Goal: Communication & Community: Answer question/provide support

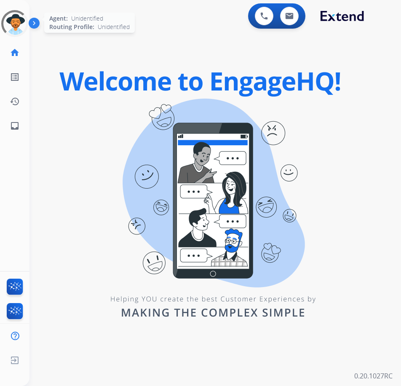
click at [18, 31] on div at bounding box center [14, 23] width 33 height 33
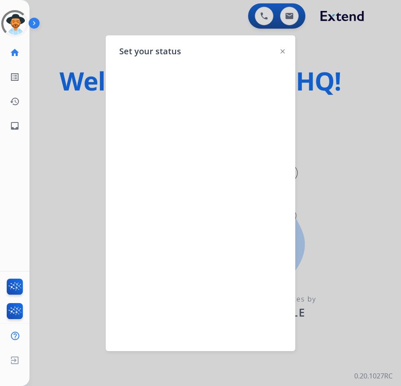
click at [282, 50] on img at bounding box center [282, 51] width 4 height 4
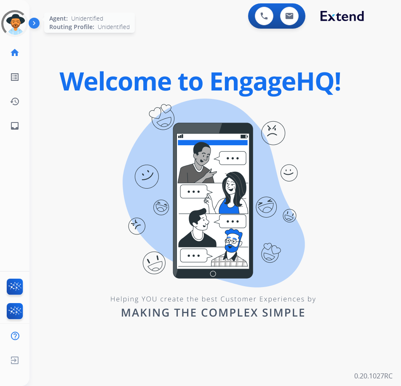
click at [19, 24] on div at bounding box center [15, 23] width 30 height 30
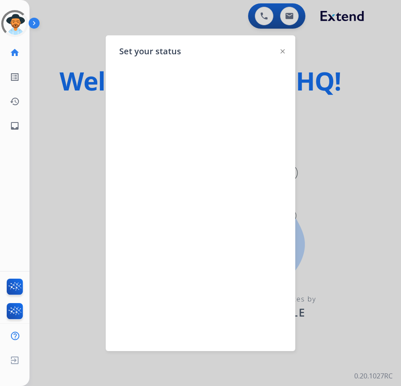
click at [32, 22] on img at bounding box center [36, 25] width 14 height 16
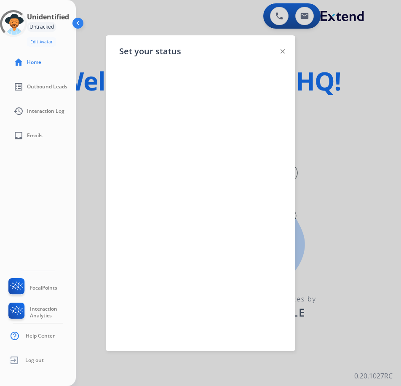
click at [77, 21] on img at bounding box center [79, 25] width 16 height 16
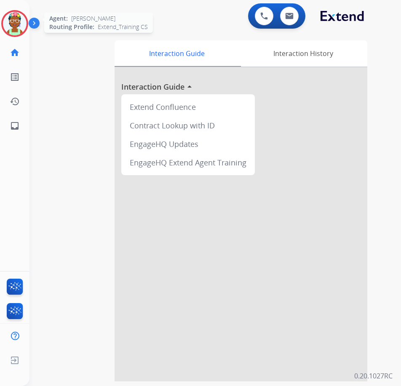
click at [21, 25] on img at bounding box center [15, 24] width 24 height 24
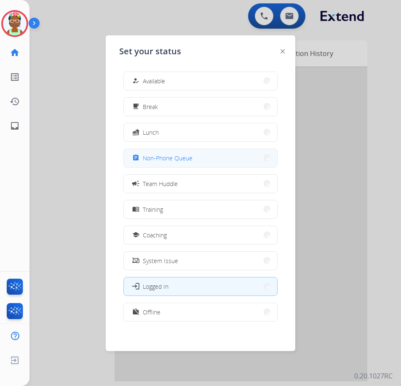
click at [166, 155] on span "Non-Phone Queue" at bounding box center [168, 158] width 50 height 9
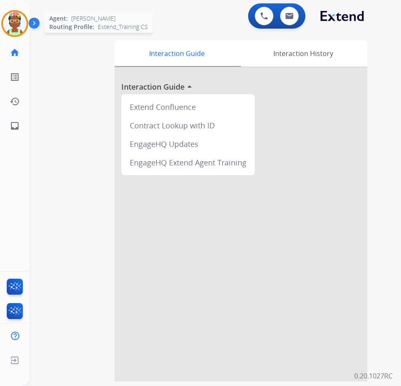
click at [22, 26] on img at bounding box center [15, 24] width 24 height 24
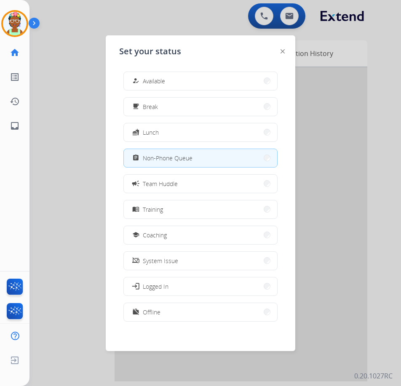
click at [156, 157] on span "Non-Phone Queue" at bounding box center [168, 158] width 50 height 9
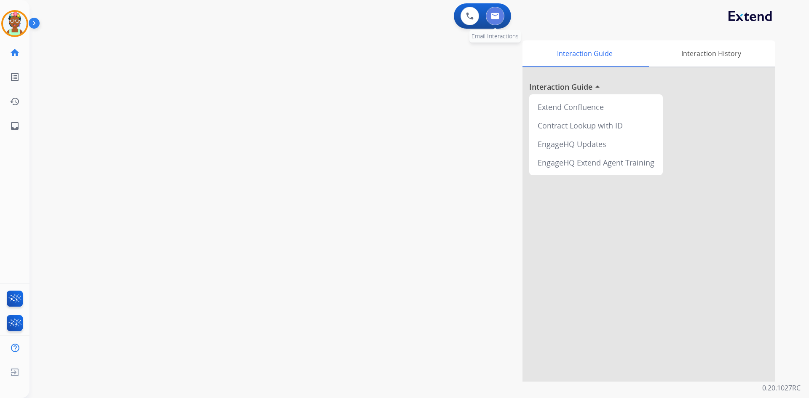
click at [400, 19] on button at bounding box center [495, 16] width 19 height 19
select select "**********"
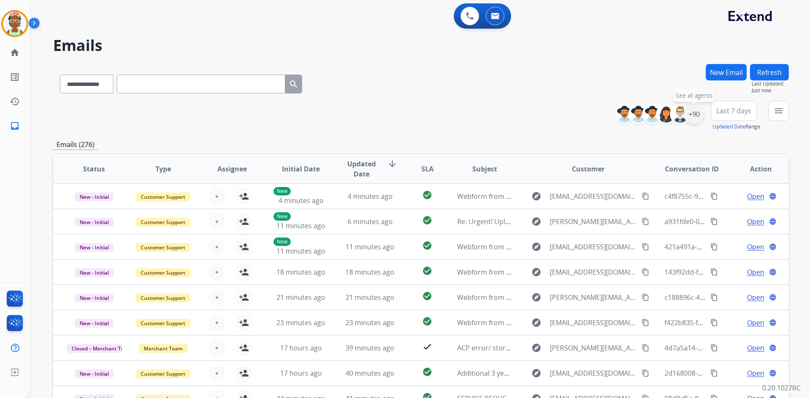
click at [400, 115] on div "+90" at bounding box center [693, 114] width 20 height 20
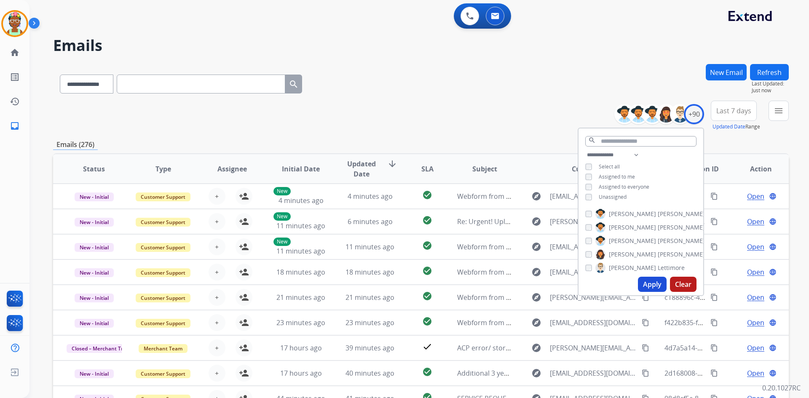
click at [400, 99] on div "**********" at bounding box center [420, 82] width 735 height 37
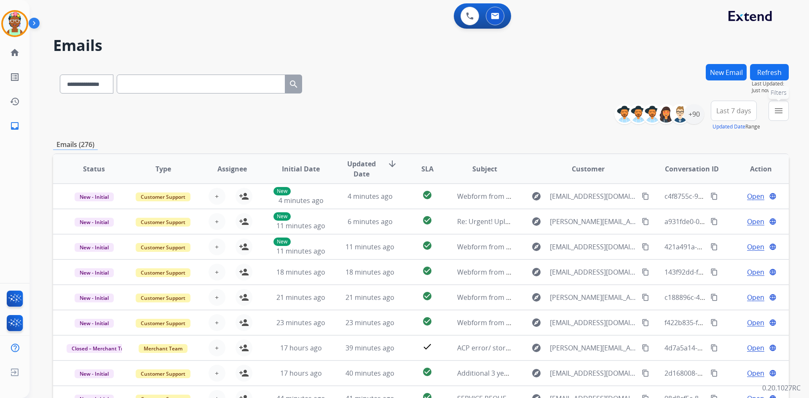
click at [400, 107] on button "menu Filters" at bounding box center [778, 111] width 20 height 20
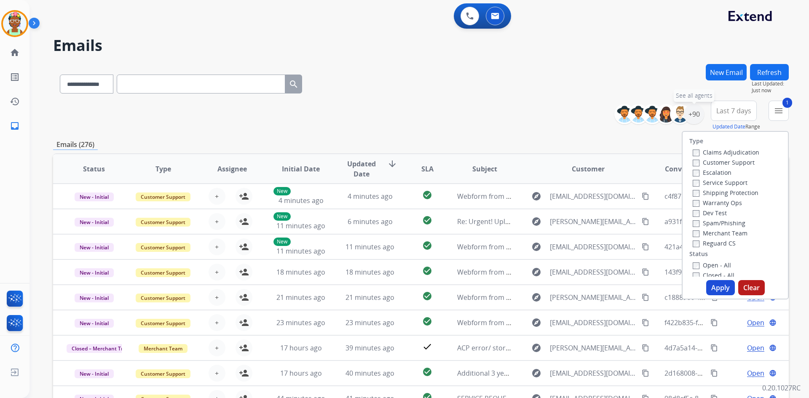
click at [400, 112] on div "+90" at bounding box center [693, 114] width 20 height 20
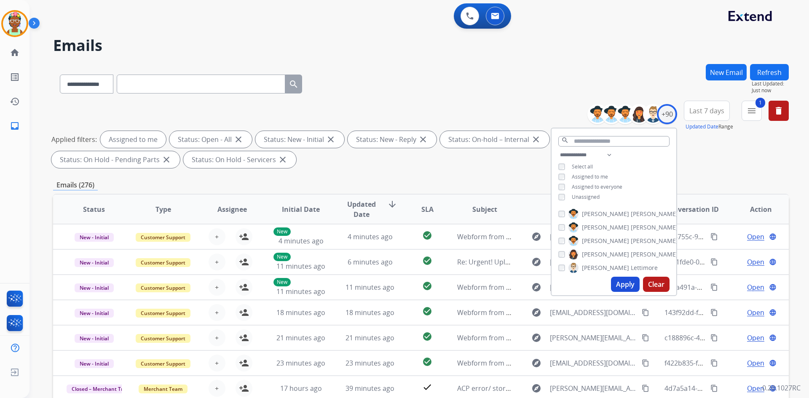
click at [400, 282] on button "Apply" at bounding box center [625, 284] width 29 height 15
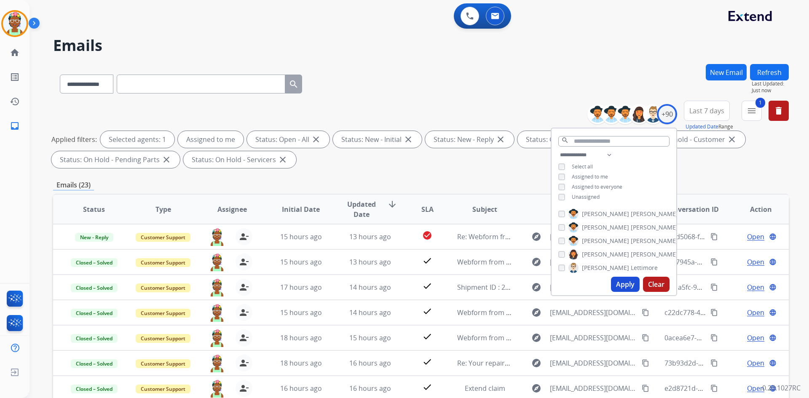
click at [400, 89] on div "**********" at bounding box center [420, 82] width 735 height 37
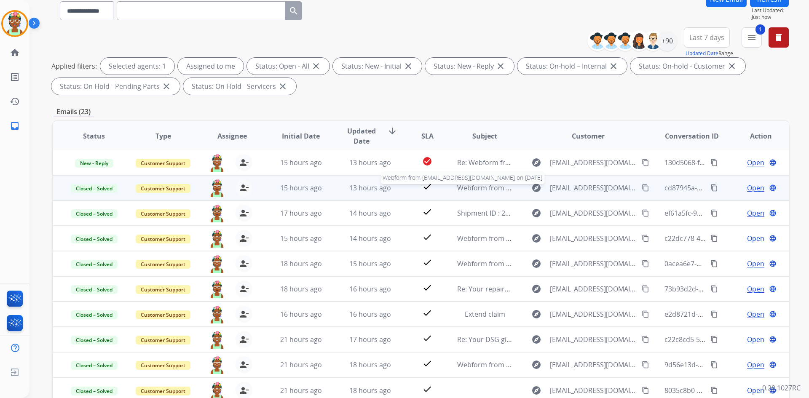
scroll to position [84, 0]
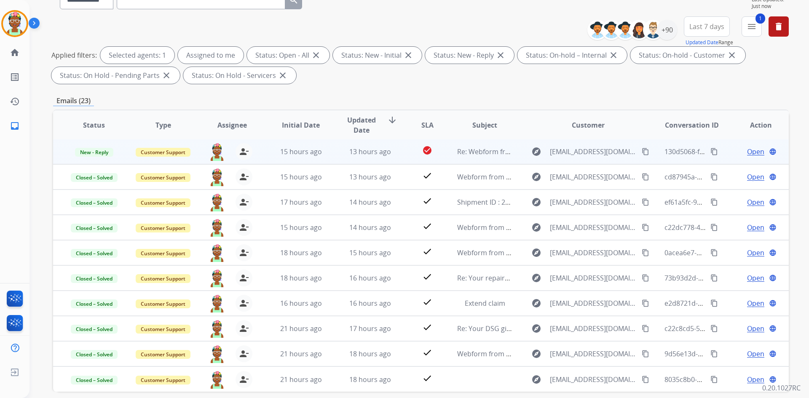
drag, startPoint x: 727, startPoint y: 155, endPoint x: 720, endPoint y: 155, distance: 6.8
click at [400, 155] on td "Open language" at bounding box center [753, 151] width 69 height 25
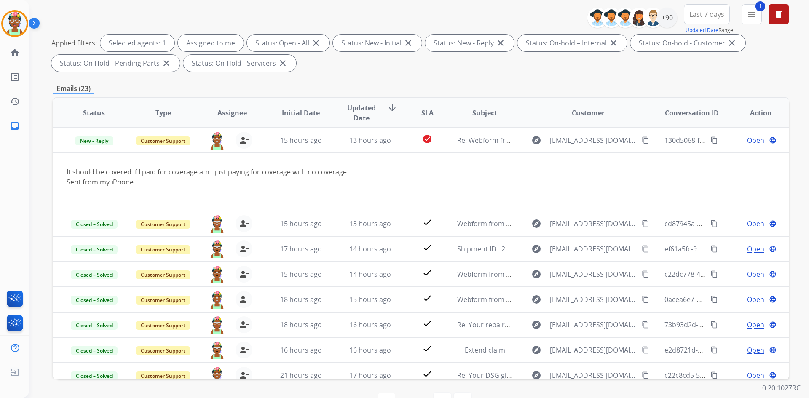
scroll to position [80, 0]
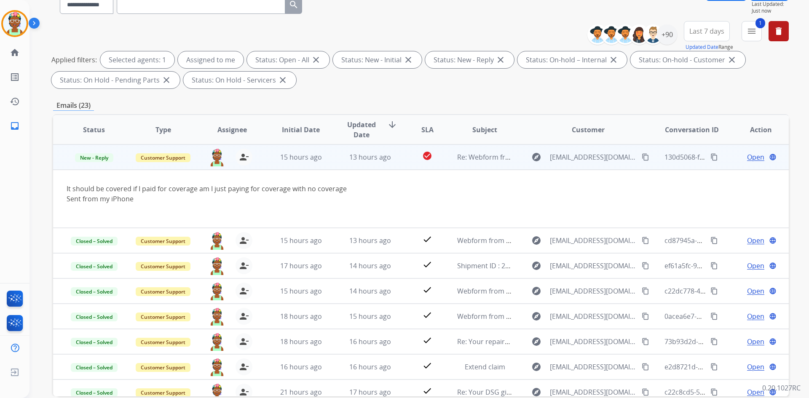
click at [400, 157] on td "Open language" at bounding box center [753, 156] width 69 height 25
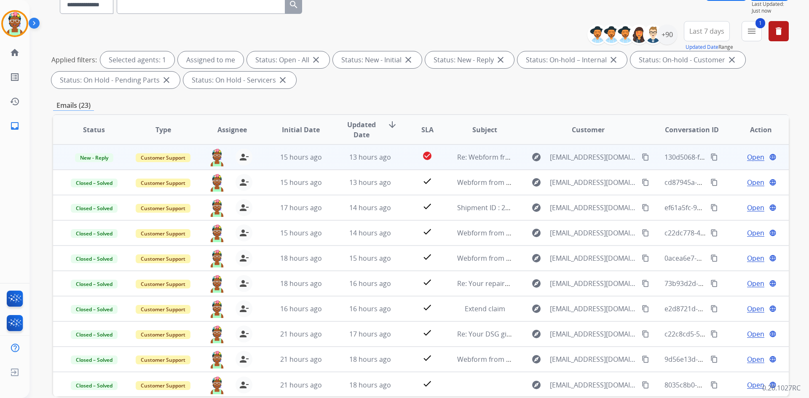
click at [400, 153] on td "Open language" at bounding box center [753, 156] width 69 height 25
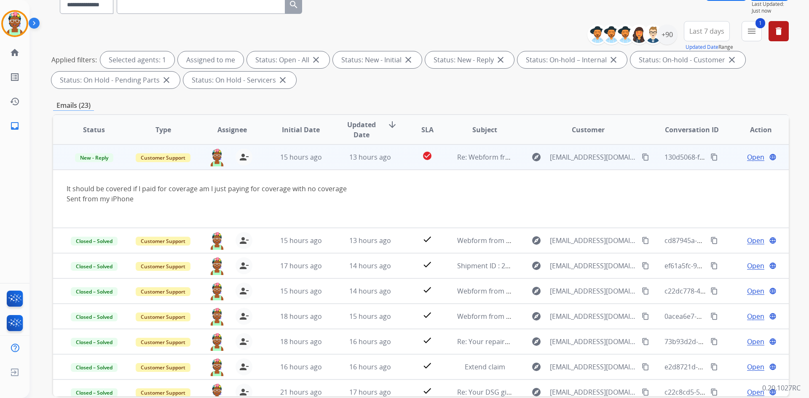
click at [400, 161] on button "content_copy" at bounding box center [645, 157] width 10 height 10
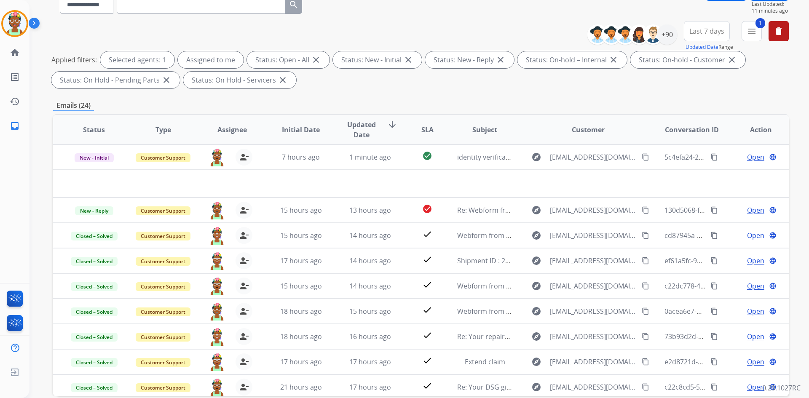
click at [400, 184] on table "Status Type Assignee Initial Date Updated Date arrow_downward SLA Subject Custo…" at bounding box center [420, 270] width 735 height 310
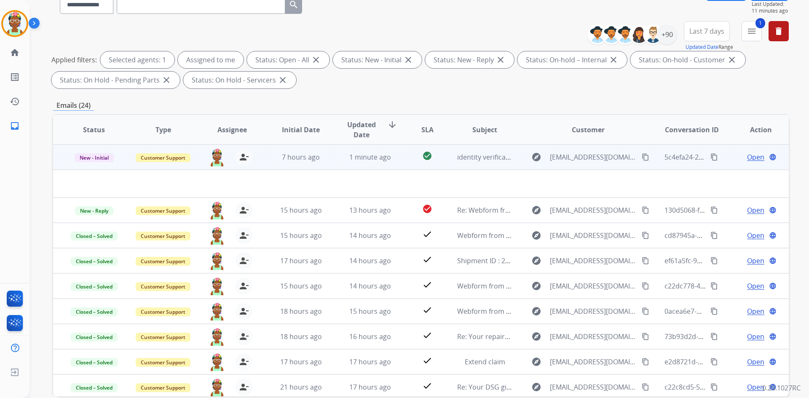
click at [400, 154] on td "Open language" at bounding box center [753, 156] width 69 height 25
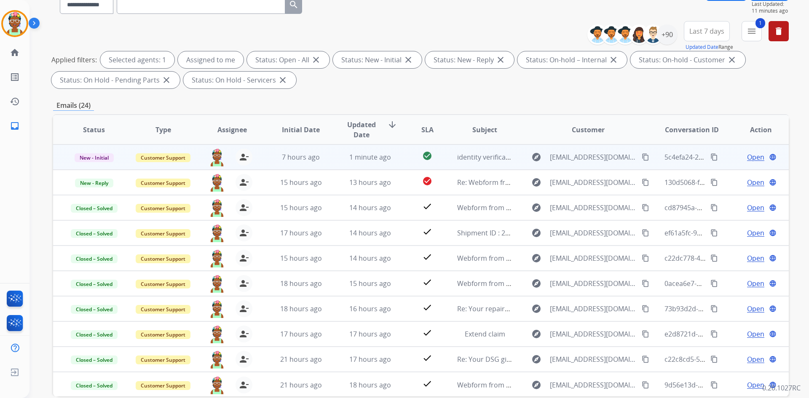
click at [400, 154] on td "Open language" at bounding box center [753, 156] width 69 height 25
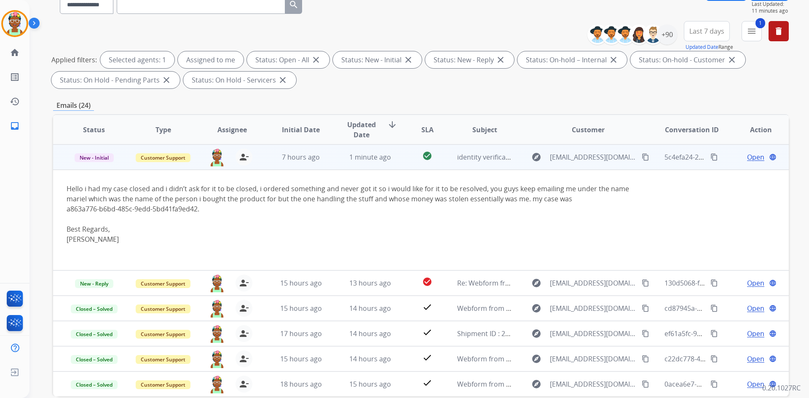
click at [400, 154] on td "Open language" at bounding box center [753, 156] width 69 height 25
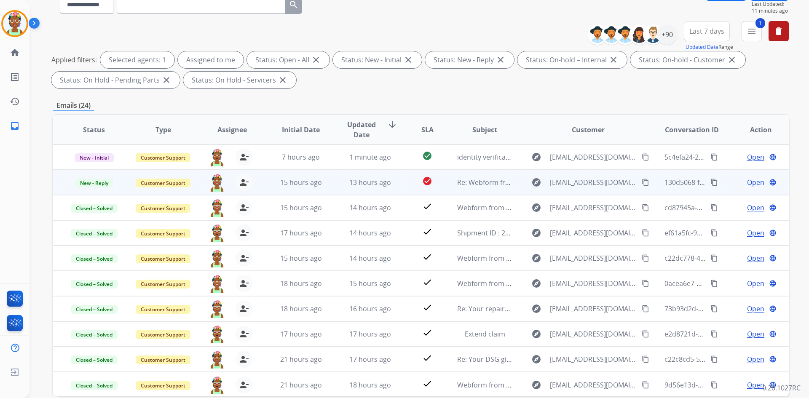
click at [400, 186] on td "Open language" at bounding box center [753, 182] width 69 height 25
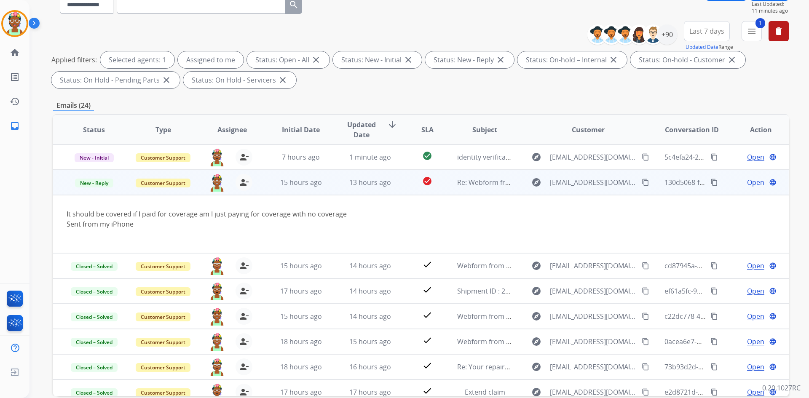
scroll to position [25, 0]
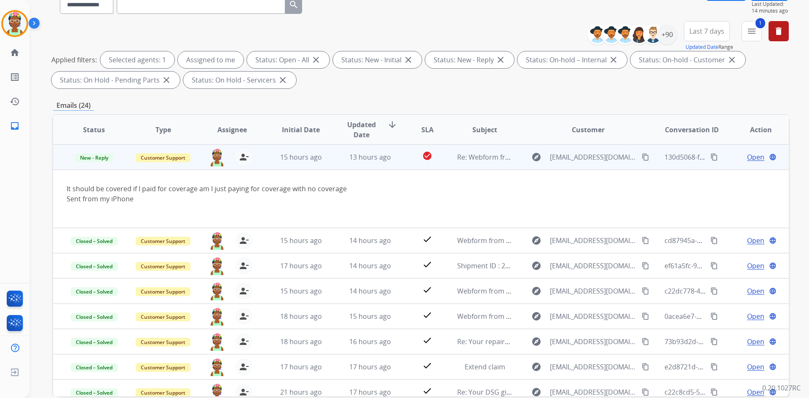
click at [400, 160] on span "Open" at bounding box center [755, 157] width 17 height 10
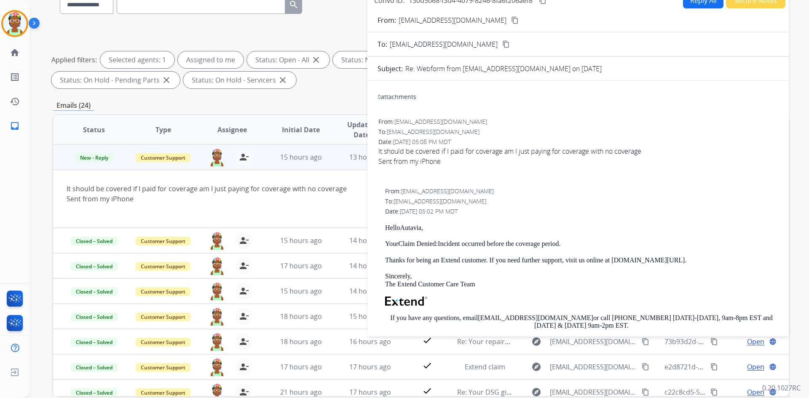
scroll to position [0, 0]
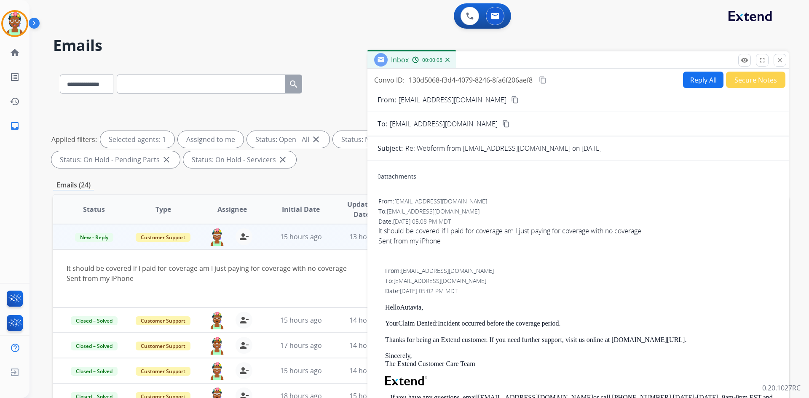
click at [400, 81] on button "Reply All" at bounding box center [703, 80] width 40 height 16
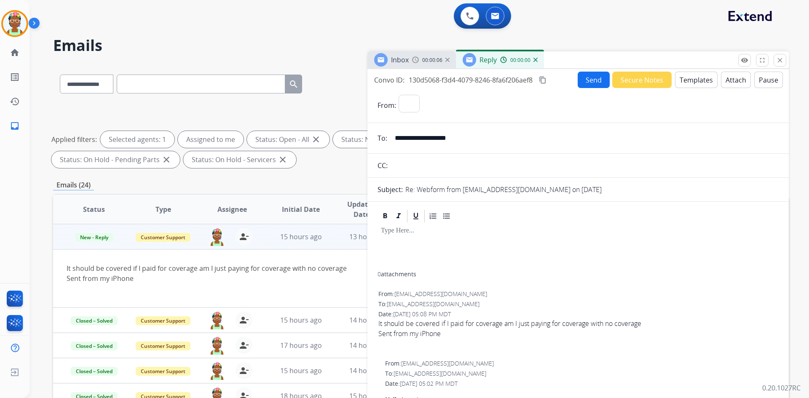
select select "**********"
click at [400, 77] on button "Templates" at bounding box center [696, 80] width 43 height 16
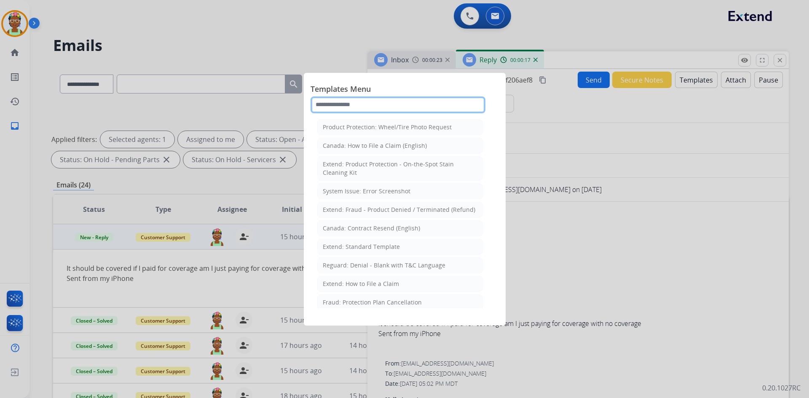
click at [400, 99] on input "text" at bounding box center [397, 104] width 175 height 17
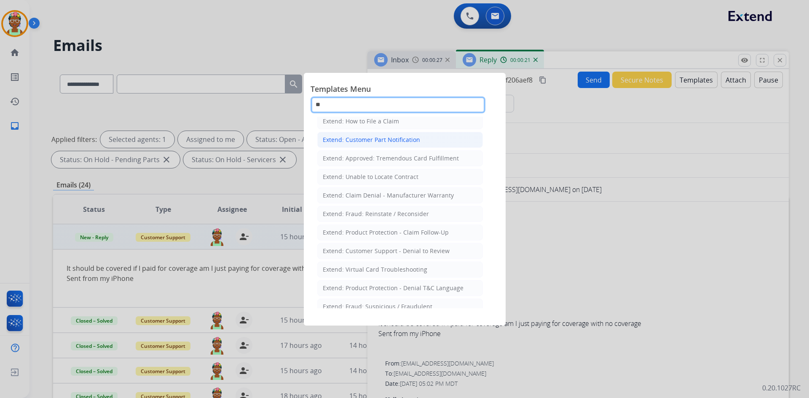
scroll to position [84, 0]
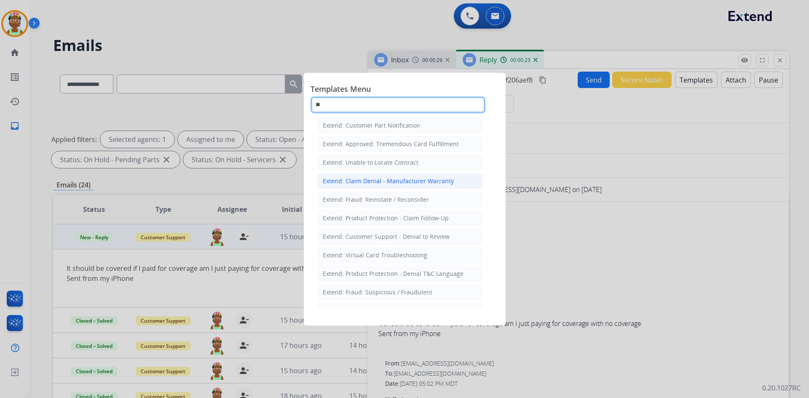
type input "**"
click at [400, 182] on div "Extend: Claim Denial - Manufacturer Warranty" at bounding box center [388, 181] width 131 height 8
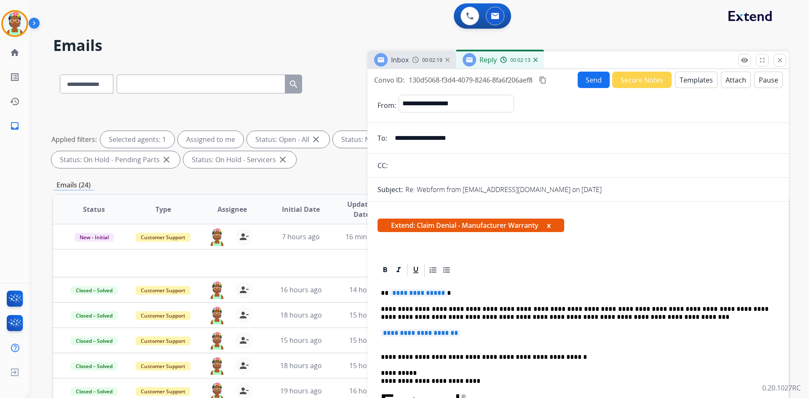
click at [397, 332] on span "**********" at bounding box center [420, 332] width 79 height 7
click at [400, 332] on span "**********" at bounding box center [420, 332] width 79 height 7
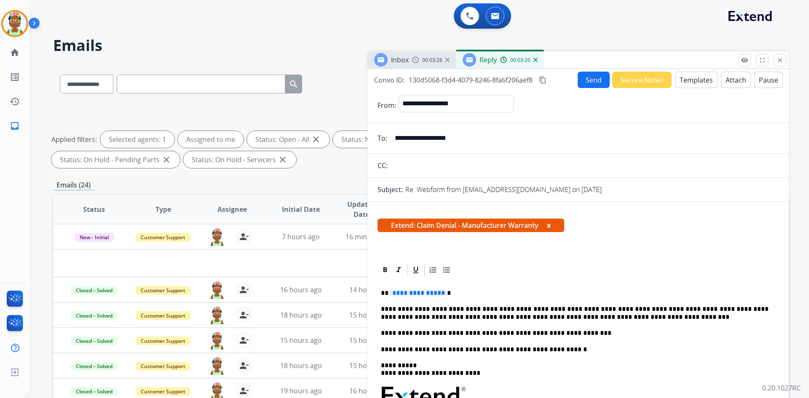
click at [400, 296] on span "**********" at bounding box center [418, 292] width 57 height 7
drag, startPoint x: 395, startPoint y: 292, endPoint x: 405, endPoint y: 292, distance: 10.1
click at [396, 292] on p "**********" at bounding box center [574, 293] width 387 height 8
drag, startPoint x: 419, startPoint y: 293, endPoint x: 444, endPoint y: 297, distance: 25.2
click at [400, 293] on p "**********" at bounding box center [574, 293] width 387 height 8
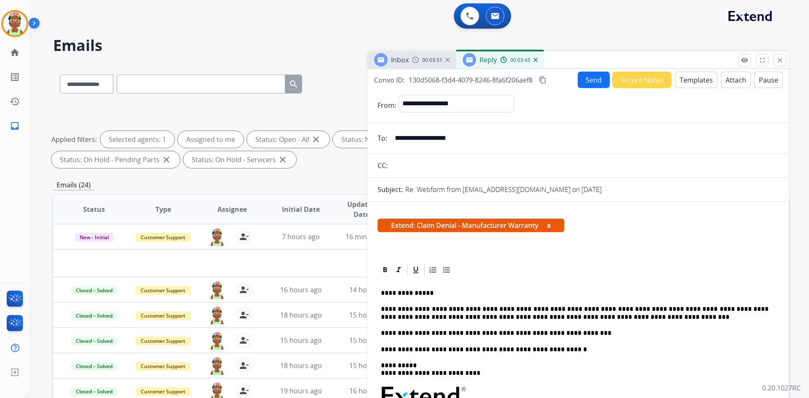
click at [400, 297] on p "**********" at bounding box center [574, 293] width 387 height 8
click at [400, 294] on p "**********" at bounding box center [574, 293] width 387 height 8
drag, startPoint x: 391, startPoint y: 225, endPoint x: 544, endPoint y: 224, distance: 152.9
click at [400, 224] on span "Extend: Claim Denial - Manufacturer Warranty x" at bounding box center [470, 225] width 187 height 13
copy span "Extend: Claim Denial - Manufacturer Warranty"
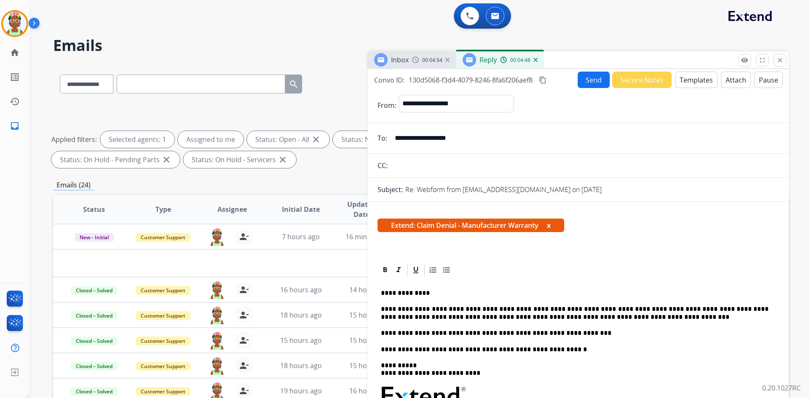
click at [223, 21] on div "0 Voice Interactions 0 Email Interactions" at bounding box center [414, 16] width 749 height 27
click at [400, 75] on button "Send" at bounding box center [593, 80] width 32 height 16
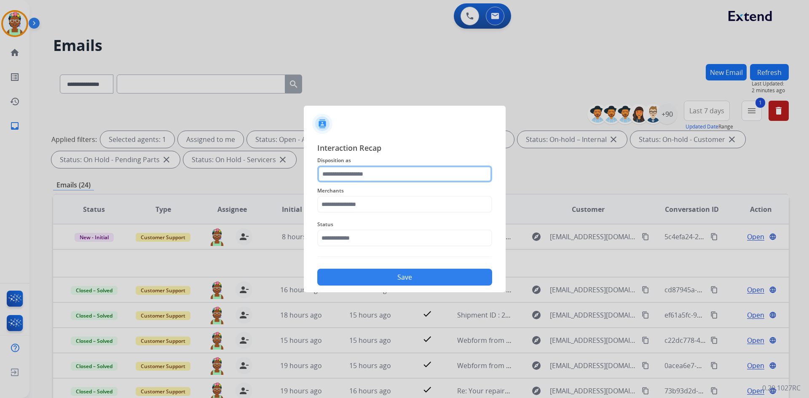
click at [363, 169] on input "text" at bounding box center [404, 173] width 175 height 17
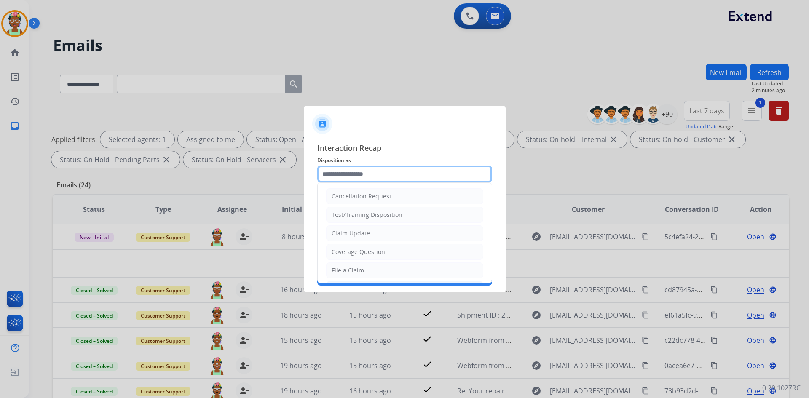
scroll to position [0, 0]
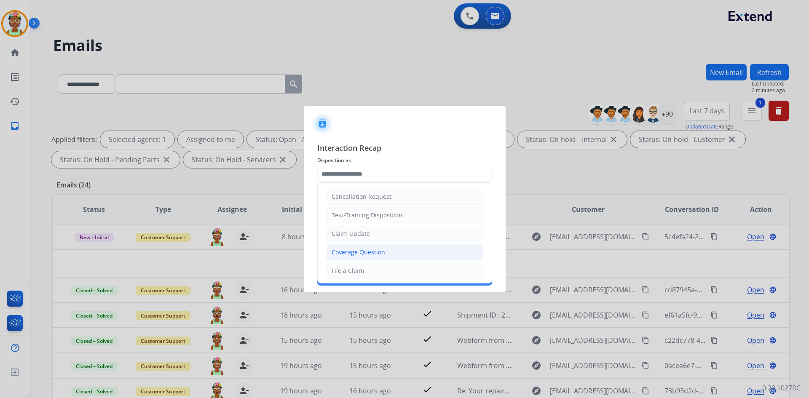
click at [400, 251] on li "Coverage Question" at bounding box center [404, 252] width 157 height 16
type input "**********"
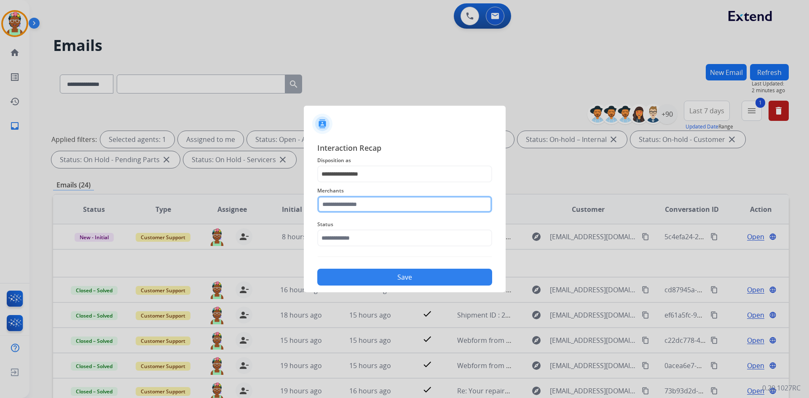
click at [395, 210] on input "text" at bounding box center [404, 204] width 175 height 17
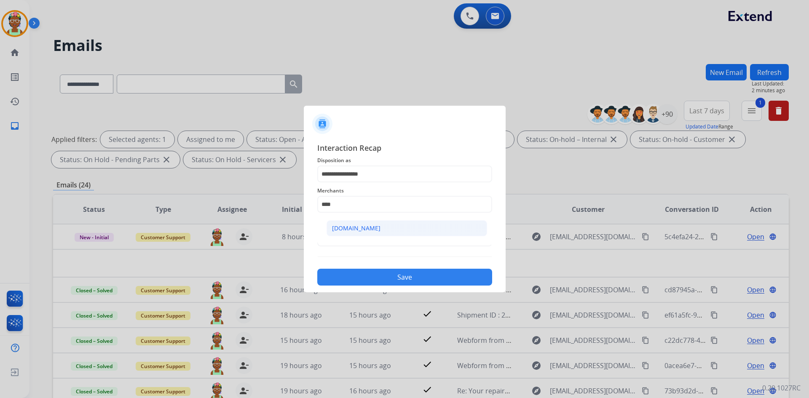
click at [400, 226] on li "[DOMAIN_NAME]" at bounding box center [406, 228] width 160 height 16
type input "**********"
click at [400, 243] on input "text" at bounding box center [404, 238] width 175 height 17
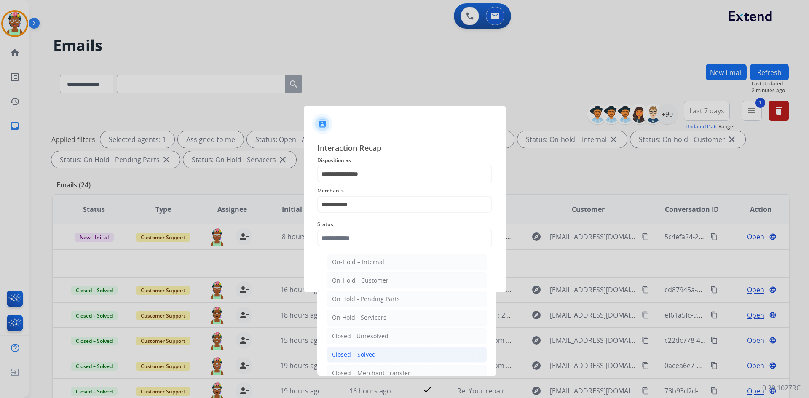
click at [374, 350] on div "Closed – Solved" at bounding box center [354, 354] width 44 height 8
type input "**********"
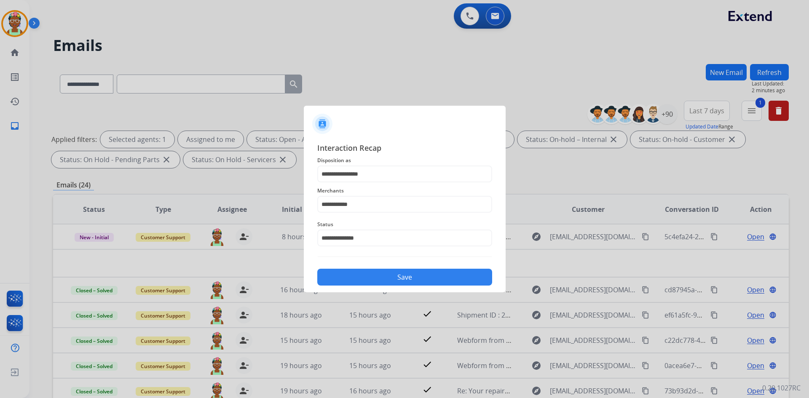
click at [400, 273] on button "Save" at bounding box center [404, 277] width 175 height 17
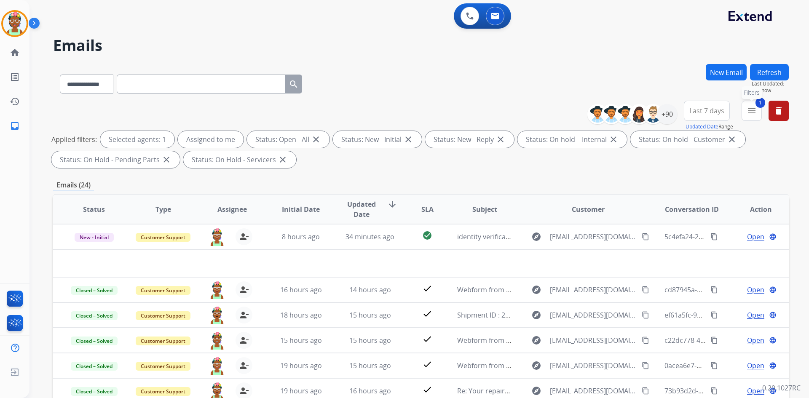
click at [400, 110] on button "1 menu Filters" at bounding box center [751, 111] width 20 height 20
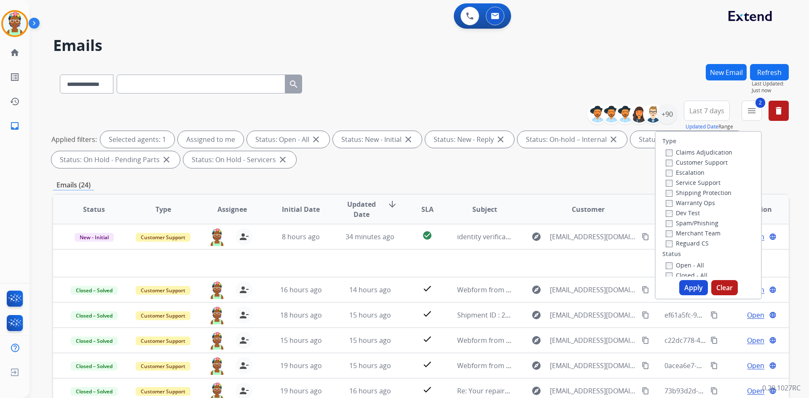
click at [400, 289] on button "Apply" at bounding box center [693, 287] width 29 height 15
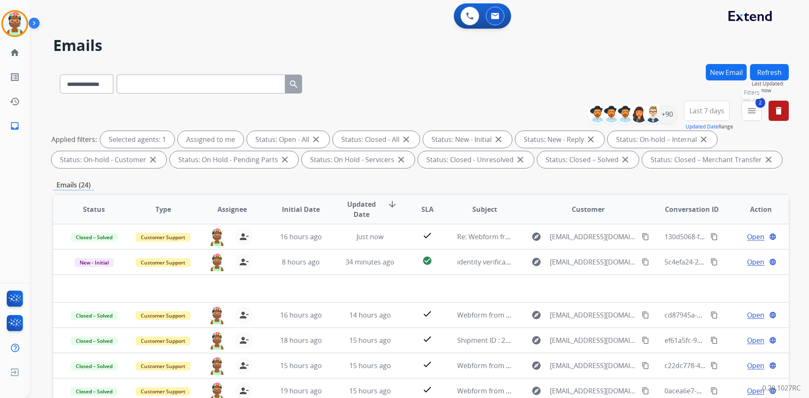
click at [400, 109] on mat-icon "menu" at bounding box center [751, 111] width 10 height 10
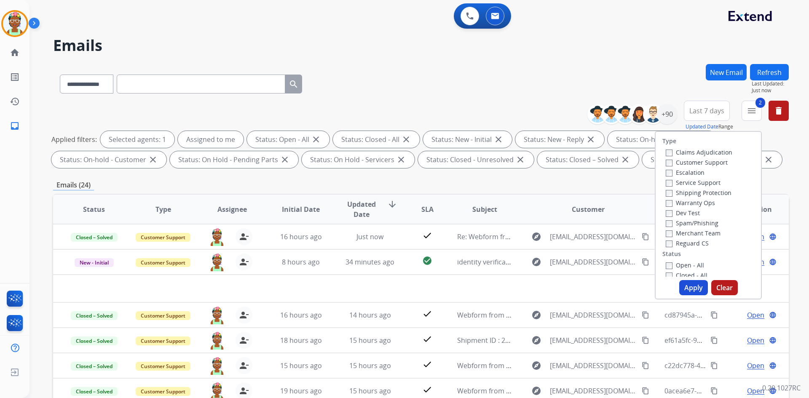
click at [400, 273] on label "Closed - All" at bounding box center [686, 275] width 42 height 8
click at [400, 273] on label "Closed - All" at bounding box center [686, 273] width 42 height 8
click at [400, 286] on button "Apply" at bounding box center [693, 287] width 29 height 15
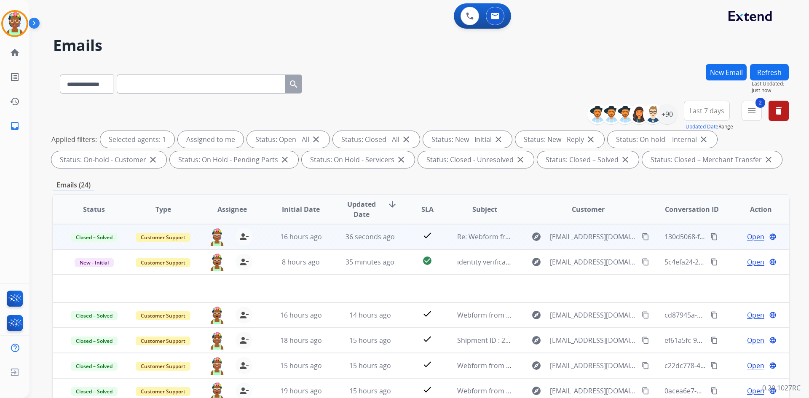
click at [400, 236] on mat-icon "content_copy" at bounding box center [714, 237] width 8 height 8
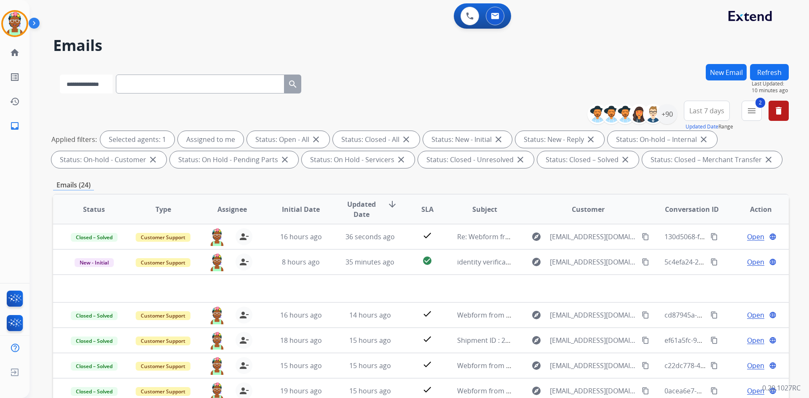
click at [112, 88] on select "**********" at bounding box center [86, 84] width 53 height 19
select select "**********"
click at [60, 75] on select "**********" at bounding box center [86, 84] width 53 height 19
paste input "**********"
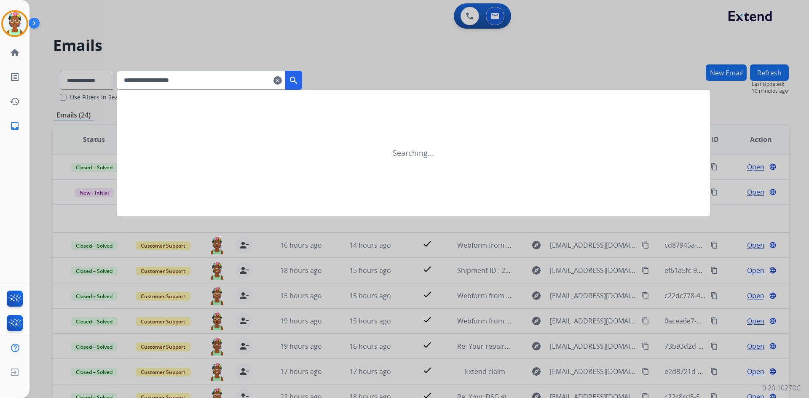
type input "**********"
click at [302, 85] on button "search" at bounding box center [293, 80] width 17 height 19
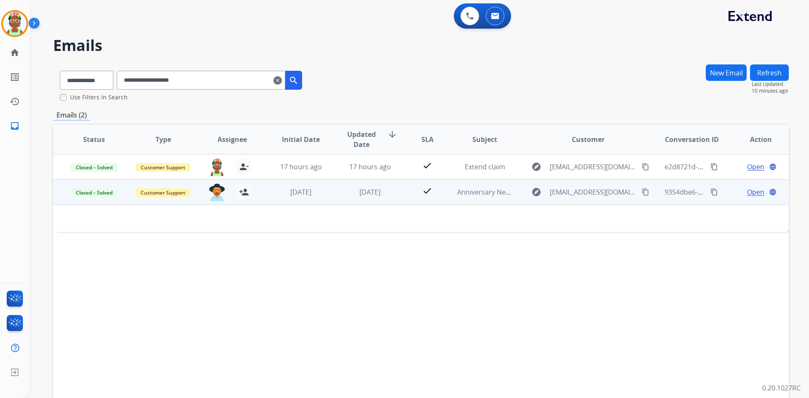
click at [400, 195] on td "Open language" at bounding box center [753, 191] width 69 height 25
click at [400, 192] on td "Open language" at bounding box center [753, 191] width 69 height 25
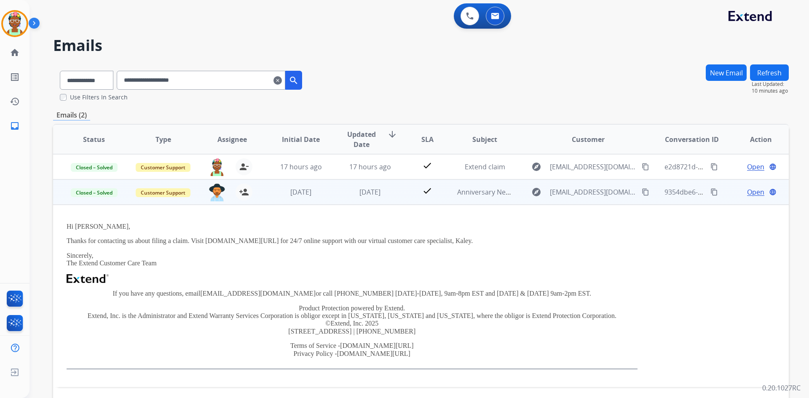
click at [400, 195] on div "Open language" at bounding box center [760, 192] width 55 height 10
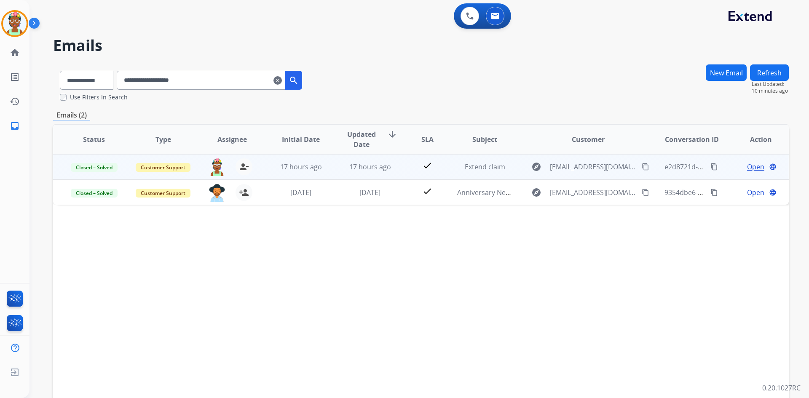
click at [400, 168] on td "Open language" at bounding box center [753, 166] width 69 height 25
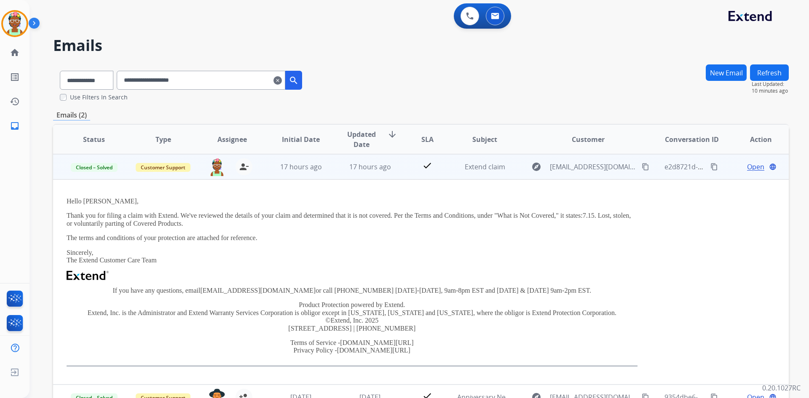
click at [400, 167] on td "Open language" at bounding box center [753, 166] width 69 height 25
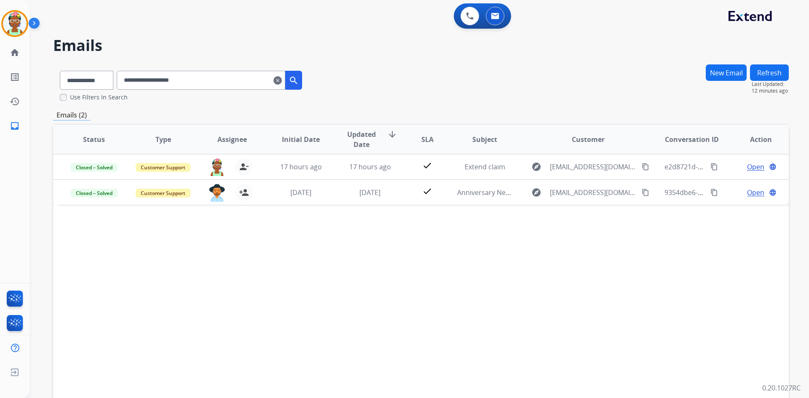
click at [282, 77] on mat-icon "clear" at bounding box center [277, 80] width 8 height 10
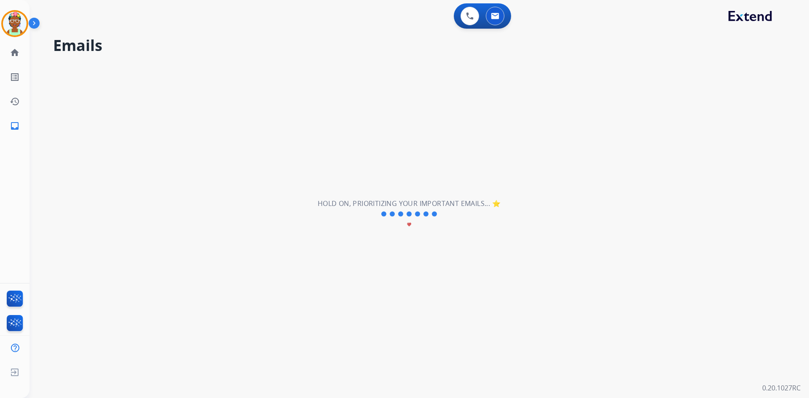
select select "**********"
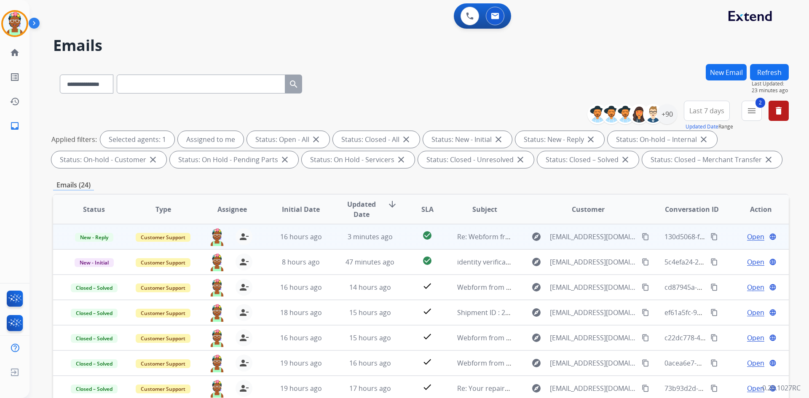
click at [400, 237] on td "Open language" at bounding box center [753, 236] width 69 height 25
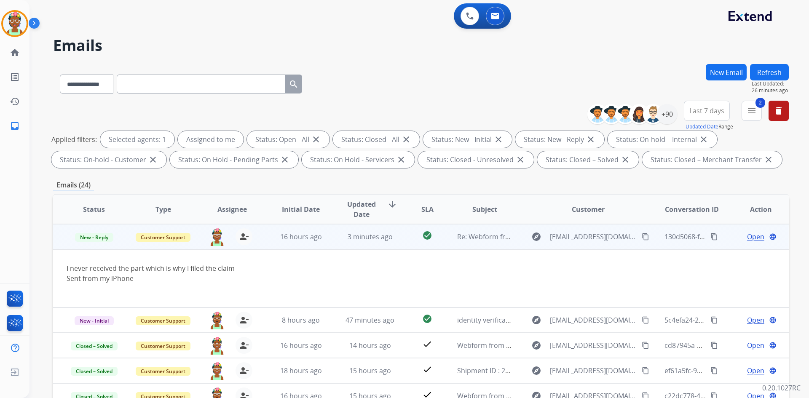
click at [400, 239] on mat-icon "content_copy" at bounding box center [645, 237] width 8 height 8
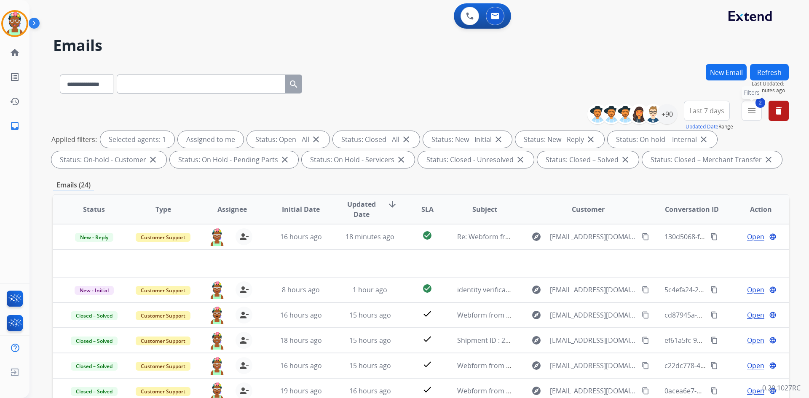
click at [400, 115] on button "2 menu Filters" at bounding box center [751, 111] width 20 height 20
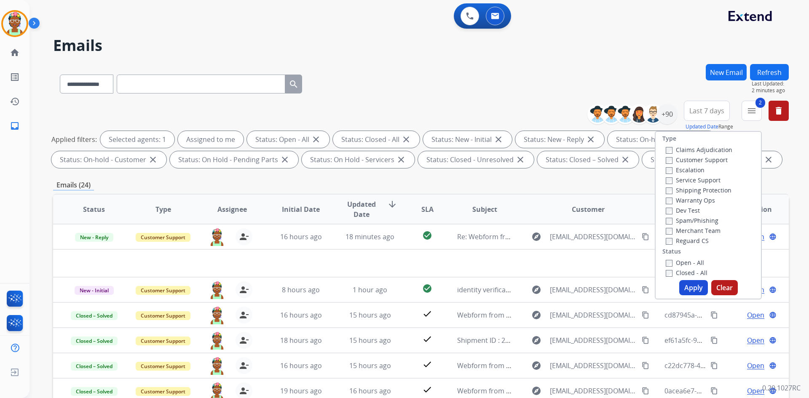
click at [400, 274] on label "Closed - All" at bounding box center [686, 273] width 42 height 8
click at [400, 291] on button "Apply" at bounding box center [693, 287] width 29 height 15
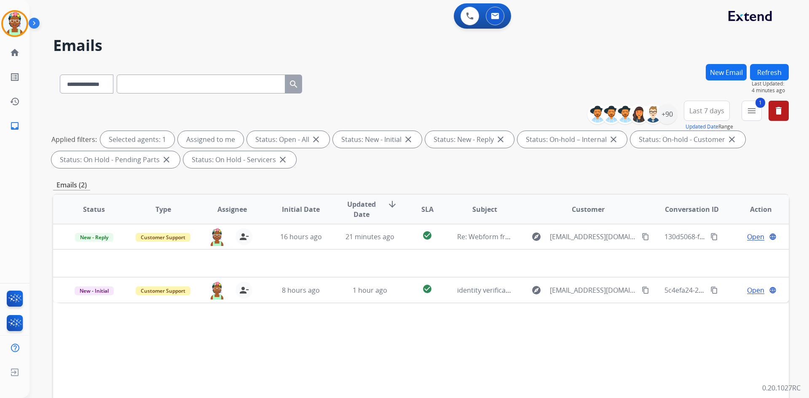
click at [400, 96] on div "**********" at bounding box center [420, 82] width 735 height 37
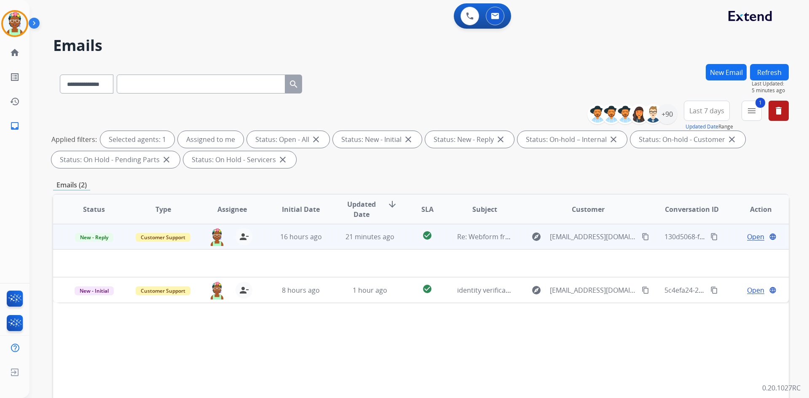
click at [400, 240] on td "Open language" at bounding box center [753, 236] width 69 height 25
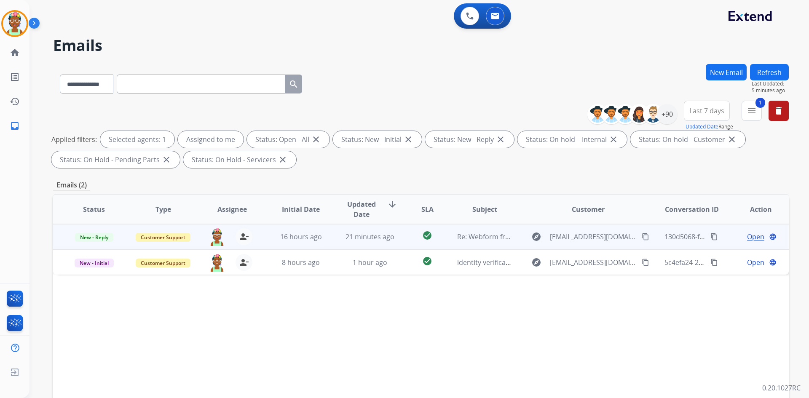
click at [400, 238] on td "Open language" at bounding box center [753, 236] width 69 height 25
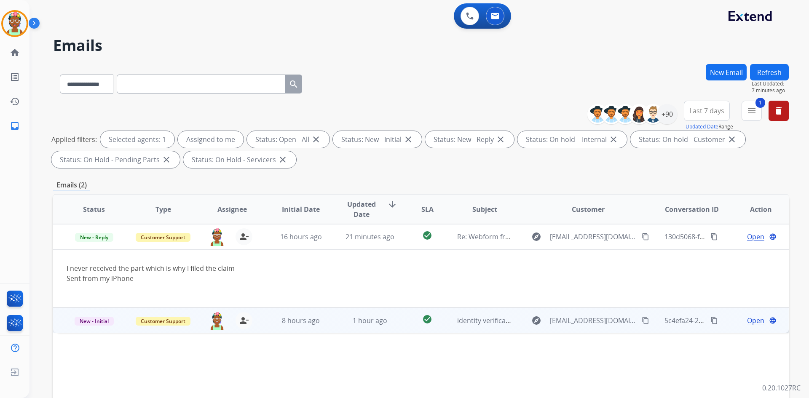
click at [400, 324] on td "Open language" at bounding box center [753, 319] width 69 height 25
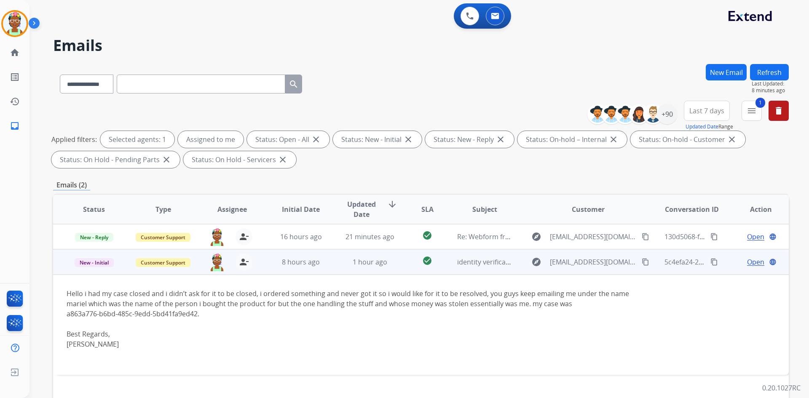
click at [220, 347] on div "[PERSON_NAME]" at bounding box center [352, 344] width 571 height 10
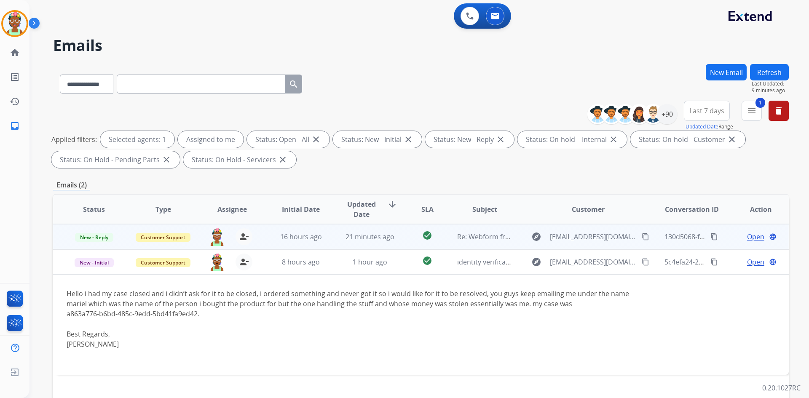
click at [400, 238] on div "explore [EMAIL_ADDRESS][DOMAIN_NAME] content_copy" at bounding box center [588, 236] width 124 height 13
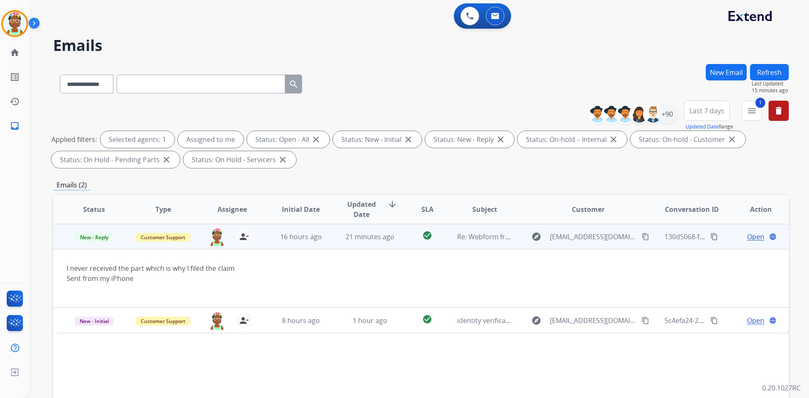
click at [400, 237] on span "Open" at bounding box center [755, 237] width 17 height 10
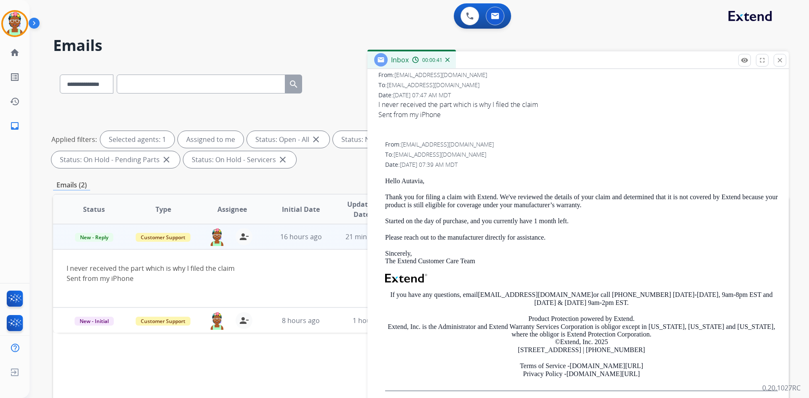
scroll to position [0, 0]
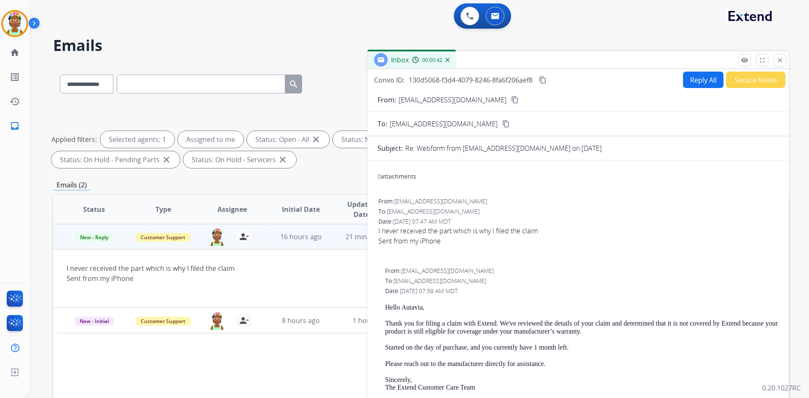
click at [400, 80] on button "Reply All" at bounding box center [703, 80] width 40 height 16
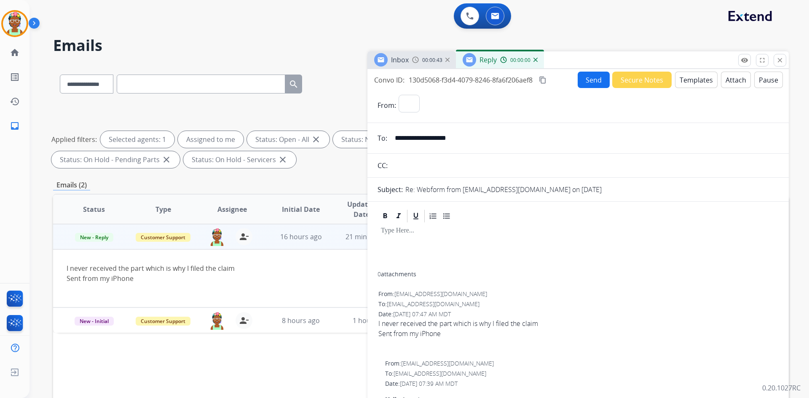
select select "**********"
click at [400, 81] on button "Templates" at bounding box center [696, 80] width 43 height 16
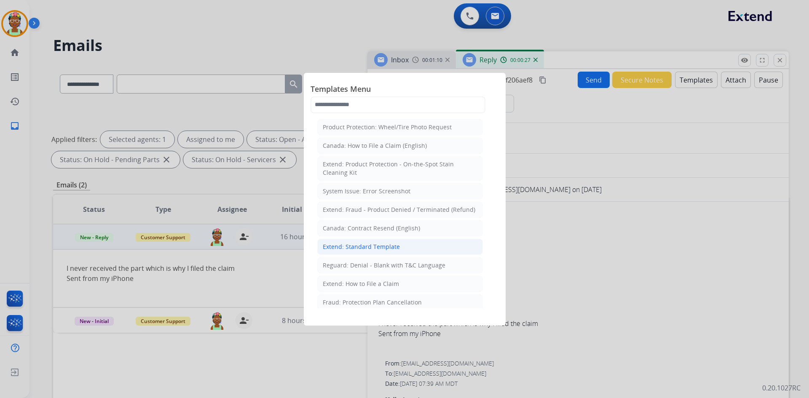
click at [400, 249] on li "Extend: Standard Template" at bounding box center [399, 247] width 165 height 16
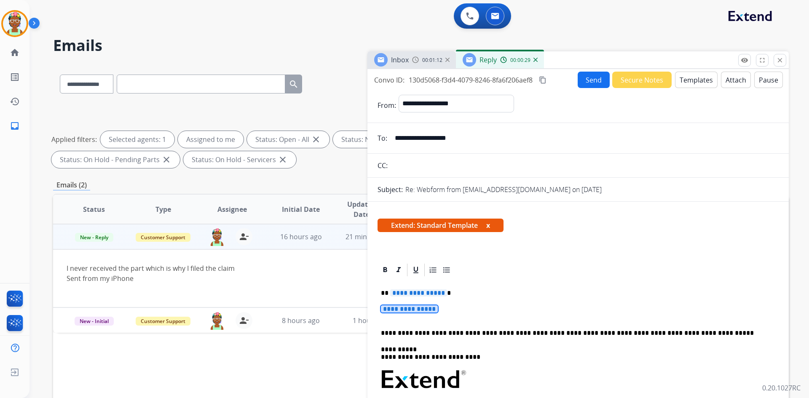
click at [385, 309] on span "**********" at bounding box center [409, 308] width 57 height 7
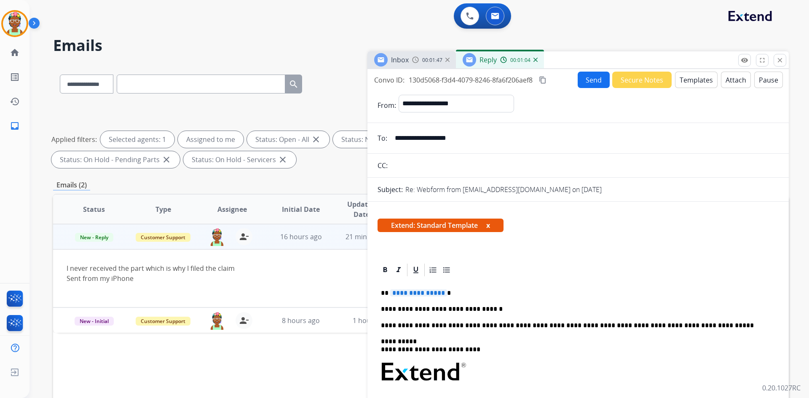
click at [400, 312] on p "**********" at bounding box center [574, 309] width 387 height 8
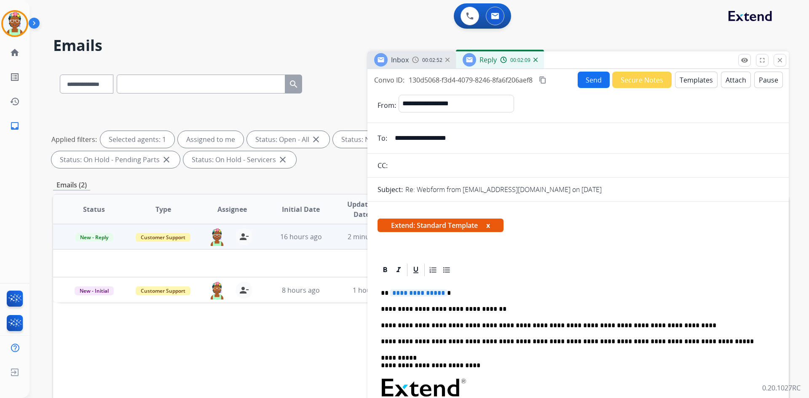
click at [400, 328] on p "**********" at bounding box center [574, 326] width 387 height 8
click at [400, 295] on span "**********" at bounding box center [418, 292] width 57 height 7
click at [400, 245] on div "Extend: Standard Template x" at bounding box center [577, 228] width 421 height 40
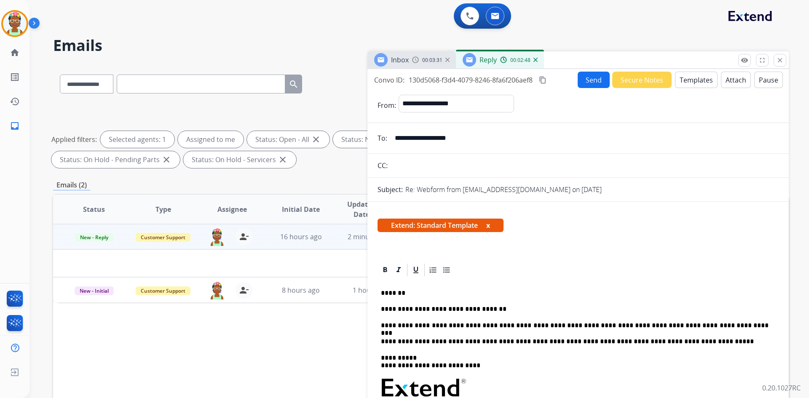
click at [394, 291] on p "*******" at bounding box center [574, 293] width 387 height 8
click at [396, 291] on p "*******" at bounding box center [574, 293] width 387 height 8
click at [397, 291] on p "**********" at bounding box center [574, 293] width 387 height 8
drag, startPoint x: 421, startPoint y: 293, endPoint x: 429, endPoint y: 293, distance: 7.6
click at [400, 293] on p "**********" at bounding box center [574, 293] width 387 height 8
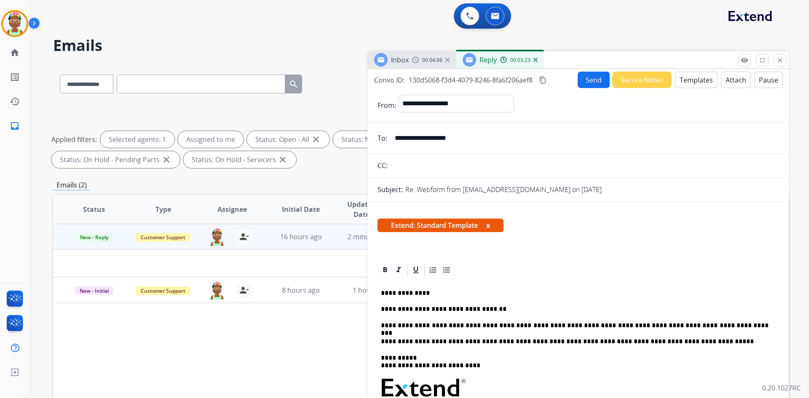
click at [400, 80] on mat-icon "content_copy" at bounding box center [543, 80] width 8 height 8
click at [400, 77] on button "Send" at bounding box center [593, 80] width 32 height 16
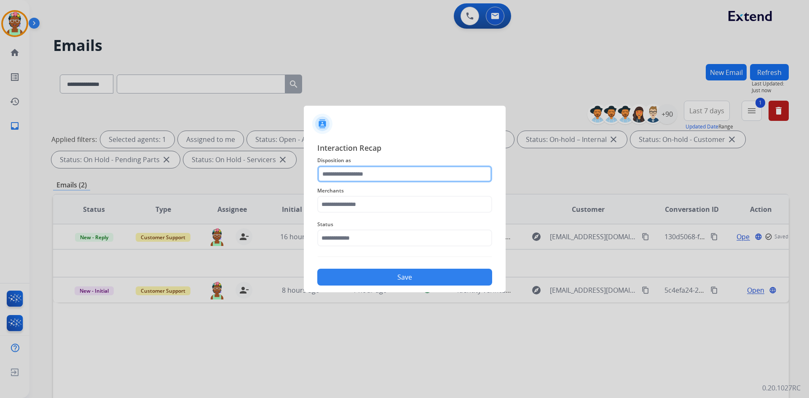
click at [378, 173] on input "text" at bounding box center [404, 173] width 175 height 17
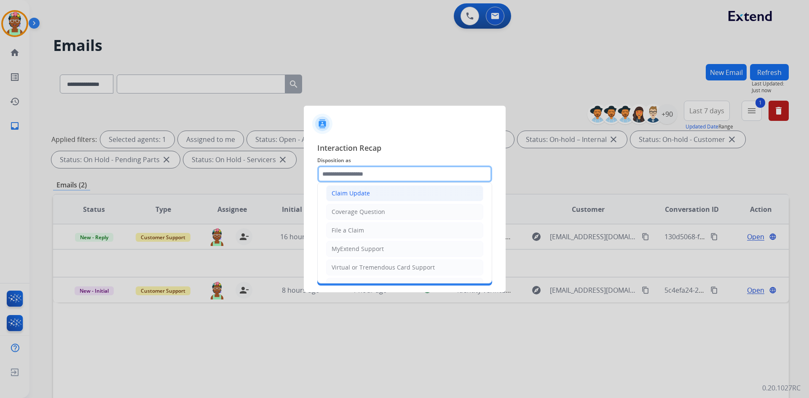
scroll to position [131, 0]
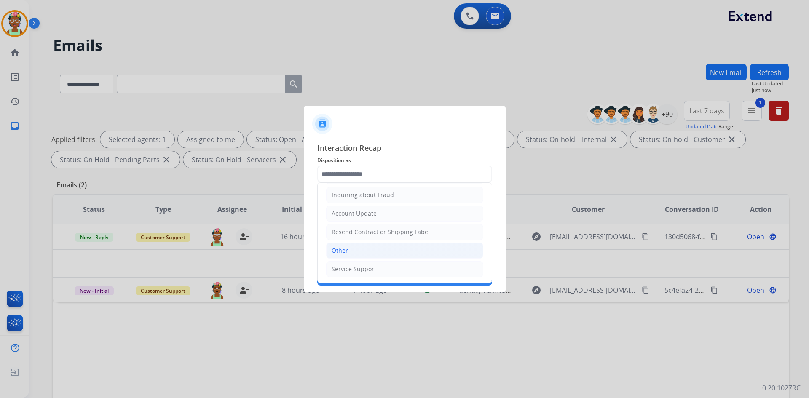
click at [387, 251] on li "Other" at bounding box center [404, 251] width 157 height 16
type input "*****"
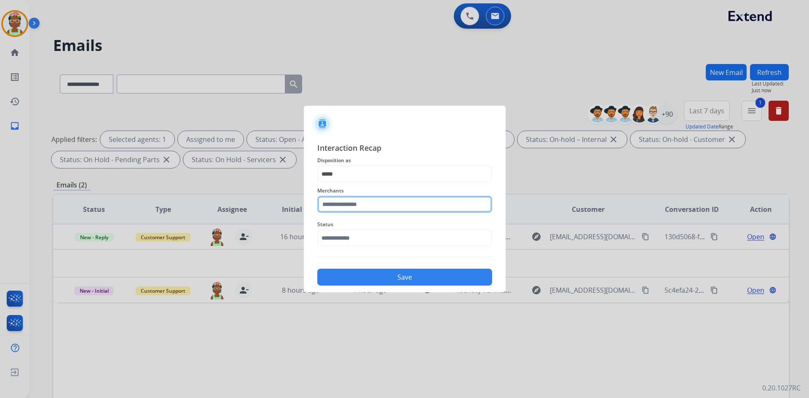
click at [390, 210] on input "text" at bounding box center [404, 204] width 175 height 17
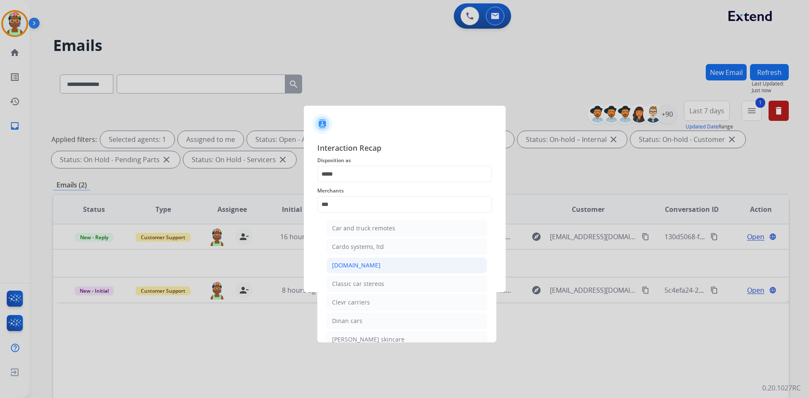
click at [376, 259] on li "[DOMAIN_NAME]" at bounding box center [406, 265] width 160 height 16
type input "**********"
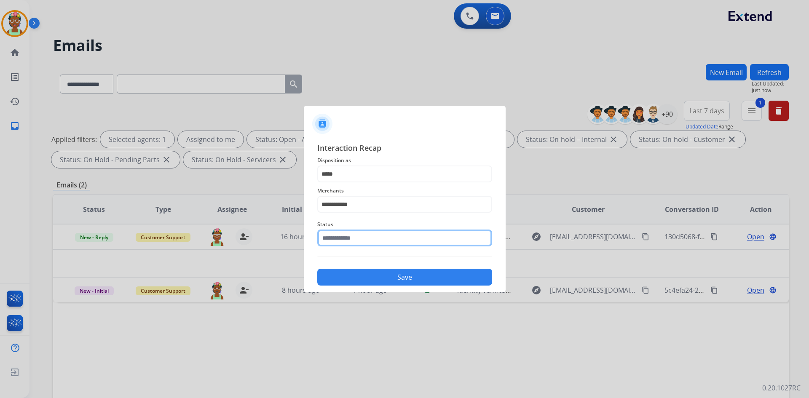
click at [386, 241] on input "text" at bounding box center [404, 238] width 175 height 17
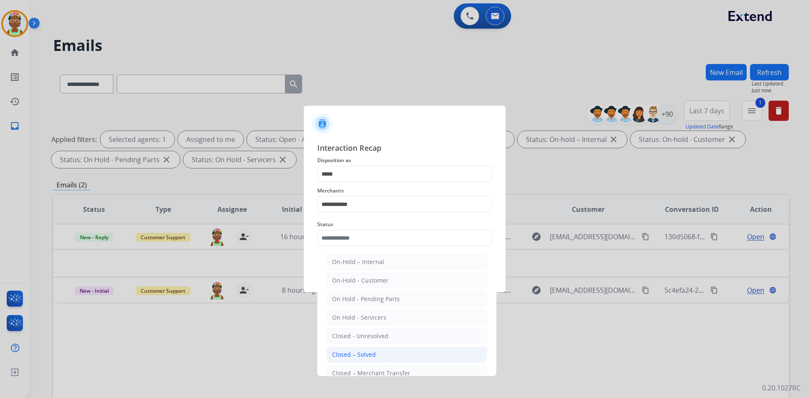
click at [393, 349] on li "Closed – Solved" at bounding box center [406, 355] width 160 height 16
type input "**********"
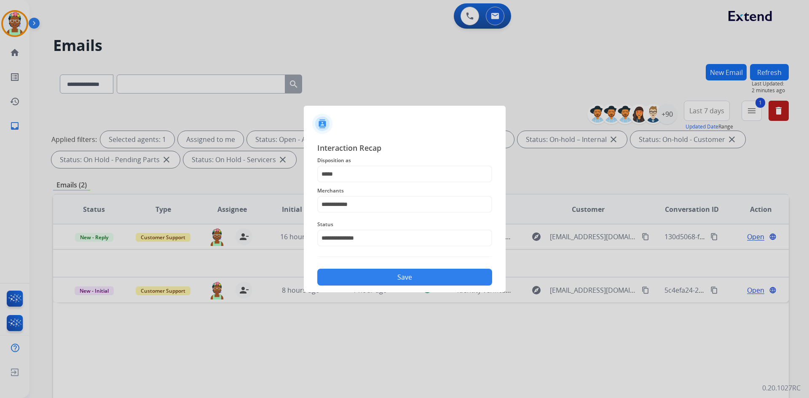
click at [400, 280] on button "Save" at bounding box center [404, 277] width 175 height 17
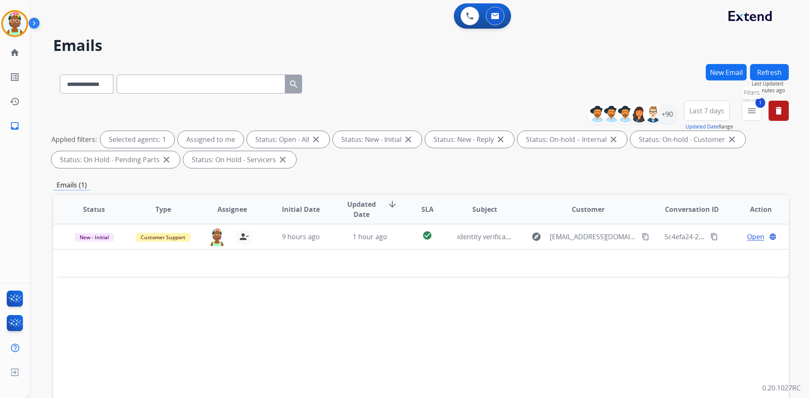
click at [400, 116] on button "1 menu Filters" at bounding box center [751, 111] width 20 height 20
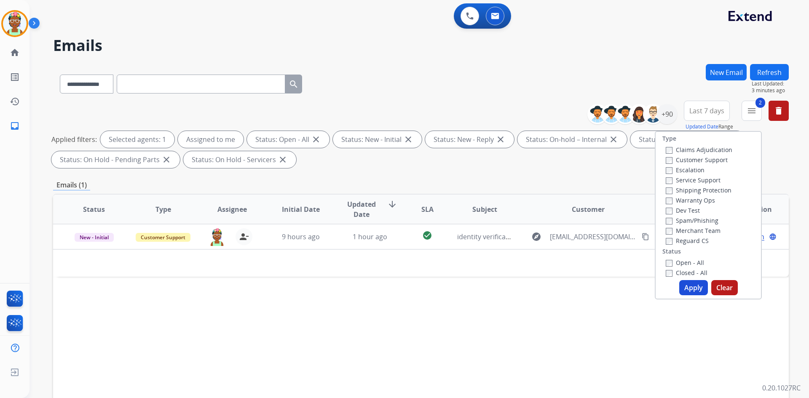
click at [400, 284] on button "Apply" at bounding box center [693, 287] width 29 height 15
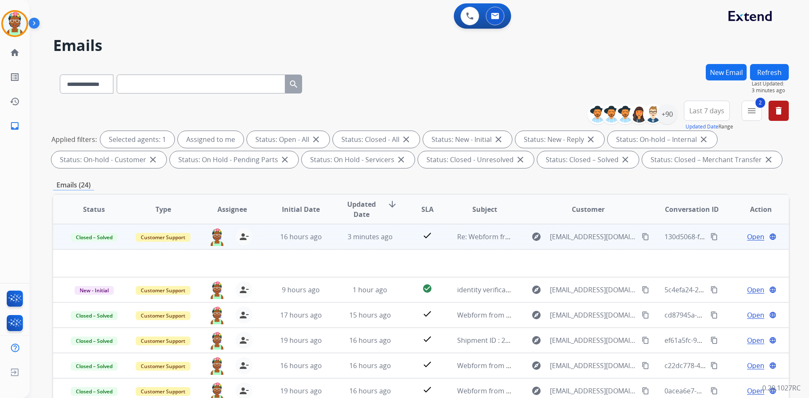
click at [400, 236] on mat-icon "content_copy" at bounding box center [714, 237] width 8 height 8
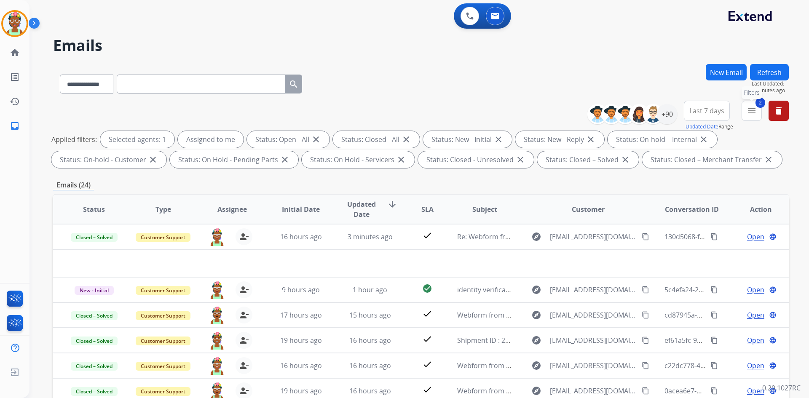
click at [400, 114] on mat-icon "menu" at bounding box center [751, 111] width 10 height 10
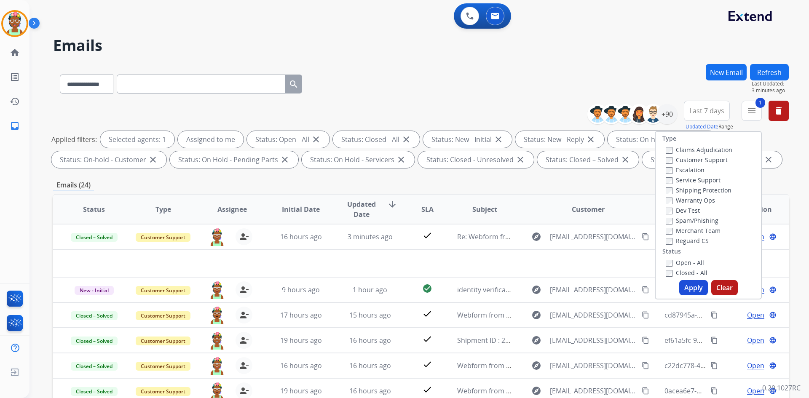
click at [400, 287] on button "Apply" at bounding box center [693, 287] width 29 height 15
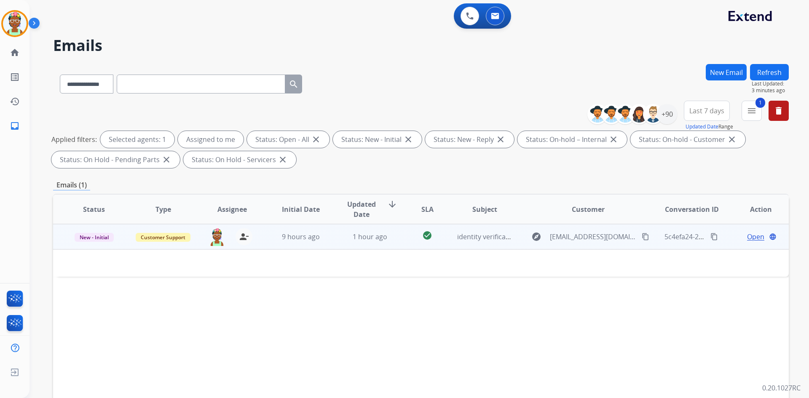
click at [400, 240] on td "Open language" at bounding box center [753, 236] width 69 height 25
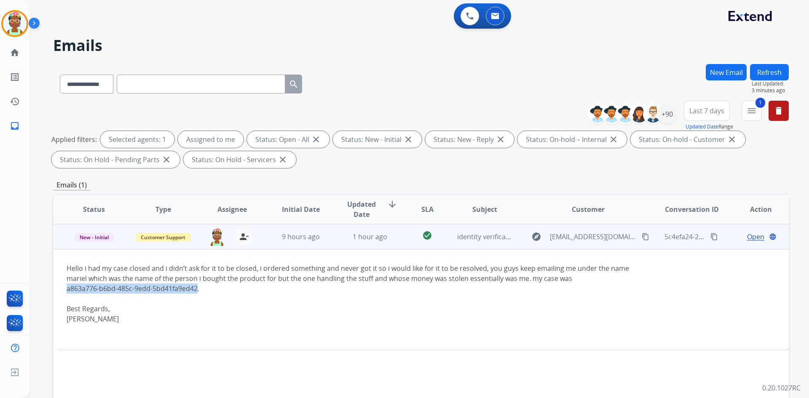
drag, startPoint x: 68, startPoint y: 290, endPoint x: 197, endPoint y: 291, distance: 128.9
click at [197, 291] on div "a863a776-b6bd-485c-9edd-5bd41fa9ed42." at bounding box center [352, 288] width 571 height 10
copy div "a863a776-b6bd-485c-9edd-5bd41fa9ed42"
click at [277, 338] on td "Hello i had my case closed and i didn’t ask for it to be closed, i ordered some…" at bounding box center [352, 299] width 598 height 100
click at [400, 243] on td "Open language" at bounding box center [753, 236] width 69 height 25
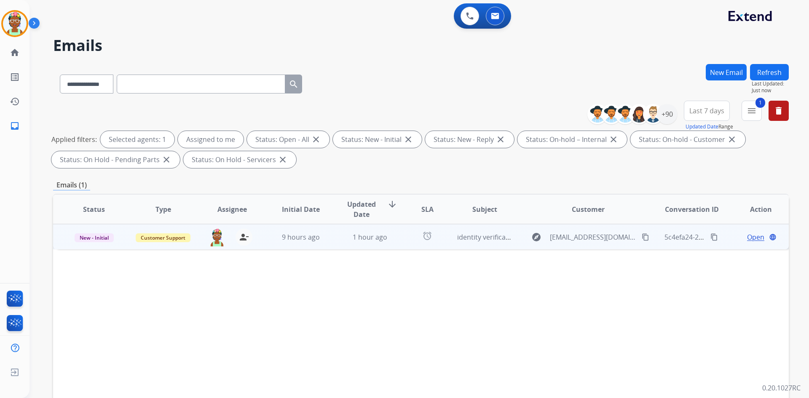
click at [400, 241] on div "Open language" at bounding box center [760, 237] width 55 height 10
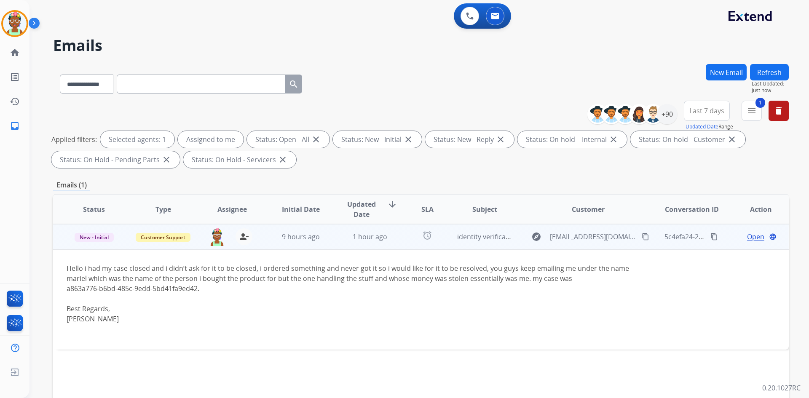
click at [400, 240] on span "Open" at bounding box center [755, 237] width 17 height 10
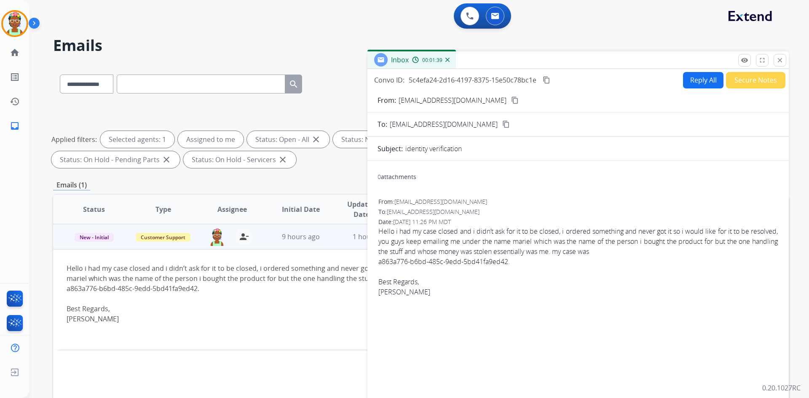
click at [400, 84] on button "Reply All" at bounding box center [703, 80] width 40 height 16
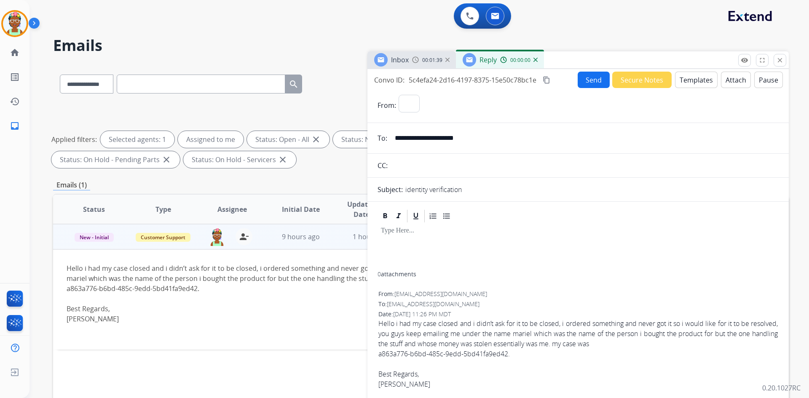
select select "**********"
click at [400, 83] on button "Templates" at bounding box center [696, 80] width 43 height 16
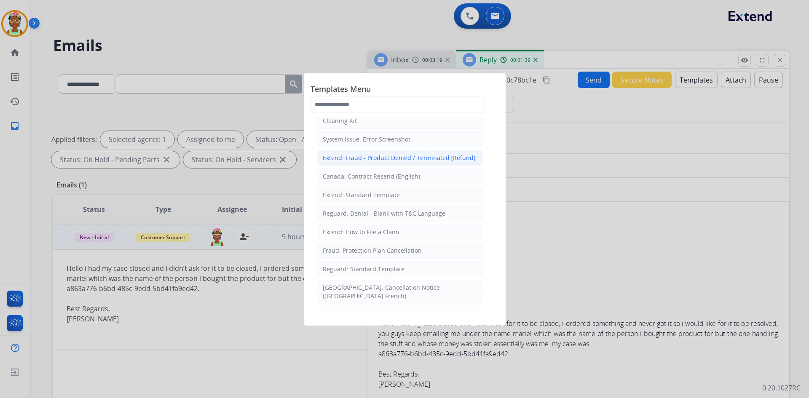
scroll to position [0, 0]
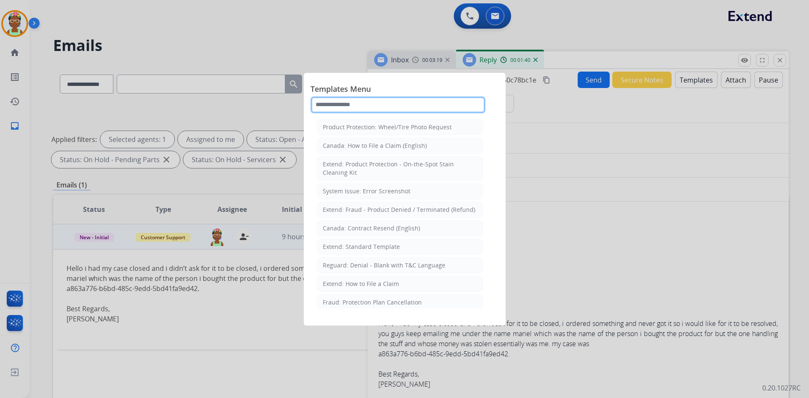
click at [384, 102] on input "text" at bounding box center [397, 104] width 175 height 17
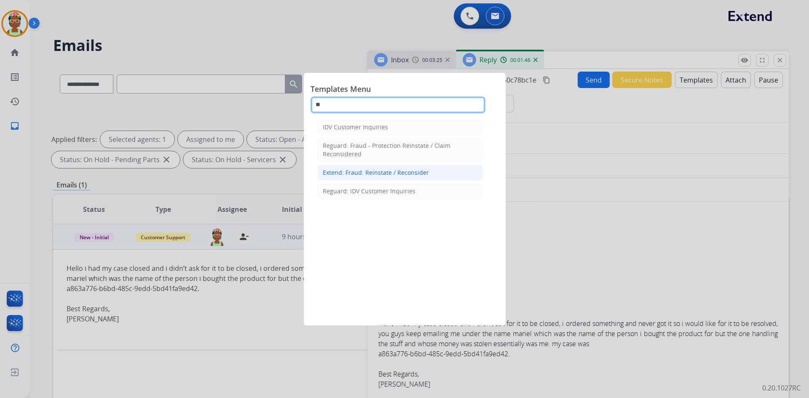
type input "*"
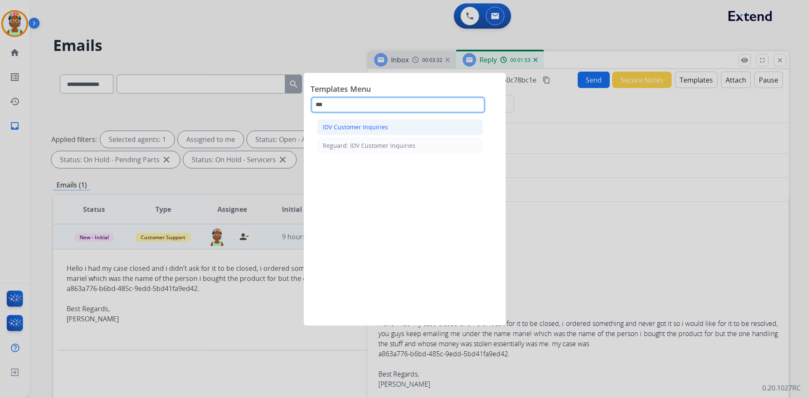
type input "***"
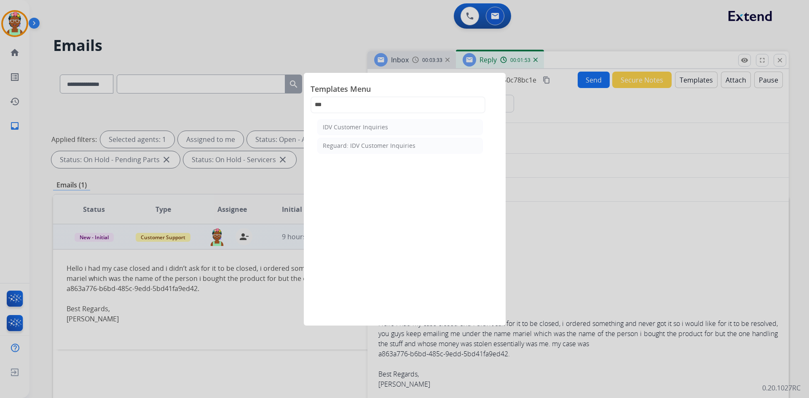
drag, startPoint x: 383, startPoint y: 122, endPoint x: 406, endPoint y: 136, distance: 26.4
click at [382, 117] on div "IDV Customer Inquiries Reguard: IDV Customer Inquiries" at bounding box center [399, 213] width 179 height 192
drag, startPoint x: 384, startPoint y: 126, endPoint x: 402, endPoint y: 129, distance: 17.9
click at [385, 126] on div "IDV Customer Inquiries" at bounding box center [355, 127] width 65 height 8
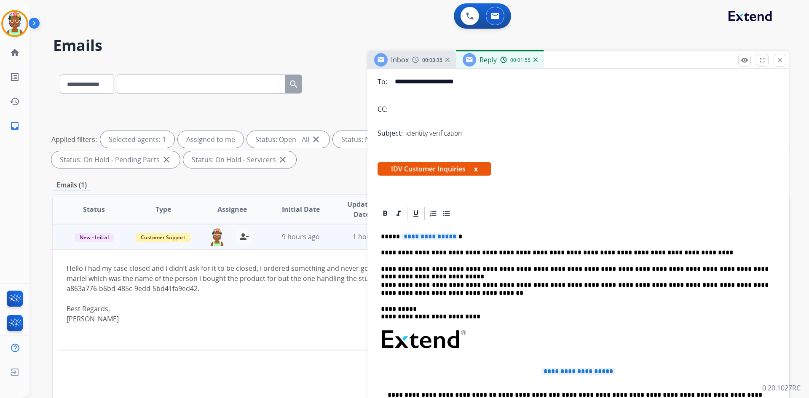
scroll to position [84, 0]
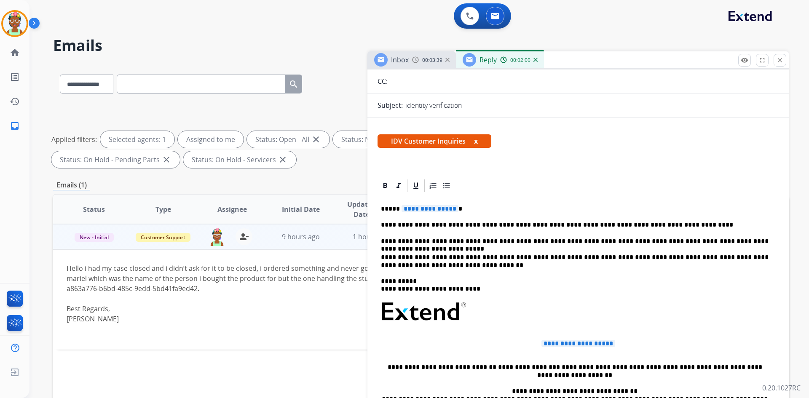
click at [400, 240] on div "**********" at bounding box center [577, 358] width 401 height 330
drag, startPoint x: 776, startPoint y: 243, endPoint x: 566, endPoint y: 240, distance: 209.3
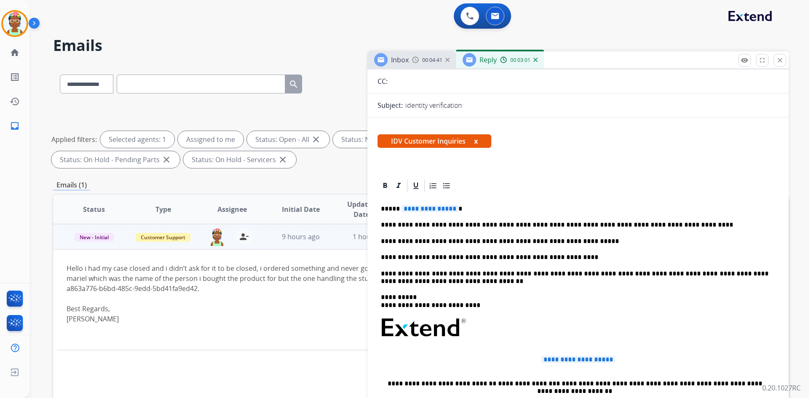
click at [400, 256] on p "**********" at bounding box center [574, 258] width 387 height 8
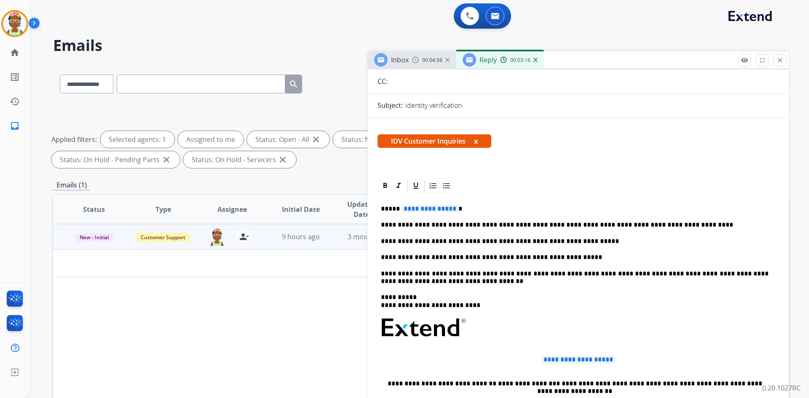
click at [400, 207] on span "**********" at bounding box center [429, 208] width 57 height 7
click at [398, 59] on span "Inbox" at bounding box center [400, 59] width 18 height 9
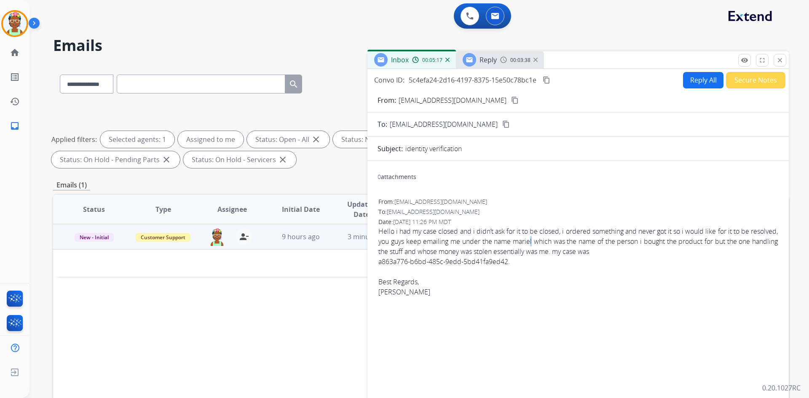
drag, startPoint x: 560, startPoint y: 243, endPoint x: 565, endPoint y: 240, distance: 4.9
click at [400, 240] on div "Hello i had my case closed and i didn’t ask for it to be closed, i ordered some…" at bounding box center [577, 246] width 399 height 40
click at [400, 243] on div "Hello i had my case closed and i didn’t ask for it to be closed, i ordered some…" at bounding box center [577, 246] width 399 height 40
drag, startPoint x: 539, startPoint y: 240, endPoint x: 546, endPoint y: 242, distance: 6.9
click at [400, 243] on div "Hello i had my case closed and i didn’t ask for it to be closed, i ordered some…" at bounding box center [577, 246] width 399 height 40
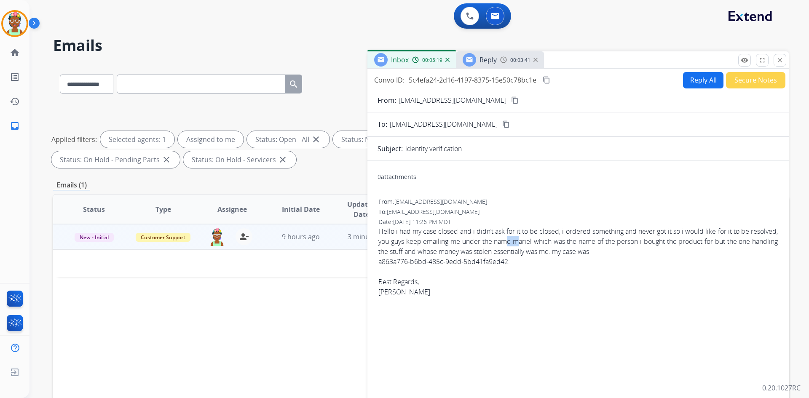
click at [400, 242] on div "Hello i had my case closed and i didn’t ask for it to be closed, i ordered some…" at bounding box center [577, 246] width 399 height 40
drag, startPoint x: 545, startPoint y: 241, endPoint x: 555, endPoint y: 237, distance: 10.9
click at [400, 239] on div "Hello i had my case closed and i didn’t ask for it to be closed, i ordered some…" at bounding box center [577, 246] width 399 height 40
copy div "[PERSON_NAME]"
click at [400, 65] on div "Inbox 00:05:22" at bounding box center [411, 59] width 88 height 17
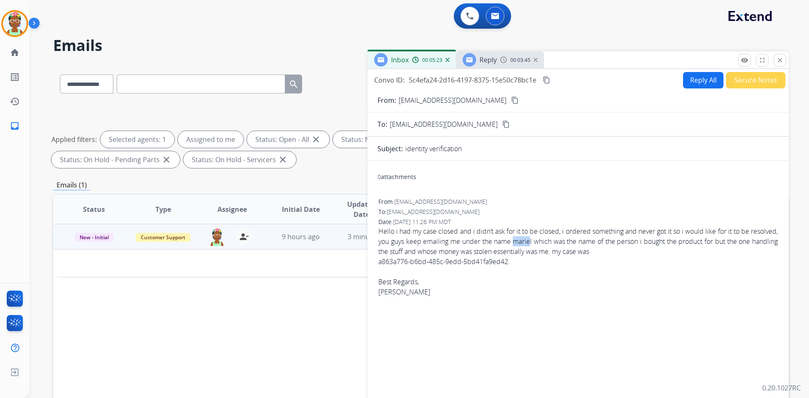
click at [400, 61] on img at bounding box center [415, 59] width 7 height 7
click at [400, 59] on span "Reply" at bounding box center [487, 59] width 17 height 9
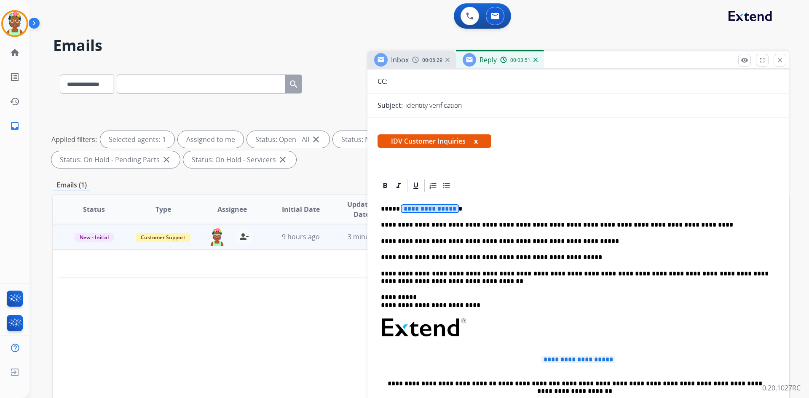
click at [400, 211] on span "**********" at bounding box center [429, 208] width 57 height 7
drag, startPoint x: 396, startPoint y: 208, endPoint x: 400, endPoint y: 208, distance: 4.6
click at [398, 208] on p "**********" at bounding box center [574, 209] width 387 height 8
drag, startPoint x: 411, startPoint y: 208, endPoint x: 416, endPoint y: 208, distance: 5.1
click at [400, 208] on p "**********" at bounding box center [574, 209] width 387 height 8
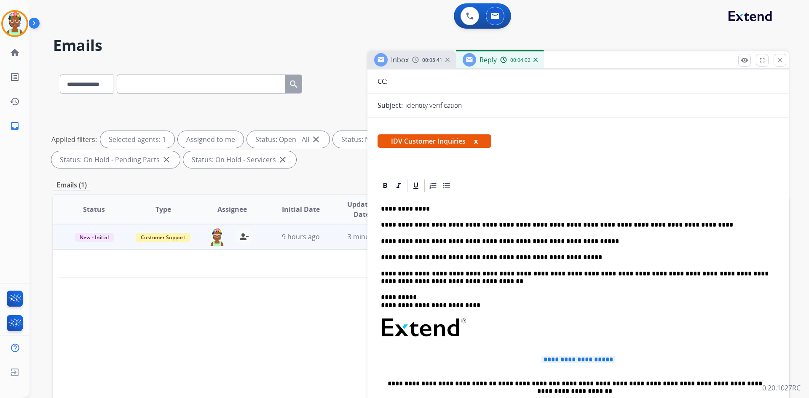
click at [400, 210] on p "**********" at bounding box center [574, 209] width 387 height 8
click at [400, 207] on p "**********" at bounding box center [574, 209] width 387 height 8
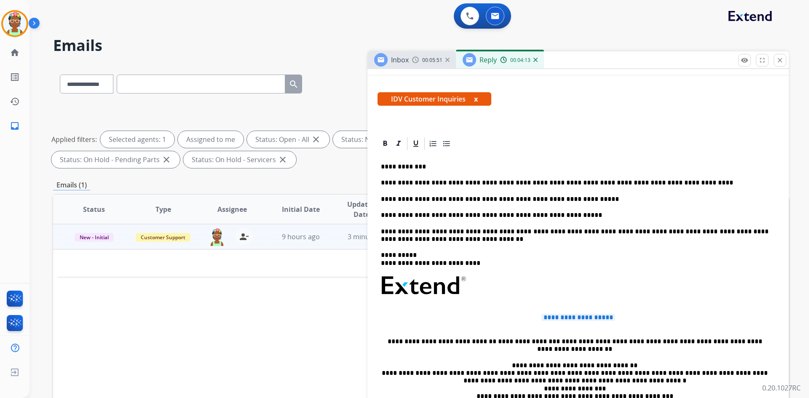
scroll to position [0, 0]
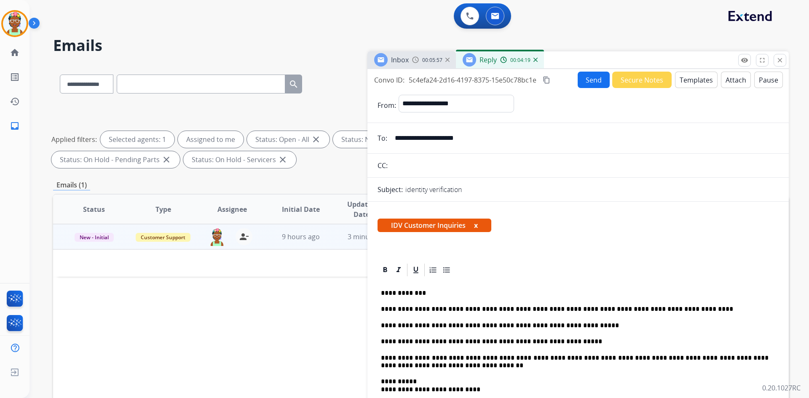
click at [400, 81] on button "Send" at bounding box center [593, 80] width 32 height 16
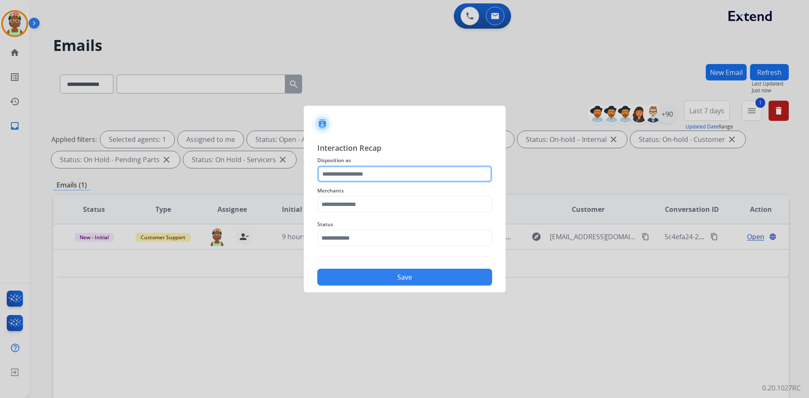
click at [344, 173] on input "text" at bounding box center [404, 173] width 175 height 17
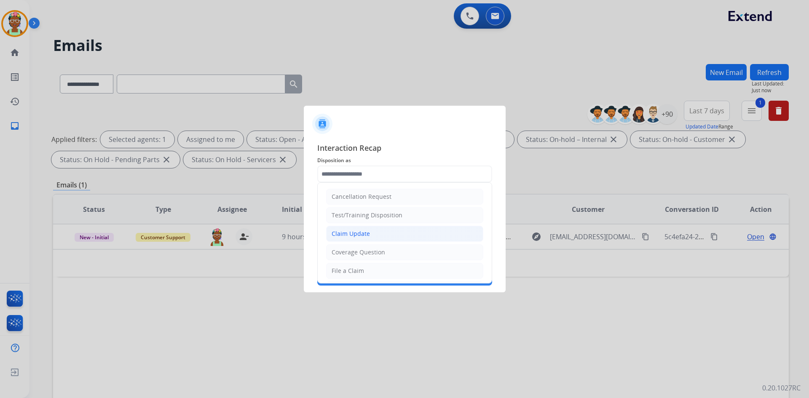
click at [373, 230] on li "Claim Update" at bounding box center [404, 234] width 157 height 16
type input "**********"
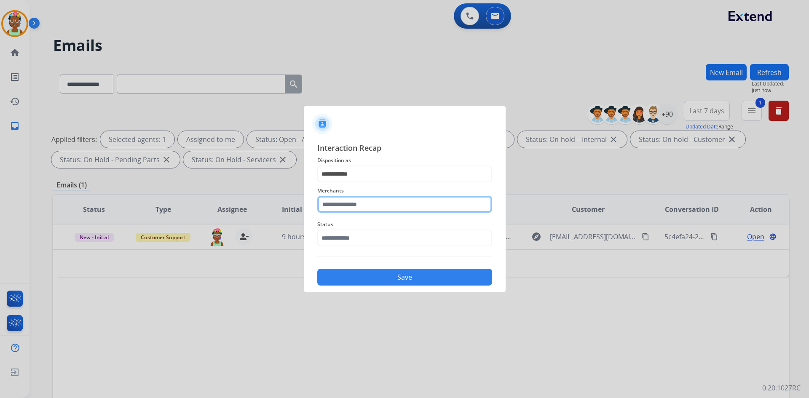
click at [376, 203] on input "text" at bounding box center [404, 204] width 175 height 17
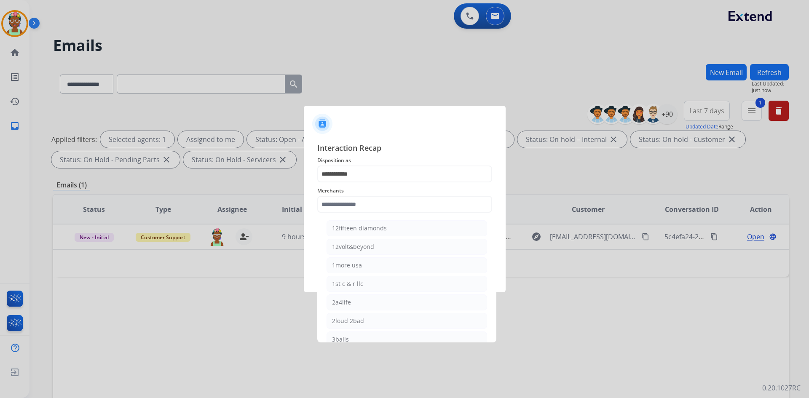
click at [400, 153] on span "Interaction Recap" at bounding box center [404, 148] width 175 height 13
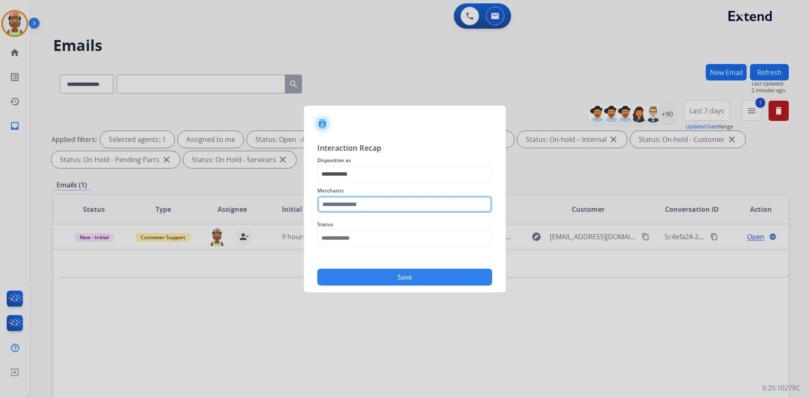
click at [376, 207] on input "text" at bounding box center [404, 204] width 175 height 17
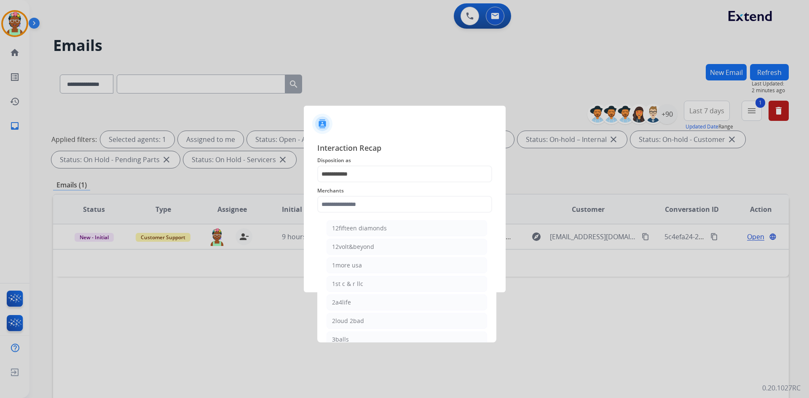
click at [155, 85] on div at bounding box center [404, 199] width 809 height 398
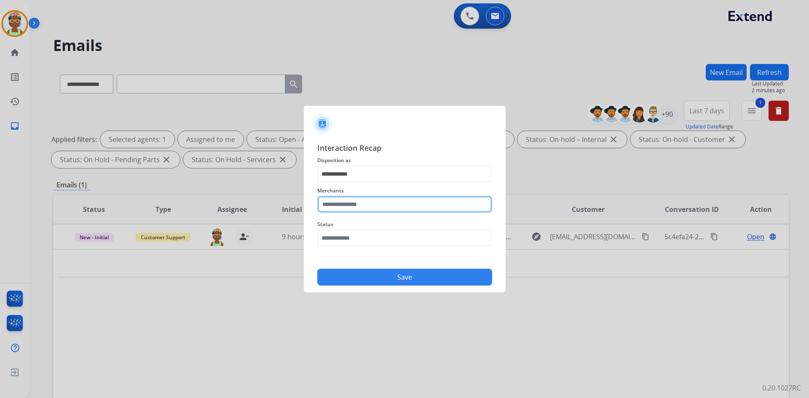
drag, startPoint x: 383, startPoint y: 202, endPoint x: 389, endPoint y: 200, distance: 6.1
click at [387, 201] on input "text" at bounding box center [404, 204] width 175 height 17
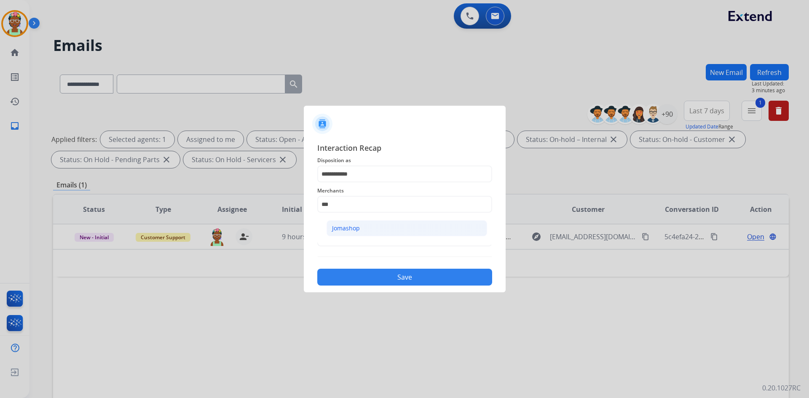
click at [367, 224] on li "Jomashop" at bounding box center [406, 228] width 160 height 16
type input "********"
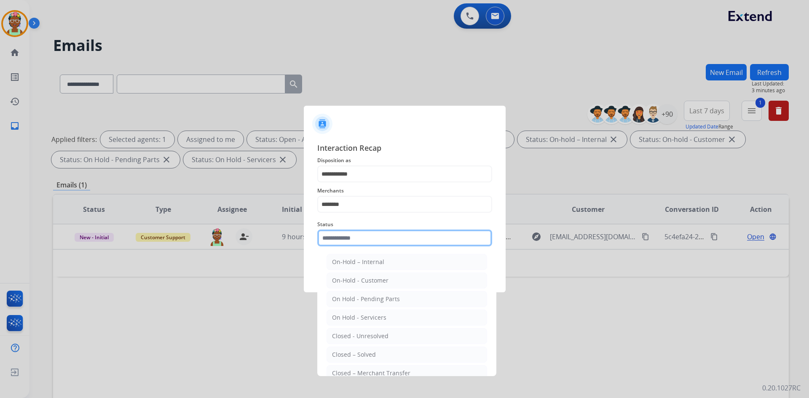
click at [352, 239] on input "text" at bounding box center [404, 238] width 175 height 17
click at [358, 358] on div "Closed – Solved" at bounding box center [354, 354] width 44 height 8
type input "**********"
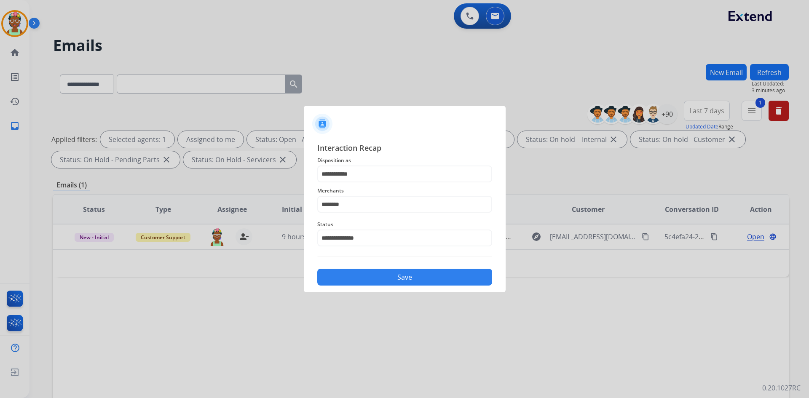
click at [356, 270] on button "Save" at bounding box center [404, 277] width 175 height 17
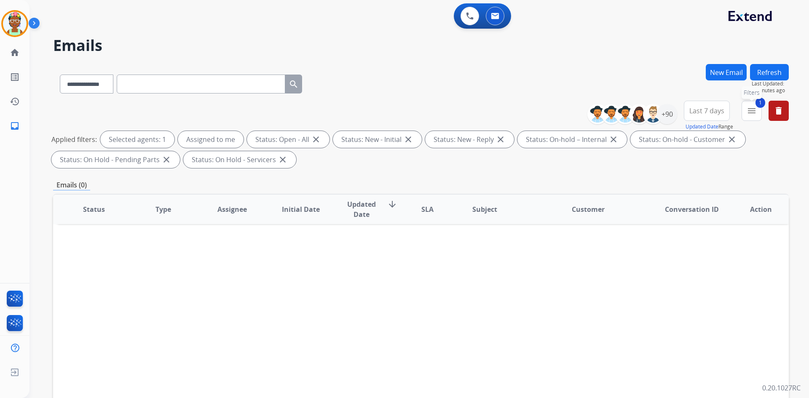
click at [400, 108] on button "1 menu Filters" at bounding box center [751, 111] width 20 height 20
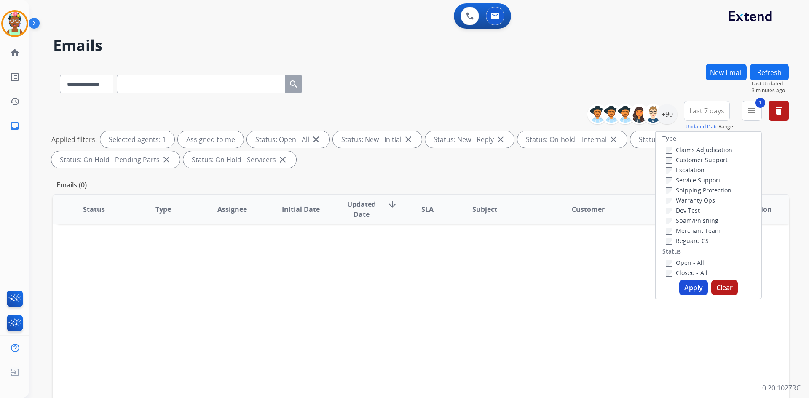
click at [400, 272] on label "Closed - All" at bounding box center [686, 273] width 42 height 8
click at [400, 285] on button "Apply" at bounding box center [693, 287] width 29 height 15
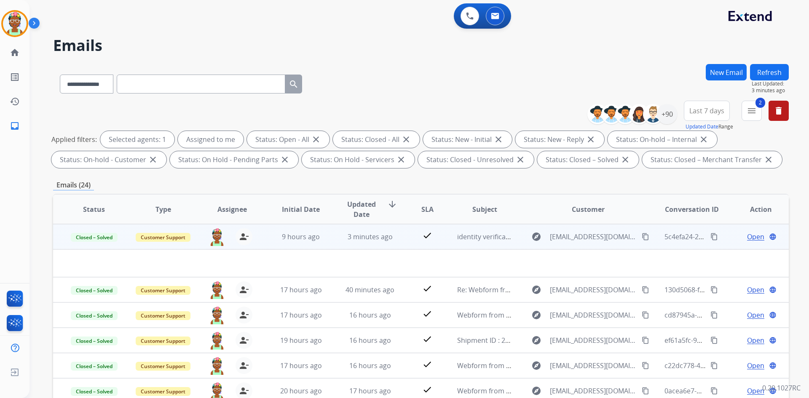
drag, startPoint x: 707, startPoint y: 239, endPoint x: 710, endPoint y: 234, distance: 5.9
click at [400, 239] on mat-icon "content_copy" at bounding box center [714, 237] width 8 height 8
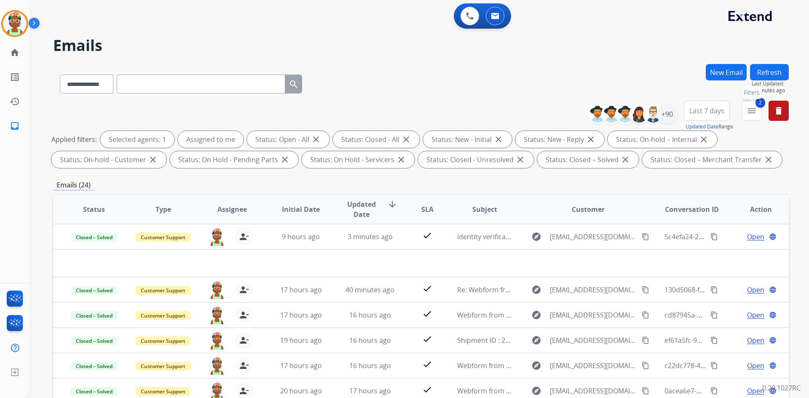
click at [400, 109] on mat-icon "menu" at bounding box center [751, 111] width 10 height 10
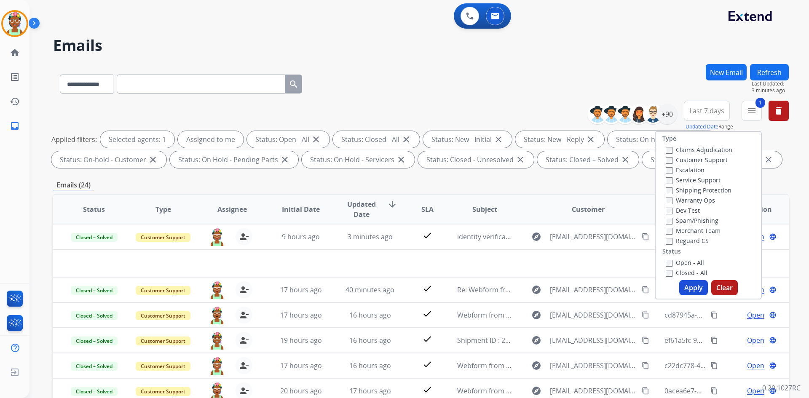
click at [400, 286] on button "Apply" at bounding box center [693, 287] width 29 height 15
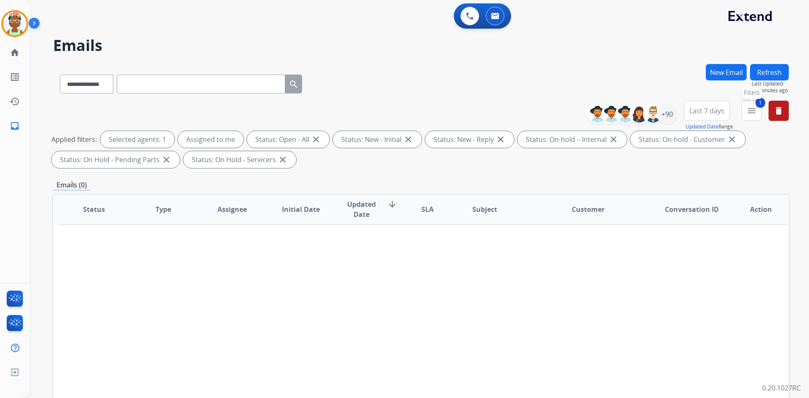
click at [400, 109] on mat-icon "menu" at bounding box center [751, 111] width 10 height 10
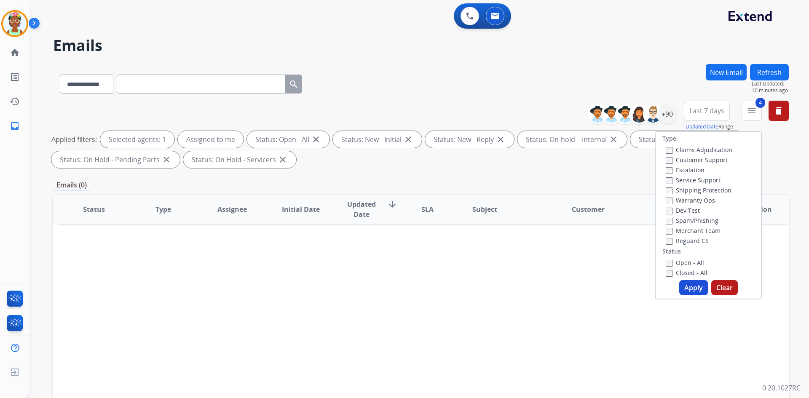
click at [400, 289] on button "Apply" at bounding box center [693, 287] width 29 height 15
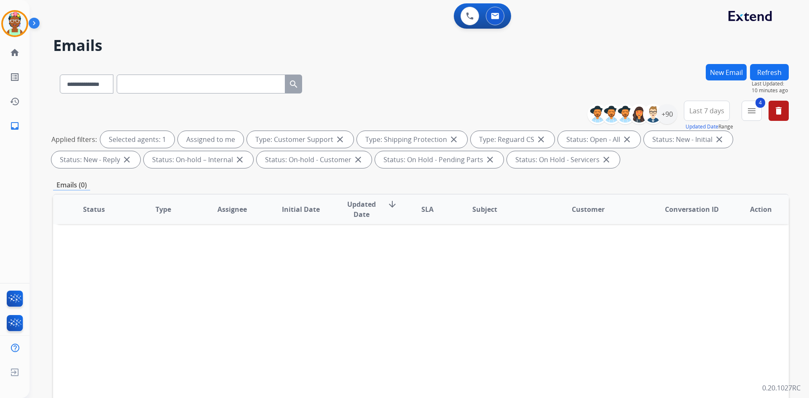
click at [400, 111] on span "Last 7 days" at bounding box center [706, 110] width 35 height 3
click at [400, 169] on div "Last 7 days" at bounding box center [704, 170] width 46 height 13
click at [400, 118] on div "+90" at bounding box center [667, 114] width 20 height 20
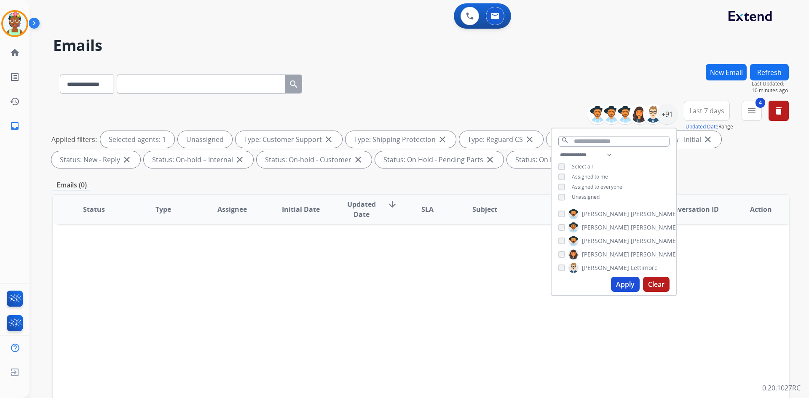
click at [400, 286] on button "Apply" at bounding box center [625, 284] width 29 height 15
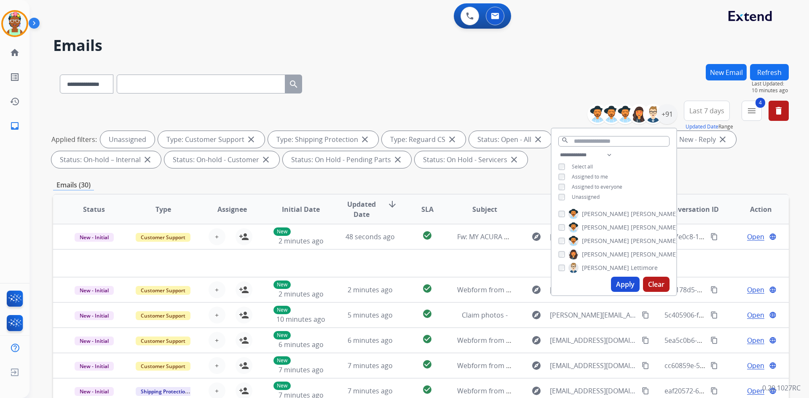
click at [400, 186] on div "Emails (30)" at bounding box center [420, 185] width 735 height 11
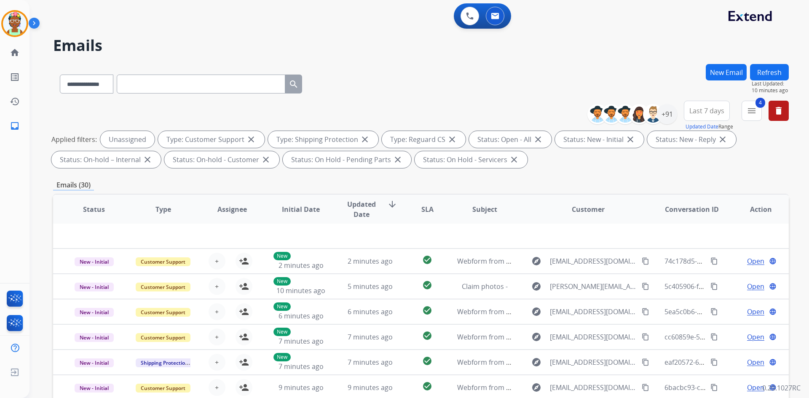
scroll to position [122, 0]
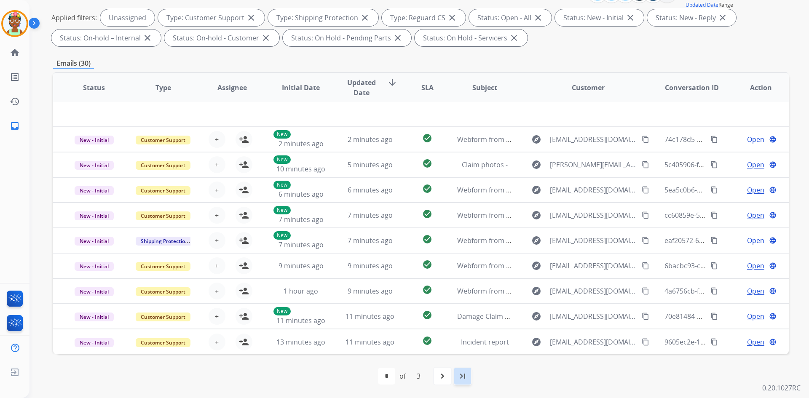
click at [400, 378] on mat-icon "last_page" at bounding box center [462, 376] width 10 height 10
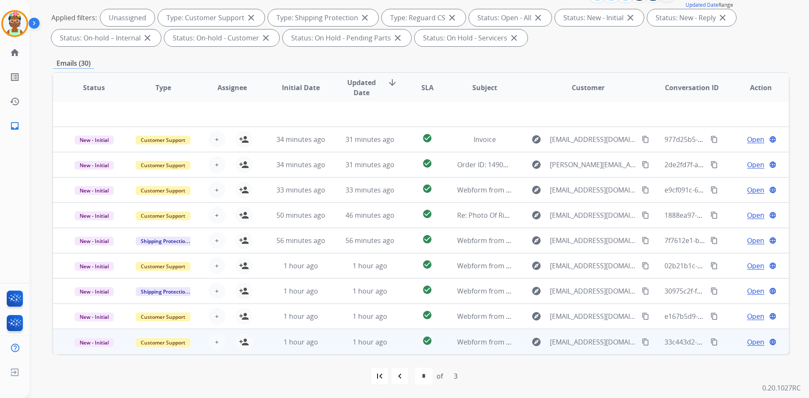
click at [400, 342] on div "Open language" at bounding box center [760, 342] width 55 height 10
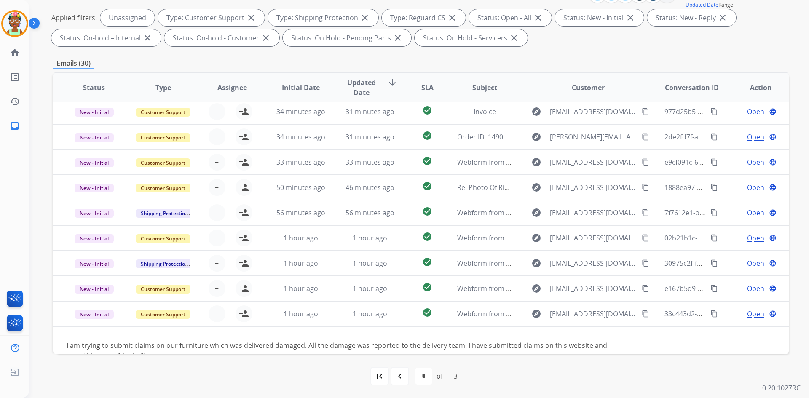
scroll to position [48, 0]
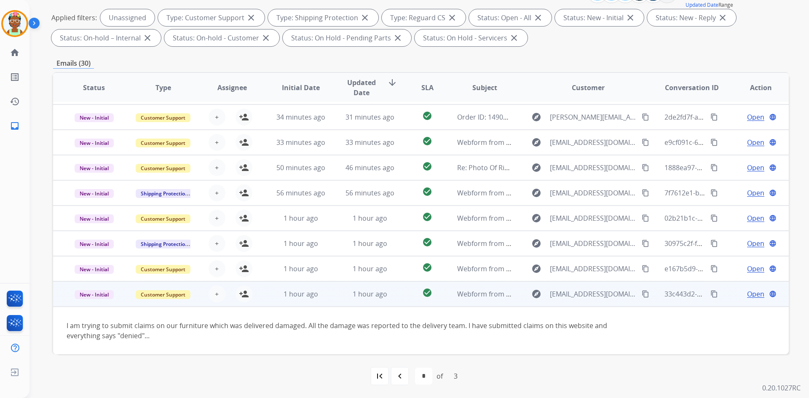
click at [400, 290] on div "Open language" at bounding box center [760, 294] width 55 height 10
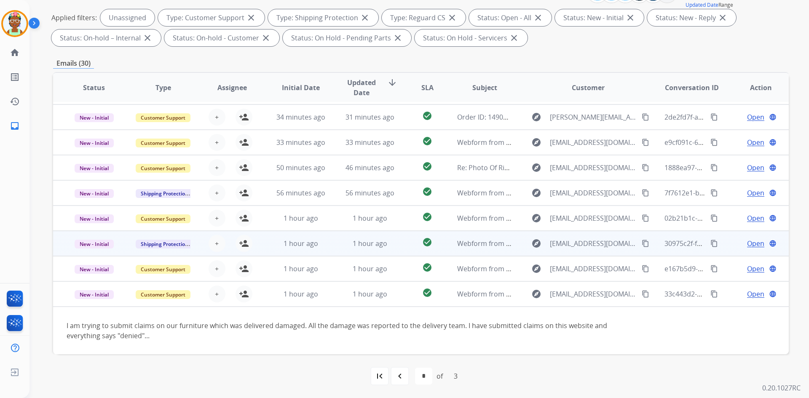
scroll to position [1, 0]
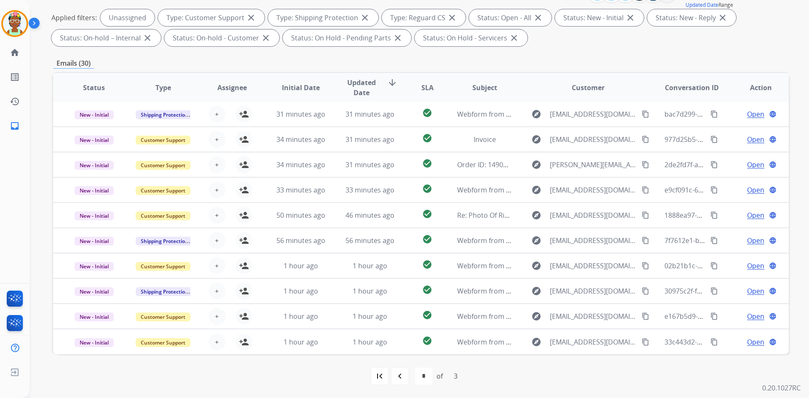
click at [400, 386] on div "first_page navigate_before * * * of 3 navigate_next last_page" at bounding box center [420, 376] width 735 height 44
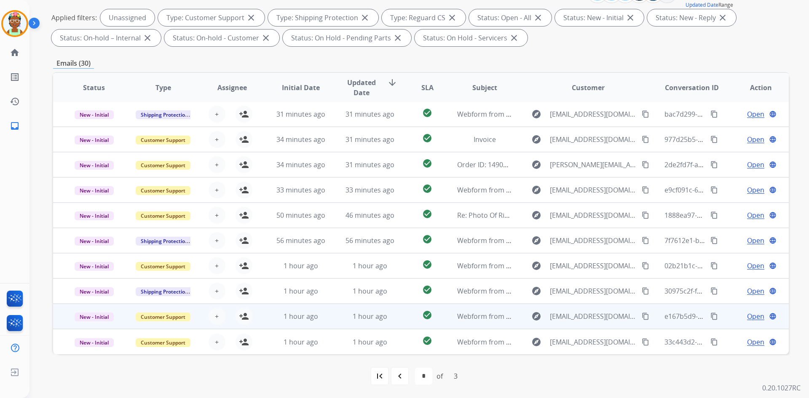
click at [400, 320] on div "Open language" at bounding box center [760, 316] width 55 height 10
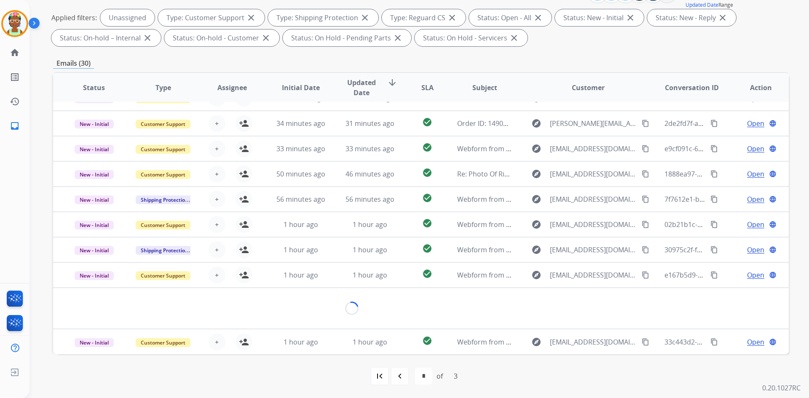
scroll to position [39, 0]
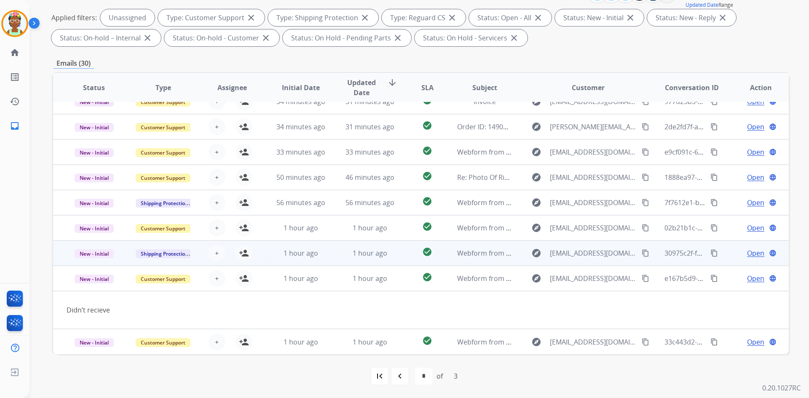
click at [400, 262] on td "Open language" at bounding box center [753, 252] width 69 height 25
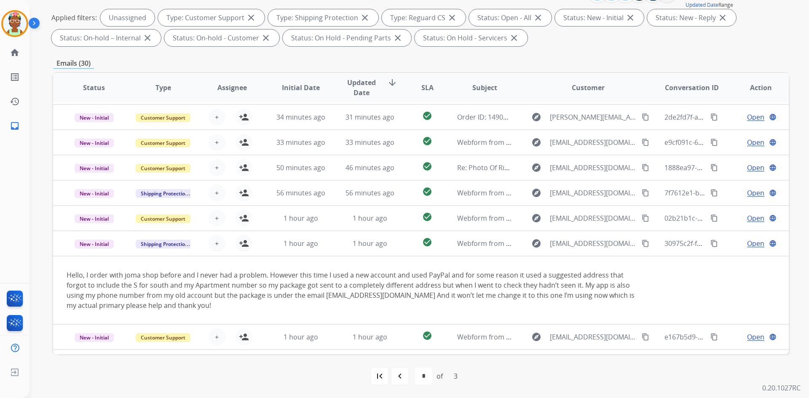
scroll to position [69, 0]
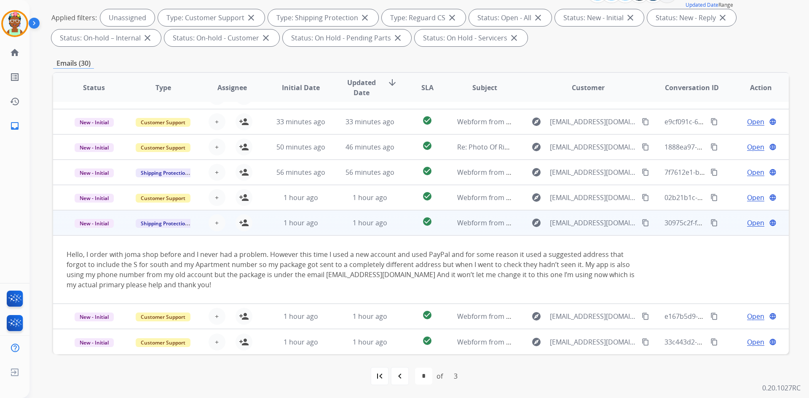
click at [400, 220] on td "Open language" at bounding box center [753, 222] width 69 height 25
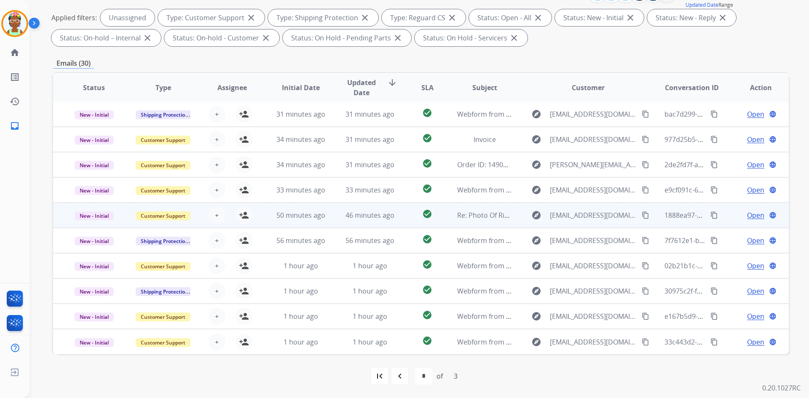
scroll to position [1, 0]
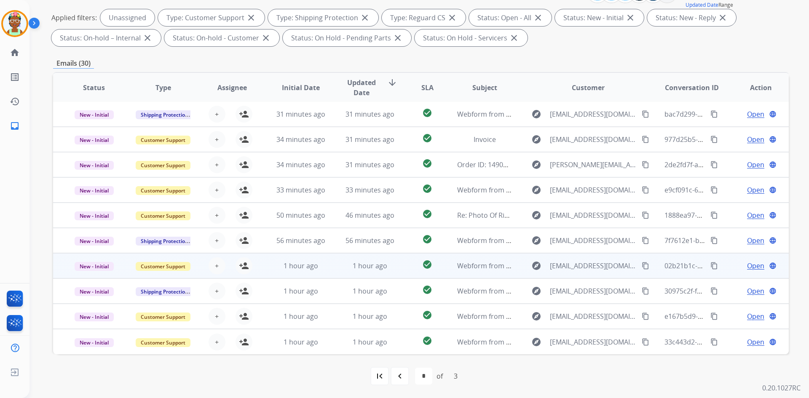
click at [400, 265] on div "Open language" at bounding box center [760, 266] width 55 height 10
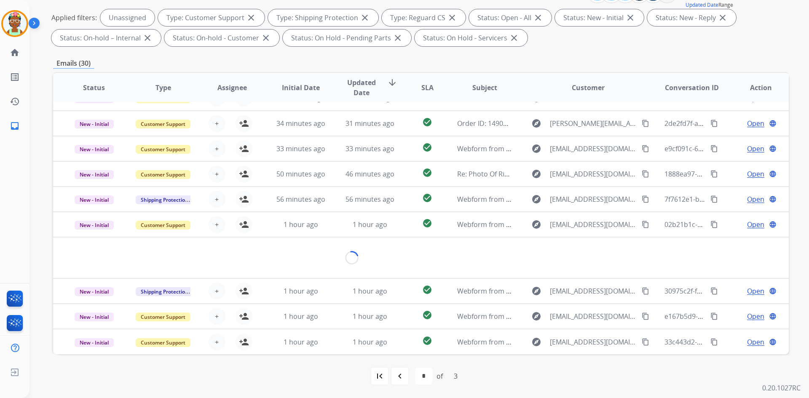
scroll to position [39, 0]
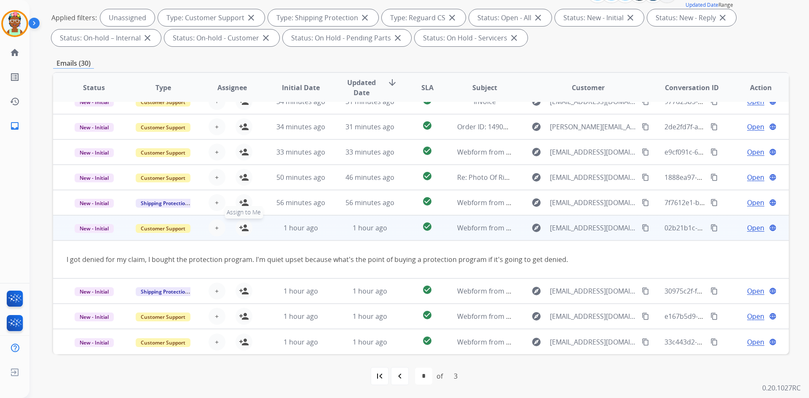
click at [245, 230] on mat-icon "person_add" at bounding box center [244, 228] width 10 height 10
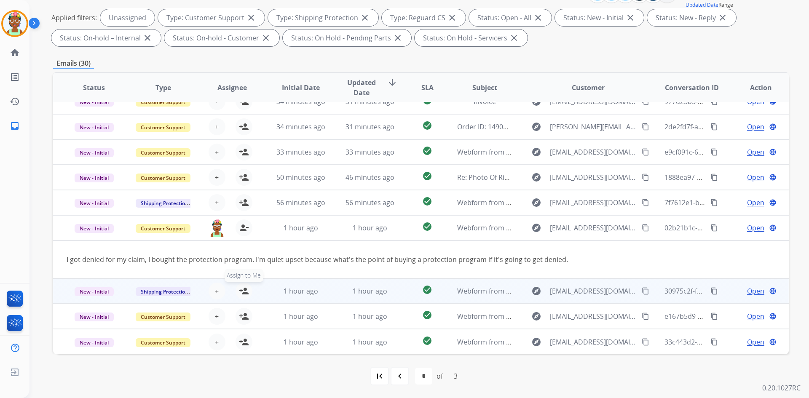
click at [242, 296] on button "person_add Assign to Me" at bounding box center [243, 291] width 17 height 17
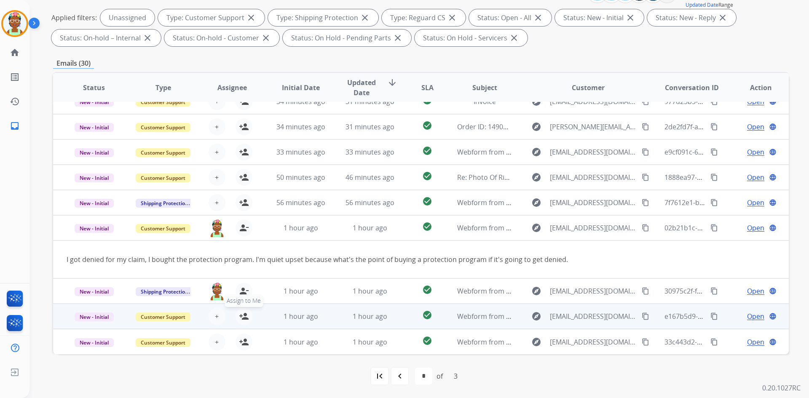
click at [245, 320] on mat-icon "person_add" at bounding box center [244, 316] width 10 height 10
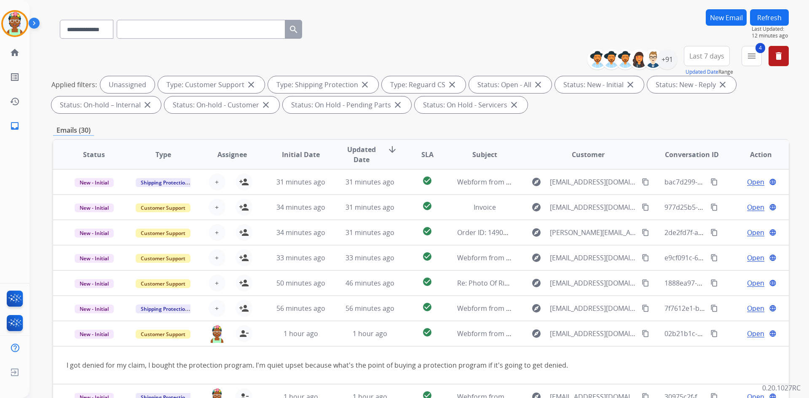
scroll to position [0, 0]
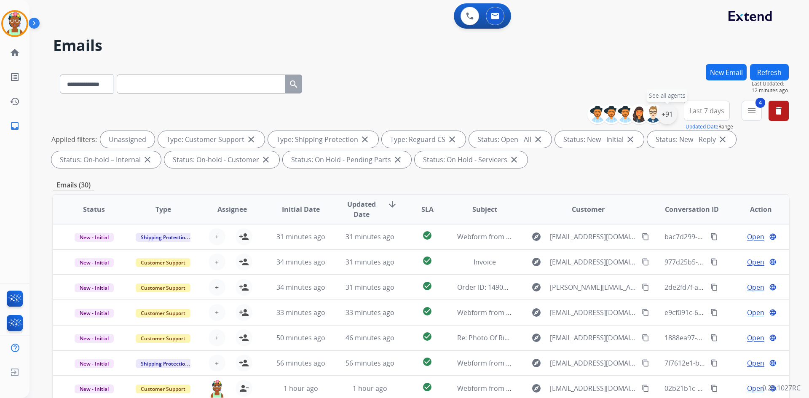
click at [400, 112] on div "+91" at bounding box center [667, 114] width 20 height 20
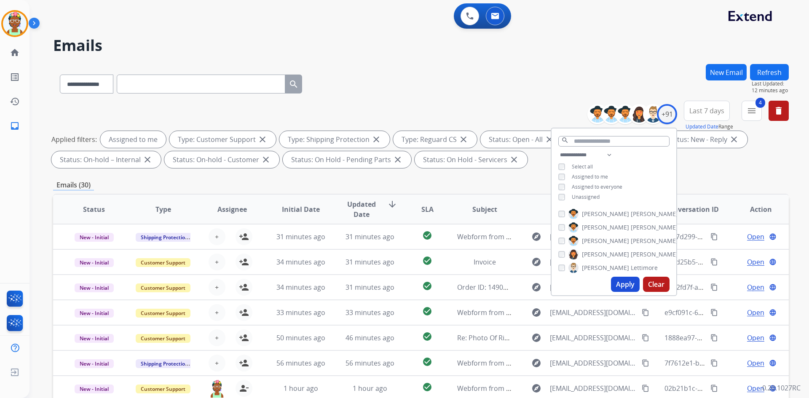
click at [400, 286] on button "Apply" at bounding box center [625, 284] width 29 height 15
select select "*"
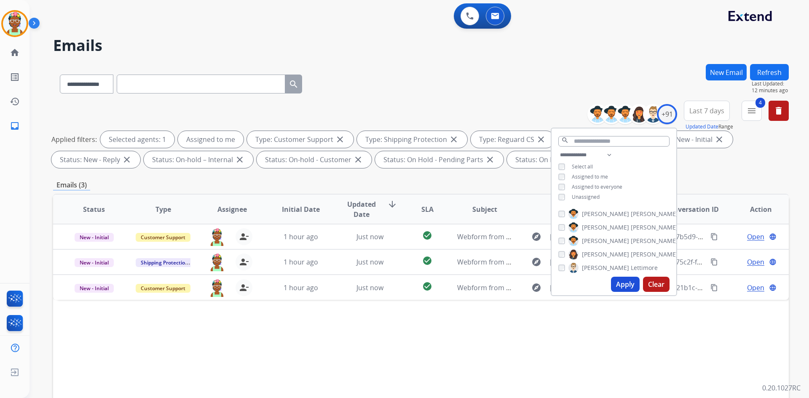
click at [400, 351] on div "Status Type Assignee Initial Date Updated Date arrow_downward SLA Subject Custo…" at bounding box center [420, 335] width 735 height 282
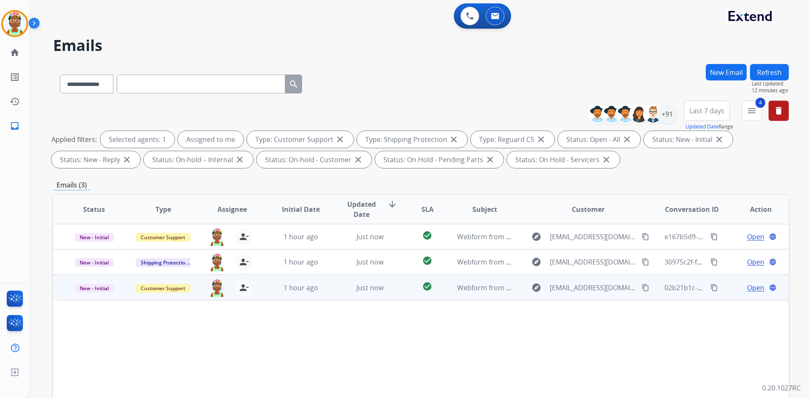
click at [400, 291] on td "Open language" at bounding box center [753, 287] width 69 height 25
click at [400, 291] on span "Open" at bounding box center [755, 287] width 17 height 10
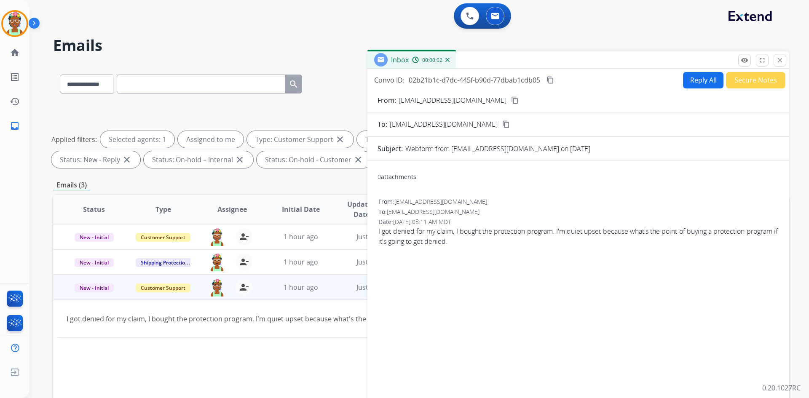
click at [400, 102] on mat-icon "content_copy" at bounding box center [515, 100] width 8 height 8
click at [400, 75] on button "Reply All" at bounding box center [703, 80] width 40 height 16
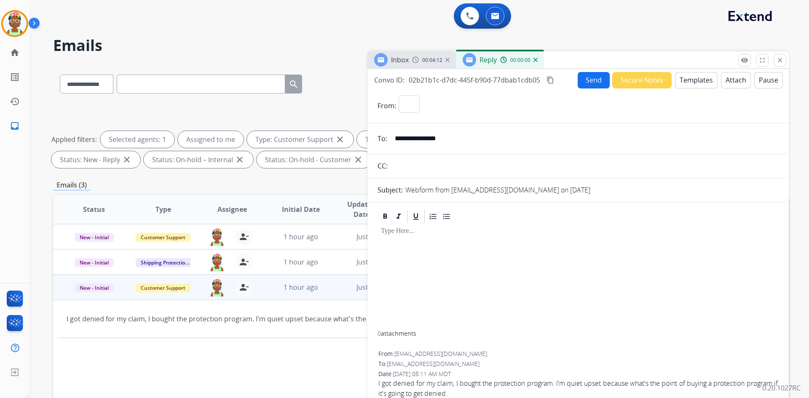
select select "**********"
click at [400, 79] on button "Templates" at bounding box center [696, 80] width 43 height 16
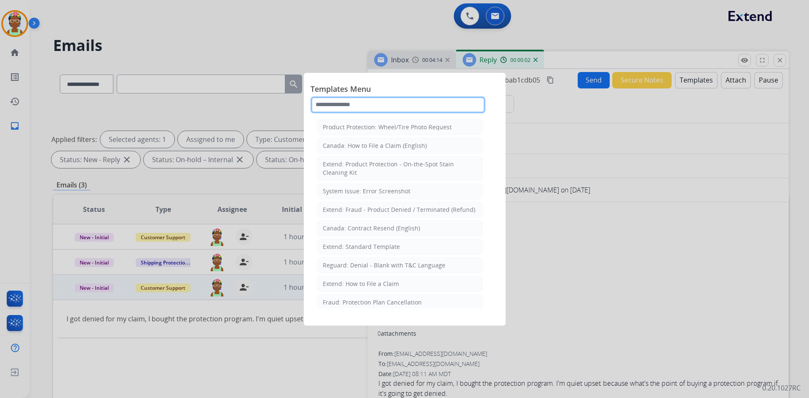
click at [385, 109] on input "text" at bounding box center [397, 104] width 175 height 17
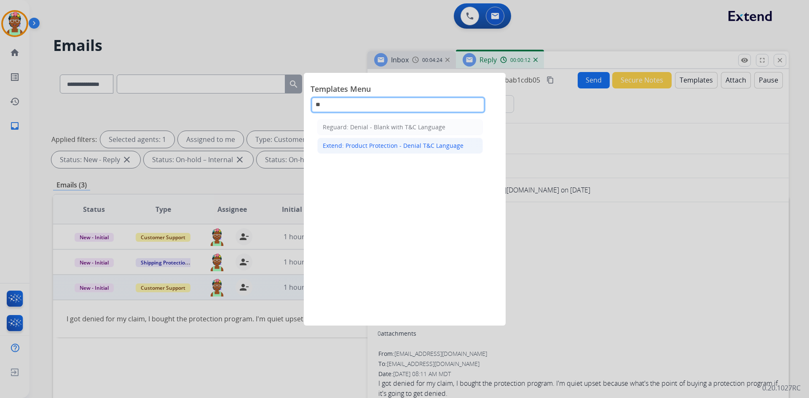
type input "**"
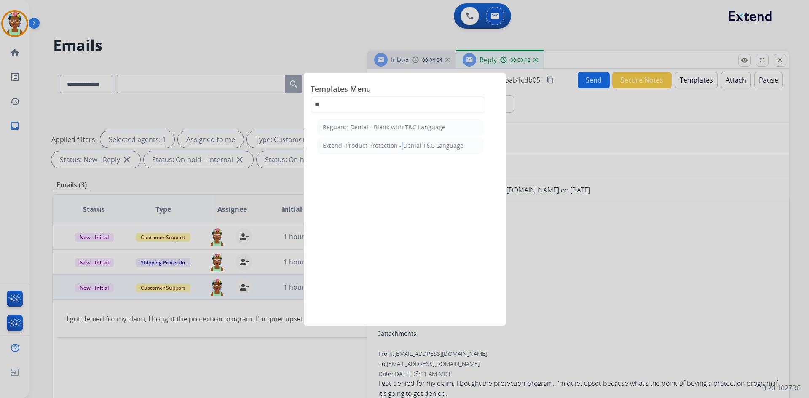
drag, startPoint x: 399, startPoint y: 148, endPoint x: 404, endPoint y: 147, distance: 5.2
click at [399, 148] on div "Extend: Product Protection - Denial T&C Language" at bounding box center [393, 145] width 141 height 8
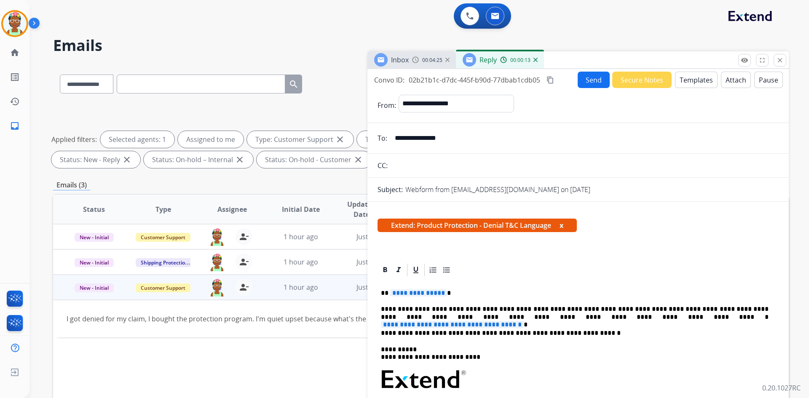
scroll to position [84, 0]
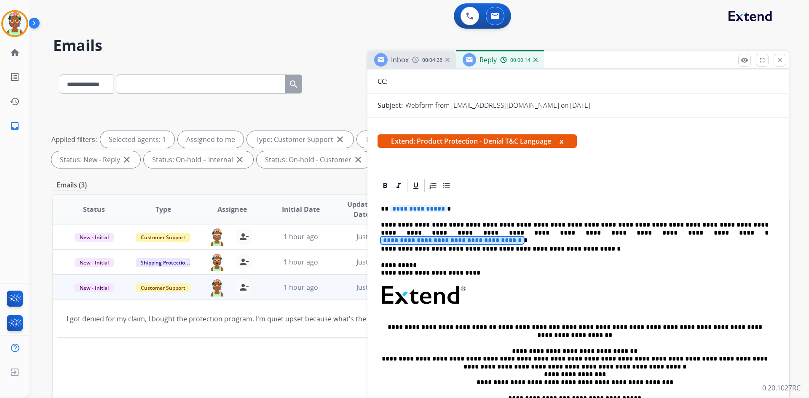
click at [400, 237] on span "**********" at bounding box center [452, 240] width 143 height 7
click at [400, 233] on p "**********" at bounding box center [574, 229] width 387 height 16
drag, startPoint x: 541, startPoint y: 234, endPoint x: 687, endPoint y: 235, distance: 146.6
click at [400, 235] on p "**********" at bounding box center [574, 229] width 387 height 16
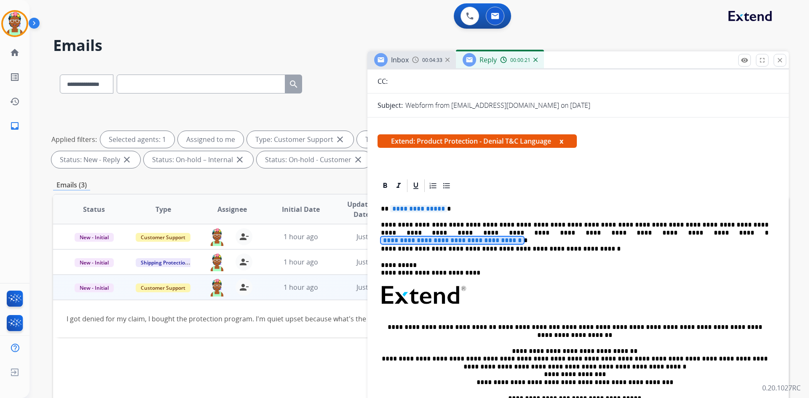
drag, startPoint x: 641, startPoint y: 232, endPoint x: 625, endPoint y: 232, distance: 15.2
click at [400, 237] on span "**********" at bounding box center [452, 240] width 143 height 7
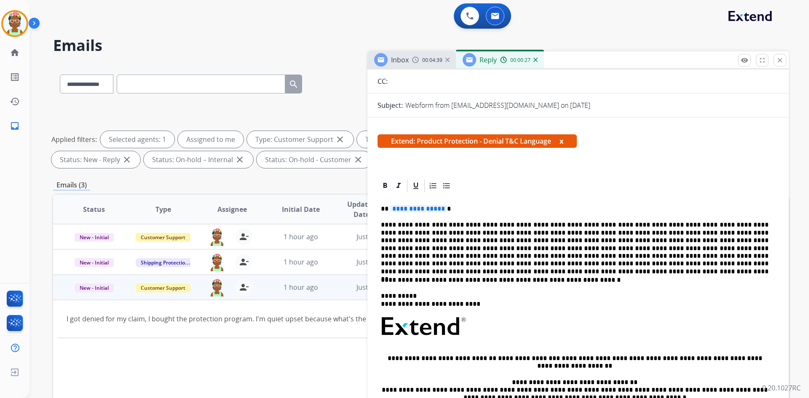
click at [400, 232] on p "**********" at bounding box center [574, 244] width 387 height 46
drag, startPoint x: 656, startPoint y: 262, endPoint x: 659, endPoint y: 267, distance: 5.7
click at [400, 264] on p "**********" at bounding box center [574, 244] width 387 height 46
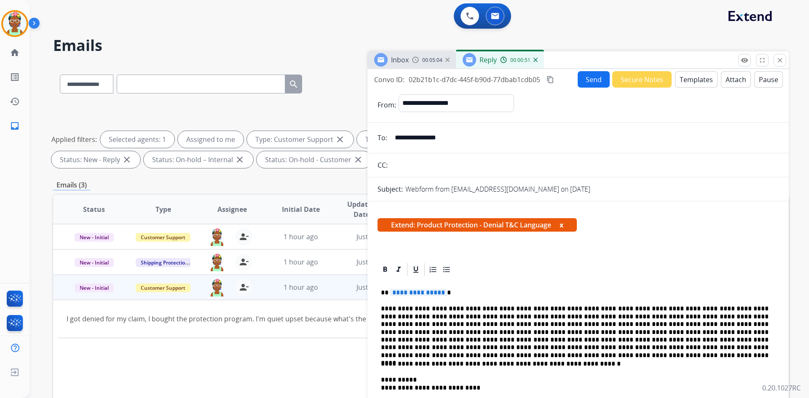
scroll to position [0, 0]
click at [400, 77] on button "Attach" at bounding box center [736, 80] width 30 height 16
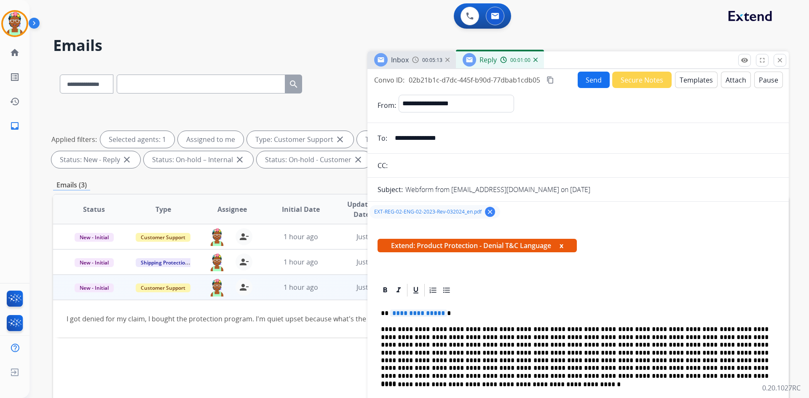
click at [400, 312] on span "**********" at bounding box center [418, 313] width 57 height 7
drag, startPoint x: 420, startPoint y: 312, endPoint x: 409, endPoint y: 316, distance: 11.6
click at [400, 315] on span "**********" at bounding box center [418, 313] width 57 height 7
click at [400, 80] on mat-icon "content_copy" at bounding box center [550, 80] width 8 height 8
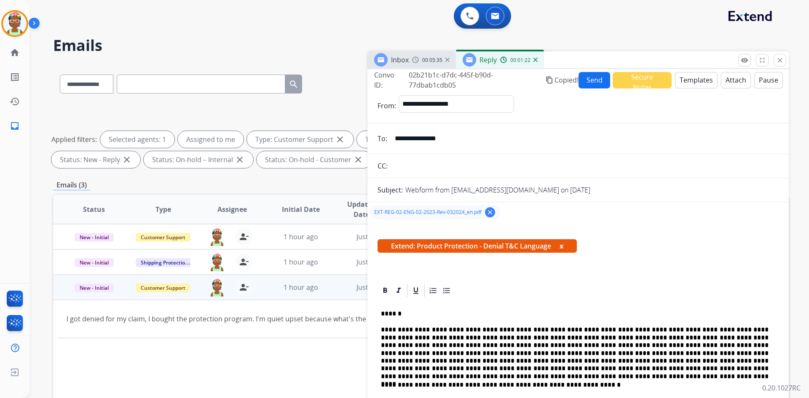
click at [400, 80] on button "Send" at bounding box center [594, 80] width 32 height 16
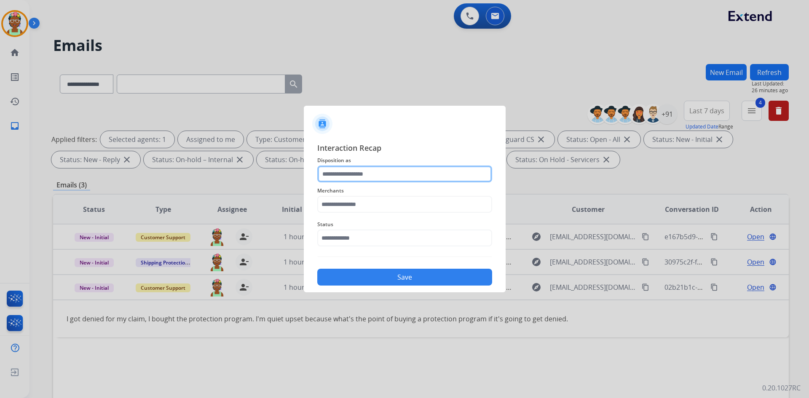
click at [367, 179] on input "text" at bounding box center [404, 173] width 175 height 17
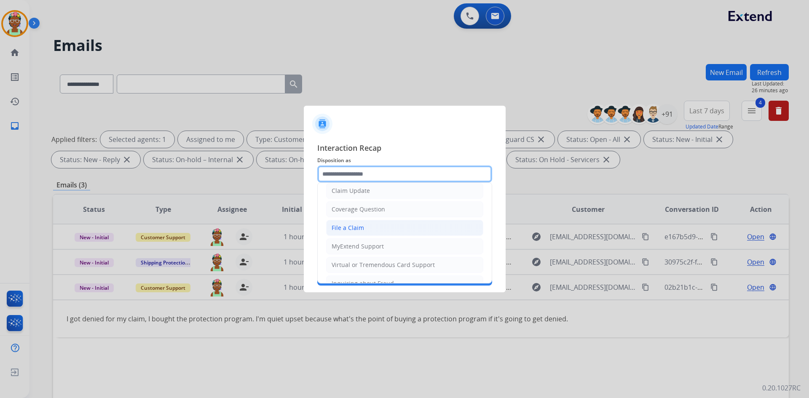
scroll to position [42, 0]
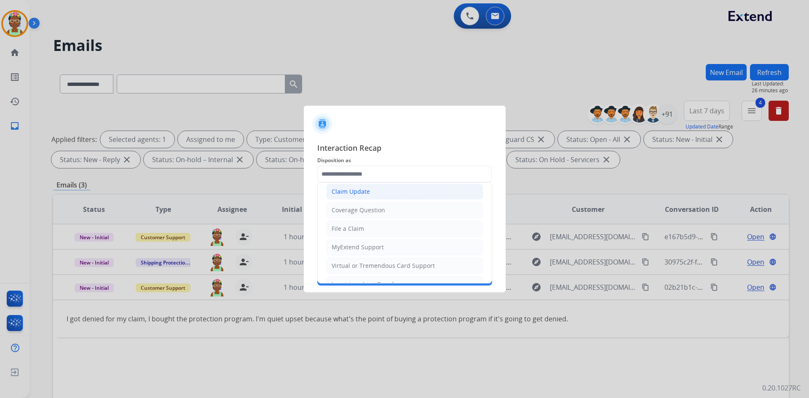
click at [366, 194] on div "Claim Update" at bounding box center [350, 191] width 38 height 8
type input "**********"
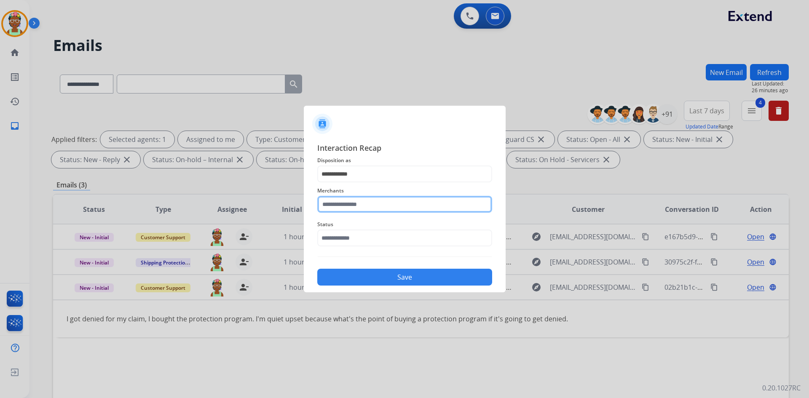
click at [370, 203] on input "text" at bounding box center [404, 204] width 175 height 17
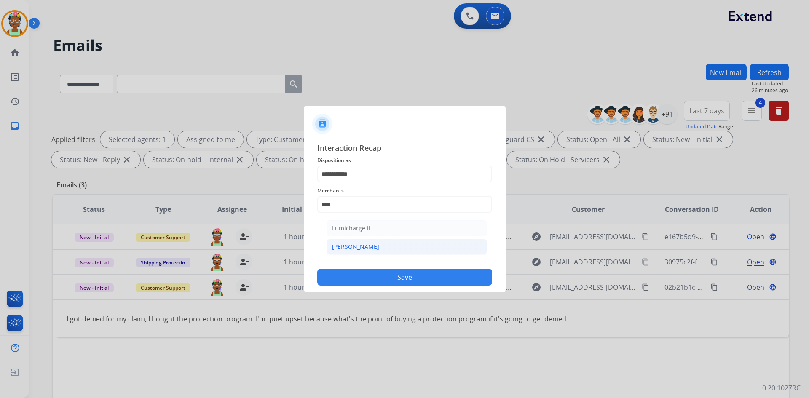
click at [384, 251] on li "[PERSON_NAME]" at bounding box center [406, 247] width 160 height 16
type input "********"
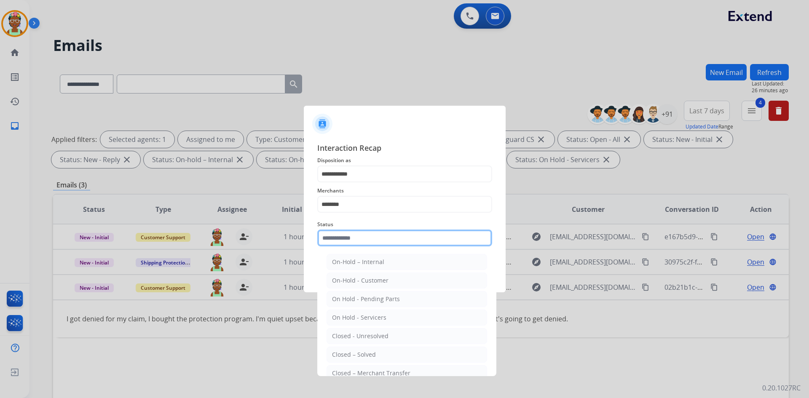
click at [388, 241] on input "text" at bounding box center [404, 238] width 175 height 17
click at [378, 354] on li "Closed – Solved" at bounding box center [406, 355] width 160 height 16
type input "**********"
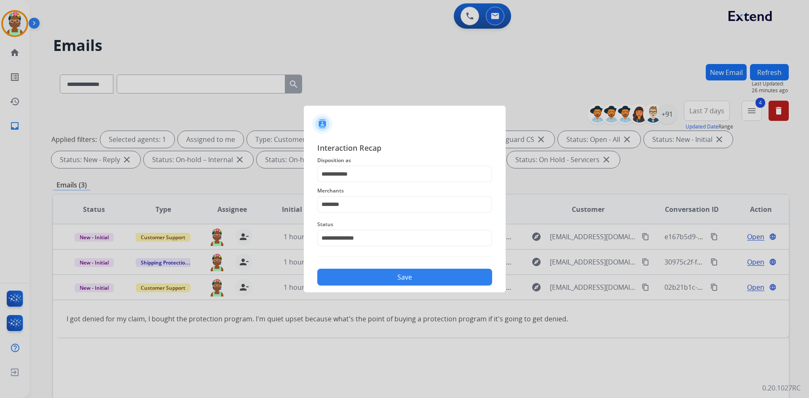
click at [400, 279] on button "Save" at bounding box center [404, 277] width 175 height 17
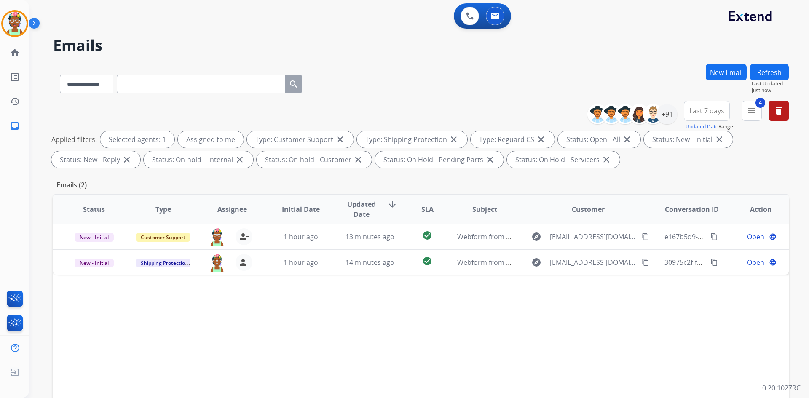
click at [400, 114] on mat-icon "menu" at bounding box center [751, 111] width 10 height 10
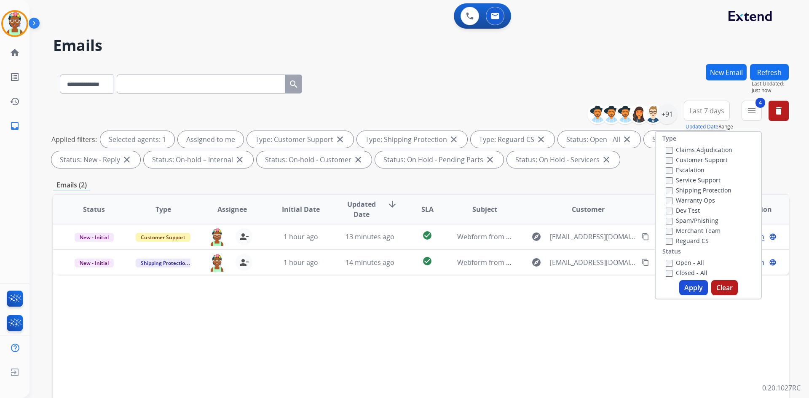
click at [400, 263] on label "Open - All" at bounding box center [684, 263] width 38 height 8
click at [400, 272] on label "Closed - All" at bounding box center [686, 273] width 42 height 8
click at [400, 285] on button "Apply" at bounding box center [693, 287] width 29 height 15
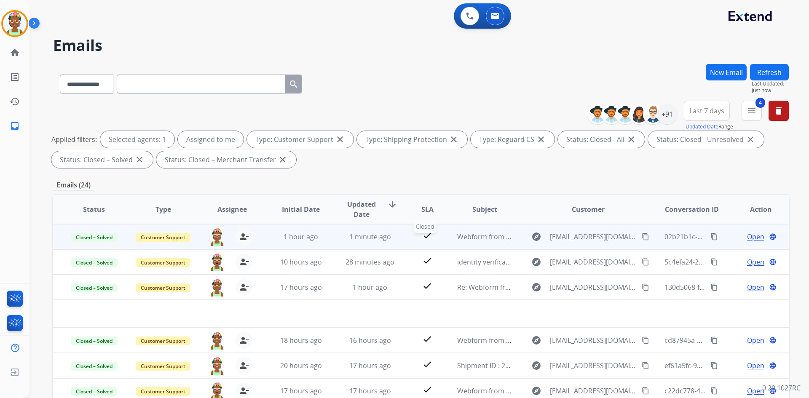
click at [400, 234] on div "check" at bounding box center [427, 236] width 32 height 13
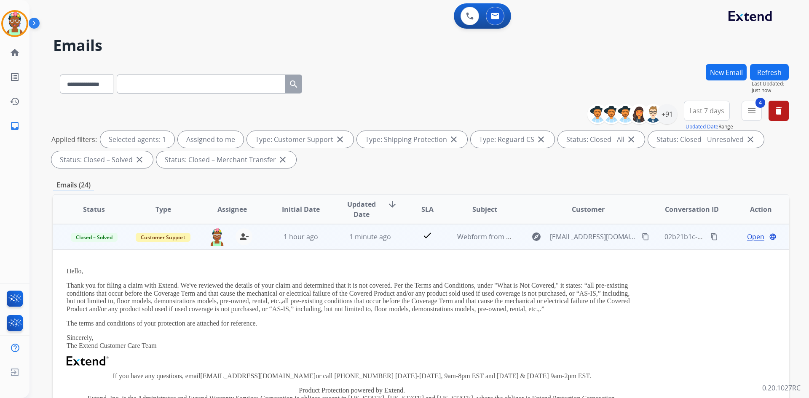
click at [400, 237] on mat-icon "content_copy" at bounding box center [714, 237] width 8 height 8
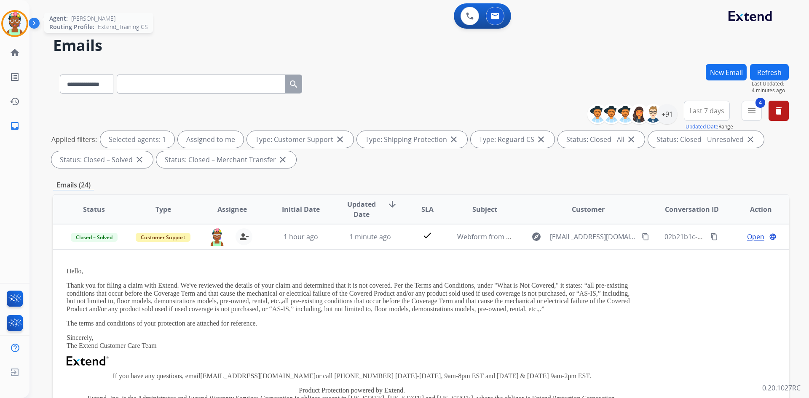
click at [13, 29] on img at bounding box center [15, 24] width 24 height 24
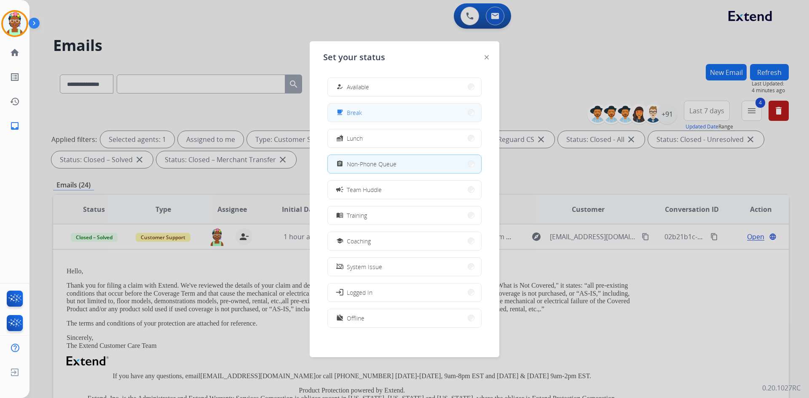
click at [381, 116] on button "free_breakfast Break" at bounding box center [404, 113] width 153 height 18
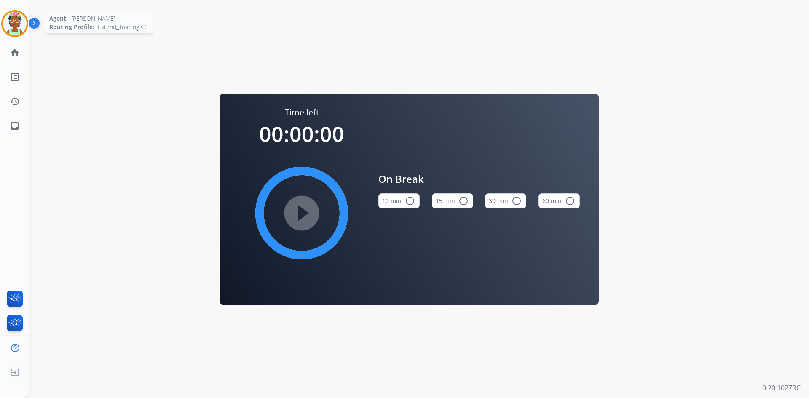
click at [17, 29] on img at bounding box center [15, 24] width 24 height 24
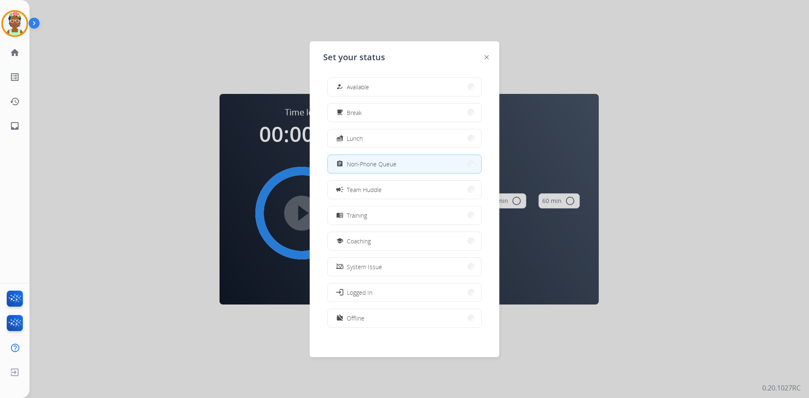
click at [371, 163] on span "Non-Phone Queue" at bounding box center [372, 164] width 50 height 9
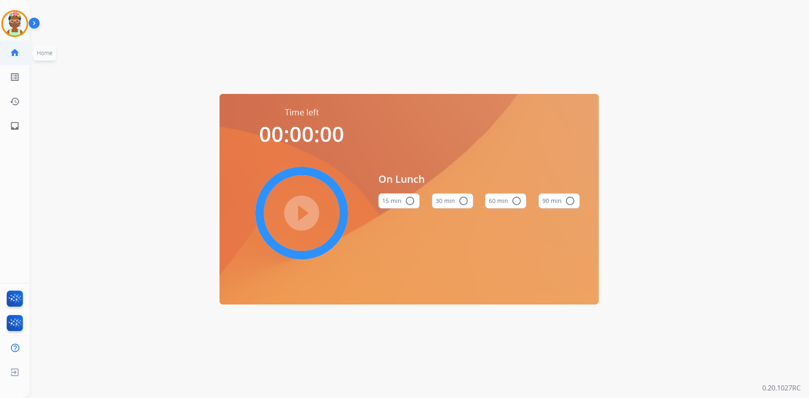
click at [18, 54] on mat-icon "home" at bounding box center [15, 53] width 10 height 10
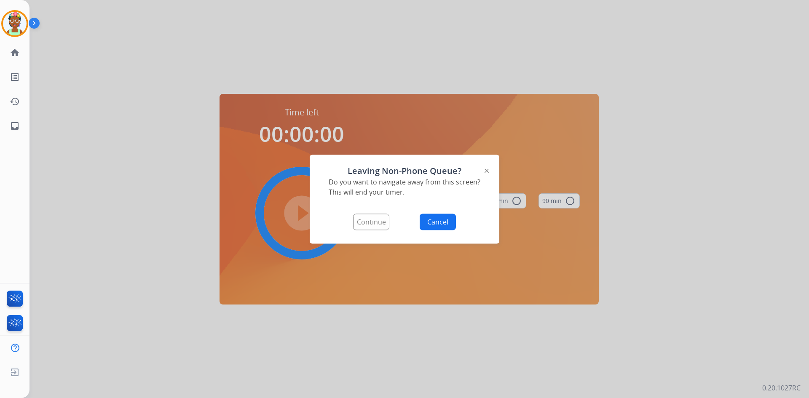
click at [377, 222] on button "Continue" at bounding box center [371, 222] width 36 height 16
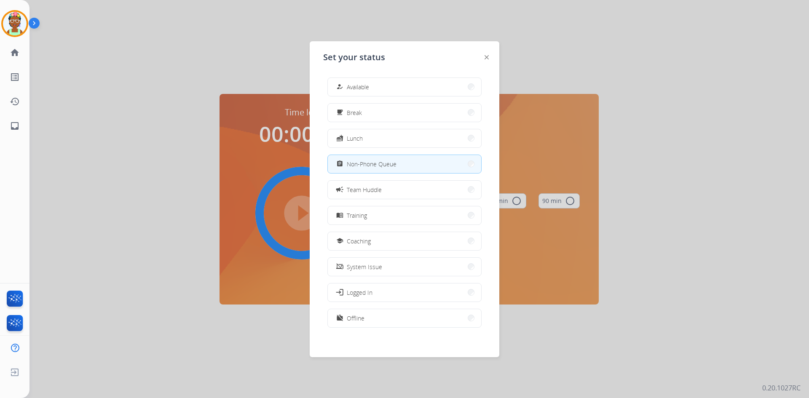
click at [376, 169] on button "assignment Non-Phone Queue" at bounding box center [404, 164] width 153 height 18
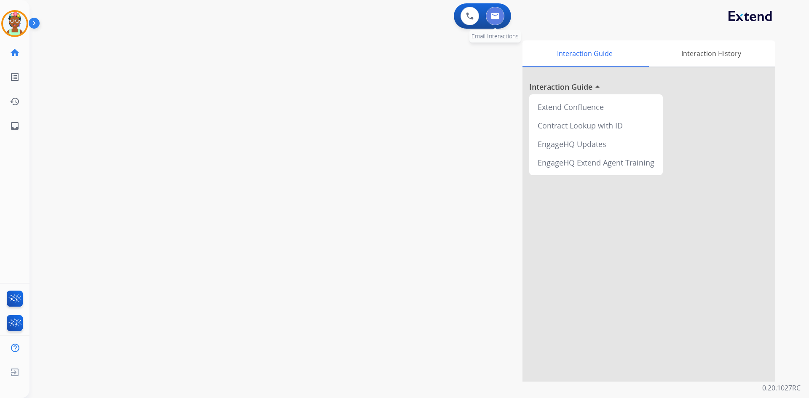
click at [400, 19] on button at bounding box center [495, 16] width 19 height 19
select select "**********"
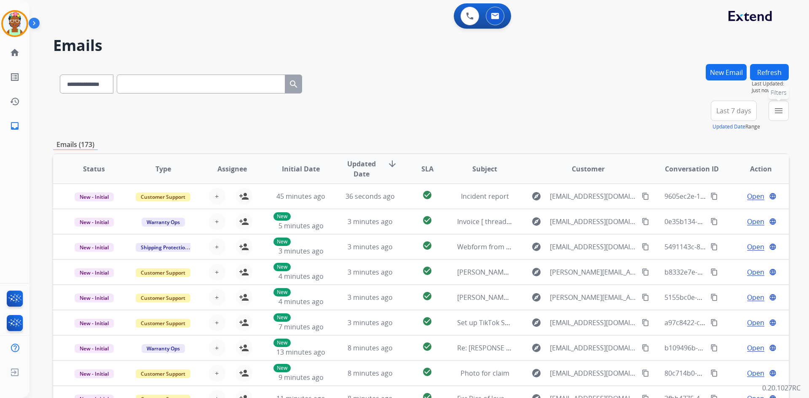
click at [400, 109] on mat-icon "menu" at bounding box center [778, 111] width 10 height 10
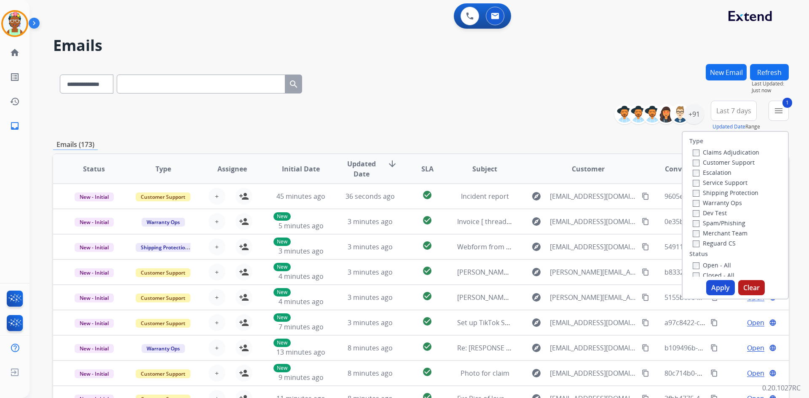
click at [400, 283] on button "Apply" at bounding box center [720, 287] width 29 height 15
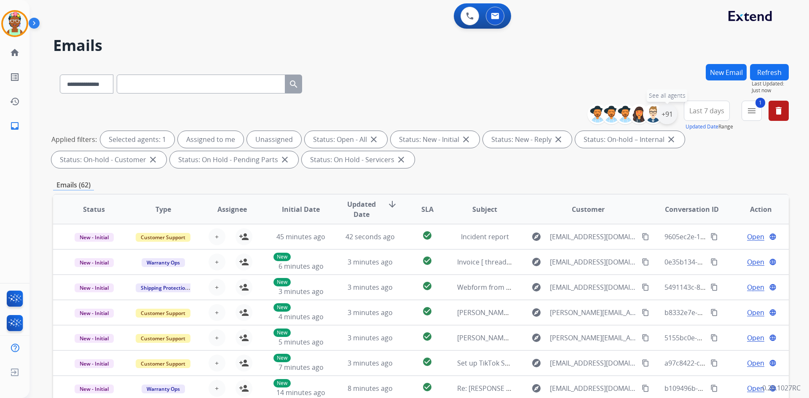
click at [400, 117] on div "+91" at bounding box center [667, 114] width 20 height 20
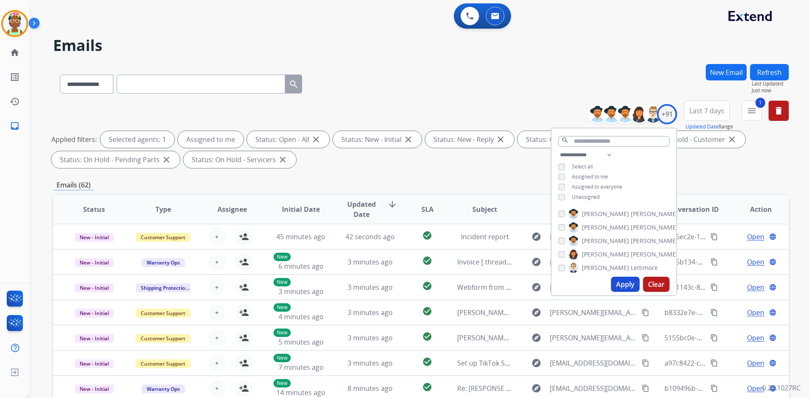
click at [400, 283] on button "Apply" at bounding box center [625, 284] width 29 height 15
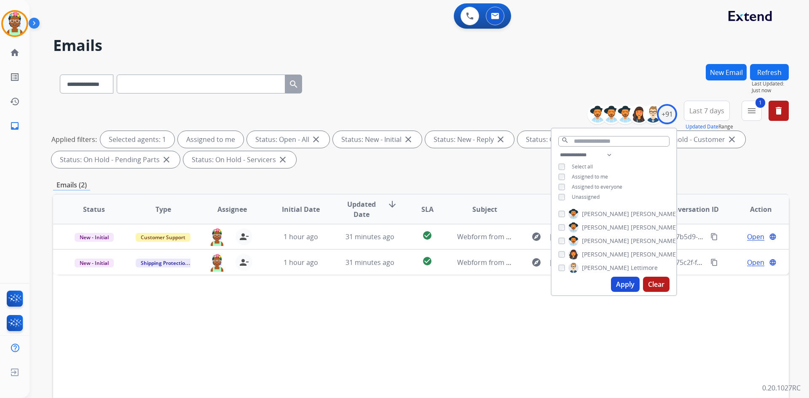
click at [400, 283] on div "Status Type Assignee Initial Date Updated Date arrow_downward SLA Subject Custo…" at bounding box center [420, 335] width 735 height 282
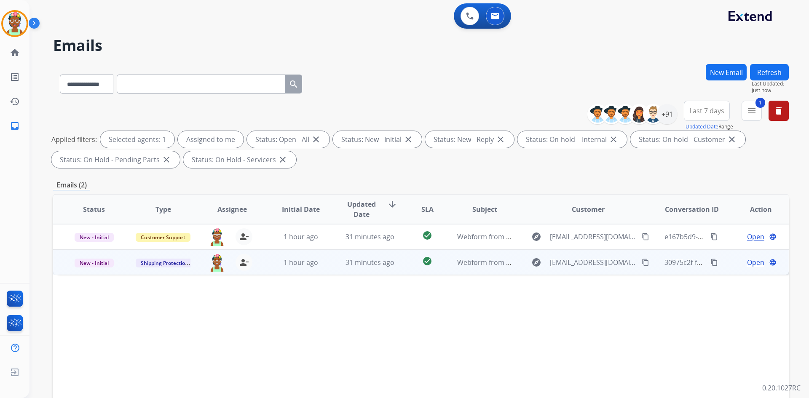
click at [400, 262] on div "Open language" at bounding box center [760, 262] width 55 height 10
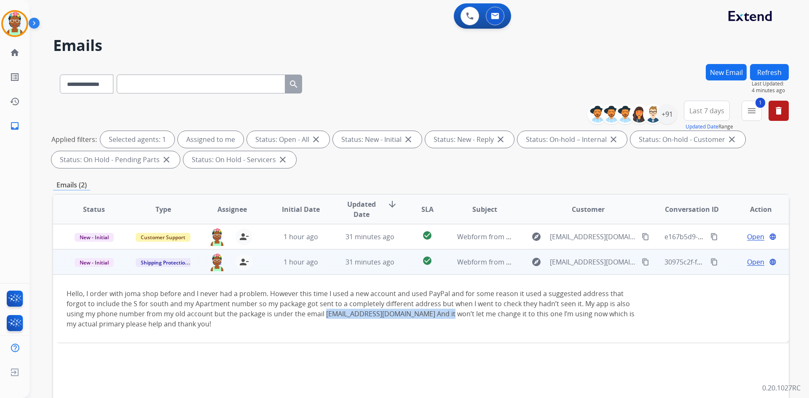
drag, startPoint x: 324, startPoint y: 312, endPoint x: 443, endPoint y: 317, distance: 118.4
click at [400, 317] on div "Hello, I order with joma shop before and I never had a problem. However this ti…" at bounding box center [352, 308] width 571 height 40
drag, startPoint x: 419, startPoint y: 313, endPoint x: 412, endPoint y: 313, distance: 7.2
copy div "[EMAIL_ADDRESS][DOMAIN_NAME]"
click at [400, 264] on mat-icon "content_copy" at bounding box center [645, 262] width 8 height 8
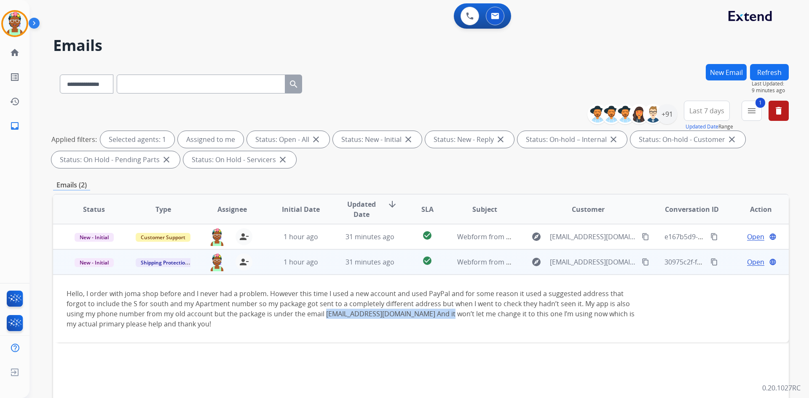
click at [400, 324] on div "Hello, I order with joma shop before and I never had a problem. However this ti…" at bounding box center [352, 308] width 571 height 40
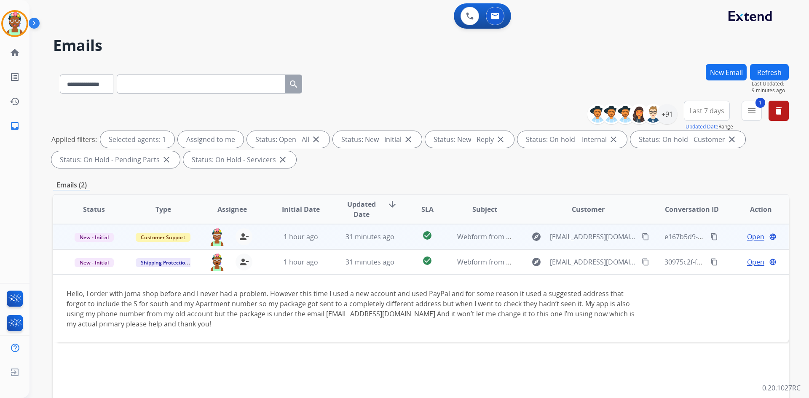
click at [400, 238] on td "Open language" at bounding box center [753, 236] width 69 height 25
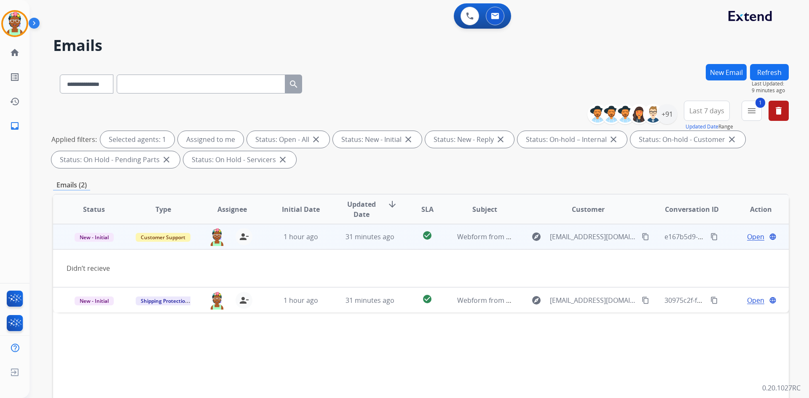
click at [400, 238] on span "Open" at bounding box center [755, 237] width 17 height 10
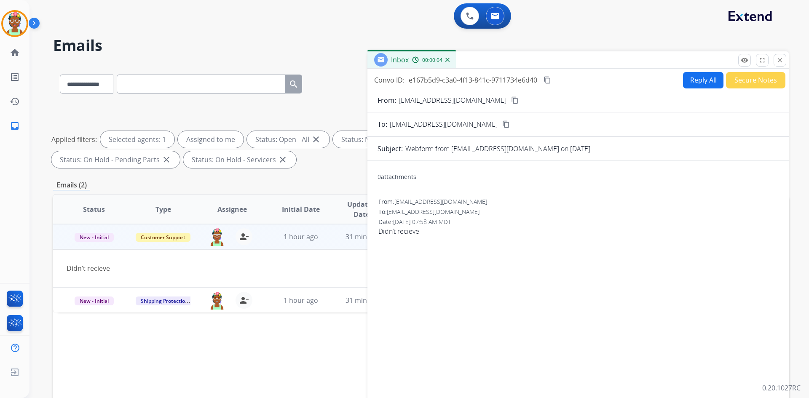
click at [400, 105] on form "From: [EMAIL_ADDRESS][DOMAIN_NAME] content_copy To: [EMAIL_ADDRESS][DOMAIN_NAME…" at bounding box center [577, 250] width 421 height 324
click at [400, 102] on mat-icon "content_copy" at bounding box center [515, 100] width 8 height 8
click at [400, 76] on button "Reply All" at bounding box center [703, 80] width 40 height 16
select select "**********"
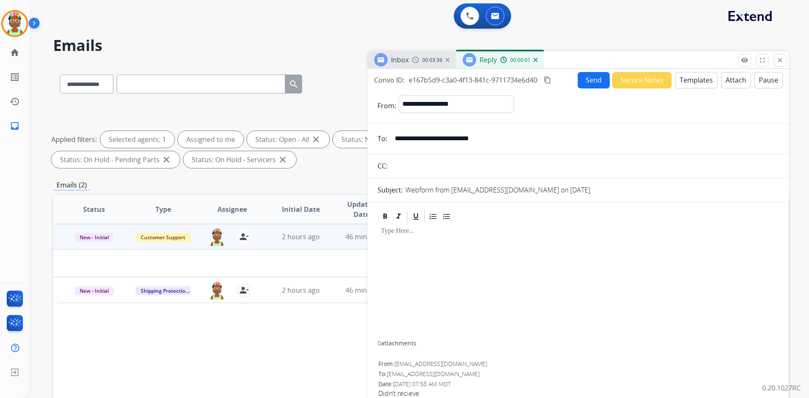
click at [400, 75] on button "Templates" at bounding box center [696, 80] width 43 height 16
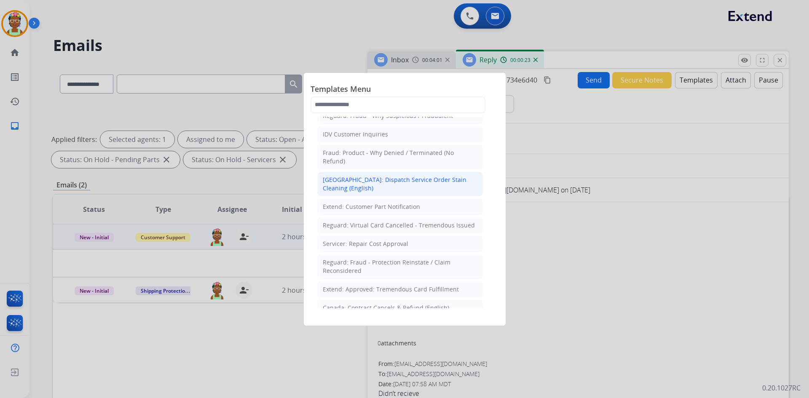
scroll to position [211, 0]
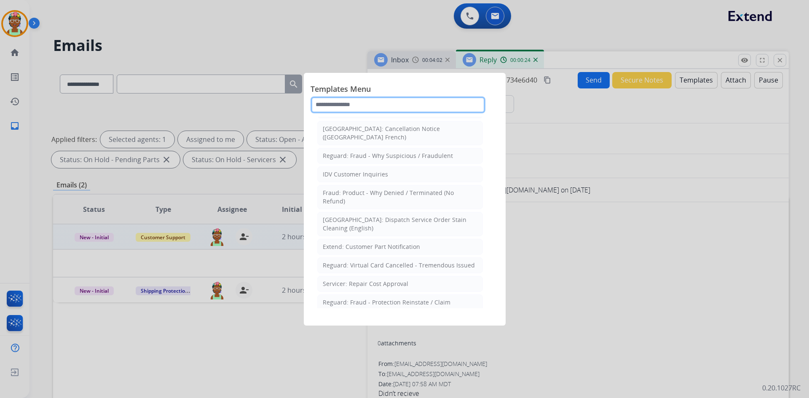
click at [390, 104] on input "text" at bounding box center [397, 104] width 175 height 17
type input "*"
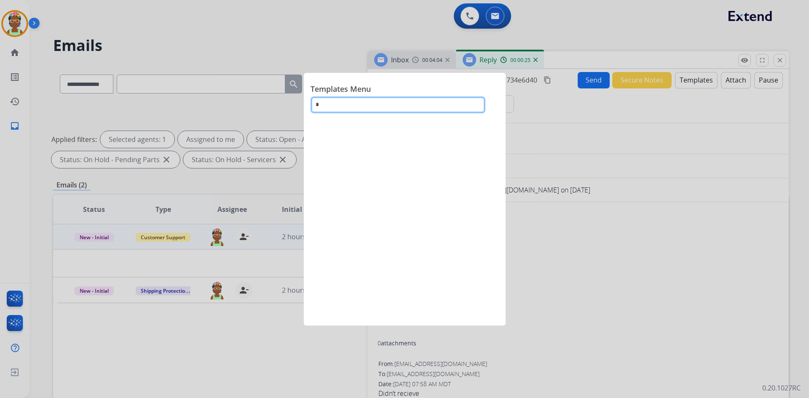
scroll to position [0, 0]
type input "***"
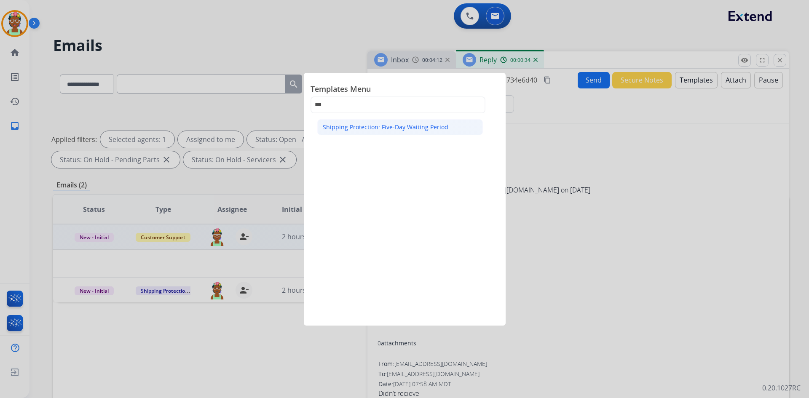
click at [375, 123] on div "Shipping Protection: Five-Day Waiting Period" at bounding box center [385, 127] width 125 height 8
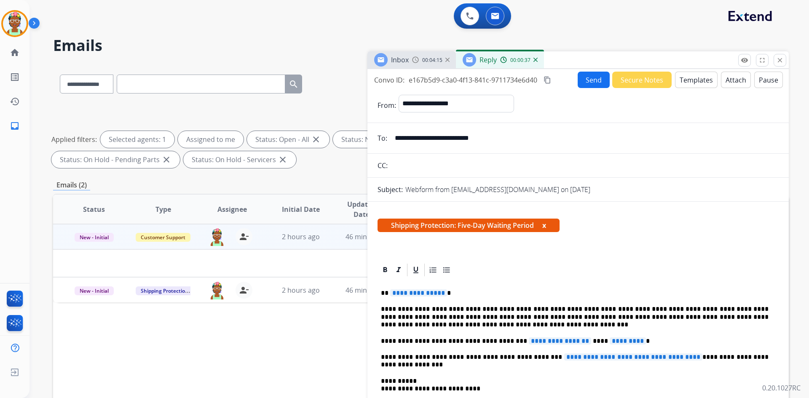
scroll to position [42, 0]
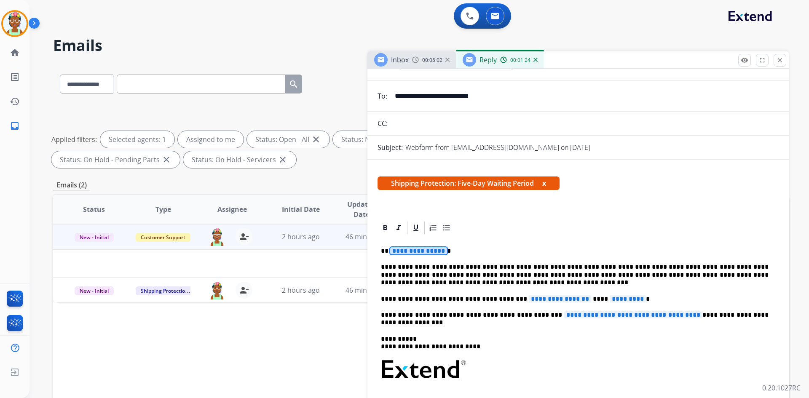
click at [400, 252] on span "**********" at bounding box center [418, 250] width 57 height 7
click at [400, 300] on span "**********" at bounding box center [559, 298] width 62 height 7
click at [400, 303] on p "**********" at bounding box center [574, 299] width 387 height 8
click at [400, 301] on span "*********" at bounding box center [640, 298] width 36 height 7
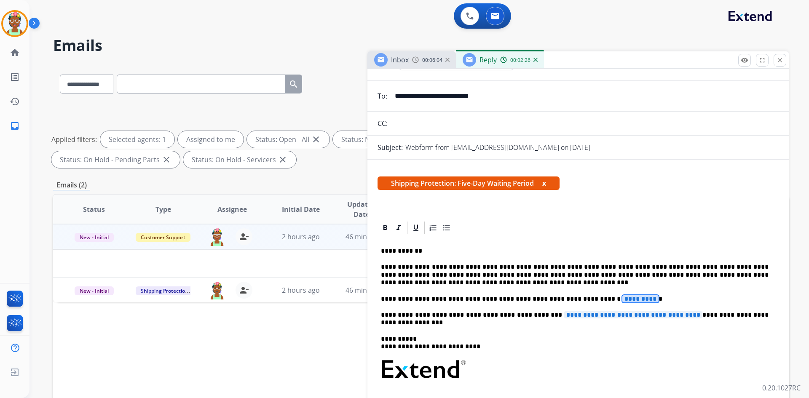
click at [400, 300] on span "*********" at bounding box center [640, 298] width 36 height 7
click at [400, 314] on span "**********" at bounding box center [633, 314] width 138 height 7
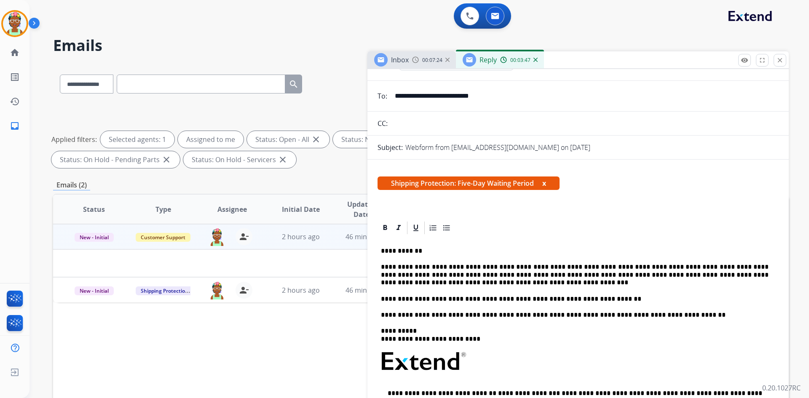
click at [400, 241] on div "**********" at bounding box center [577, 363] width 401 height 257
drag, startPoint x: 536, startPoint y: 182, endPoint x: 386, endPoint y: 182, distance: 150.3
click at [386, 182] on span "Shipping Protection: Five-Day Waiting Period x" at bounding box center [468, 182] width 182 height 13
copy span "Shipping Protection: Five-Day Waiting Period"
drag, startPoint x: 233, startPoint y: 45, endPoint x: 307, endPoint y: 78, distance: 80.9
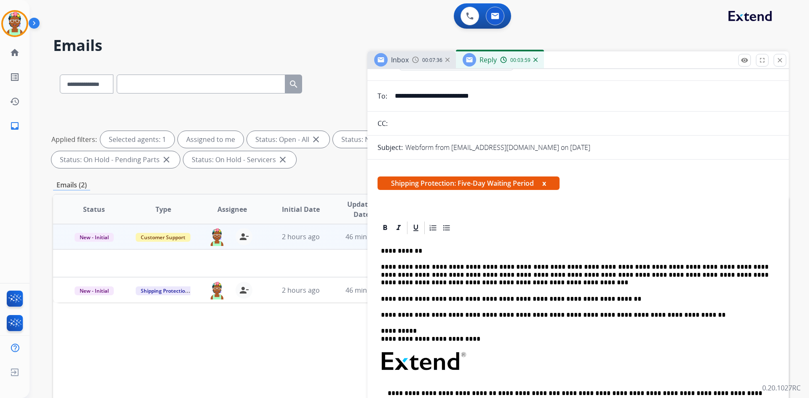
click at [235, 45] on h2 "Emails" at bounding box center [420, 45] width 735 height 17
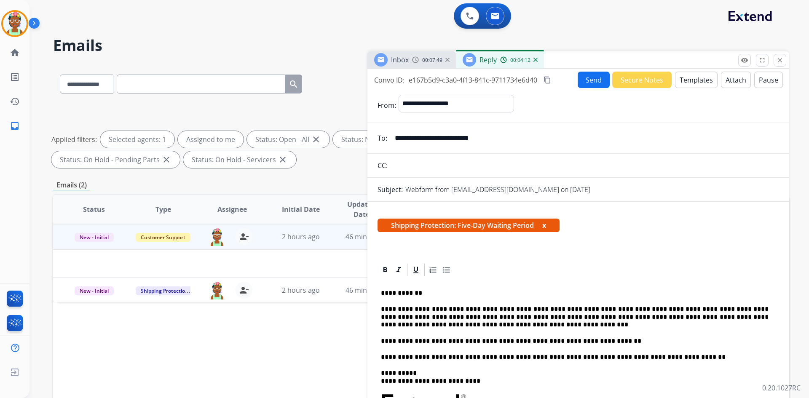
click at [400, 80] on button "Send" at bounding box center [593, 80] width 32 height 16
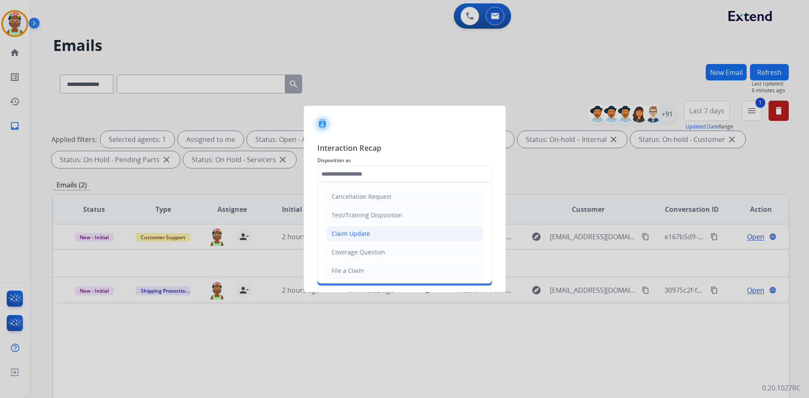
click at [400, 235] on li "Claim Update" at bounding box center [404, 234] width 157 height 16
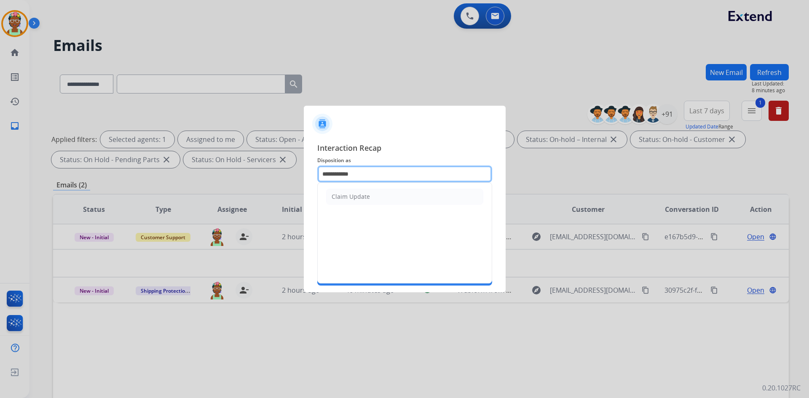
click at [361, 175] on input "**********" at bounding box center [404, 173] width 175 height 17
type input "*"
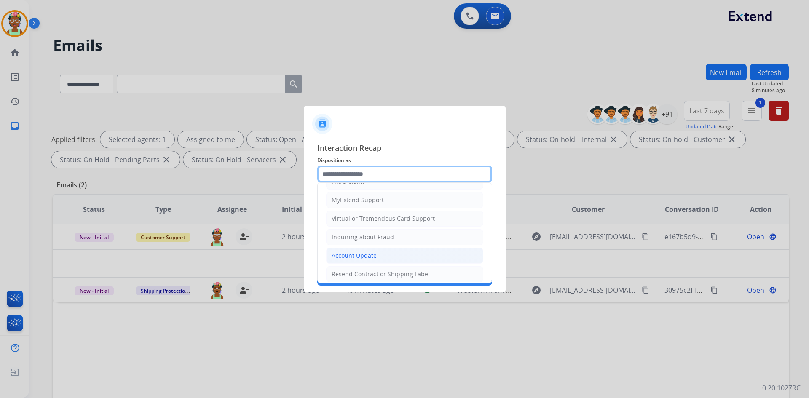
scroll to position [131, 0]
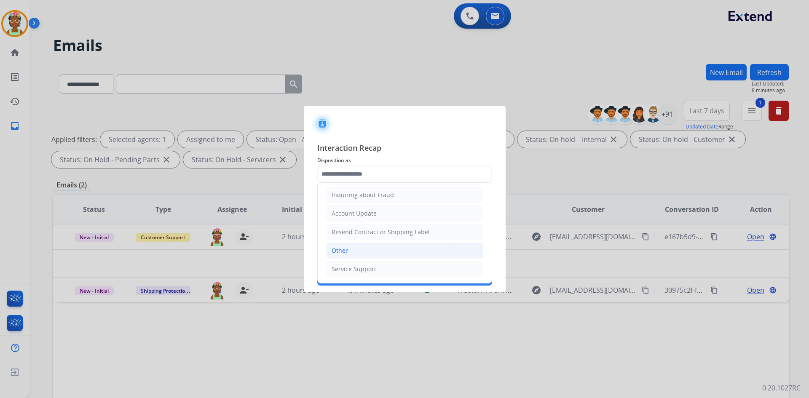
click at [400, 248] on li "Other" at bounding box center [404, 251] width 157 height 16
type input "*****"
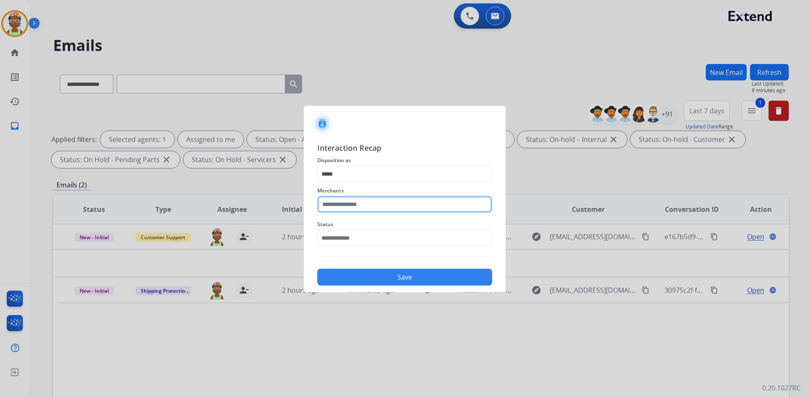
click at [400, 206] on input "text" at bounding box center [404, 204] width 175 height 17
drag, startPoint x: 363, startPoint y: 227, endPoint x: 375, endPoint y: 242, distance: 18.5
click at [366, 227] on li "Jomashop" at bounding box center [406, 228] width 160 height 16
type input "********"
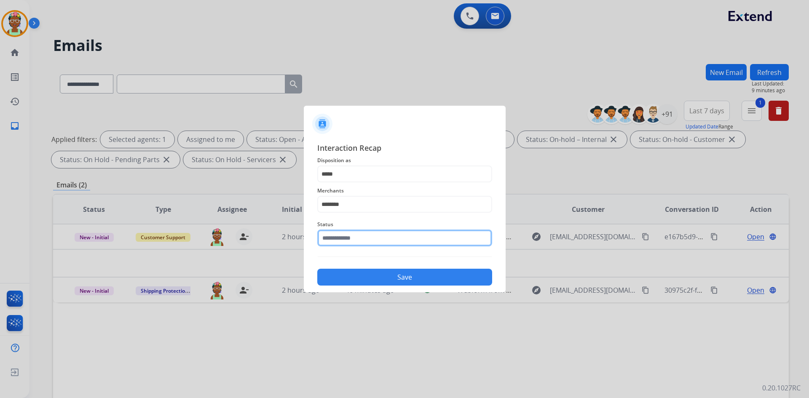
click at [377, 241] on input "text" at bounding box center [404, 238] width 175 height 17
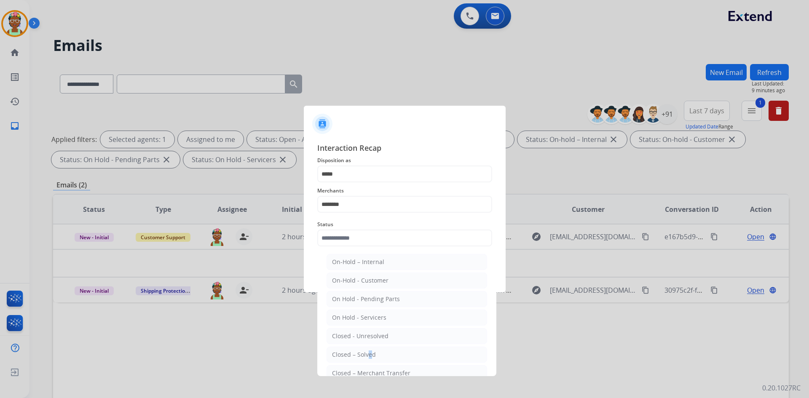
drag, startPoint x: 366, startPoint y: 359, endPoint x: 379, endPoint y: 341, distance: 22.2
click at [366, 358] on div "Closed – Solved" at bounding box center [354, 354] width 44 height 8
type input "**********"
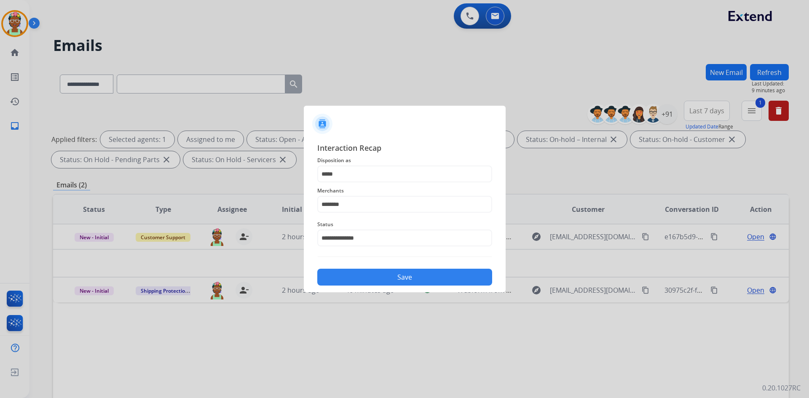
click at [397, 278] on button "Save" at bounding box center [404, 277] width 175 height 17
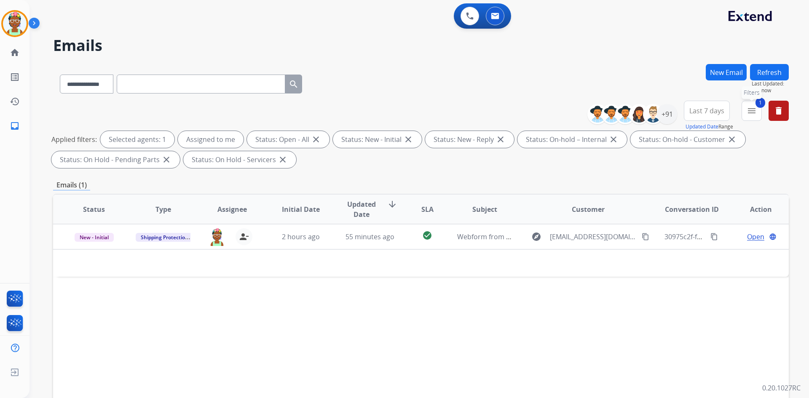
click at [400, 114] on mat-icon "menu" at bounding box center [751, 111] width 10 height 10
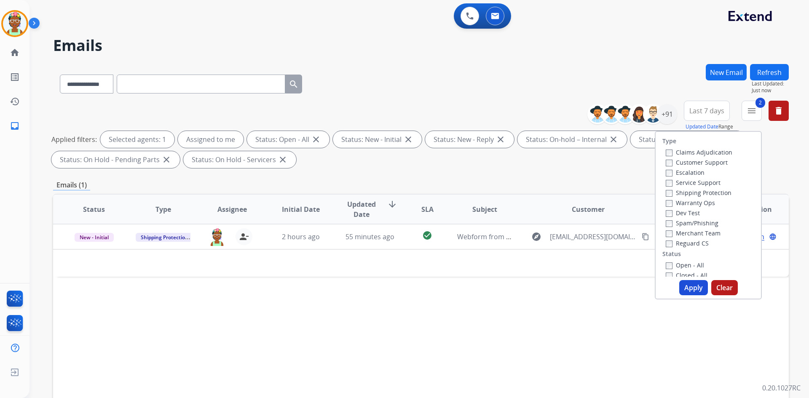
click at [400, 286] on button "Apply" at bounding box center [693, 287] width 29 height 15
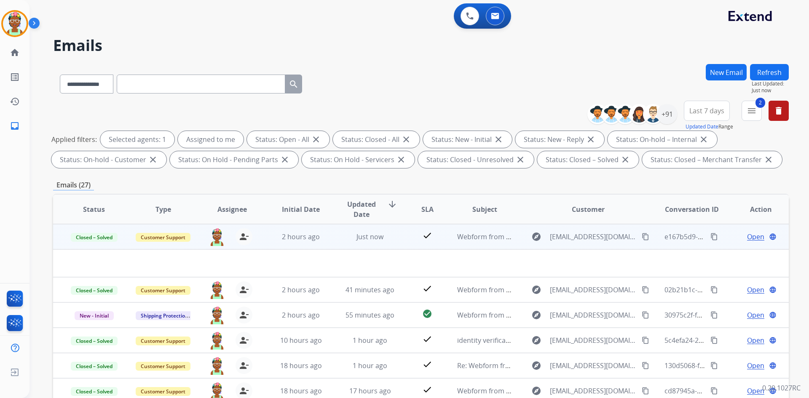
click at [400, 240] on mat-icon "content_copy" at bounding box center [714, 237] width 8 height 8
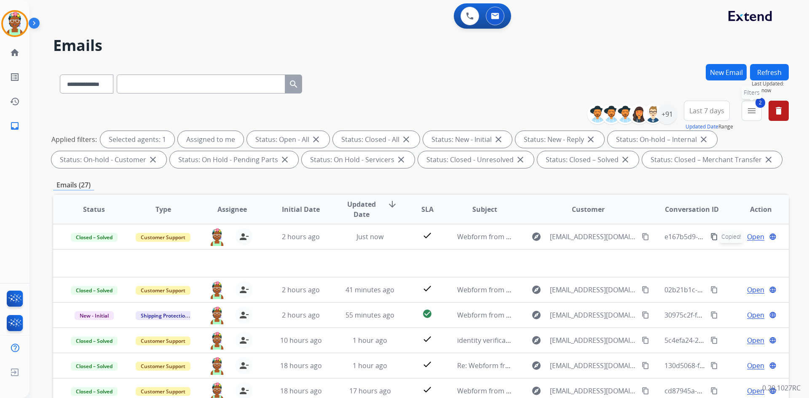
click at [400, 115] on mat-icon "menu" at bounding box center [751, 111] width 10 height 10
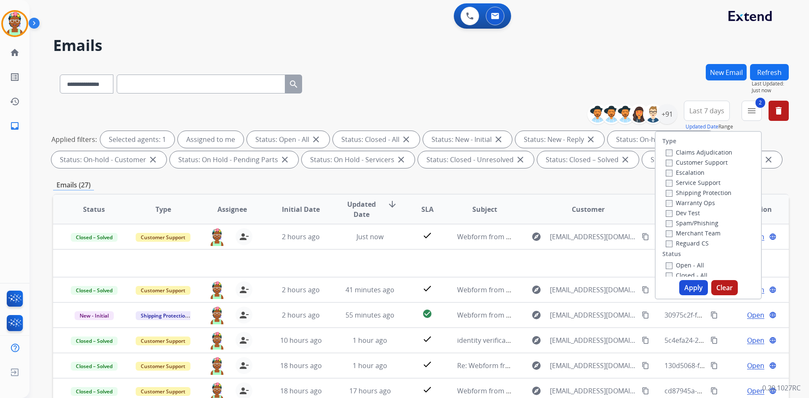
click at [400, 274] on label "Closed - All" at bounding box center [686, 275] width 42 height 8
click at [400, 290] on button "Apply" at bounding box center [693, 287] width 29 height 15
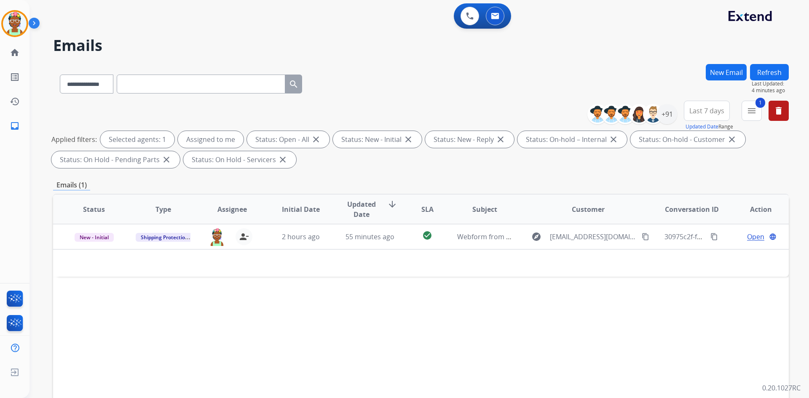
click at [400, 79] on button "New Email" at bounding box center [725, 72] width 41 height 16
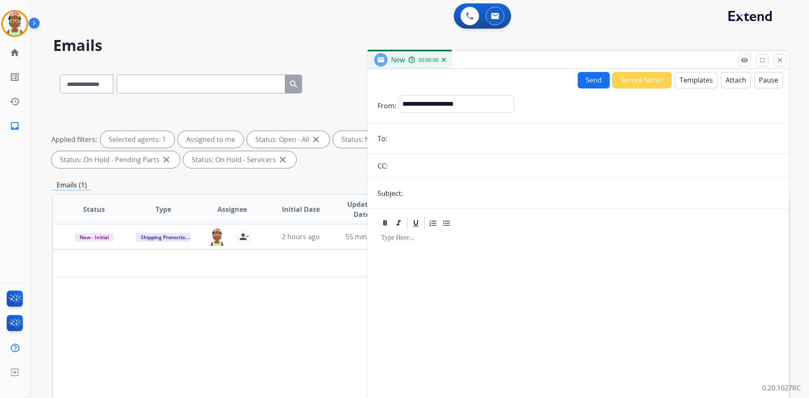
click at [400, 81] on button "Templates" at bounding box center [696, 80] width 43 height 16
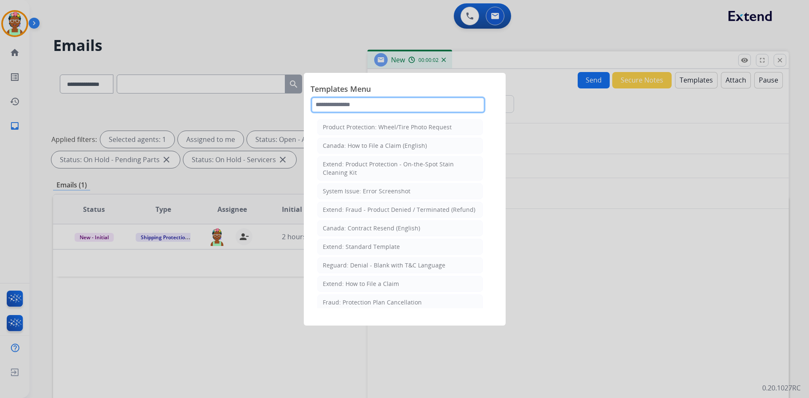
click at [382, 104] on input "text" at bounding box center [397, 104] width 175 height 17
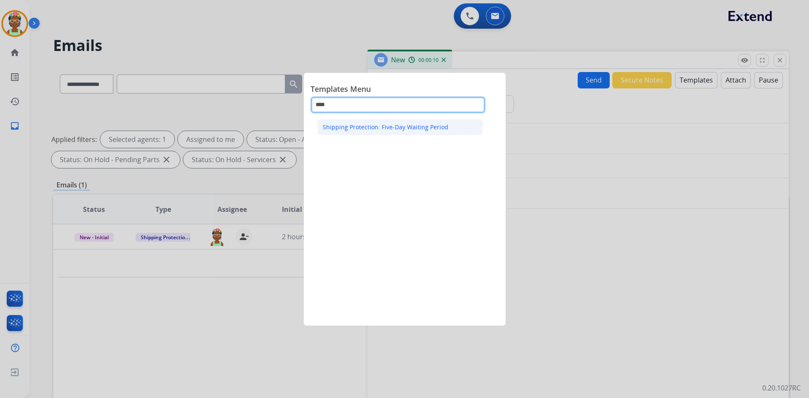
type input "****"
drag, startPoint x: 447, startPoint y: 126, endPoint x: 336, endPoint y: 127, distance: 110.8
click at [314, 130] on div "Shipping Protection: Five-Day Waiting Period" at bounding box center [399, 213] width 179 height 192
copy div "Shipping Protection: Five-Day Waiting Period"
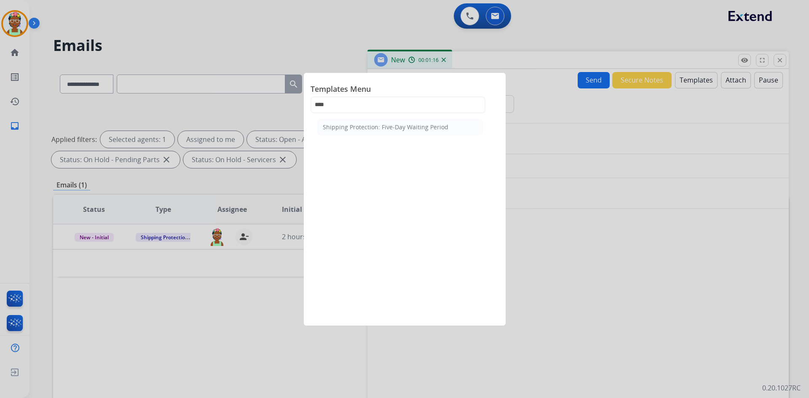
click at [400, 110] on div at bounding box center [404, 199] width 809 height 398
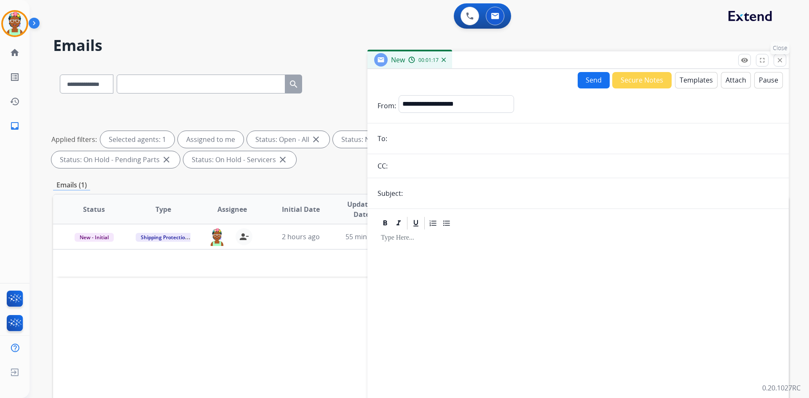
click at [400, 63] on mat-icon "close" at bounding box center [780, 60] width 8 height 8
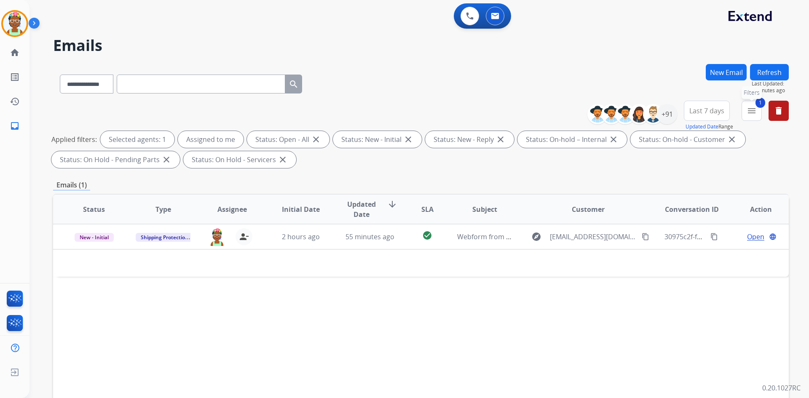
click at [400, 109] on mat-icon "menu" at bounding box center [751, 111] width 10 height 10
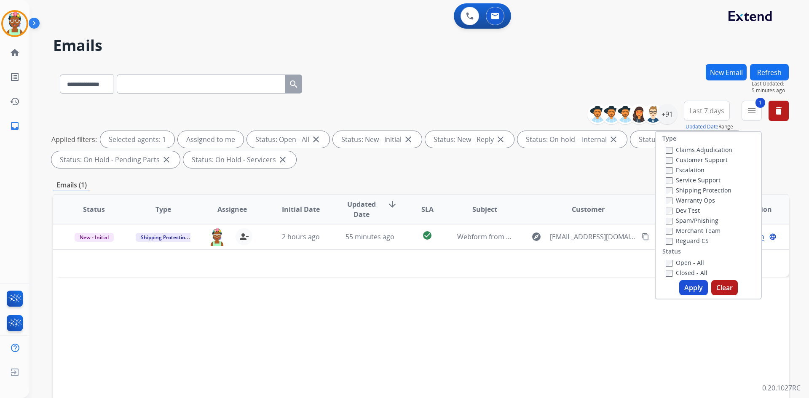
click at [400, 272] on label "Closed - All" at bounding box center [686, 273] width 42 height 8
click at [400, 287] on button "Apply" at bounding box center [693, 287] width 29 height 15
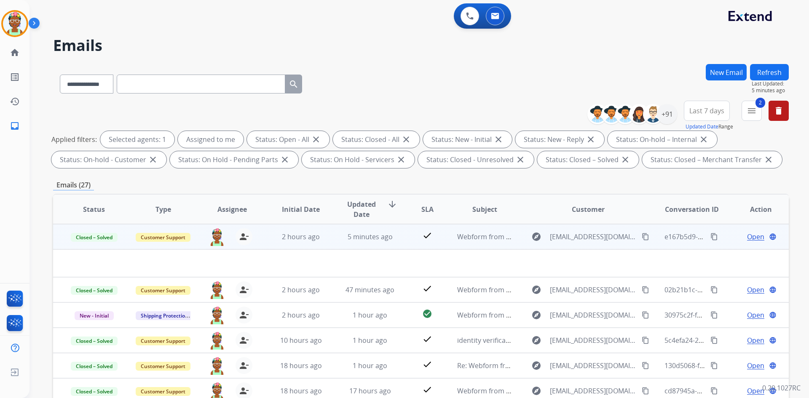
click at [400, 238] on mat-icon "content_copy" at bounding box center [714, 237] width 8 height 8
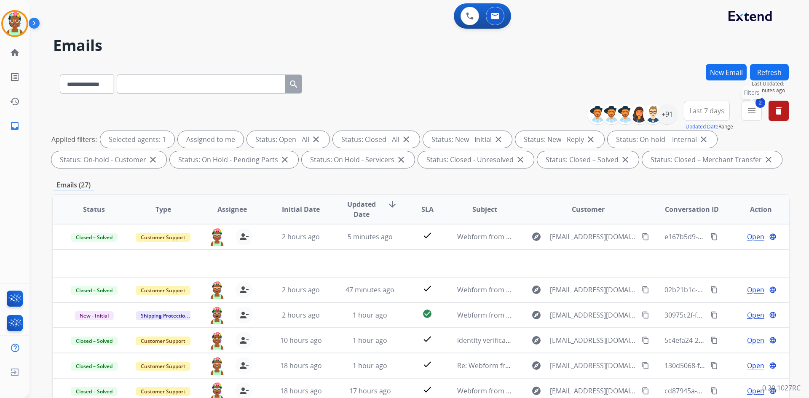
click at [400, 109] on mat-icon "menu" at bounding box center [751, 111] width 10 height 10
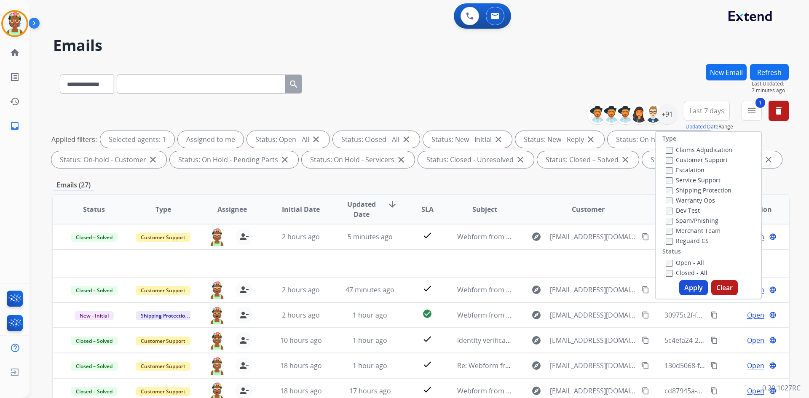
click at [400, 286] on button "Apply" at bounding box center [693, 287] width 29 height 15
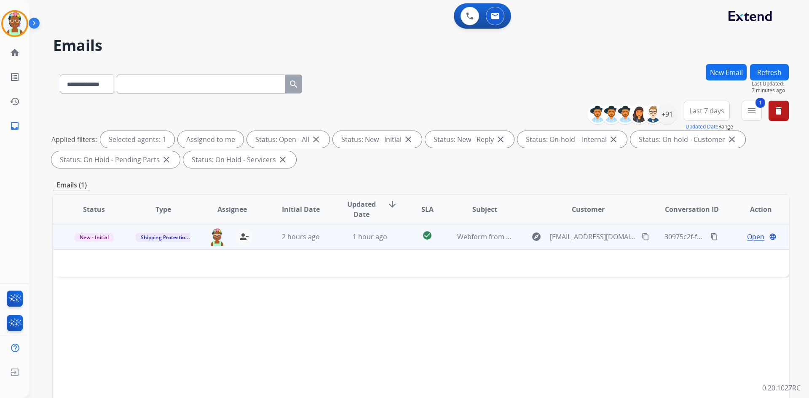
click at [400, 240] on div "Open language" at bounding box center [760, 237] width 55 height 10
click at [400, 239] on td "Open language" at bounding box center [753, 236] width 69 height 25
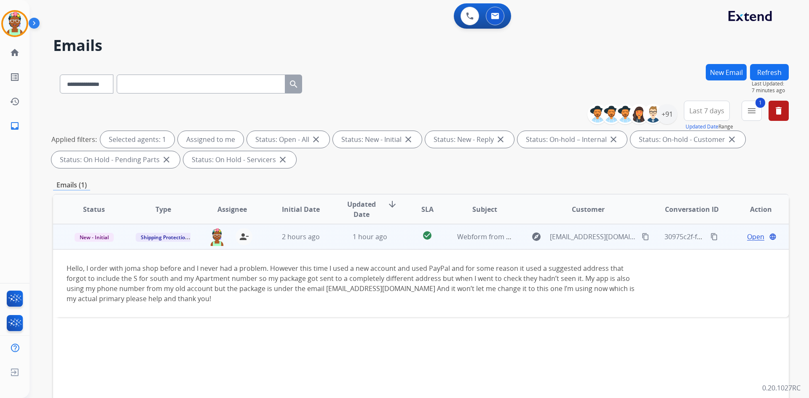
click at [400, 238] on mat-icon "content_copy" at bounding box center [645, 237] width 8 height 8
drag, startPoint x: 66, startPoint y: 268, endPoint x: 363, endPoint y: 312, distance: 299.8
click at [363, 312] on td "Hello, I order with joma shop before and I never had a problem. However this ti…" at bounding box center [352, 283] width 598 height 68
copy div "Hello, I order with joma shop before and I never had a problem. However this ti…"
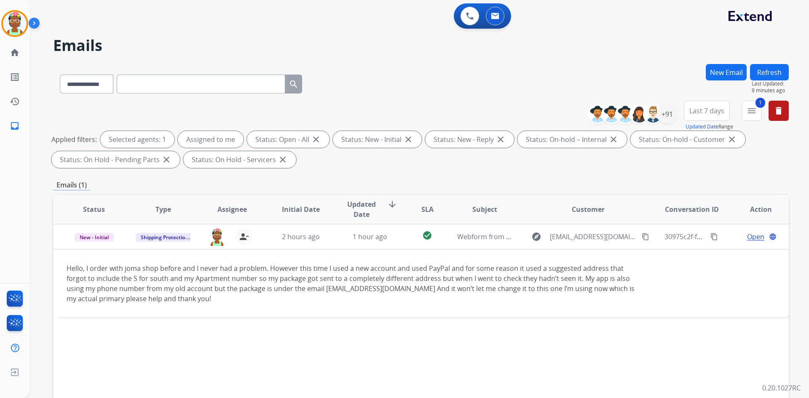
click at [219, 355] on div "Status Type Assignee Initial Date Updated Date arrow_downward SLA Subject Custo…" at bounding box center [420, 335] width 735 height 282
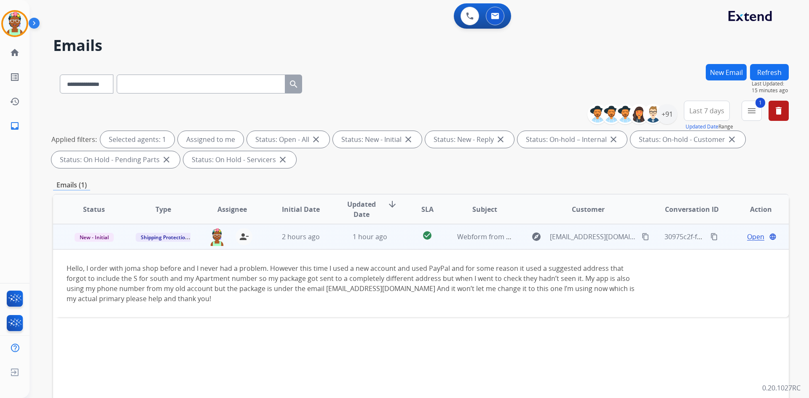
click at [400, 237] on span "Open" at bounding box center [755, 237] width 17 height 10
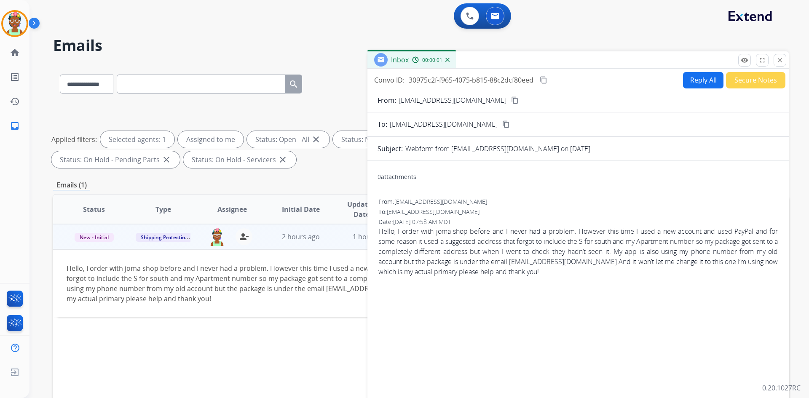
click at [400, 80] on button "Reply All" at bounding box center [703, 80] width 40 height 16
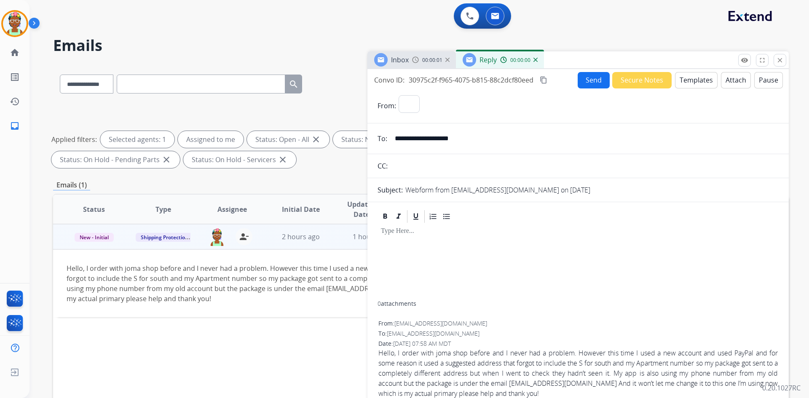
select select "**********"
click at [400, 80] on button "Templates" at bounding box center [696, 80] width 43 height 16
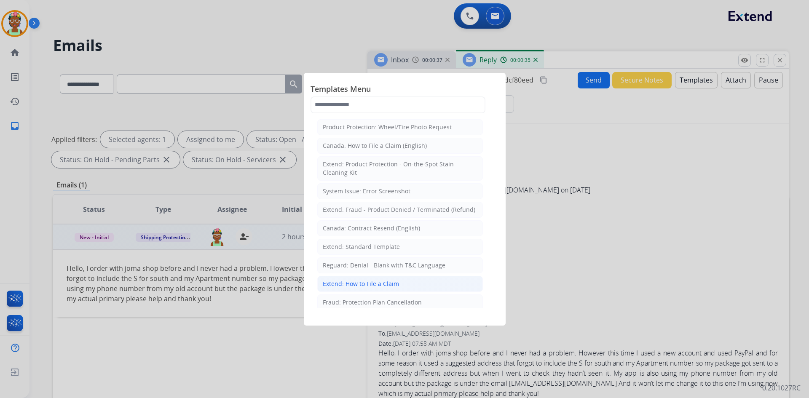
click at [400, 286] on li "Extend: How to File a Claim" at bounding box center [399, 284] width 165 height 16
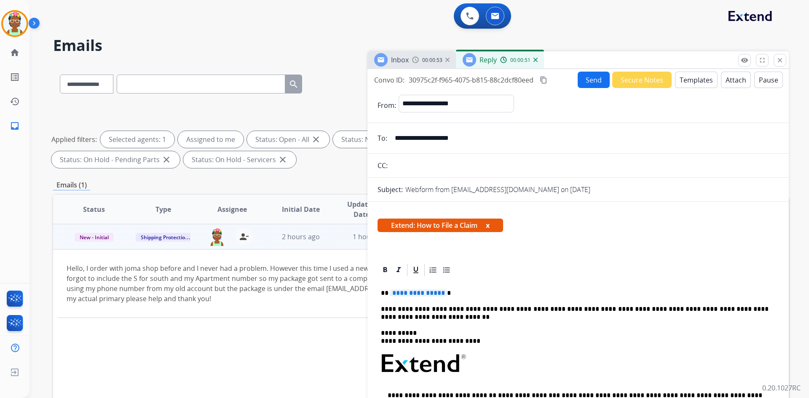
click at [400, 297] on div "**********" at bounding box center [577, 395] width 401 height 235
click at [400, 288] on div "**********" at bounding box center [577, 395] width 401 height 235
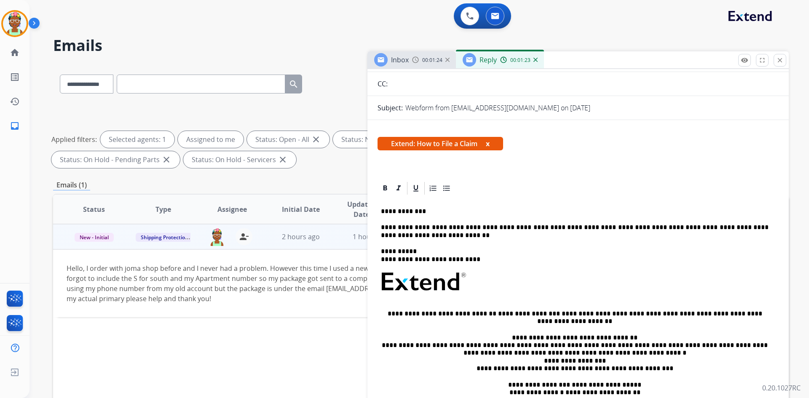
scroll to position [0, 0]
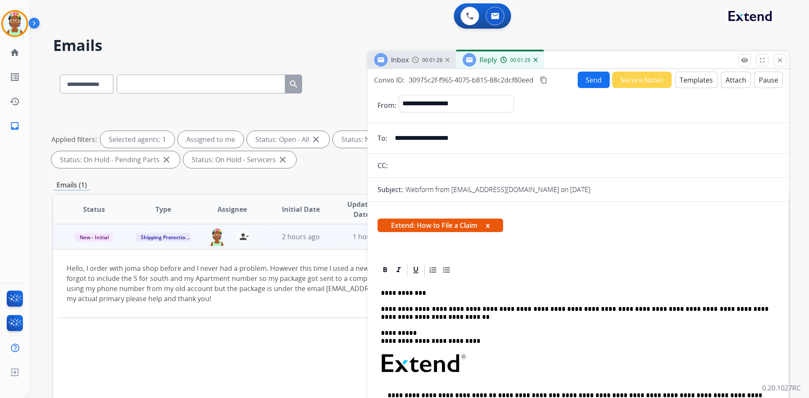
click at [400, 80] on button "Send" at bounding box center [593, 80] width 32 height 16
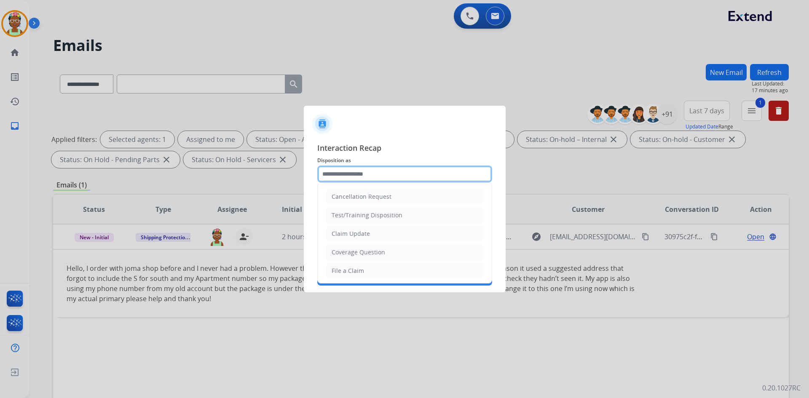
click at [400, 174] on input "text" at bounding box center [404, 173] width 175 height 17
click at [386, 273] on li "File a Claim" at bounding box center [404, 271] width 157 height 16
type input "**********"
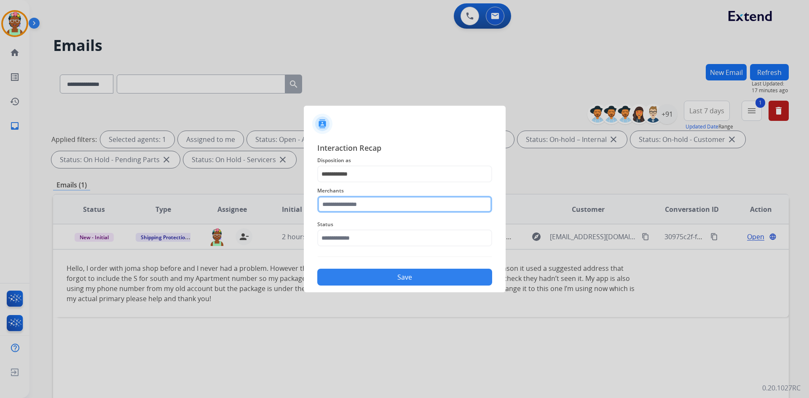
click at [374, 204] on input "text" at bounding box center [404, 204] width 175 height 17
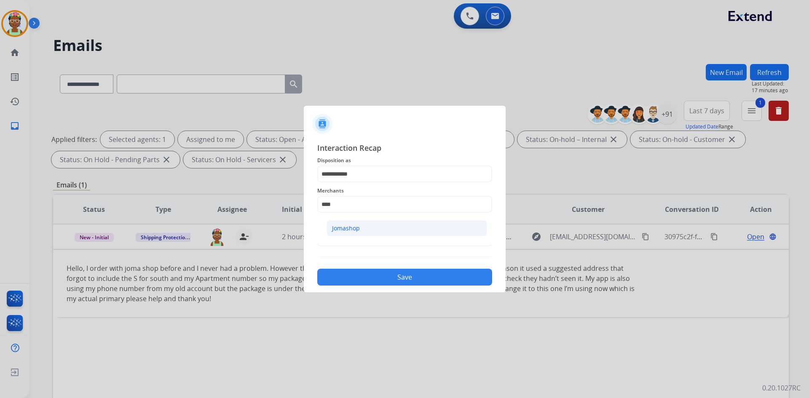
click at [400, 227] on li "Jomashop" at bounding box center [406, 228] width 160 height 16
type input "********"
click at [380, 243] on input "text" at bounding box center [404, 238] width 175 height 17
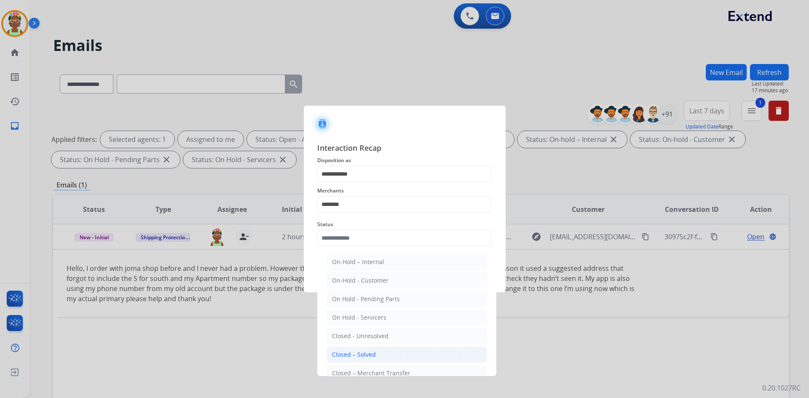
click at [360, 354] on div "Closed – Solved" at bounding box center [354, 354] width 44 height 8
type input "**********"
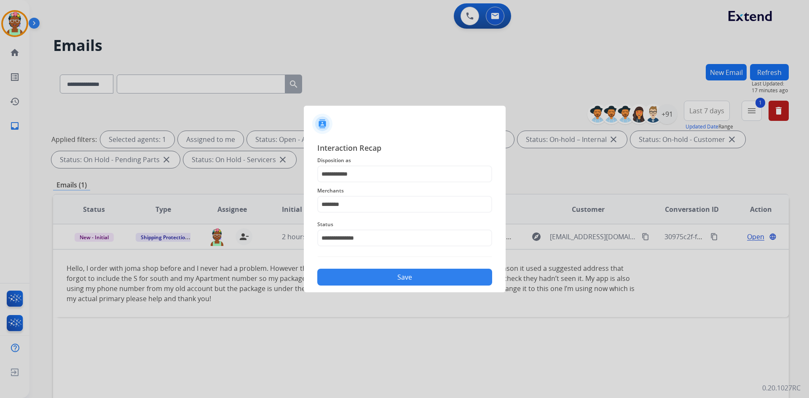
click at [397, 276] on button "Save" at bounding box center [404, 277] width 175 height 17
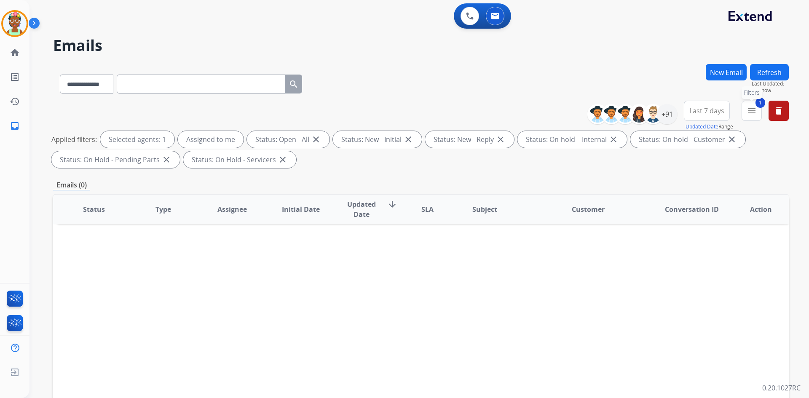
click at [400, 115] on mat-icon "menu" at bounding box center [751, 111] width 10 height 10
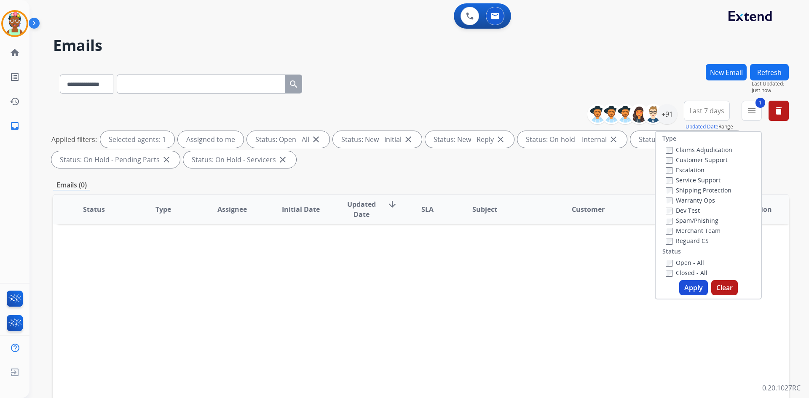
click at [400, 271] on label "Closed - All" at bounding box center [686, 273] width 42 height 8
drag, startPoint x: 686, startPoint y: 288, endPoint x: 625, endPoint y: 281, distance: 61.0
click at [400, 288] on button "Apply" at bounding box center [693, 287] width 29 height 15
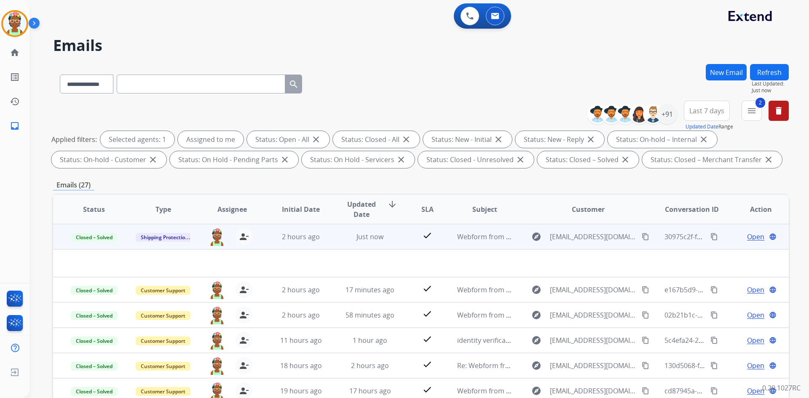
click at [400, 238] on mat-icon "content_copy" at bounding box center [714, 237] width 8 height 8
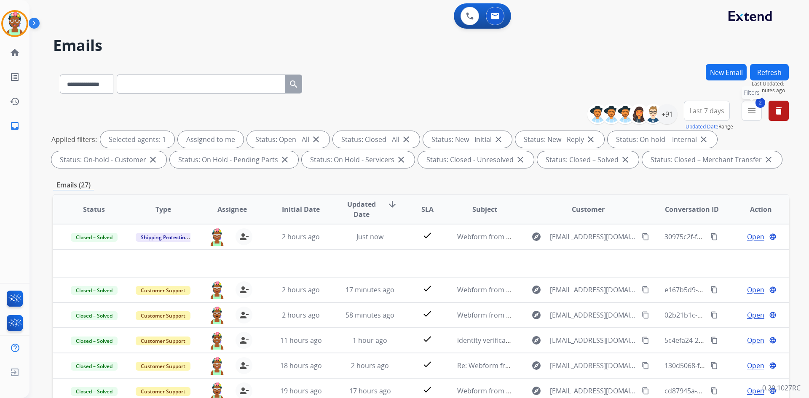
click at [400, 115] on mat-icon "menu" at bounding box center [751, 111] width 10 height 10
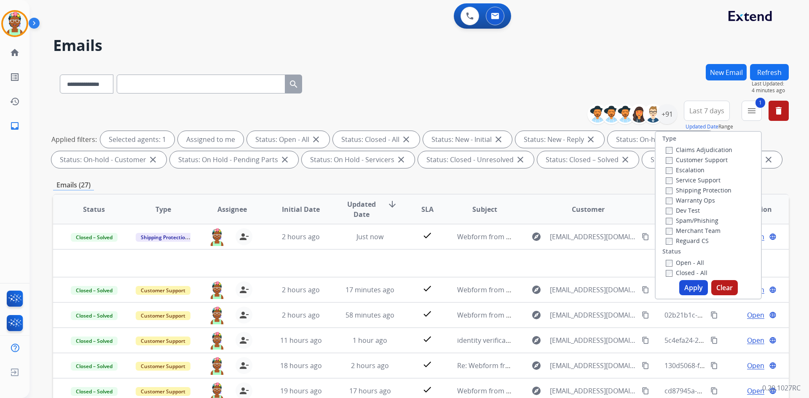
click at [400, 284] on button "Apply" at bounding box center [693, 287] width 29 height 15
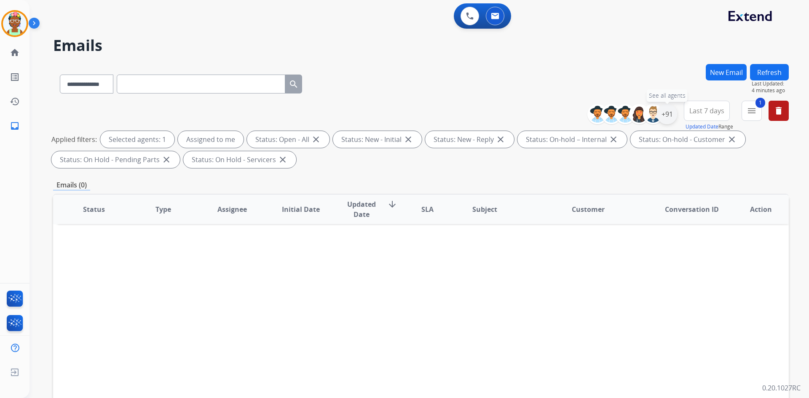
click at [400, 118] on div "+91" at bounding box center [667, 114] width 20 height 20
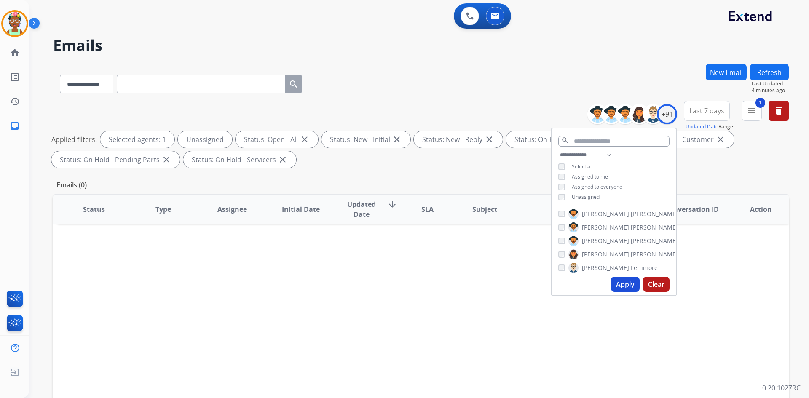
click at [400, 286] on button "Apply" at bounding box center [625, 284] width 29 height 15
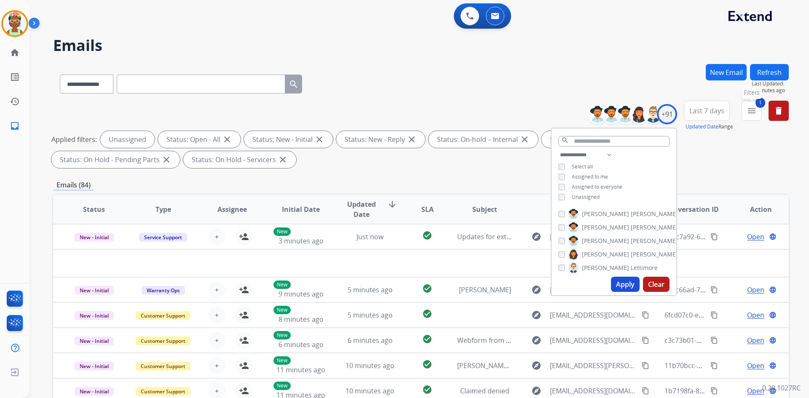
click at [400, 111] on mat-icon "menu" at bounding box center [751, 111] width 10 height 10
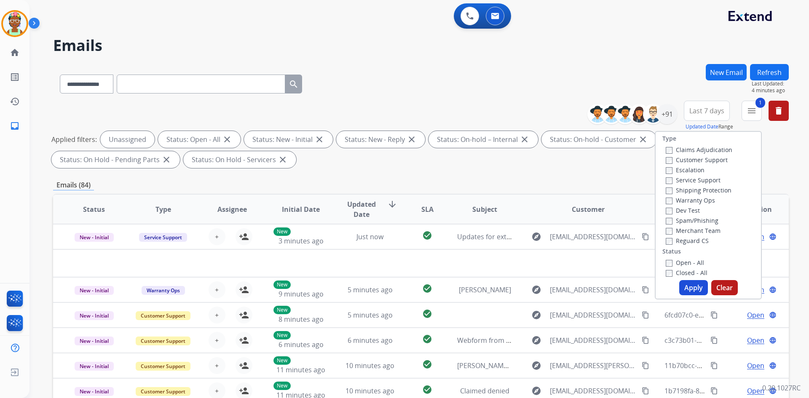
click at [400, 161] on label "Customer Support" at bounding box center [696, 160] width 62 height 8
click at [400, 243] on label "Reguard CS" at bounding box center [686, 241] width 43 height 8
click at [400, 193] on label "Shipping Protection" at bounding box center [698, 190] width 66 height 8
click at [400, 291] on button "Apply" at bounding box center [693, 287] width 29 height 15
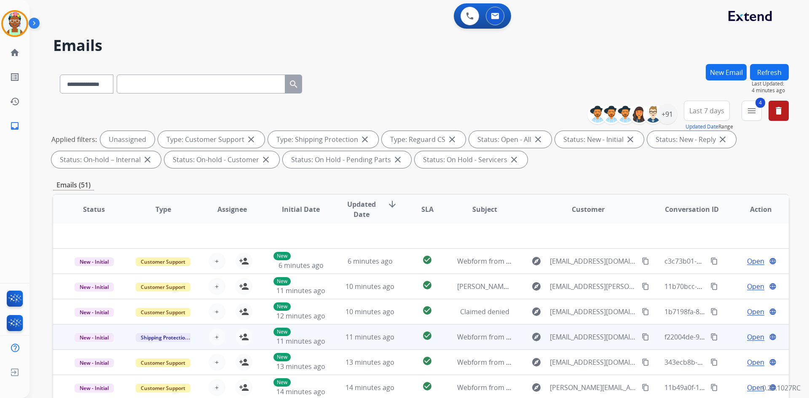
scroll to position [122, 0]
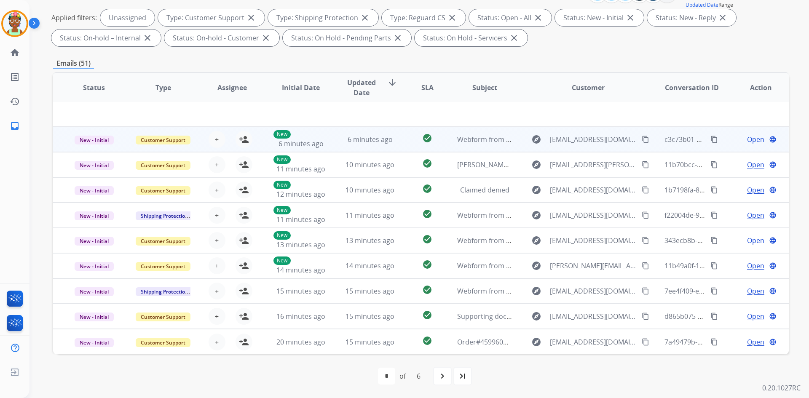
click at [400, 142] on td "Open language" at bounding box center [753, 139] width 69 height 25
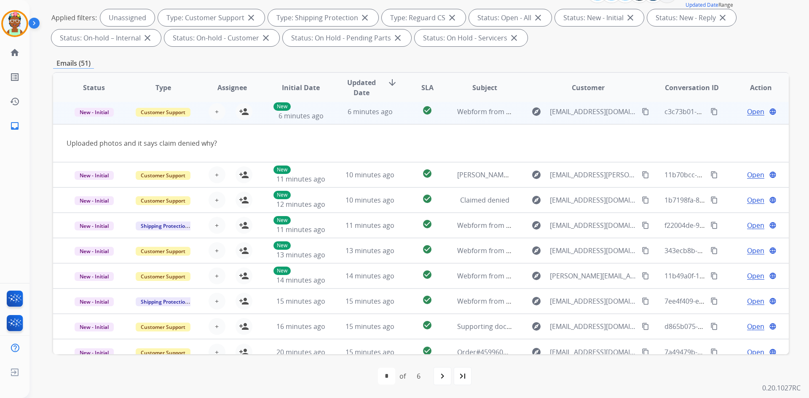
scroll to position [25, 0]
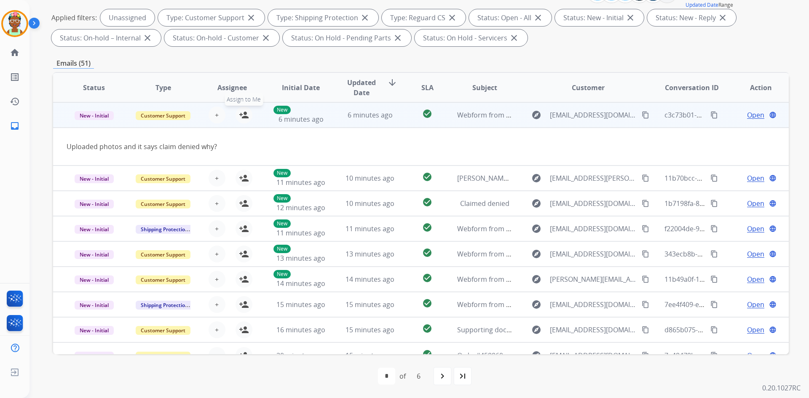
click at [246, 117] on mat-icon "person_add" at bounding box center [244, 115] width 10 height 10
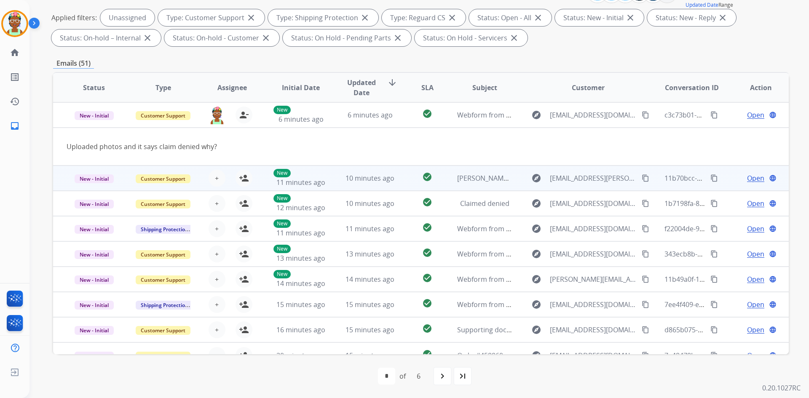
click at [400, 176] on div "Open language" at bounding box center [760, 178] width 55 height 10
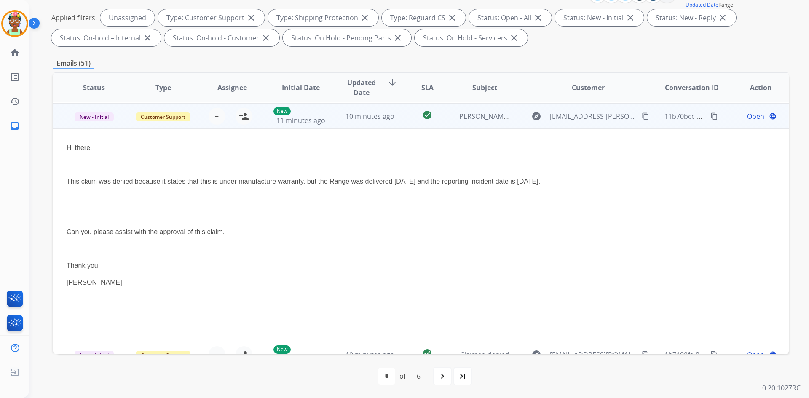
scroll to position [51, 0]
click at [246, 117] on mat-icon "person_add" at bounding box center [244, 115] width 10 height 10
click at [400, 116] on div "Open language" at bounding box center [760, 115] width 55 height 10
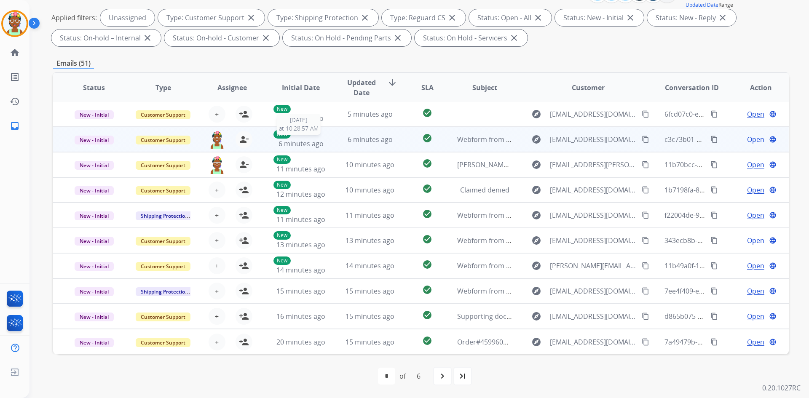
scroll to position [0, 0]
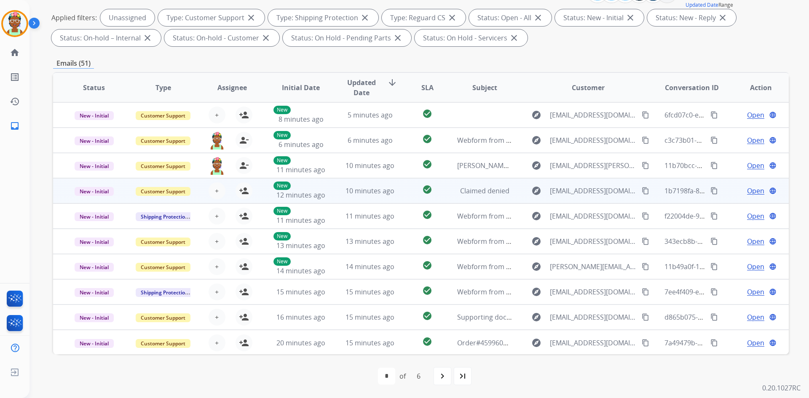
click at [400, 192] on td "Open language" at bounding box center [753, 190] width 69 height 25
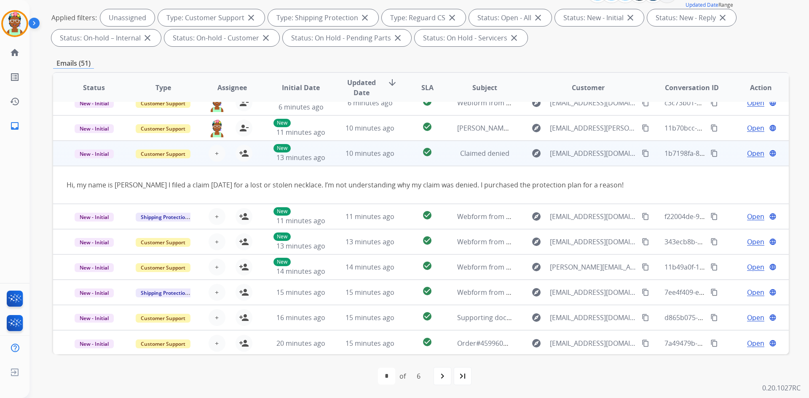
scroll to position [39, 0]
click at [248, 151] on button "person_add Assign to Me" at bounding box center [243, 152] width 17 height 17
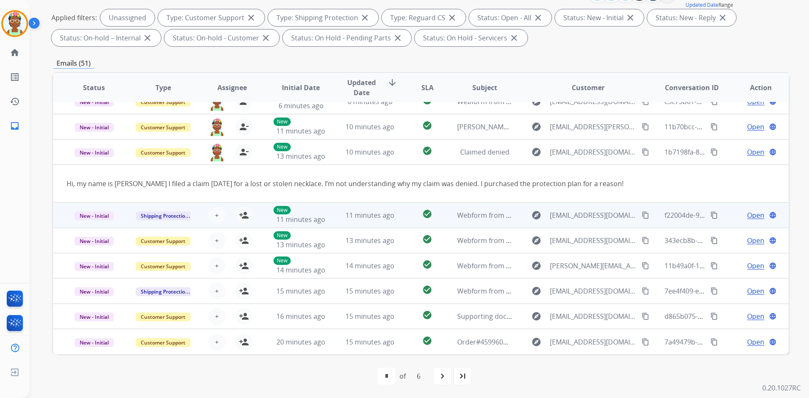
click at [400, 222] on td "Open language" at bounding box center [753, 215] width 69 height 25
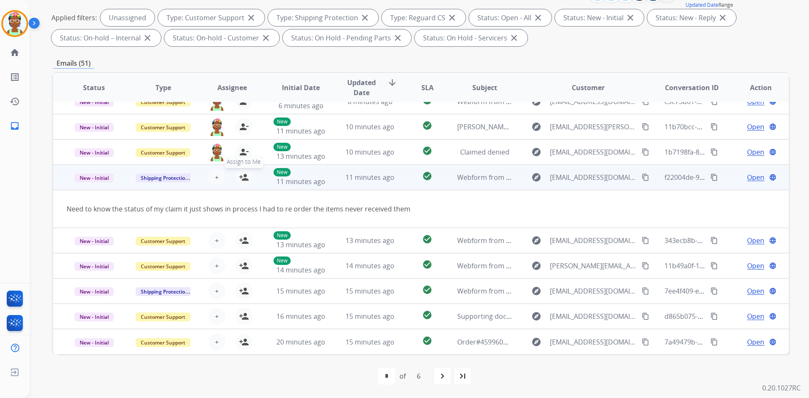
click at [240, 175] on mat-icon "person_add" at bounding box center [244, 177] width 10 height 10
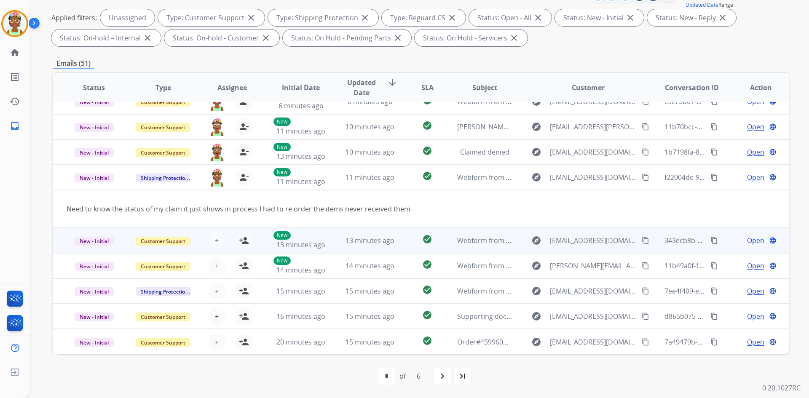
click at [400, 243] on td "Open language" at bounding box center [753, 240] width 69 height 25
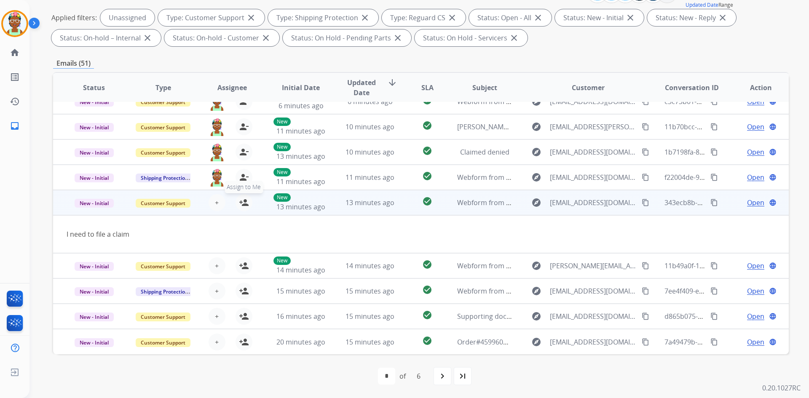
click at [241, 204] on mat-icon "person_add" at bounding box center [244, 202] width 10 height 10
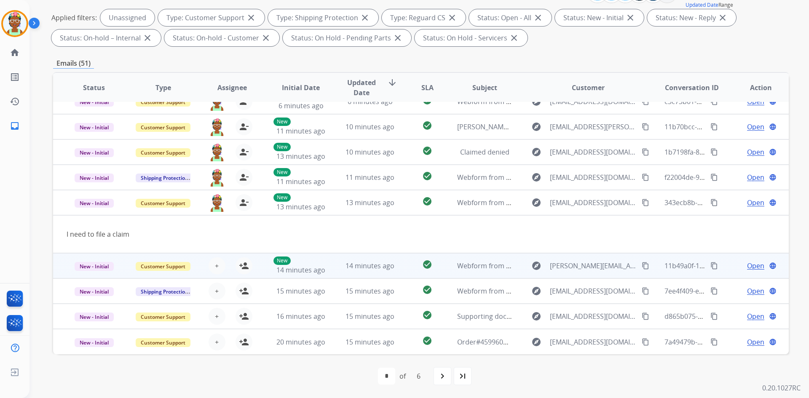
click at [400, 269] on td "Open language" at bounding box center [753, 265] width 69 height 25
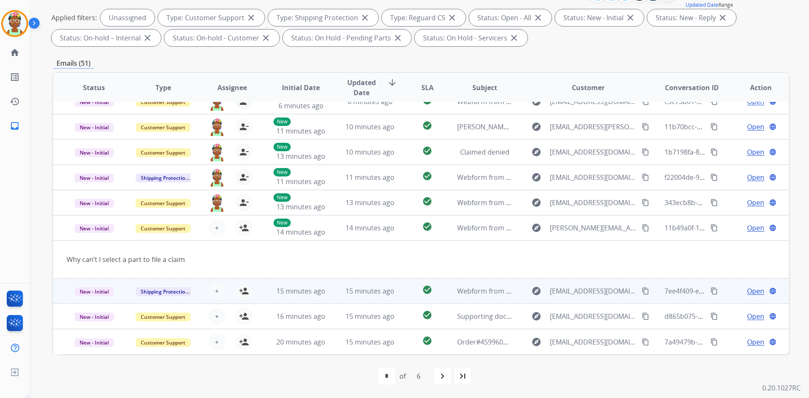
click at [400, 294] on div "Open language" at bounding box center [760, 291] width 55 height 10
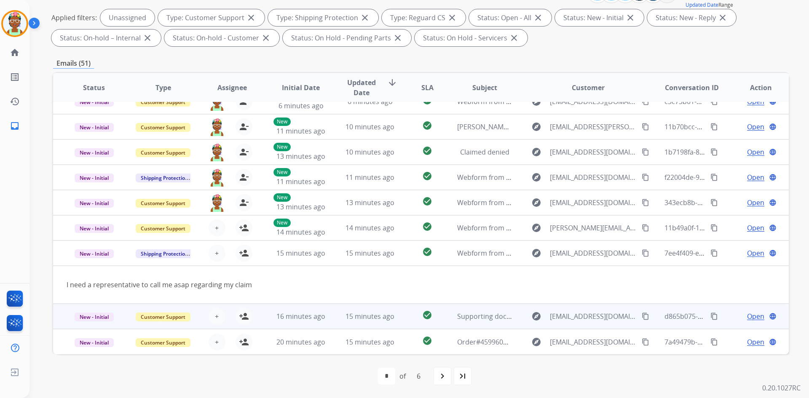
click at [400, 318] on div "Open language" at bounding box center [760, 316] width 55 height 10
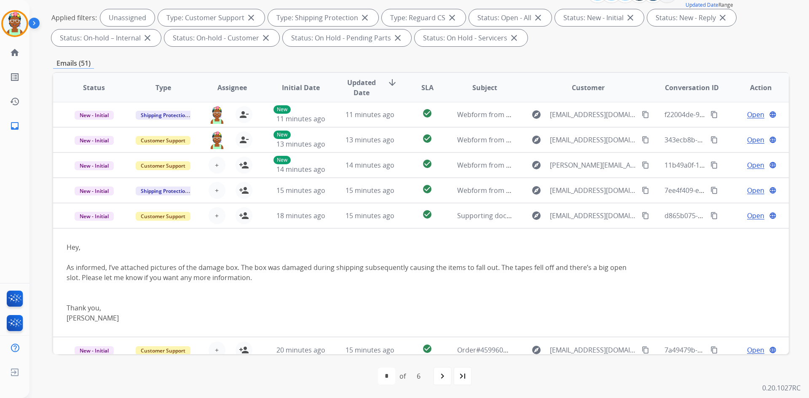
scroll to position [109, 0]
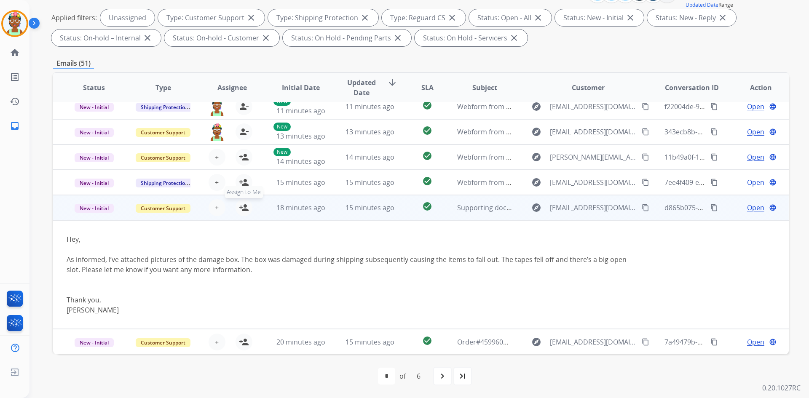
click at [243, 212] on mat-icon "person_add" at bounding box center [244, 208] width 10 height 10
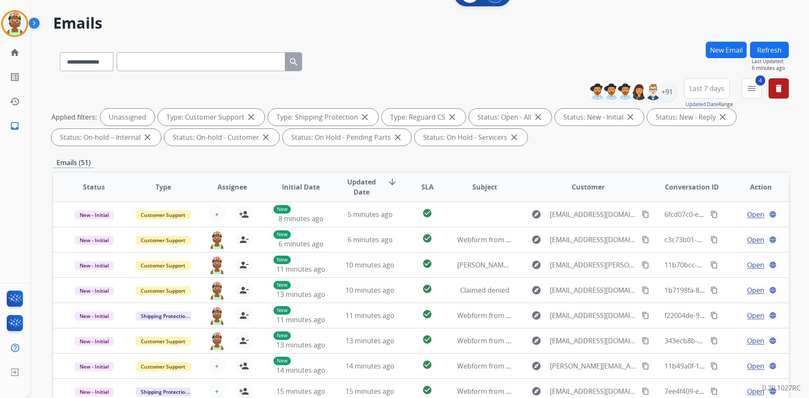
scroll to position [0, 0]
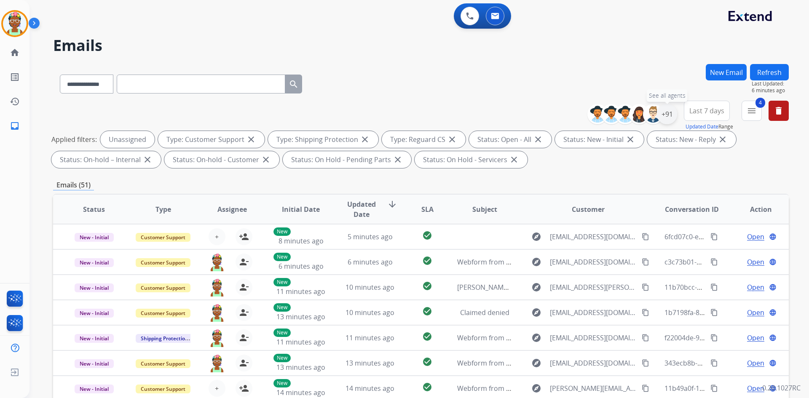
click at [400, 112] on div "+91" at bounding box center [667, 114] width 20 height 20
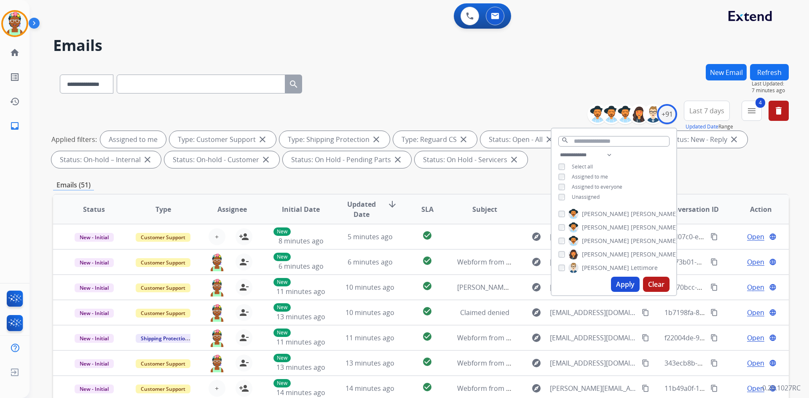
click at [400, 284] on button "Apply" at bounding box center [625, 284] width 29 height 15
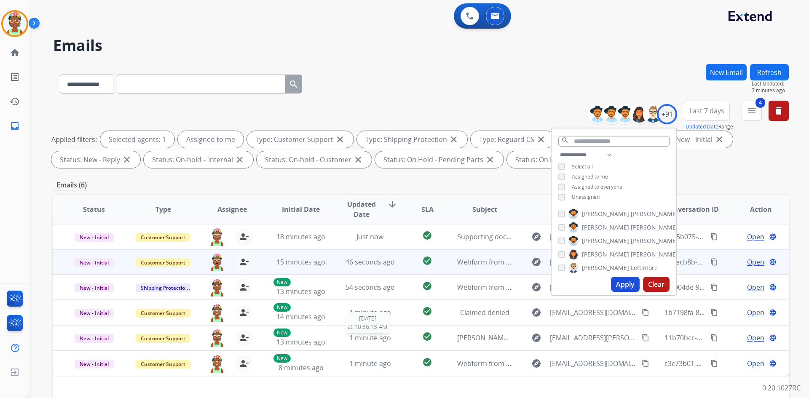
scroll to position [84, 0]
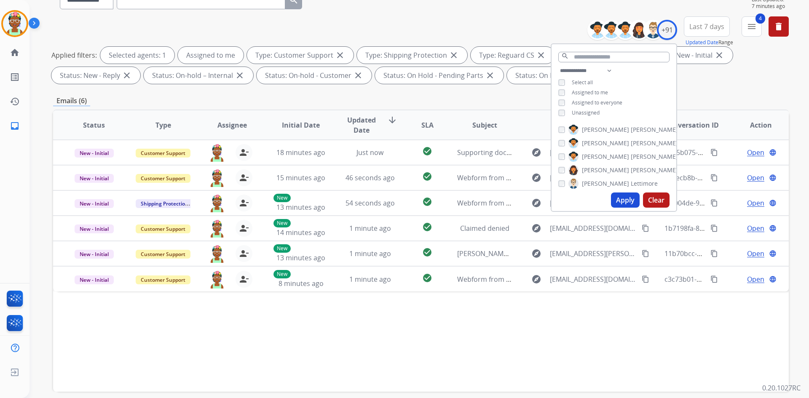
click at [400, 195] on button "Apply" at bounding box center [625, 199] width 29 height 15
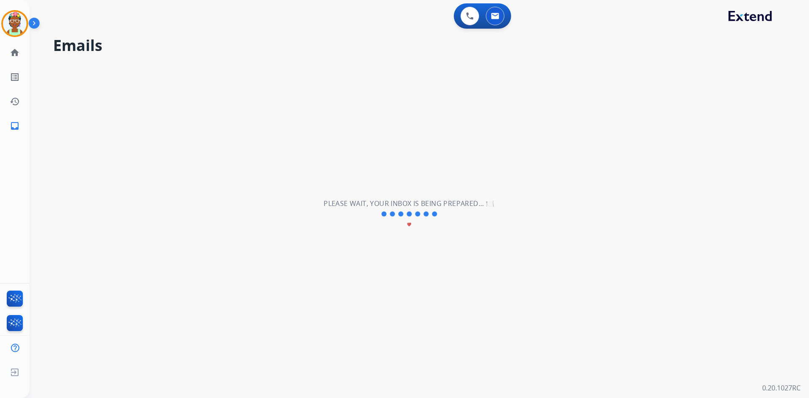
scroll to position [0, 0]
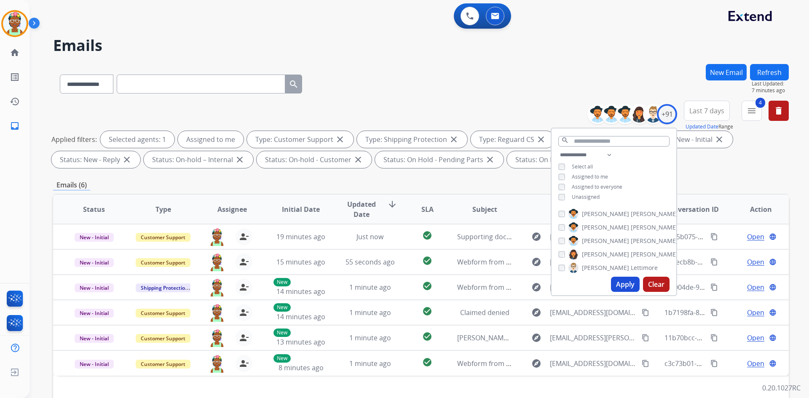
click at [400, 180] on div "Emails (6)" at bounding box center [420, 185] width 735 height 11
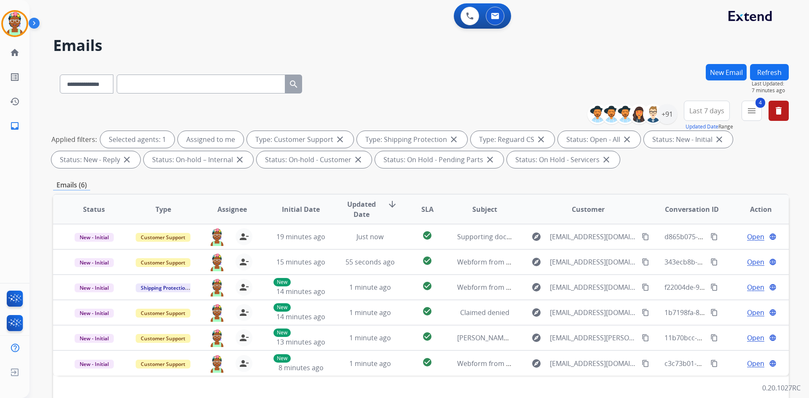
scroll to position [84, 0]
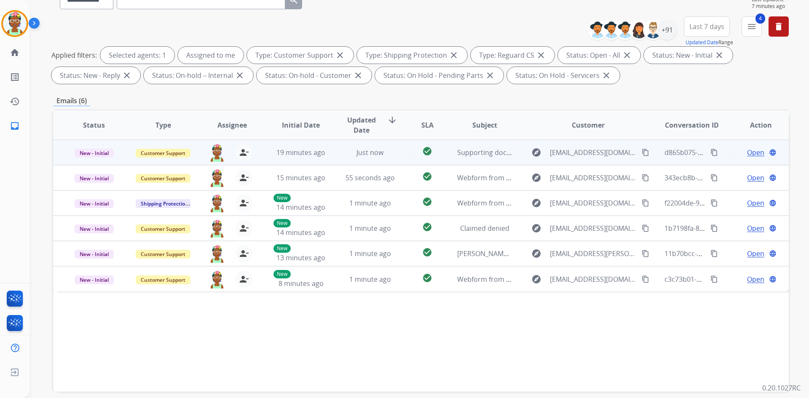
click at [400, 152] on td "Open language" at bounding box center [753, 152] width 69 height 25
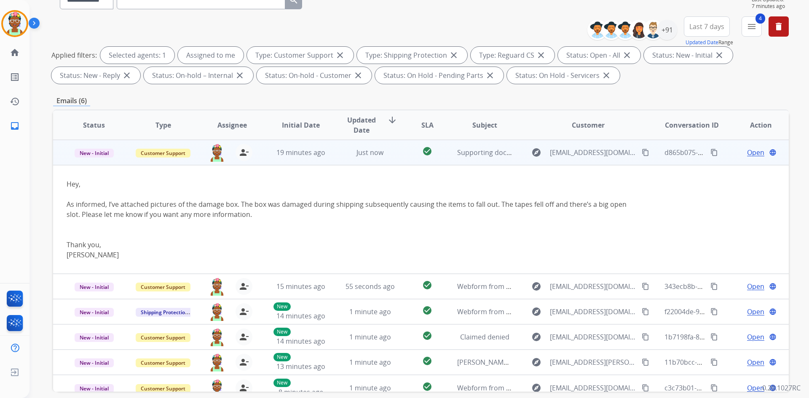
click at [400, 155] on span "Open" at bounding box center [755, 152] width 17 height 10
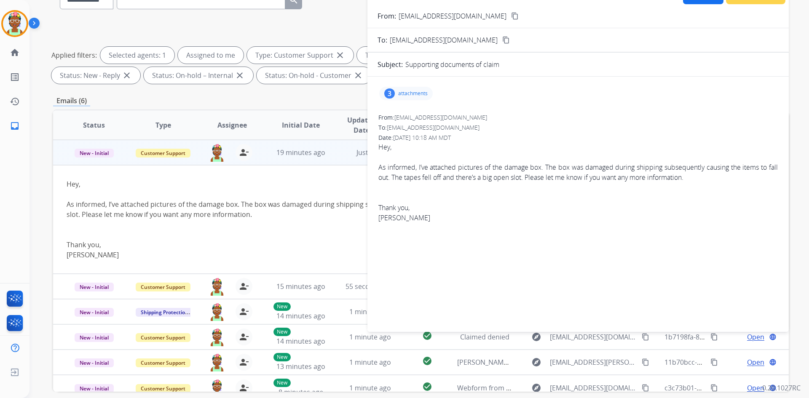
drag, startPoint x: 408, startPoint y: 93, endPoint x: 421, endPoint y: 92, distance: 13.5
click at [400, 92] on p "attachments" at bounding box center [412, 93] width 29 height 7
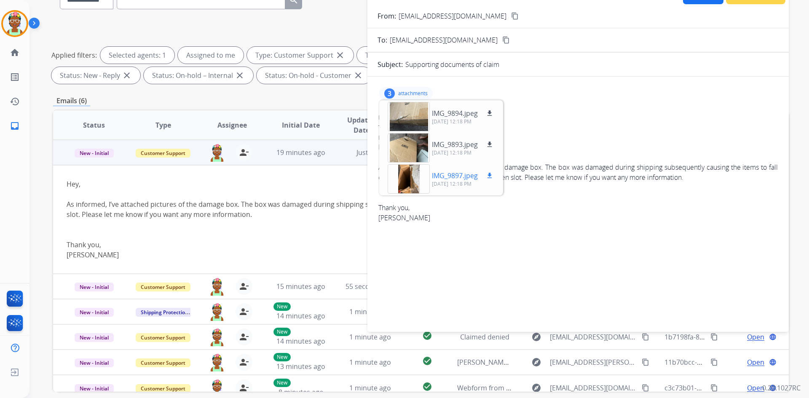
click at [400, 182] on div at bounding box center [408, 178] width 42 height 29
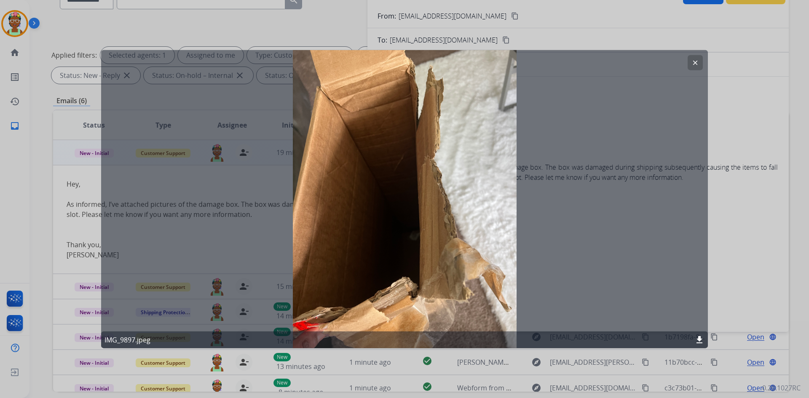
click at [400, 59] on button "clear" at bounding box center [694, 62] width 15 height 15
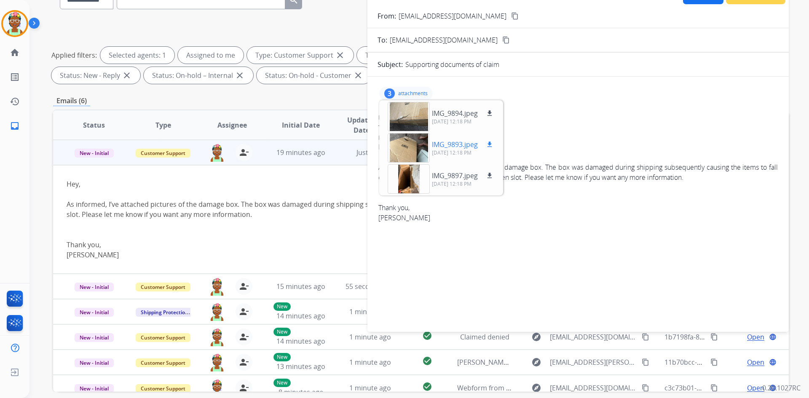
click at [400, 143] on div at bounding box center [408, 147] width 42 height 29
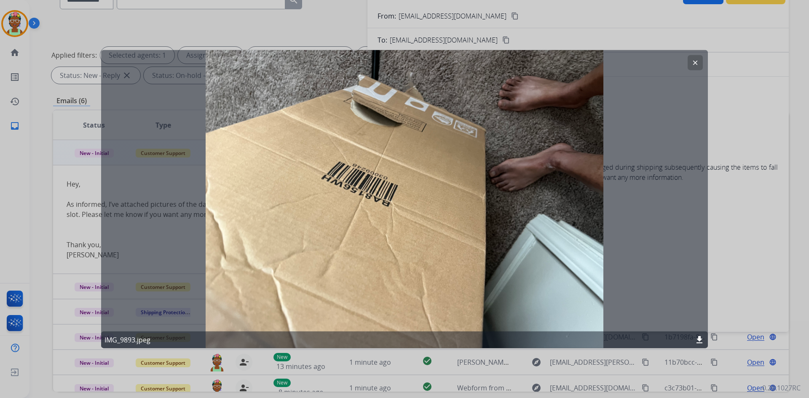
click at [400, 66] on button "clear" at bounding box center [694, 62] width 15 height 15
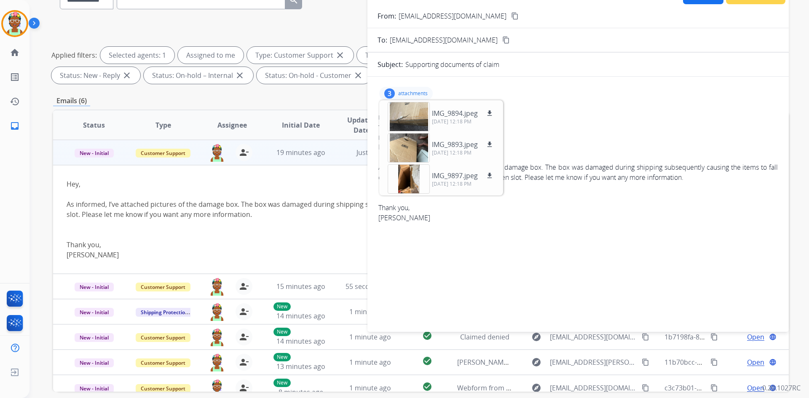
click at [400, 20] on button "content_copy" at bounding box center [515, 16] width 10 height 10
click at [400, 151] on div "Hey, As informed, I’ve attached pictures of the damage box. The box was damaged…" at bounding box center [577, 182] width 399 height 81
click at [400, 228] on div "From: [EMAIL_ADDRESS][DOMAIN_NAME] To: [EMAIL_ADDRESS][DOMAIN_NAME] Date: [DATE…" at bounding box center [577, 171] width 401 height 118
click at [400, 94] on p "attachments" at bounding box center [412, 93] width 29 height 7
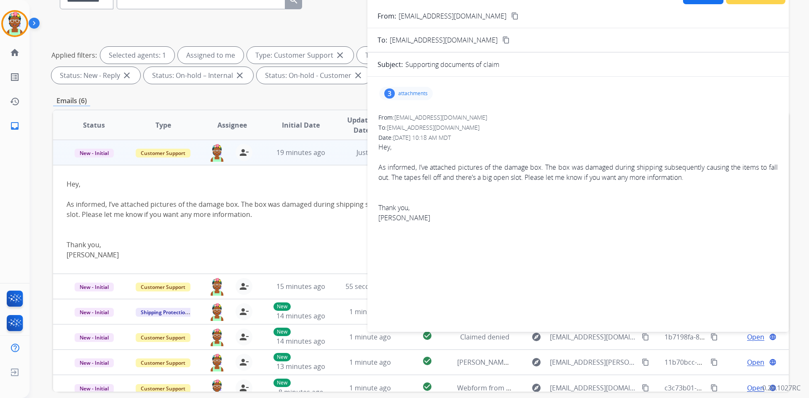
click at [400, 96] on p "attachments" at bounding box center [412, 93] width 29 height 7
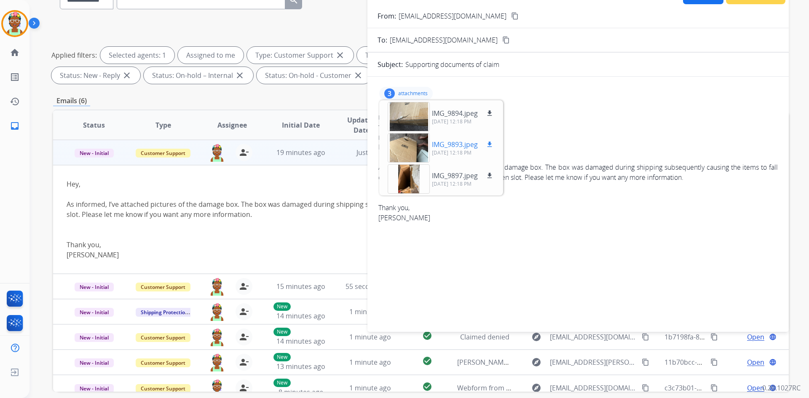
click at [400, 141] on div at bounding box center [408, 147] width 42 height 29
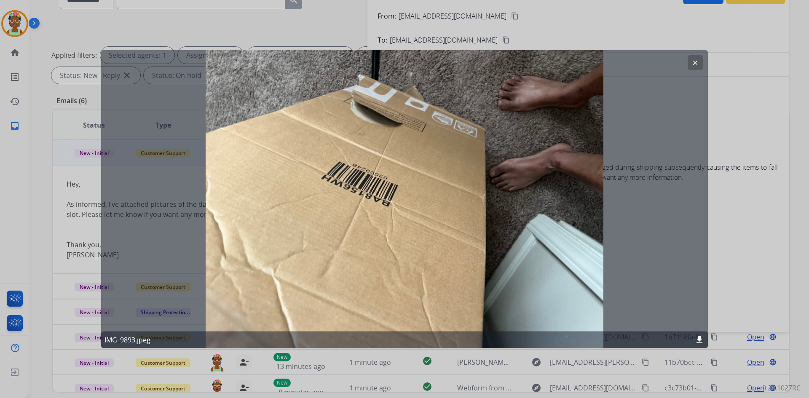
click at [400, 61] on mat-icon "clear" at bounding box center [695, 63] width 8 height 8
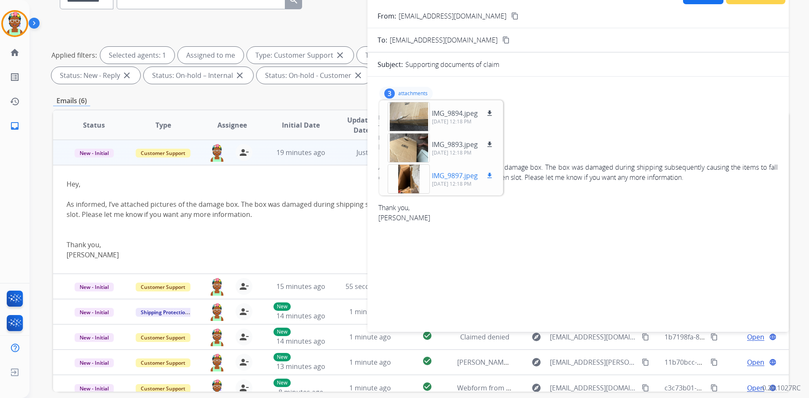
click at [400, 178] on div at bounding box center [408, 178] width 42 height 29
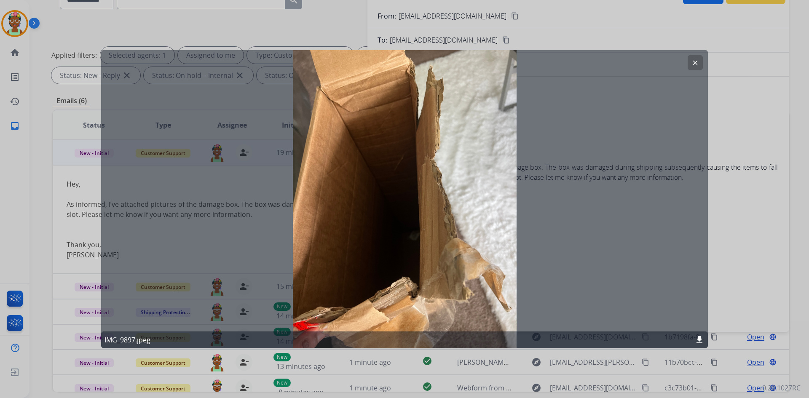
click at [400, 66] on mat-icon "clear" at bounding box center [695, 63] width 8 height 8
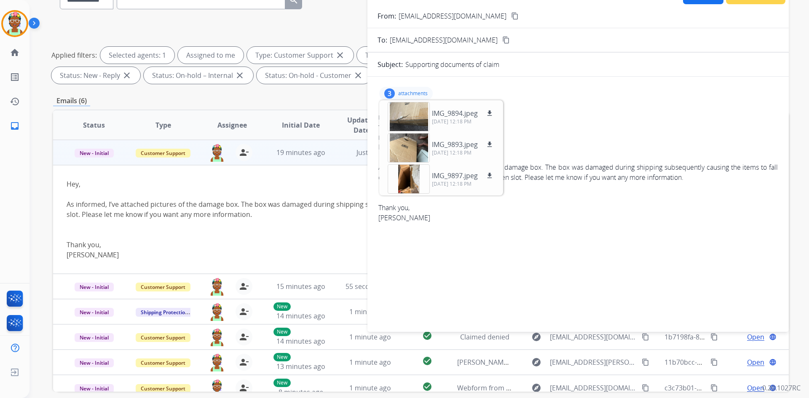
click at [400, 124] on div "To: [EMAIL_ADDRESS][DOMAIN_NAME]" at bounding box center [577, 127] width 399 height 8
click at [400, 95] on p "attachments" at bounding box center [412, 93] width 29 height 7
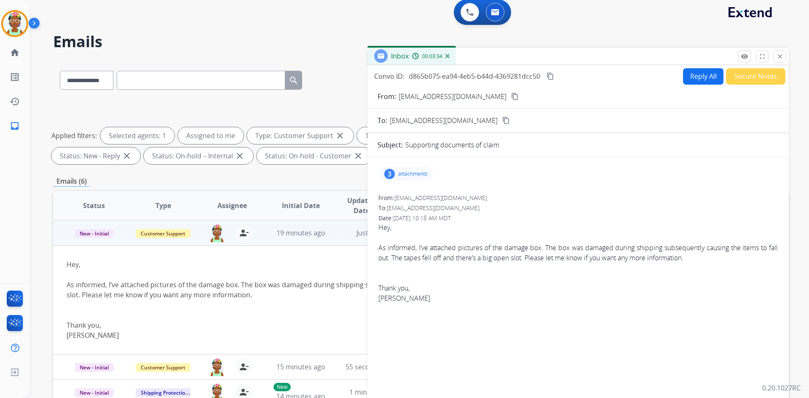
scroll to position [0, 0]
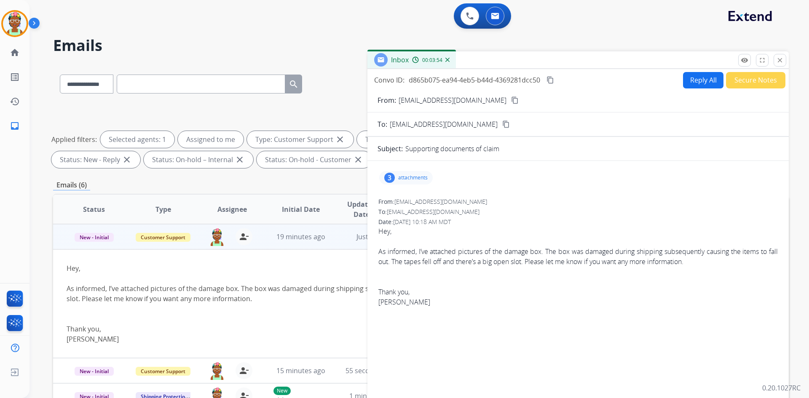
click at [400, 76] on button "Reply All" at bounding box center [703, 80] width 40 height 16
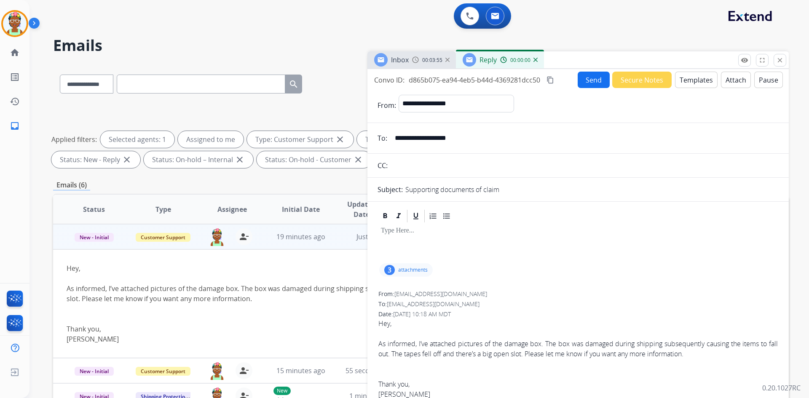
select select "**********"
click at [400, 81] on button "Templates" at bounding box center [696, 80] width 43 height 16
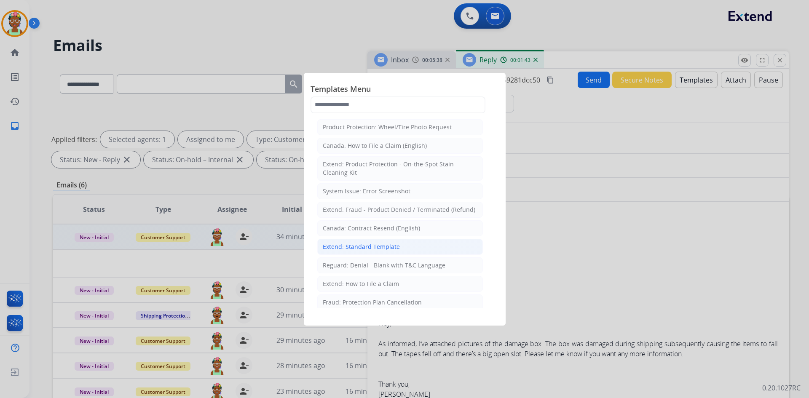
click at [400, 252] on li "Extend: Standard Template" at bounding box center [399, 247] width 165 height 16
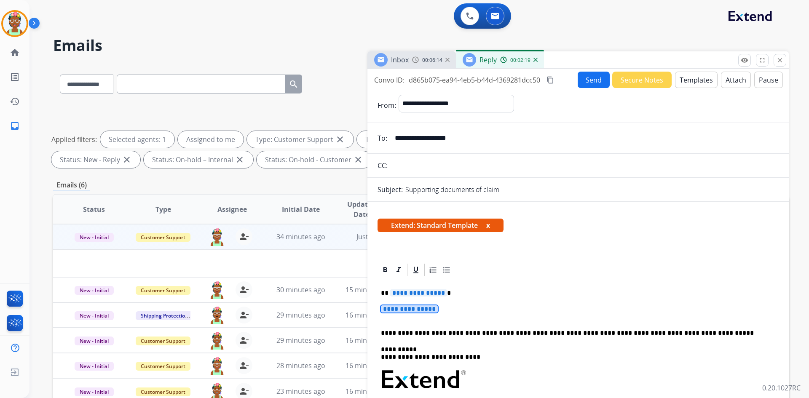
click at [387, 310] on span "**********" at bounding box center [409, 308] width 57 height 7
click at [393, 311] on span "**********" at bounding box center [409, 308] width 57 height 7
click at [400, 60] on img at bounding box center [415, 59] width 7 height 7
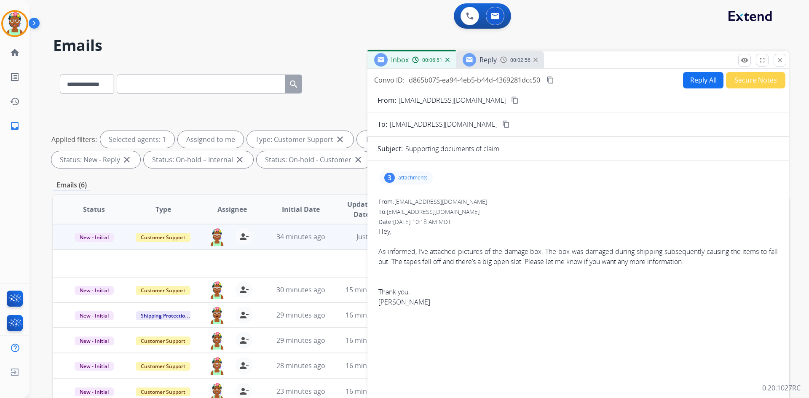
click at [400, 54] on div "Inbox 00:06:51" at bounding box center [411, 59] width 88 height 17
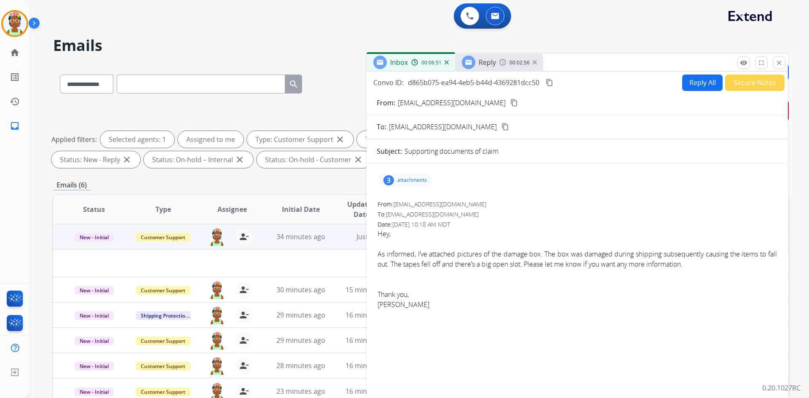
click at [400, 64] on img at bounding box center [414, 62] width 7 height 7
click at [400, 63] on img at bounding box center [414, 62] width 7 height 7
drag, startPoint x: 487, startPoint y: 73, endPoint x: 489, endPoint y: 68, distance: 5.6
click at [400, 69] on div "**********" at bounding box center [576, 236] width 421 height 365
click at [400, 61] on span "Reply" at bounding box center [486, 62] width 17 height 9
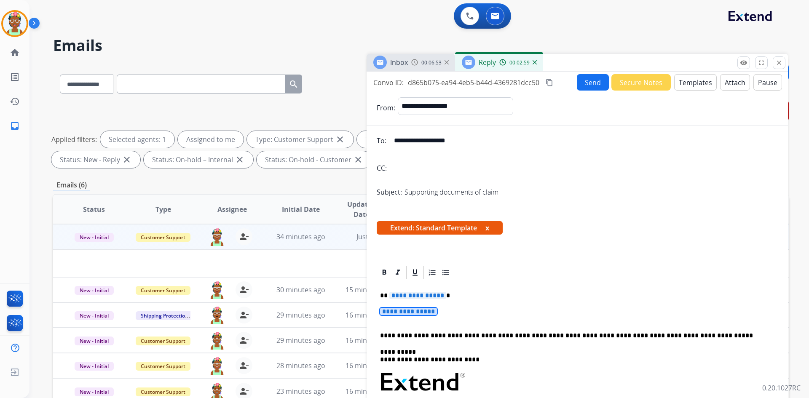
click at [400, 60] on span "00:06:53" at bounding box center [431, 62] width 20 height 7
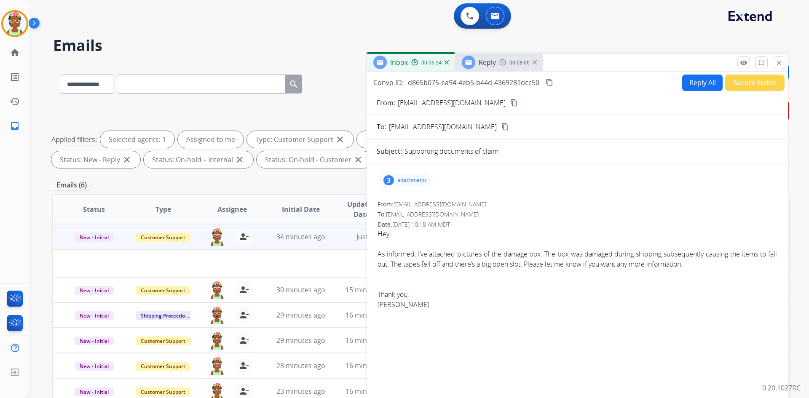
click at [396, 177] on div "3 attachments" at bounding box center [404, 179] width 53 height 13
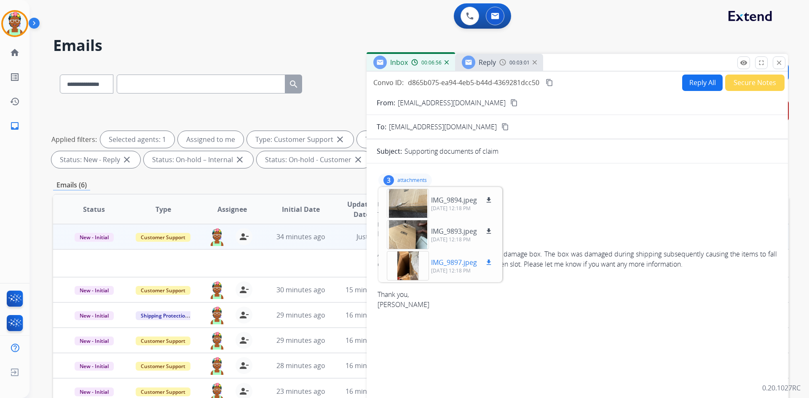
click at [400, 262] on div at bounding box center [408, 265] width 42 height 29
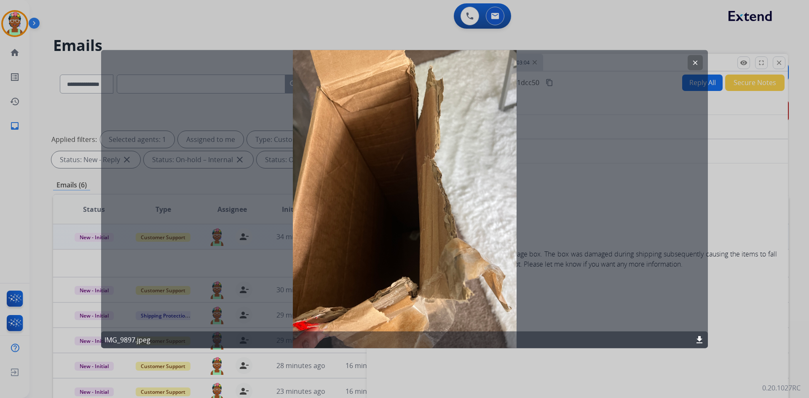
click at [400, 61] on button "clear" at bounding box center [694, 62] width 15 height 15
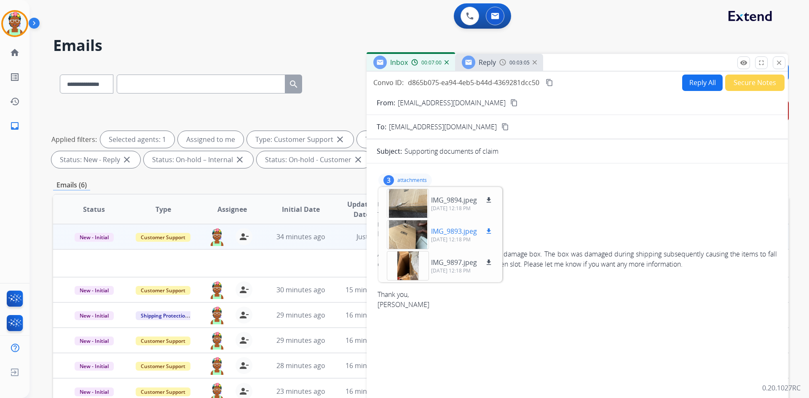
click at [400, 230] on div at bounding box center [408, 234] width 42 height 29
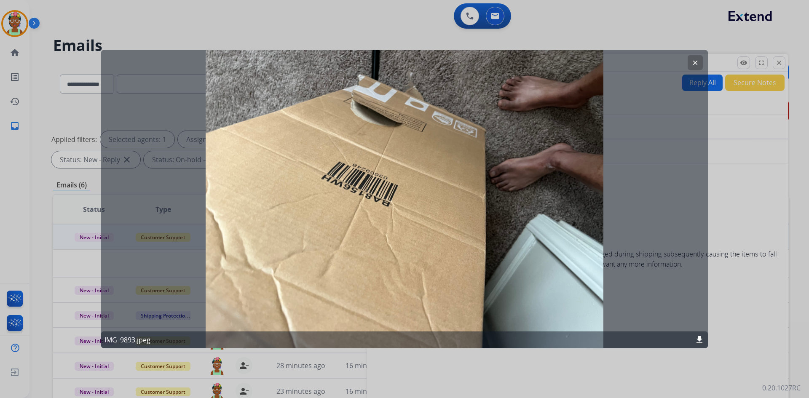
click at [400, 62] on mat-icon "clear" at bounding box center [695, 63] width 8 height 8
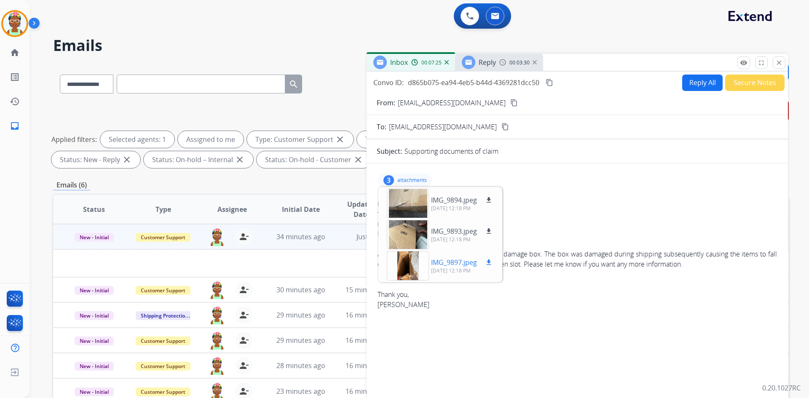
click at [400, 267] on div at bounding box center [408, 265] width 42 height 29
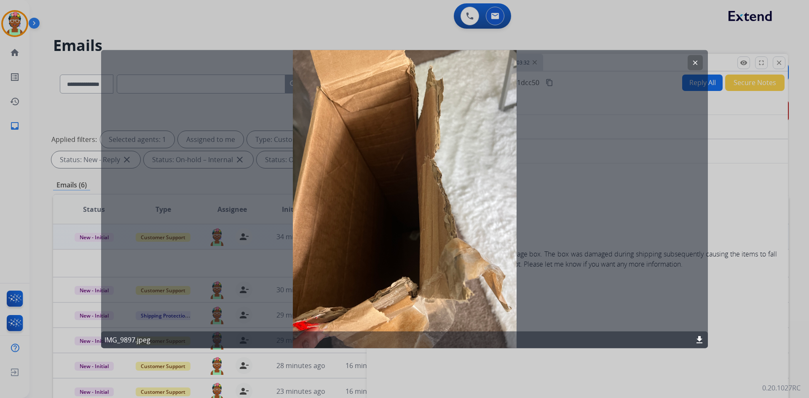
click at [400, 62] on mat-icon "clear" at bounding box center [695, 63] width 8 height 8
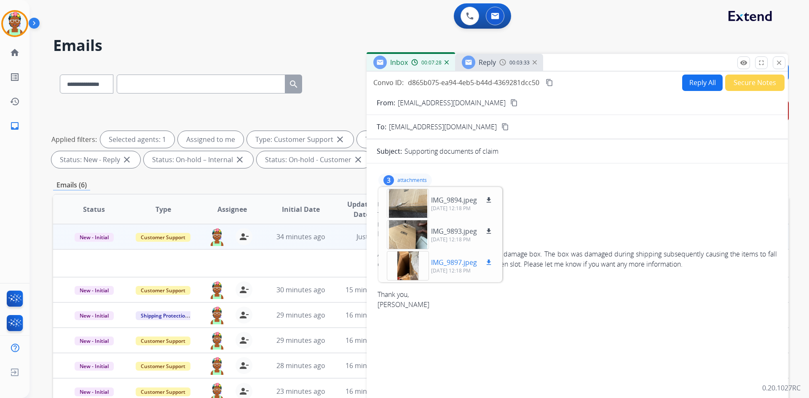
click at [400, 262] on mat-icon "download" at bounding box center [489, 263] width 8 height 8
click at [400, 232] on mat-icon "download" at bounding box center [489, 231] width 8 height 8
click at [400, 203] on mat-icon "download" at bounding box center [489, 200] width 8 height 8
click at [400, 186] on div "3 attachments IMG_9894.jpeg download [DATE] 12:18 PM IMG_9893.jpeg download [DA…" at bounding box center [576, 180] width 401 height 20
click at [400, 171] on div "3 attachments IMG_9894.jpeg download [DATE] 12:18 PM IMG_9893.jpeg download [DA…" at bounding box center [576, 180] width 401 height 20
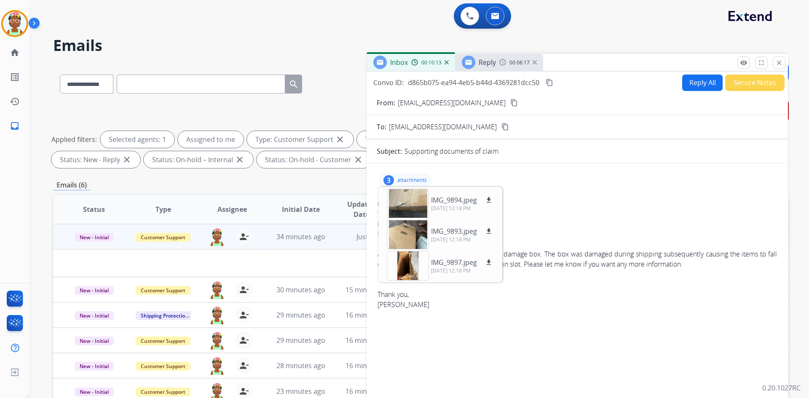
click at [400, 176] on div "3 attachments IMG_9894.jpeg download [DATE] 12:18 PM IMG_9893.jpeg download [DA…" at bounding box center [404, 179] width 53 height 13
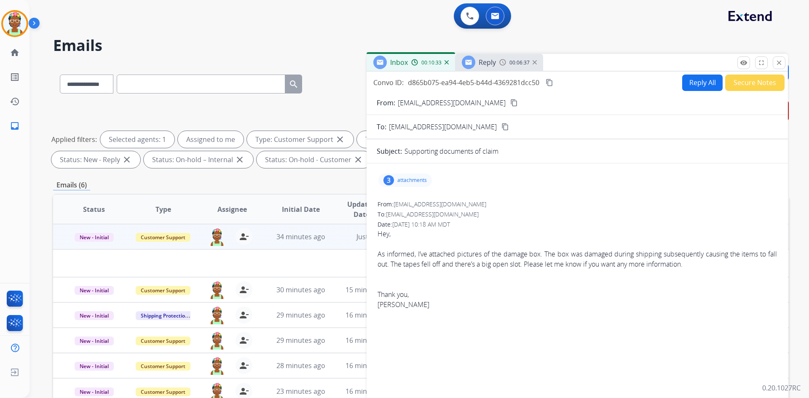
click at [400, 84] on button "Reply All" at bounding box center [702, 83] width 40 height 16
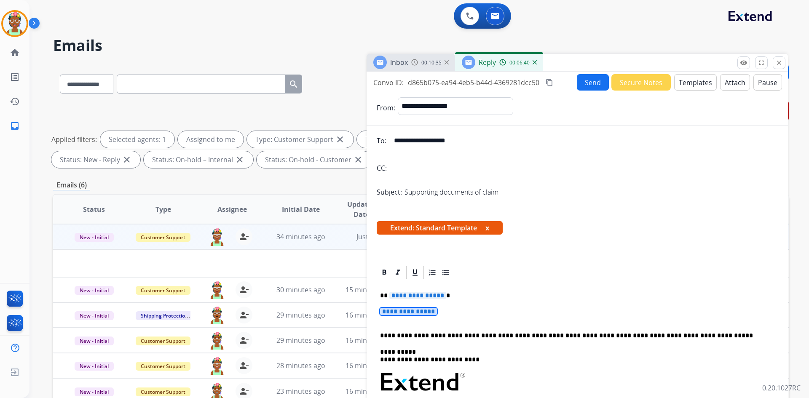
click at [392, 312] on span "**********" at bounding box center [408, 311] width 57 height 7
click at [391, 310] on span "**********" at bounding box center [408, 311] width 57 height 7
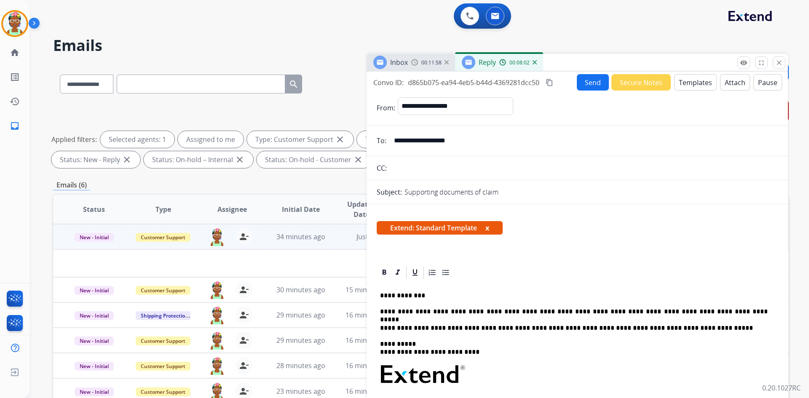
click at [395, 296] on p "**********" at bounding box center [573, 296] width 387 height 8
click at [400, 293] on p "**********" at bounding box center [573, 296] width 387 height 8
select select "**********"
click at [586, 85] on button "Send" at bounding box center [592, 82] width 32 height 16
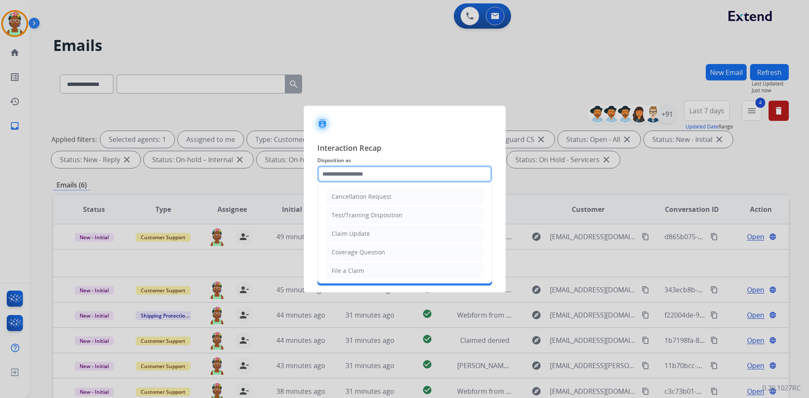
click at [411, 174] on input "text" at bounding box center [404, 173] width 175 height 17
click at [396, 235] on li "Claim Update" at bounding box center [404, 234] width 157 height 16
type input "**********"
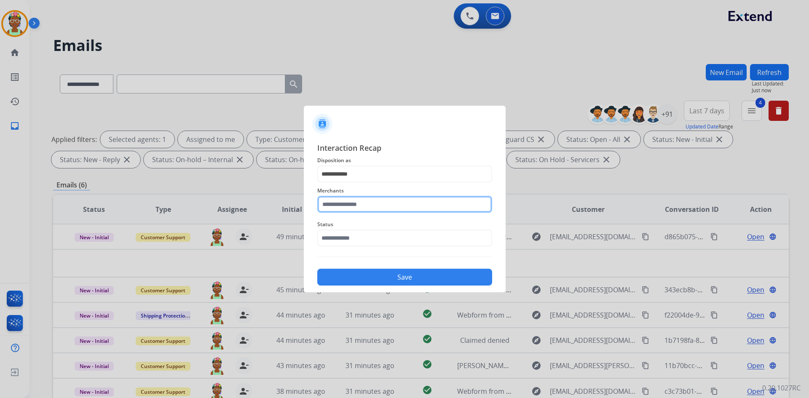
click at [397, 206] on input "text" at bounding box center [404, 204] width 175 height 17
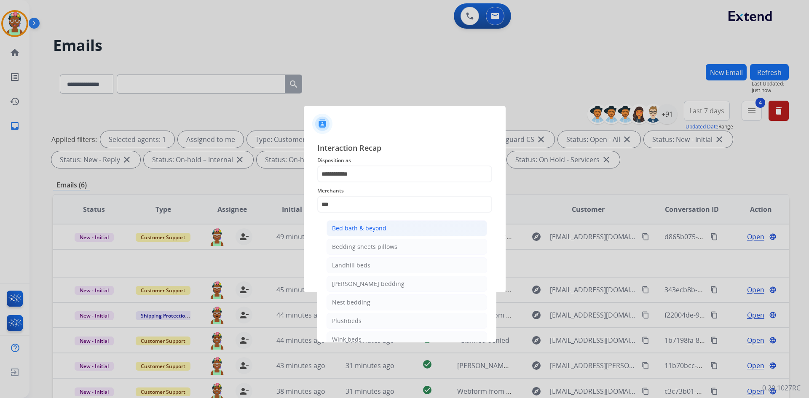
click at [422, 221] on li "Bed bath & beyond" at bounding box center [406, 228] width 160 height 16
type input "**********"
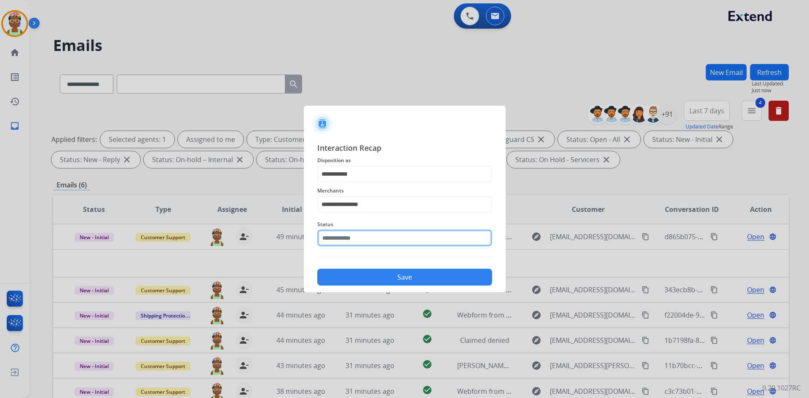
click at [416, 235] on input "text" at bounding box center [404, 238] width 175 height 17
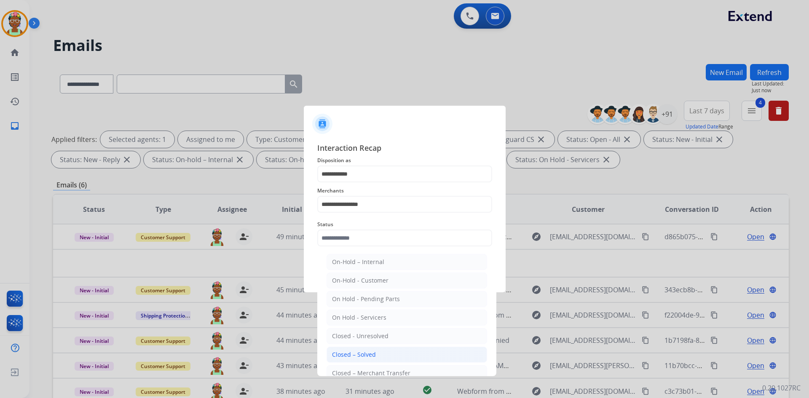
click at [373, 353] on div "Closed – Solved" at bounding box center [354, 354] width 44 height 8
type input "**********"
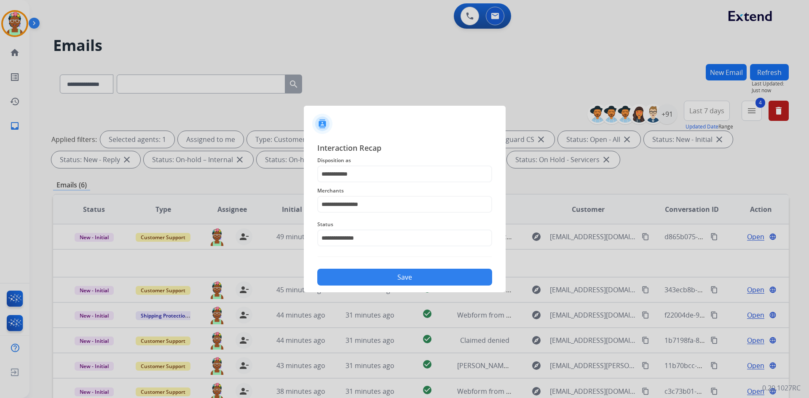
click at [418, 275] on button "Save" at bounding box center [404, 277] width 175 height 17
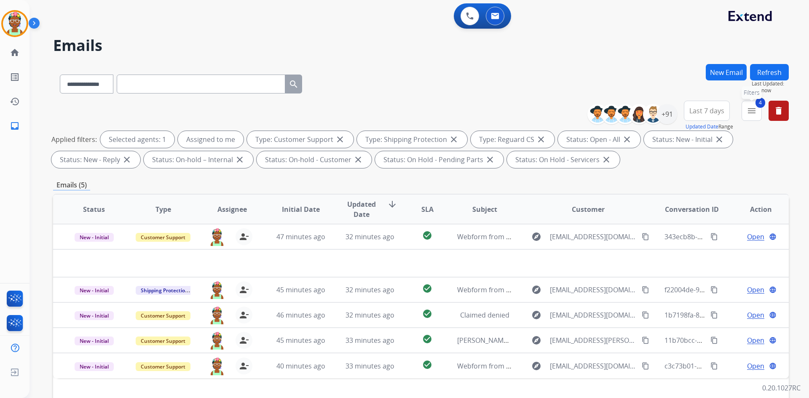
click at [752, 112] on mat-icon "menu" at bounding box center [751, 111] width 10 height 10
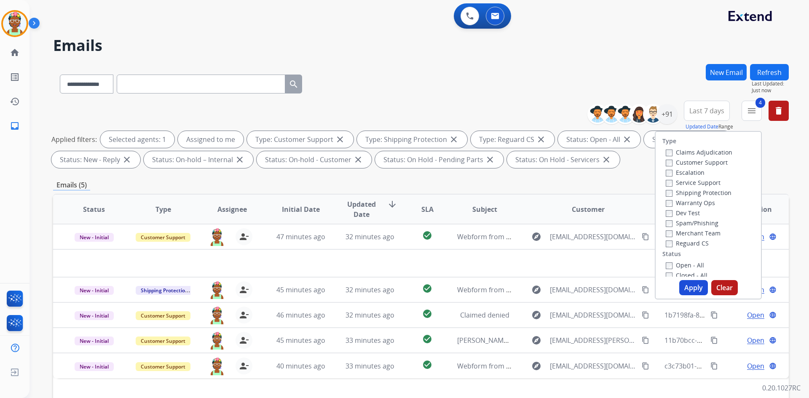
click at [678, 272] on label "Closed - All" at bounding box center [686, 275] width 42 height 8
click at [684, 285] on button "Apply" at bounding box center [693, 287] width 29 height 15
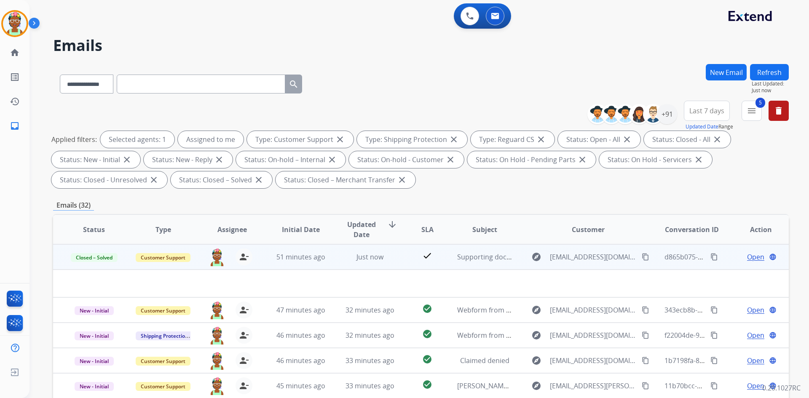
click at [709, 256] on button "content_copy" at bounding box center [714, 257] width 10 height 10
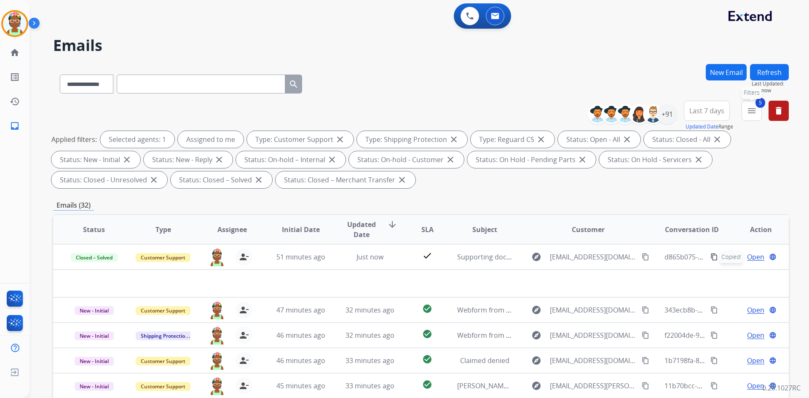
click at [749, 109] on mat-icon "menu" at bounding box center [751, 111] width 10 height 10
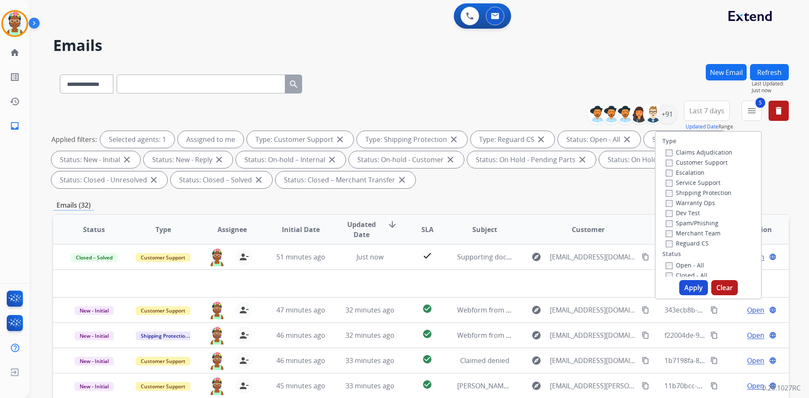
click at [667, 275] on label "Closed - All" at bounding box center [686, 275] width 42 height 8
click at [689, 285] on button "Apply" at bounding box center [693, 287] width 29 height 15
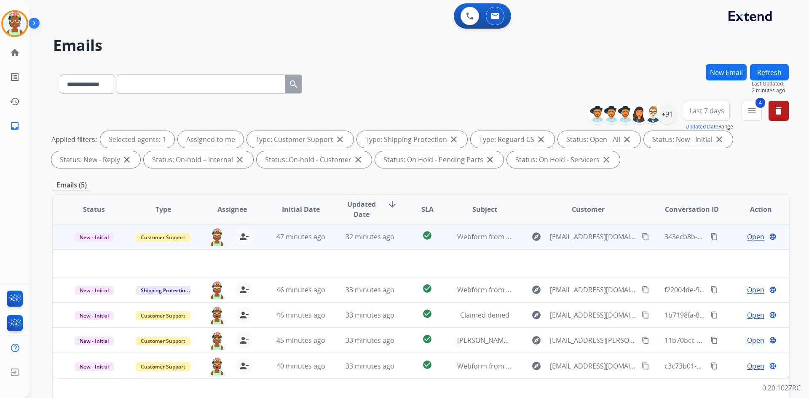
click at [721, 243] on td "Open language" at bounding box center [753, 236] width 69 height 25
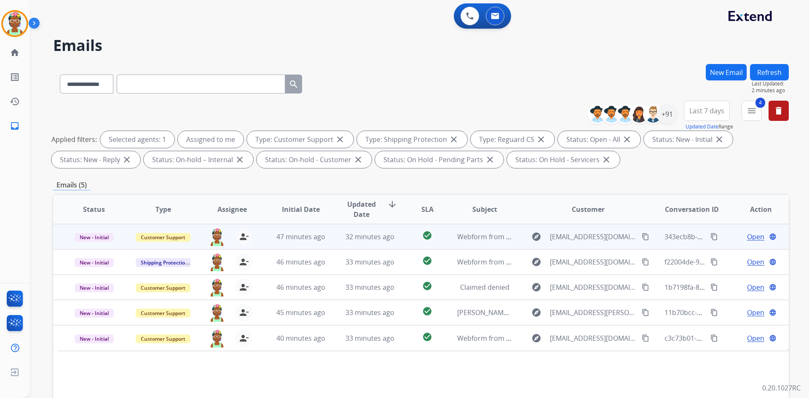
click at [723, 243] on td "Open language" at bounding box center [753, 236] width 69 height 25
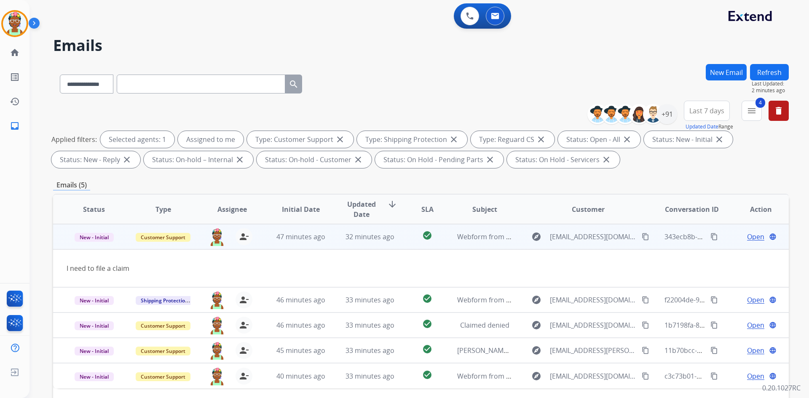
click at [747, 236] on span "Open" at bounding box center [755, 237] width 17 height 10
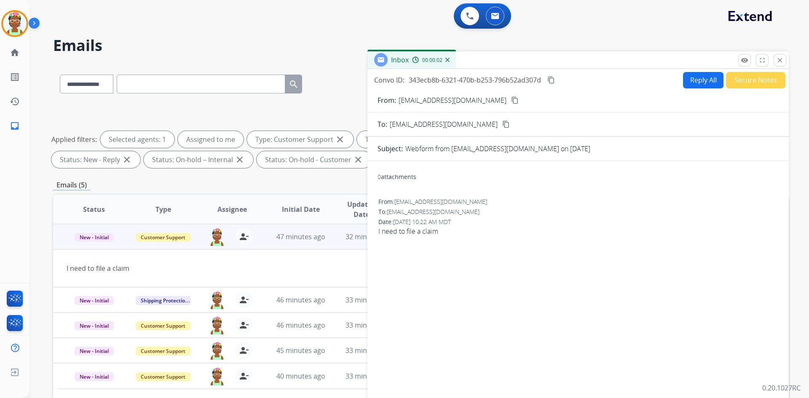
click at [511, 101] on mat-icon "content_copy" at bounding box center [515, 100] width 8 height 8
click at [700, 75] on button "Reply All" at bounding box center [703, 80] width 40 height 16
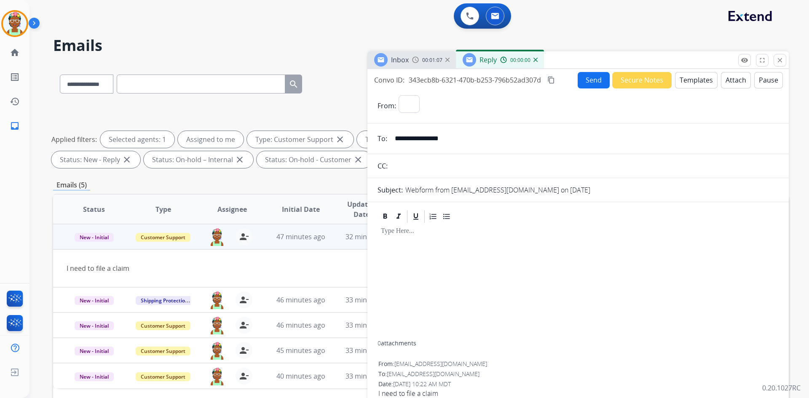
select select "**********"
click at [694, 76] on button "Templates" at bounding box center [696, 80] width 43 height 16
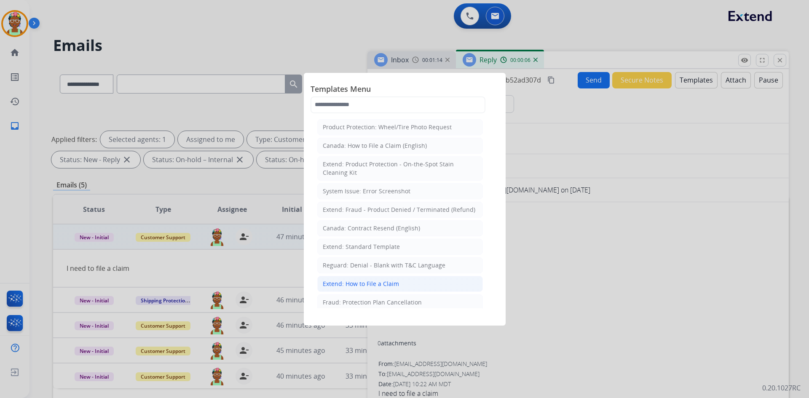
click at [426, 284] on li "Extend: How to File a Claim" at bounding box center [399, 284] width 165 height 16
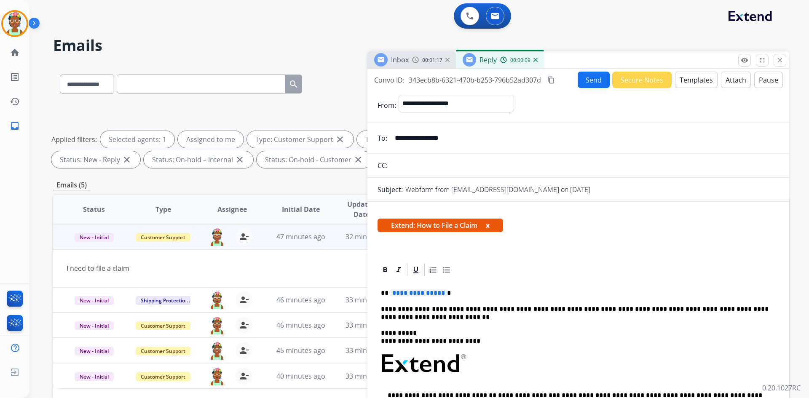
click at [398, 292] on span "**********" at bounding box center [418, 292] width 57 height 7
click at [395, 293] on p "*******" at bounding box center [574, 293] width 387 height 8
click at [424, 295] on p "**********" at bounding box center [574, 293] width 387 height 8
click at [587, 77] on button "Send" at bounding box center [593, 80] width 32 height 16
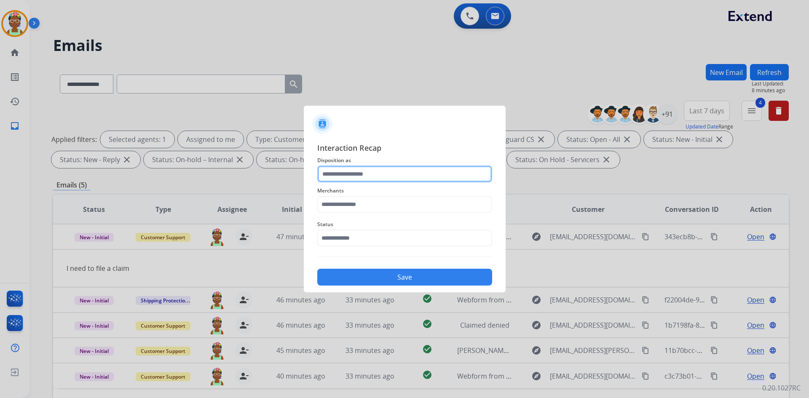
click at [368, 174] on input "text" at bounding box center [404, 173] width 175 height 17
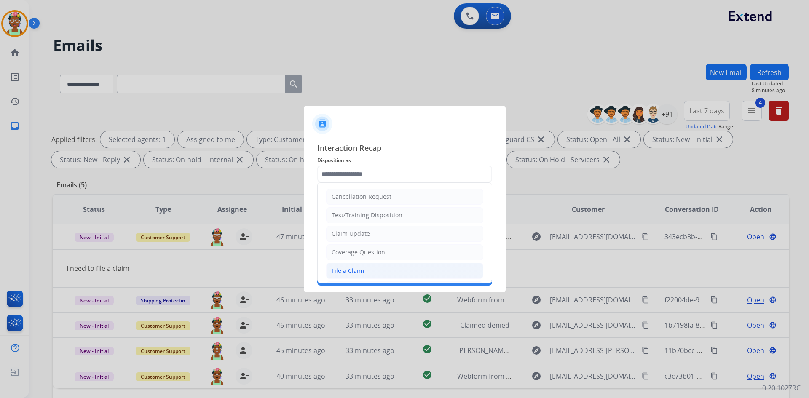
click at [352, 265] on li "File a Claim" at bounding box center [404, 271] width 157 height 16
type input "**********"
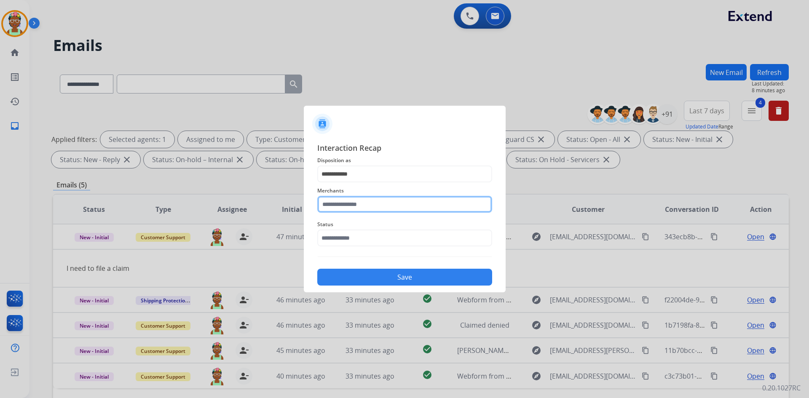
click at [393, 203] on input "text" at bounding box center [404, 204] width 175 height 17
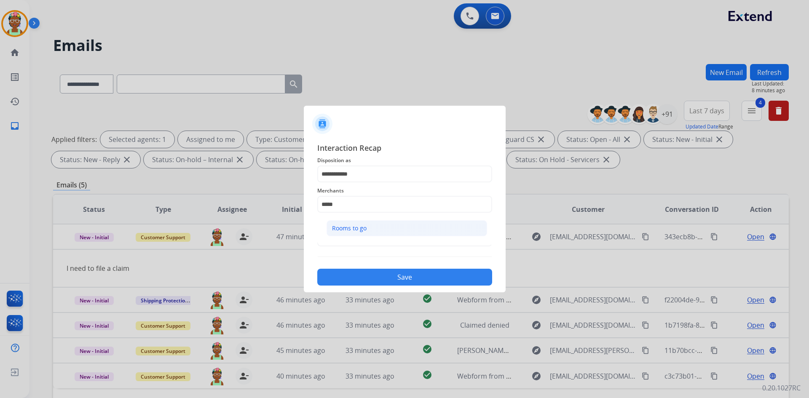
click at [376, 232] on li "Rooms to go" at bounding box center [406, 228] width 160 height 16
type input "**********"
click at [376, 235] on input "text" at bounding box center [404, 238] width 175 height 17
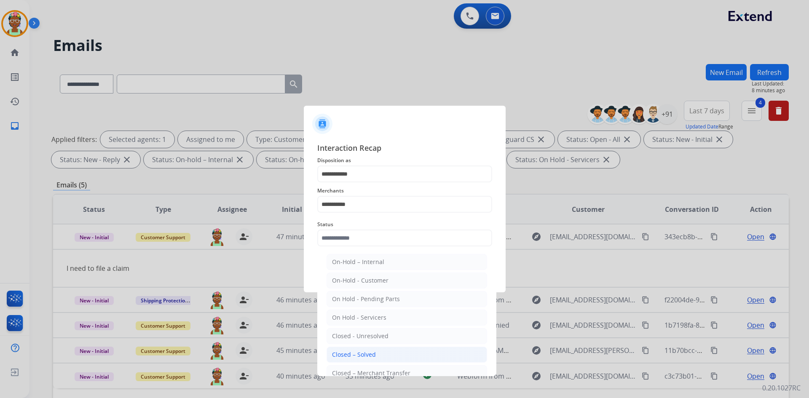
click at [368, 354] on div "Closed – Solved" at bounding box center [354, 354] width 44 height 8
type input "**********"
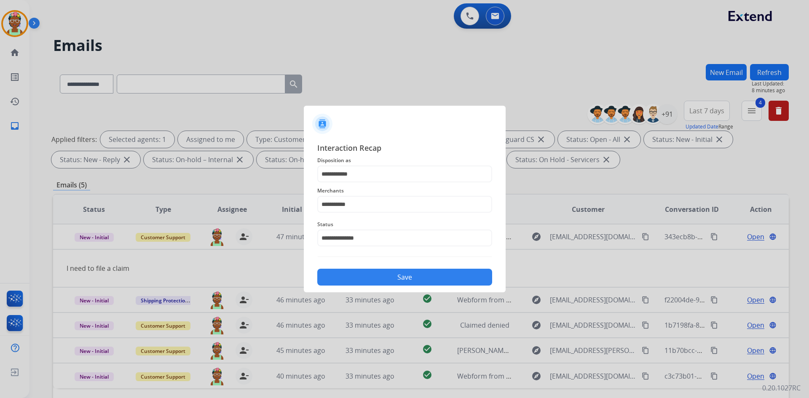
click at [432, 280] on button "Save" at bounding box center [404, 277] width 175 height 17
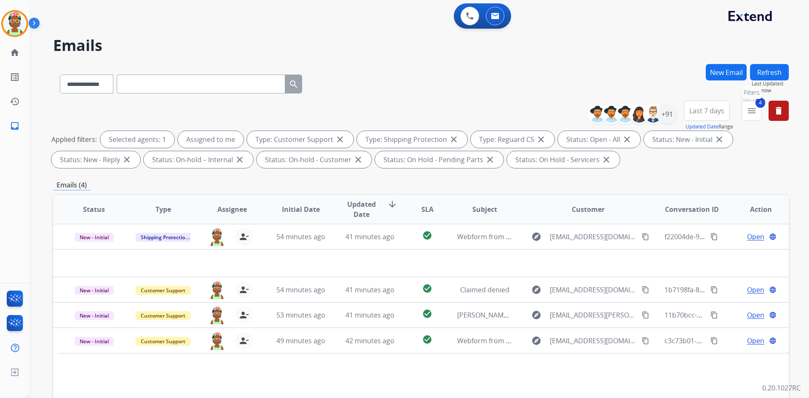
drag, startPoint x: 755, startPoint y: 115, endPoint x: 763, endPoint y: 117, distance: 7.9
click at [757, 115] on button "4 menu Filters" at bounding box center [751, 111] width 20 height 20
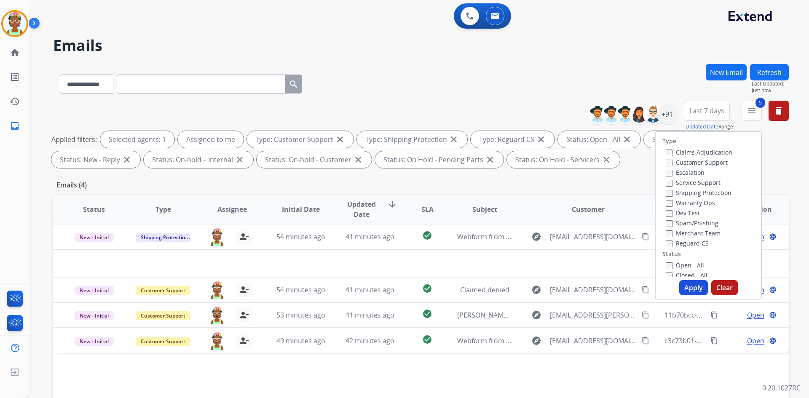
click at [689, 284] on button "Apply" at bounding box center [693, 287] width 29 height 15
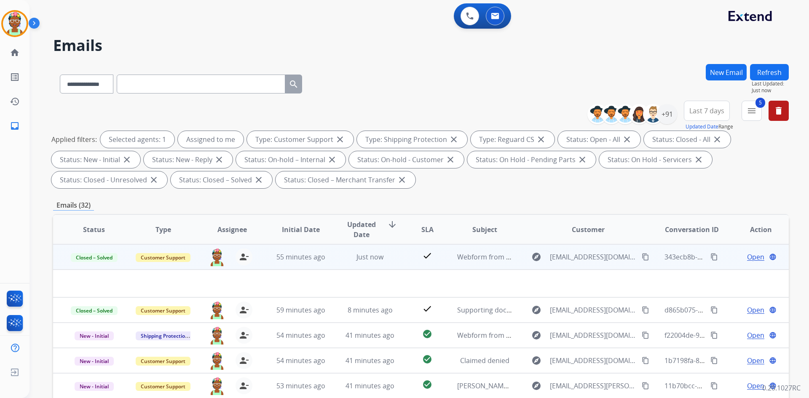
drag, startPoint x: 705, startPoint y: 254, endPoint x: 698, endPoint y: 254, distance: 7.2
click at [710, 254] on mat-icon "content_copy" at bounding box center [714, 257] width 8 height 8
click at [733, 256] on div "Open language" at bounding box center [760, 257] width 55 height 10
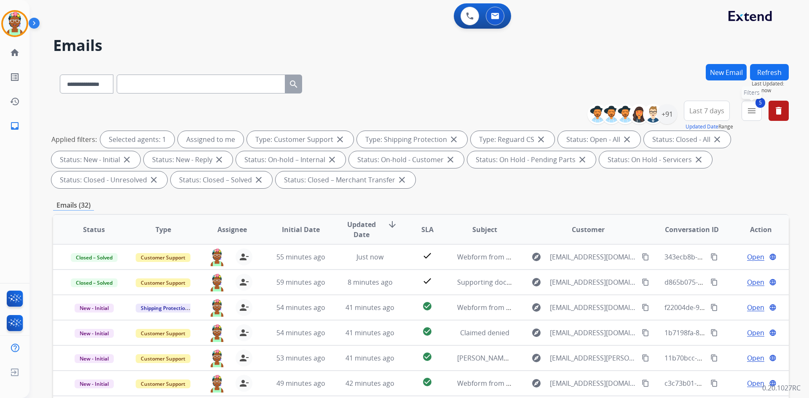
click at [755, 112] on mat-icon "menu" at bounding box center [751, 111] width 10 height 10
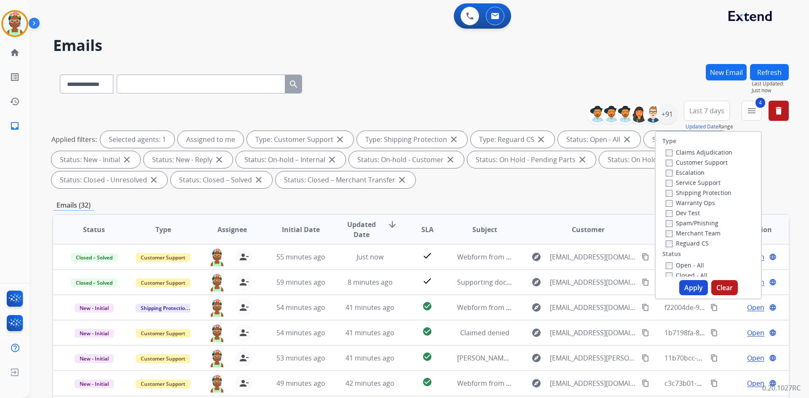
drag, startPoint x: 690, startPoint y: 286, endPoint x: 695, endPoint y: 286, distance: 5.1
click at [691, 286] on button "Apply" at bounding box center [693, 287] width 29 height 15
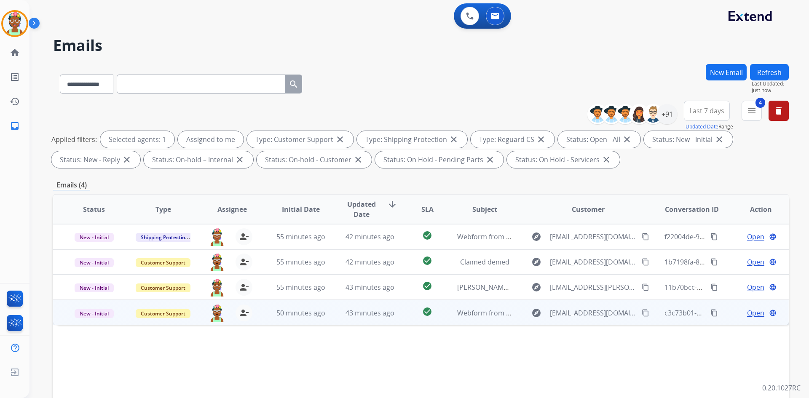
click at [723, 314] on td "Open language" at bounding box center [753, 312] width 69 height 25
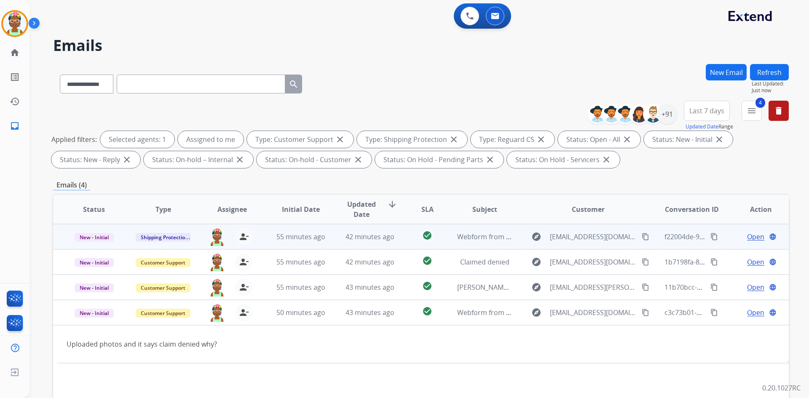
click at [725, 244] on td "Open language" at bounding box center [753, 236] width 69 height 25
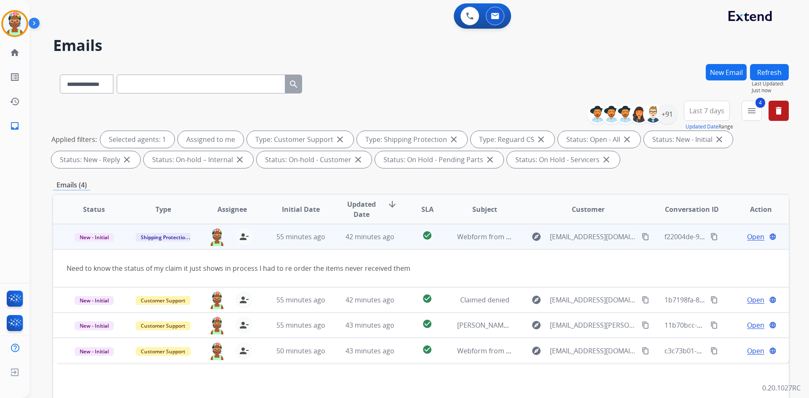
click at [750, 238] on span "Open" at bounding box center [755, 237] width 17 height 10
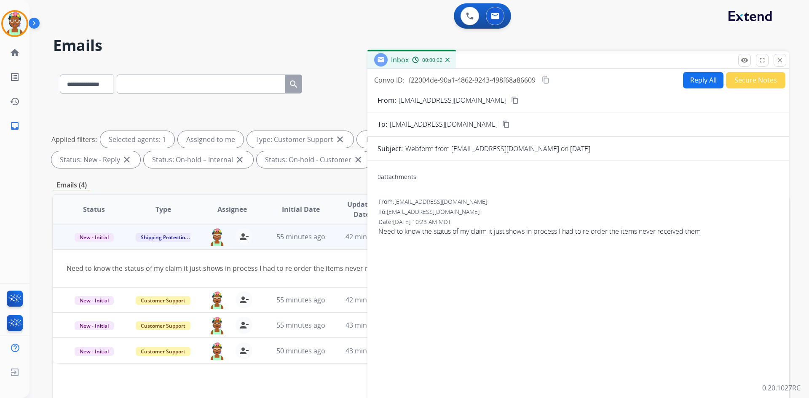
click at [511, 102] on mat-icon "content_copy" at bounding box center [515, 100] width 8 height 8
click at [707, 81] on button "Reply All" at bounding box center [703, 80] width 40 height 16
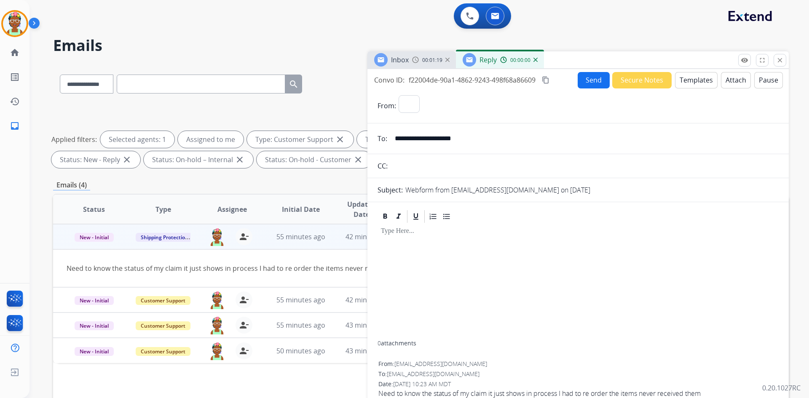
select select "**********"
click at [688, 79] on button "Templates" at bounding box center [696, 80] width 43 height 16
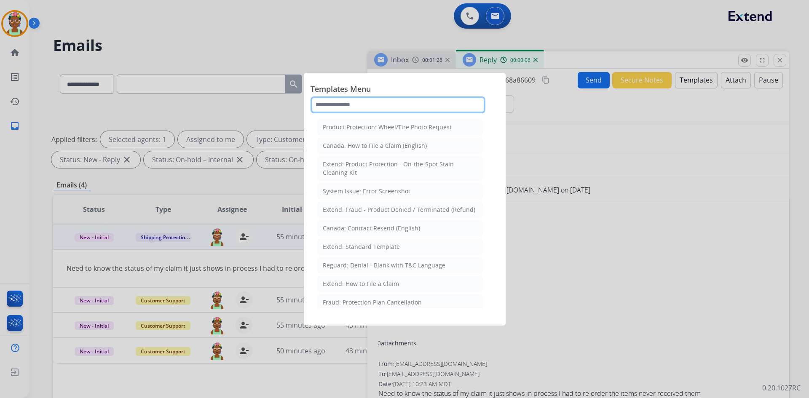
click at [386, 102] on input "text" at bounding box center [397, 104] width 175 height 17
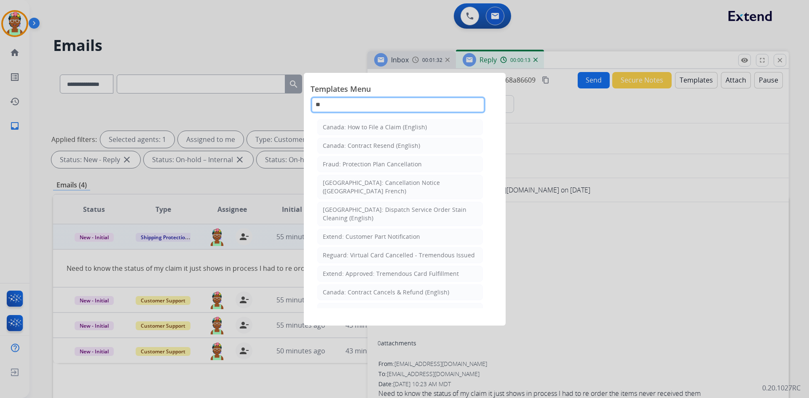
type input "*"
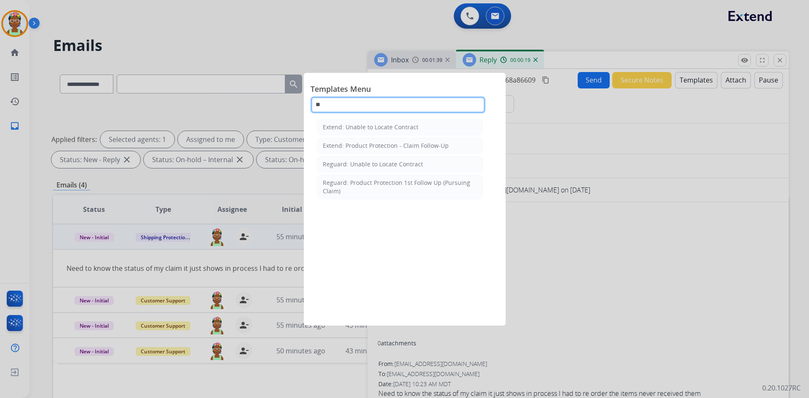
type input "**"
click at [541, 119] on div at bounding box center [404, 199] width 809 height 398
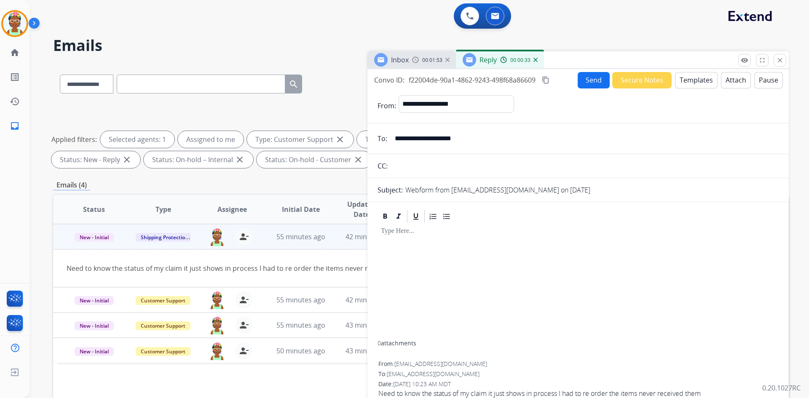
click at [681, 83] on button "Templates" at bounding box center [696, 80] width 43 height 16
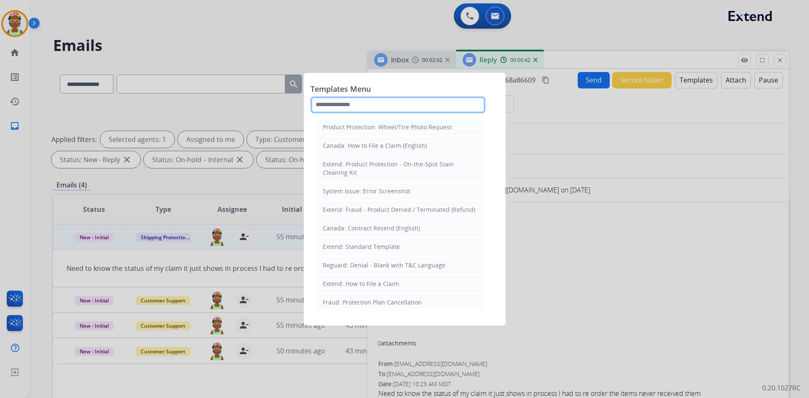
click at [390, 106] on input "text" at bounding box center [397, 104] width 175 height 17
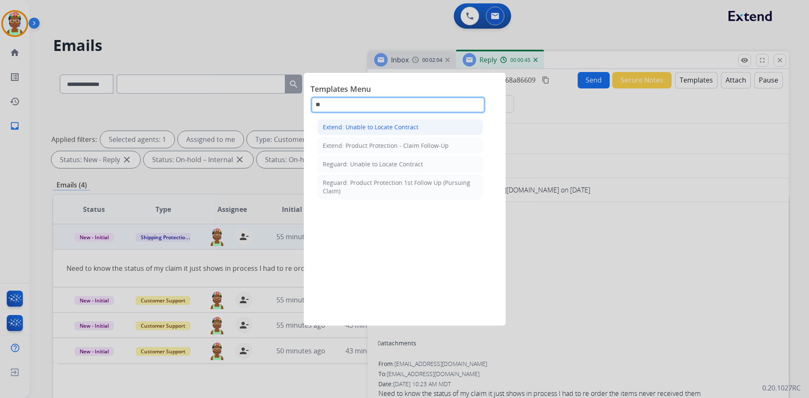
type input "**"
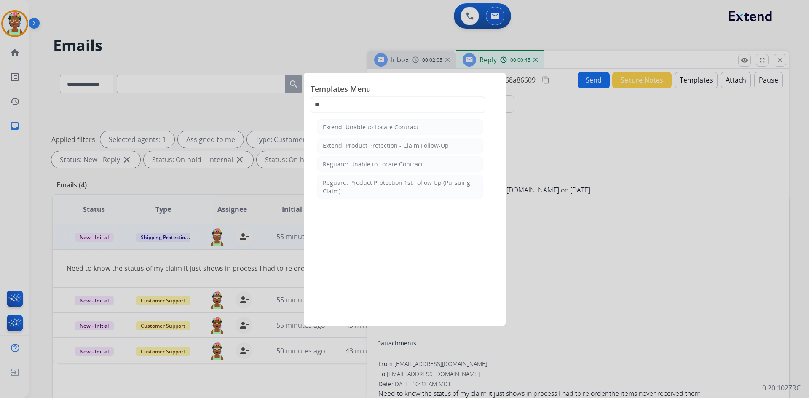
drag, startPoint x: 405, startPoint y: 121, endPoint x: 409, endPoint y: 124, distance: 5.1
click at [405, 122] on li "Extend: Unable to Locate Contract" at bounding box center [399, 127] width 165 height 16
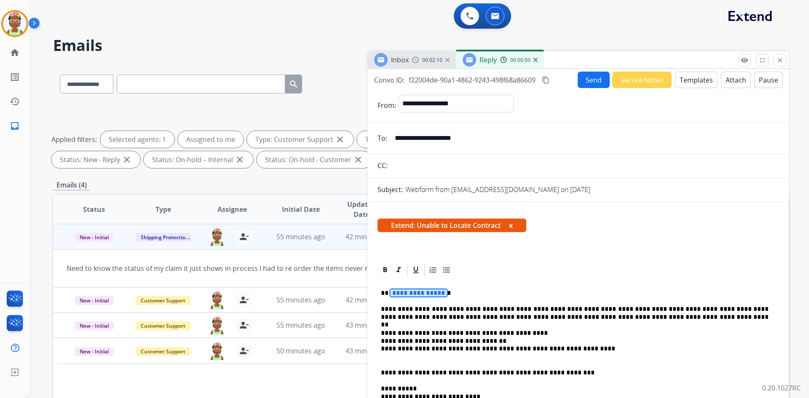
click at [401, 294] on span "**********" at bounding box center [418, 292] width 57 height 7
click at [594, 80] on button "Send" at bounding box center [593, 80] width 32 height 16
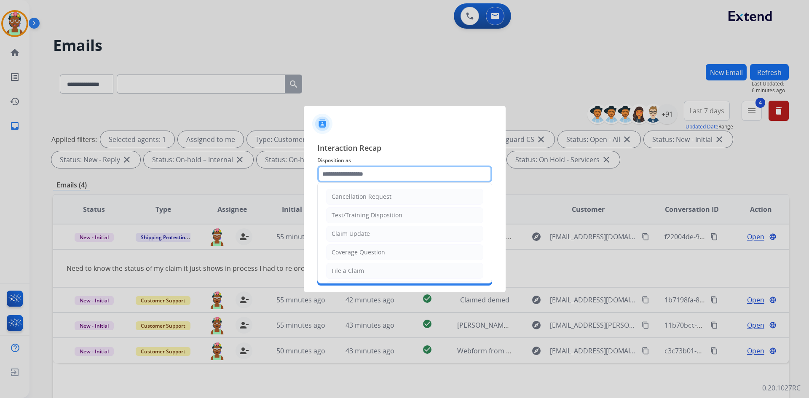
click at [390, 172] on input "text" at bounding box center [404, 173] width 175 height 17
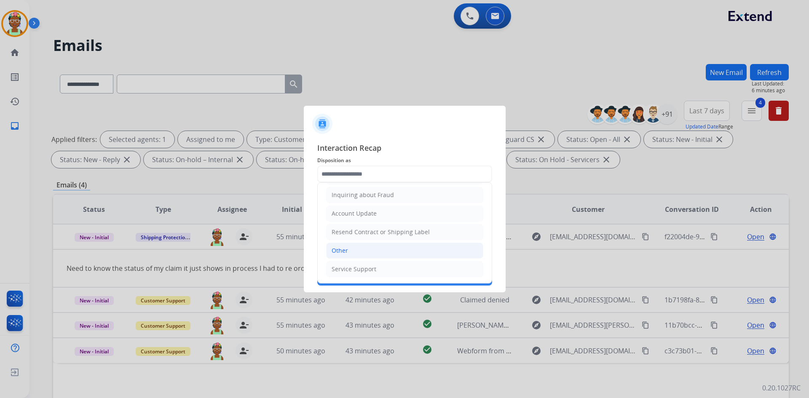
click at [391, 253] on li "Other" at bounding box center [404, 251] width 157 height 16
type input "*****"
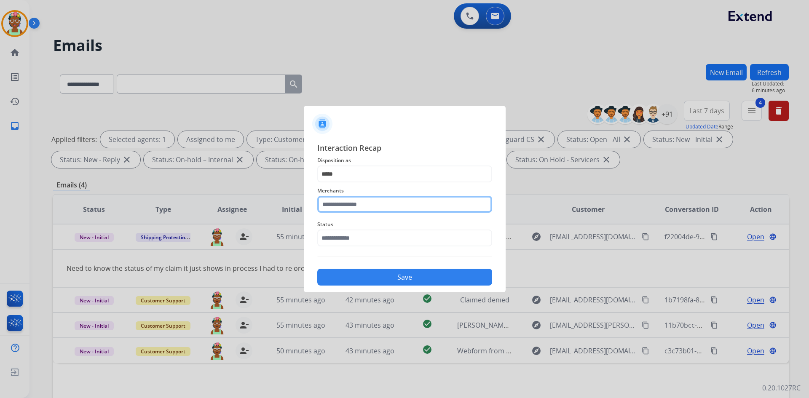
click at [394, 208] on input "text" at bounding box center [404, 204] width 175 height 17
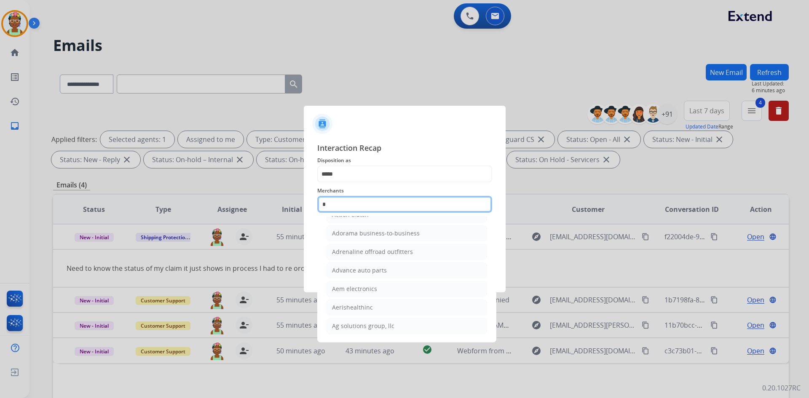
scroll to position [0, 0]
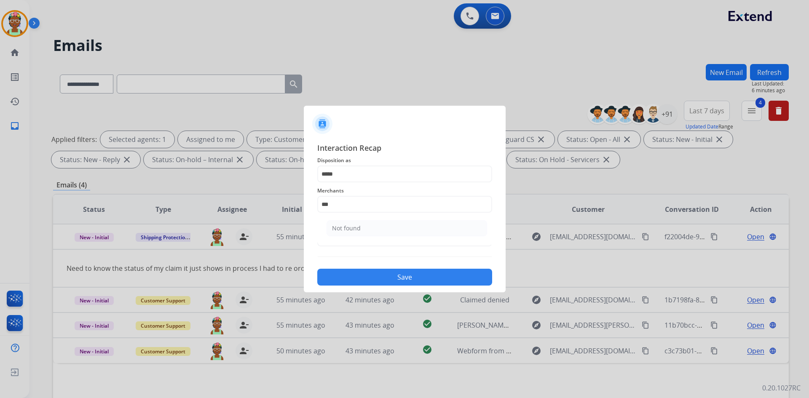
drag, startPoint x: 344, startPoint y: 228, endPoint x: 337, endPoint y: 229, distance: 7.6
click at [344, 228] on div "Not found" at bounding box center [346, 228] width 29 height 8
type input "*********"
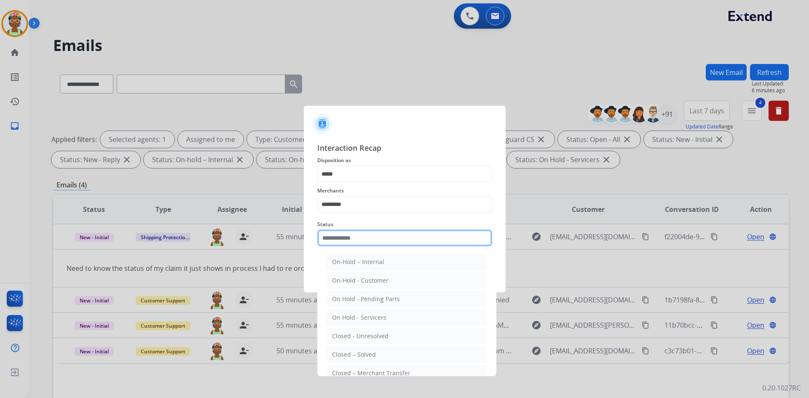
click at [344, 237] on input "text" at bounding box center [404, 238] width 175 height 17
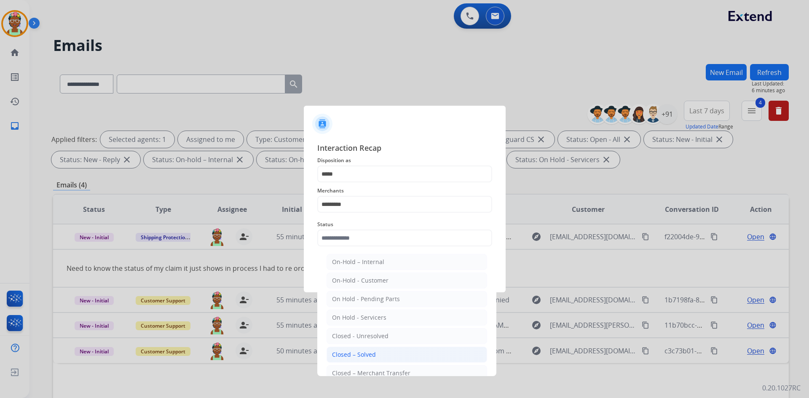
click at [369, 349] on li "Closed – Solved" at bounding box center [406, 355] width 160 height 16
type input "**********"
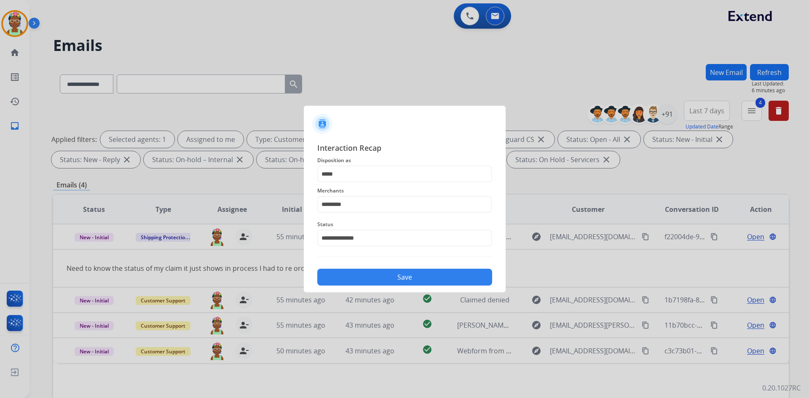
click at [384, 280] on button "Save" at bounding box center [404, 277] width 175 height 17
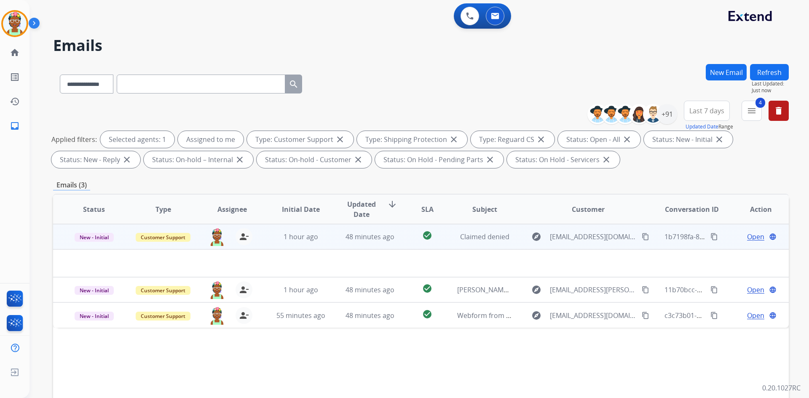
click at [733, 234] on div "Open language" at bounding box center [760, 237] width 55 height 10
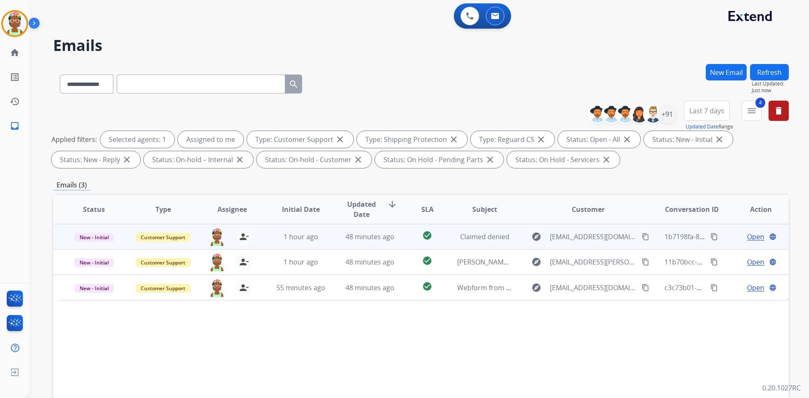
click at [719, 233] on td "Open language" at bounding box center [753, 236] width 69 height 25
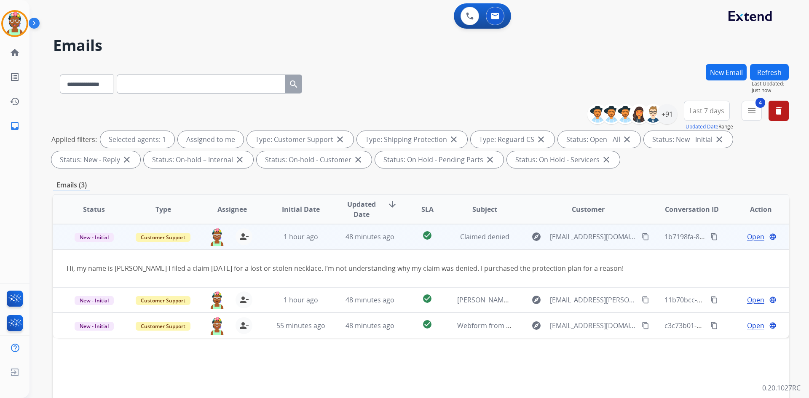
click at [641, 239] on mat-icon "content_copy" at bounding box center [645, 237] width 8 height 8
click at [747, 237] on span "Open" at bounding box center [755, 237] width 17 height 10
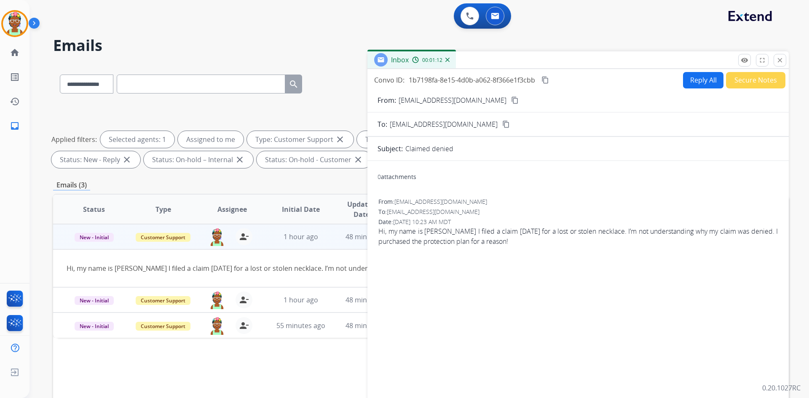
click at [687, 81] on button "Reply All" at bounding box center [703, 80] width 40 height 16
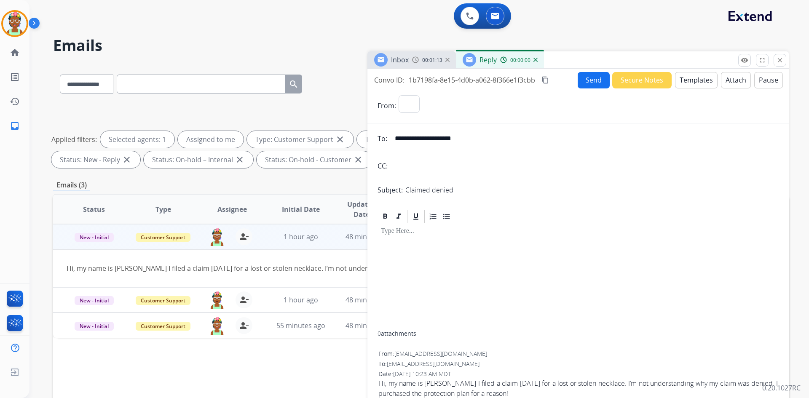
select select "**********"
click at [683, 77] on button "Templates" at bounding box center [696, 80] width 43 height 16
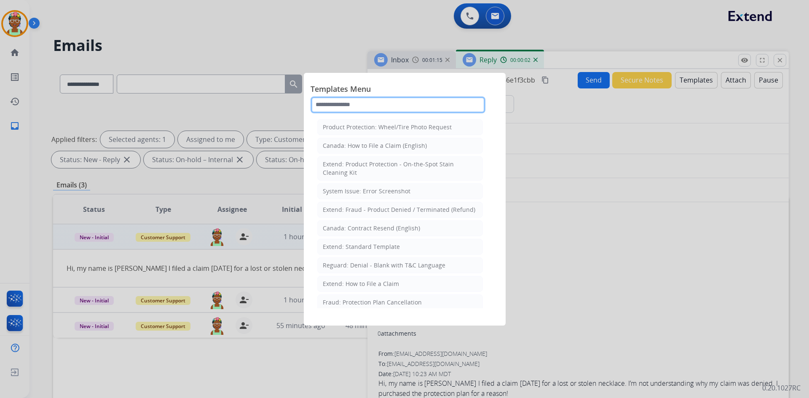
click at [366, 105] on input "text" at bounding box center [397, 104] width 175 height 17
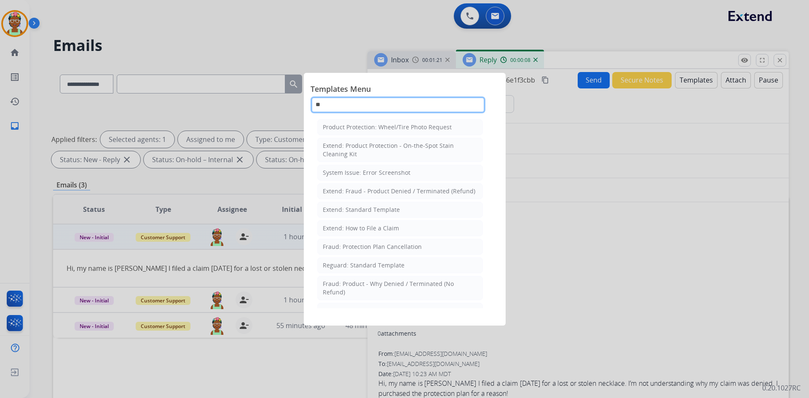
type input "*"
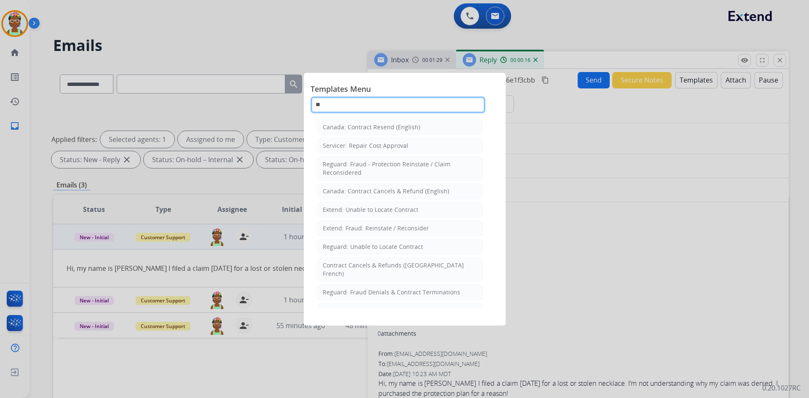
type input "*"
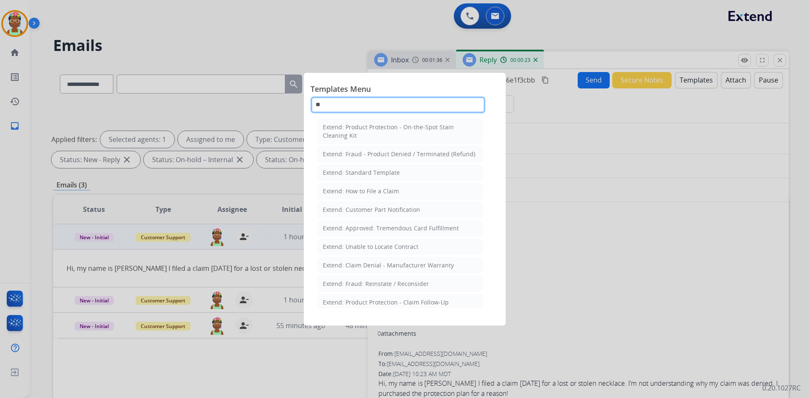
type input "**"
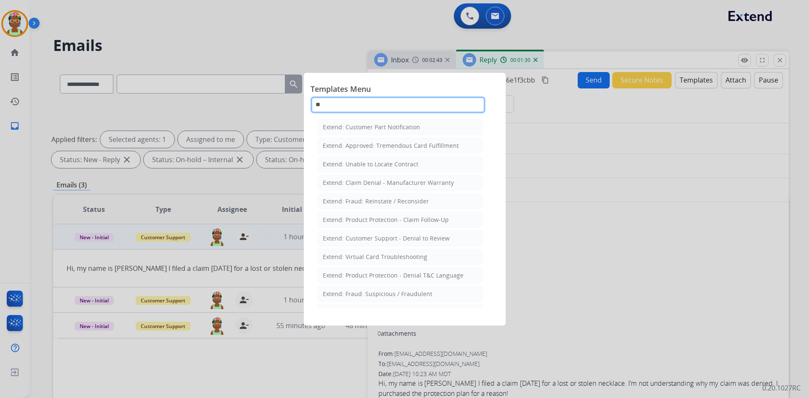
scroll to position [84, 0]
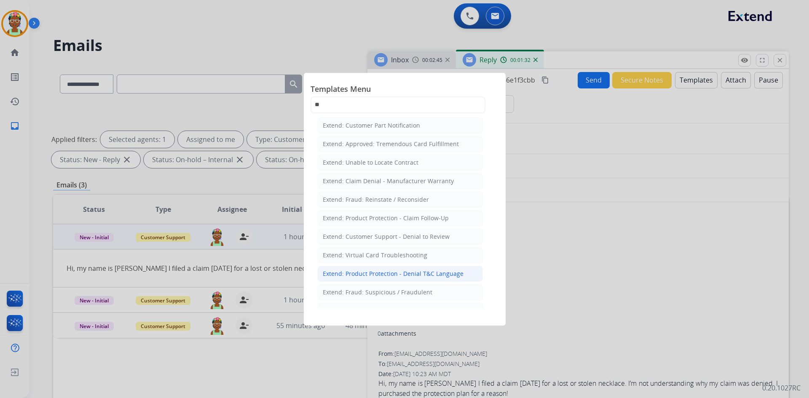
click at [405, 273] on div "Extend: Product Protection - Denial T&C Language" at bounding box center [393, 274] width 141 height 8
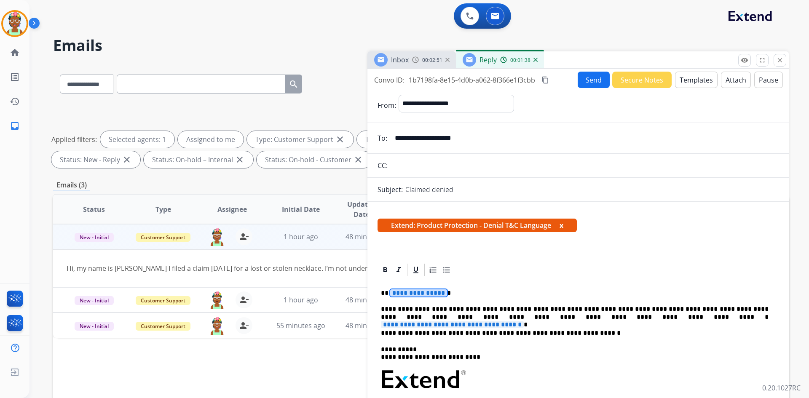
drag, startPoint x: 398, startPoint y: 294, endPoint x: 392, endPoint y: 291, distance: 6.4
click at [392, 291] on span "**********" at bounding box center [418, 292] width 57 height 7
click at [523, 321] on span "**********" at bounding box center [452, 324] width 143 height 7
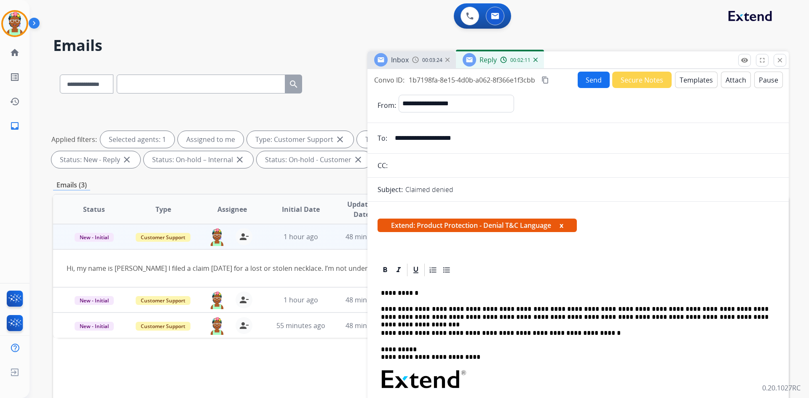
click at [519, 315] on p "**********" at bounding box center [574, 313] width 387 height 16
drag, startPoint x: 683, startPoint y: 316, endPoint x: 689, endPoint y: 315, distance: 6.5
click at [683, 316] on p "**********" at bounding box center [574, 313] width 387 height 16
click at [686, 317] on p "**********" at bounding box center [574, 313] width 387 height 16
click at [725, 78] on button "Attach" at bounding box center [736, 80] width 30 height 16
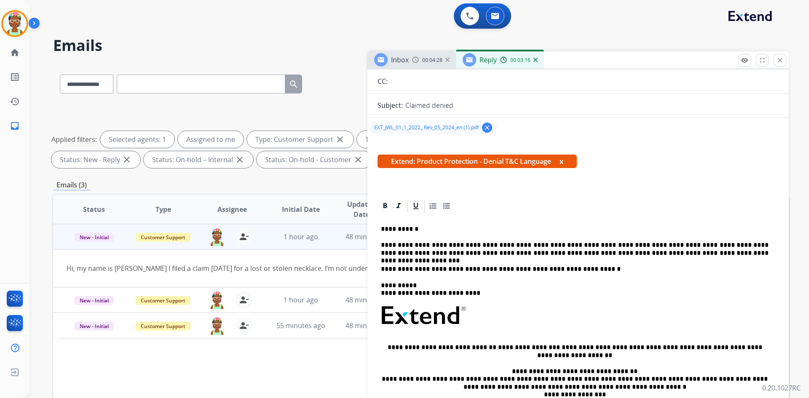
scroll to position [0, 0]
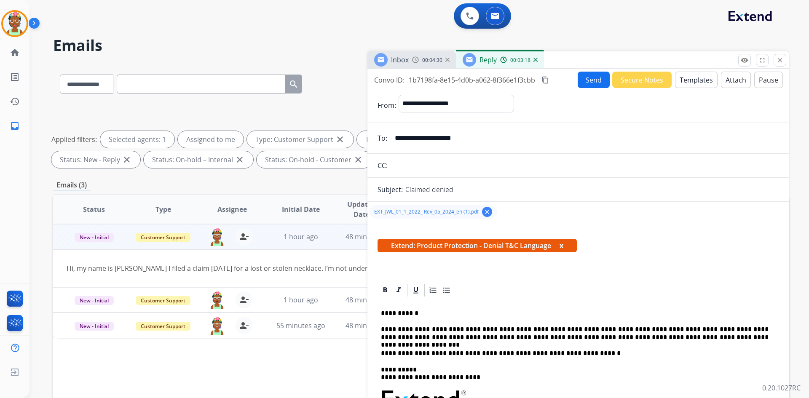
click at [579, 82] on button "Send" at bounding box center [593, 80] width 32 height 16
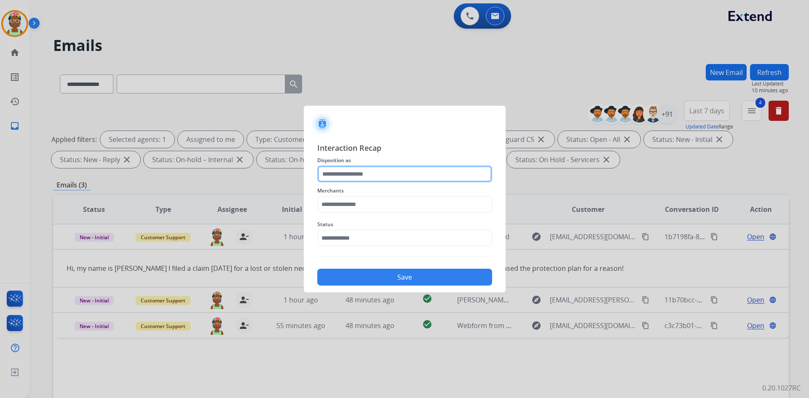
click at [392, 171] on input "text" at bounding box center [404, 173] width 175 height 17
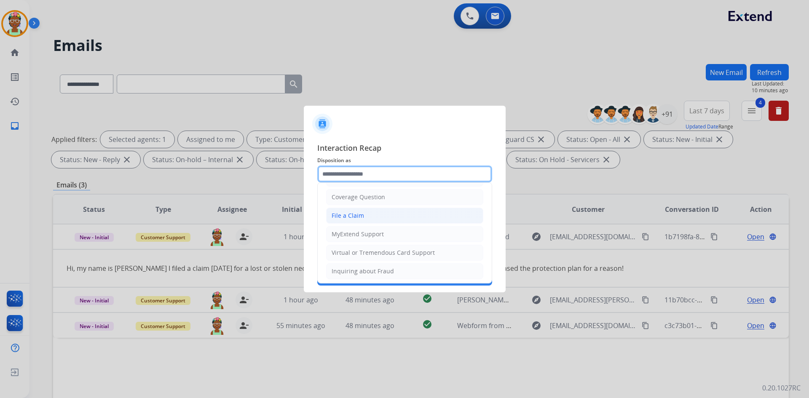
scroll to position [42, 0]
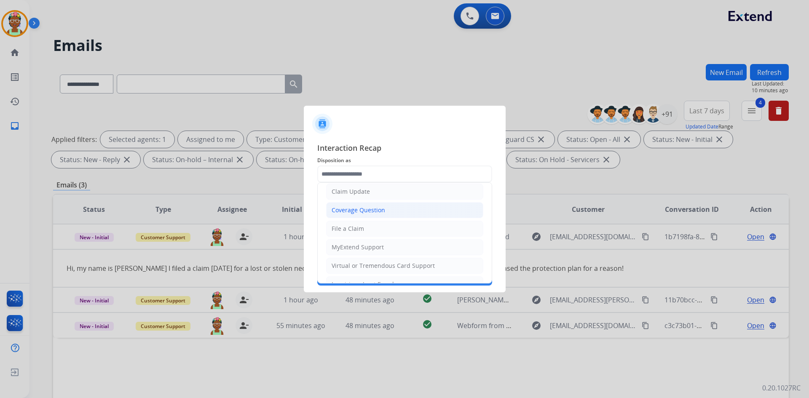
click at [401, 214] on li "Coverage Question" at bounding box center [404, 210] width 157 height 16
type input "**********"
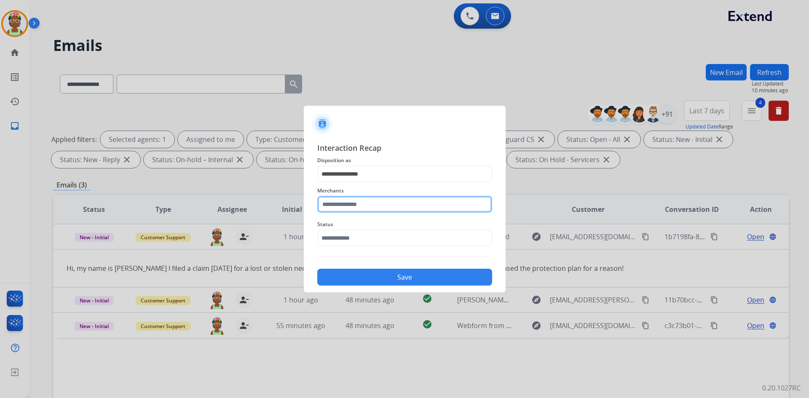
click at [397, 207] on input "text" at bounding box center [404, 204] width 175 height 17
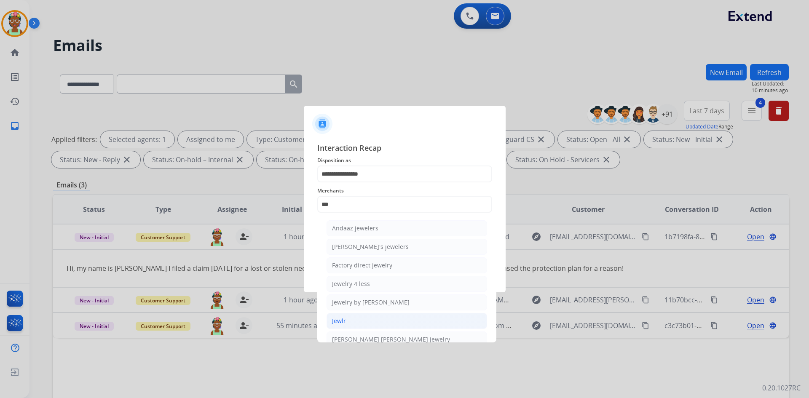
click at [352, 320] on li "Jewlr" at bounding box center [406, 321] width 160 height 16
type input "*****"
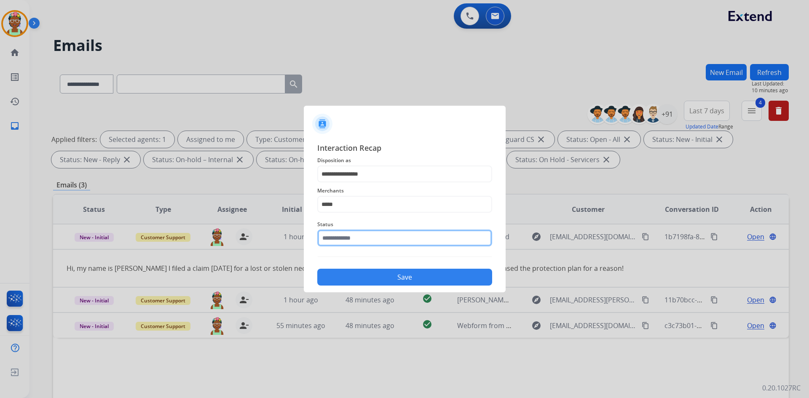
click at [381, 237] on input "text" at bounding box center [404, 238] width 175 height 17
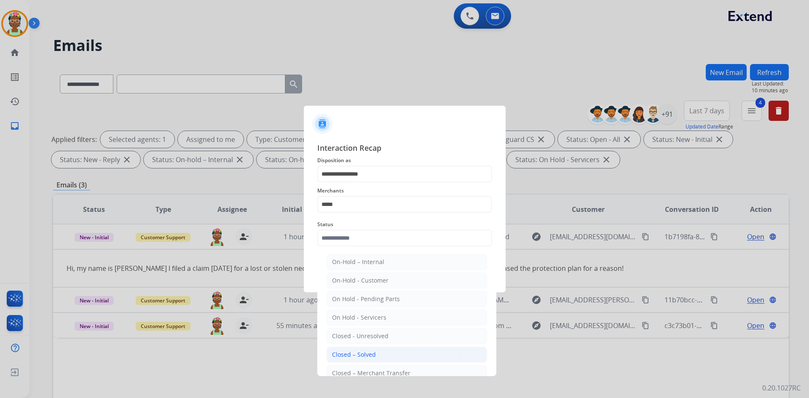
click at [388, 354] on li "Closed – Solved" at bounding box center [406, 355] width 160 height 16
type input "**********"
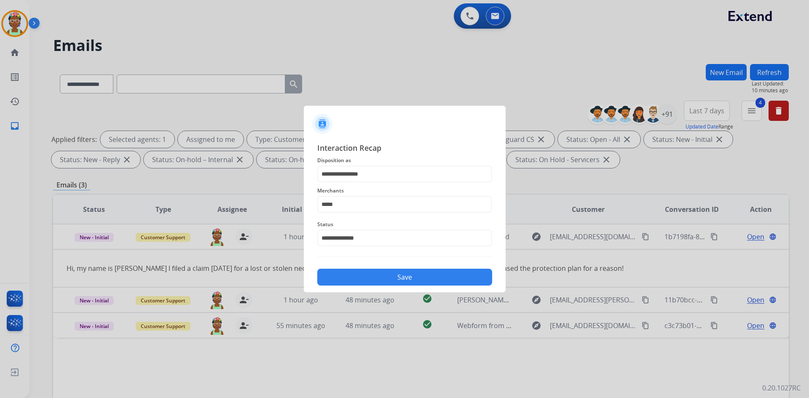
click at [406, 277] on button "Save" at bounding box center [404, 277] width 175 height 17
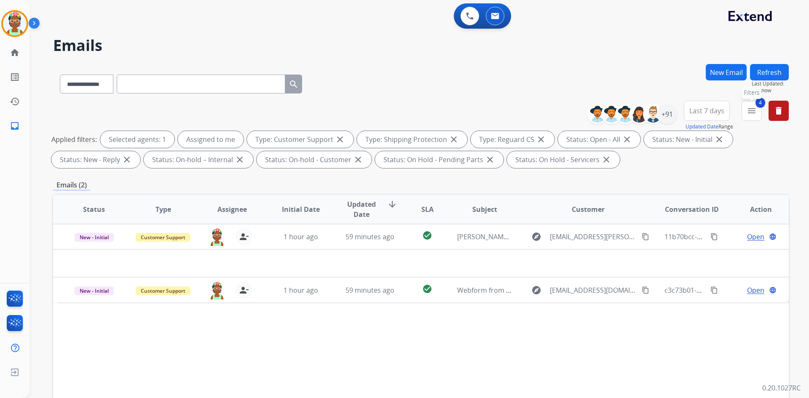
drag, startPoint x: 752, startPoint y: 110, endPoint x: 756, endPoint y: 136, distance: 26.9
click at [753, 110] on mat-icon "menu" at bounding box center [751, 111] width 10 height 10
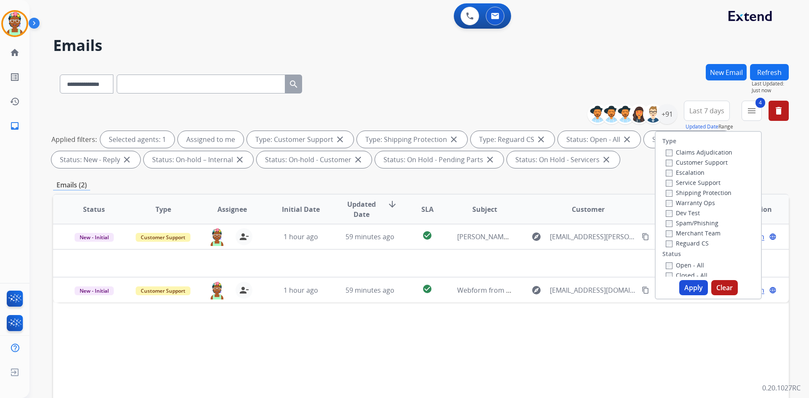
click at [669, 272] on label "Closed - All" at bounding box center [686, 275] width 42 height 8
click at [689, 286] on button "Apply" at bounding box center [693, 287] width 29 height 15
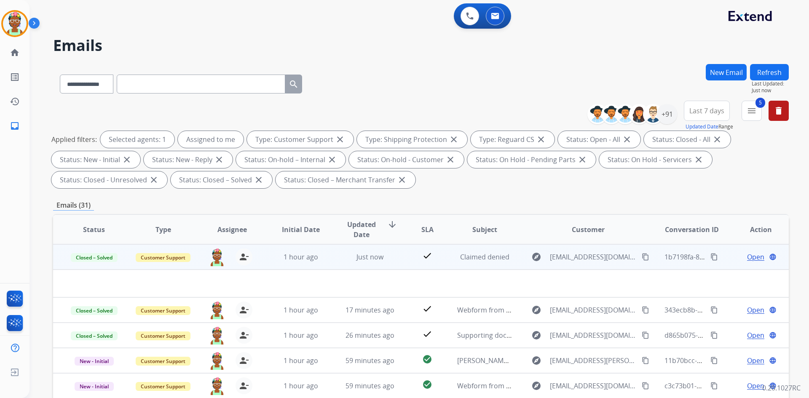
click at [710, 257] on mat-icon "content_copy" at bounding box center [714, 257] width 8 height 8
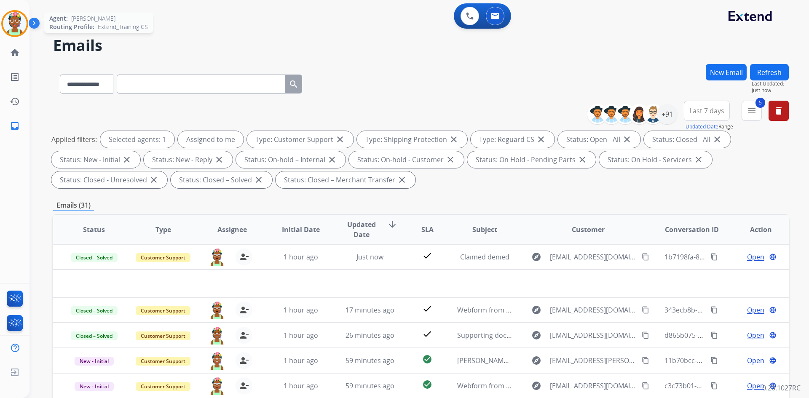
click at [13, 23] on img at bounding box center [15, 24] width 24 height 24
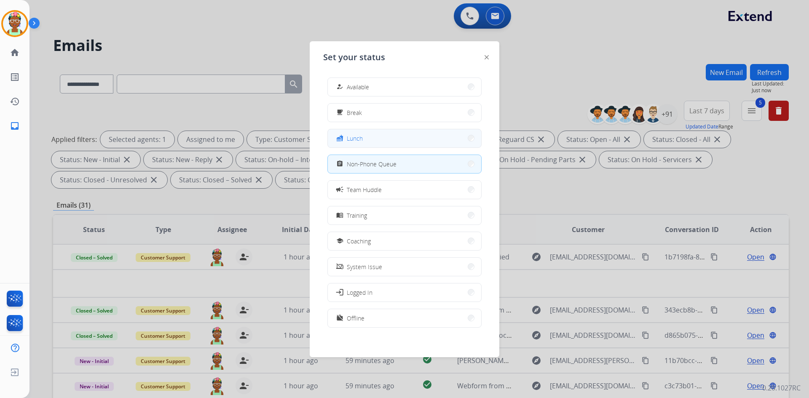
click at [377, 141] on button "fastfood Lunch" at bounding box center [404, 138] width 153 height 18
